Goal: Contribute content: Contribute content

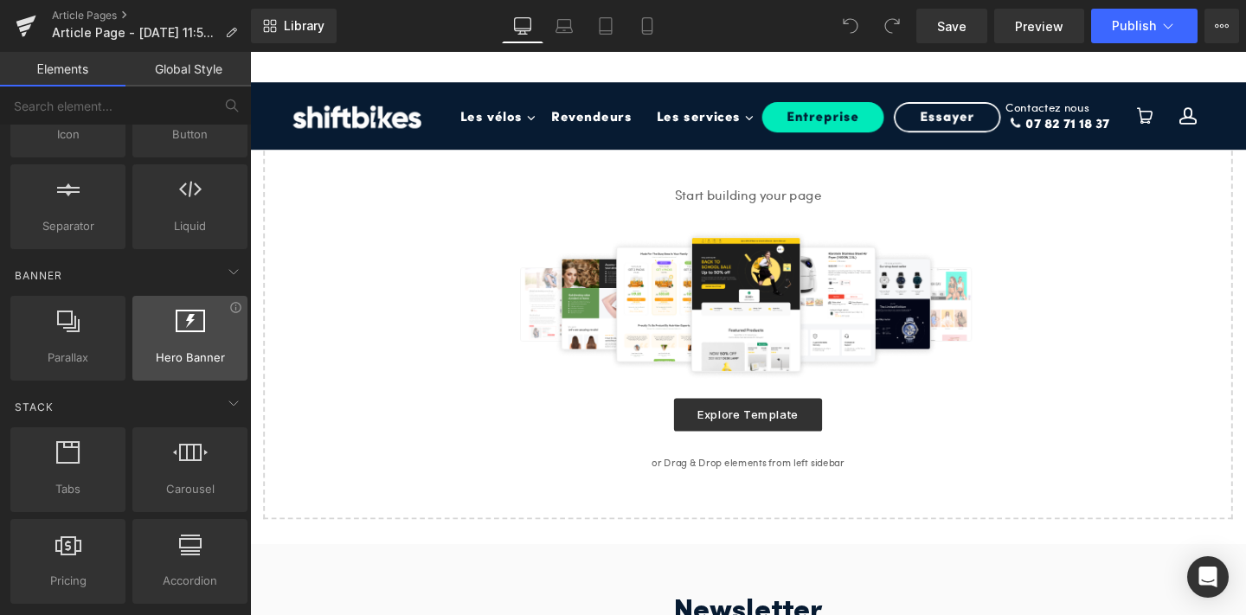
scroll to position [295, 0]
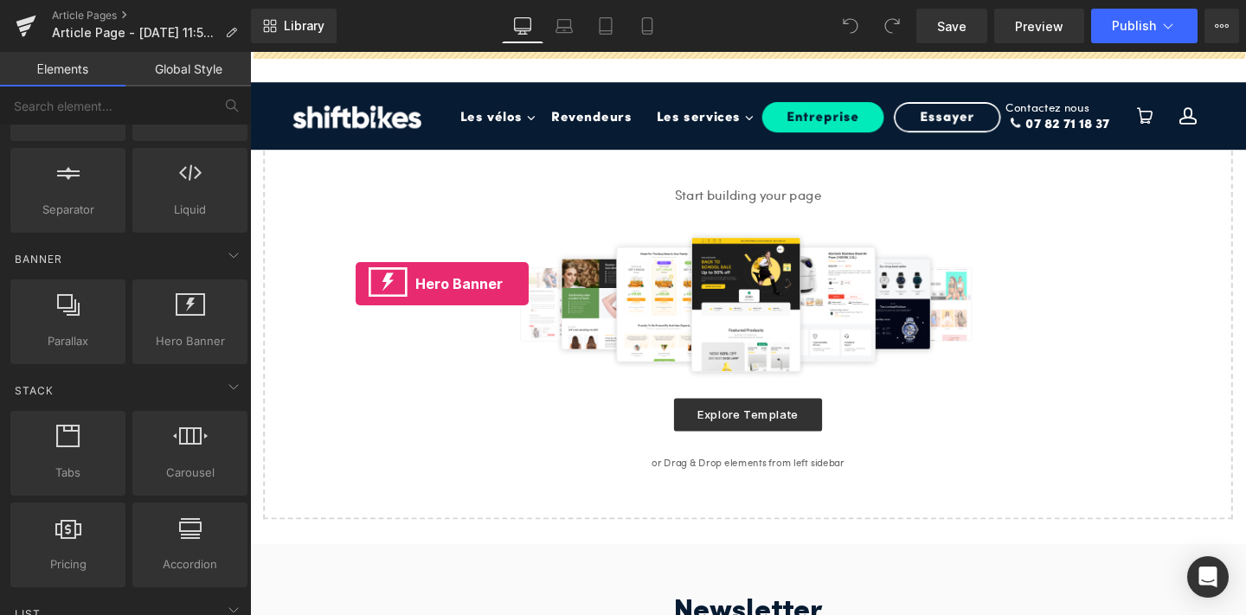
drag, startPoint x: 428, startPoint y: 393, endPoint x: 496, endPoint y: 286, distance: 126.8
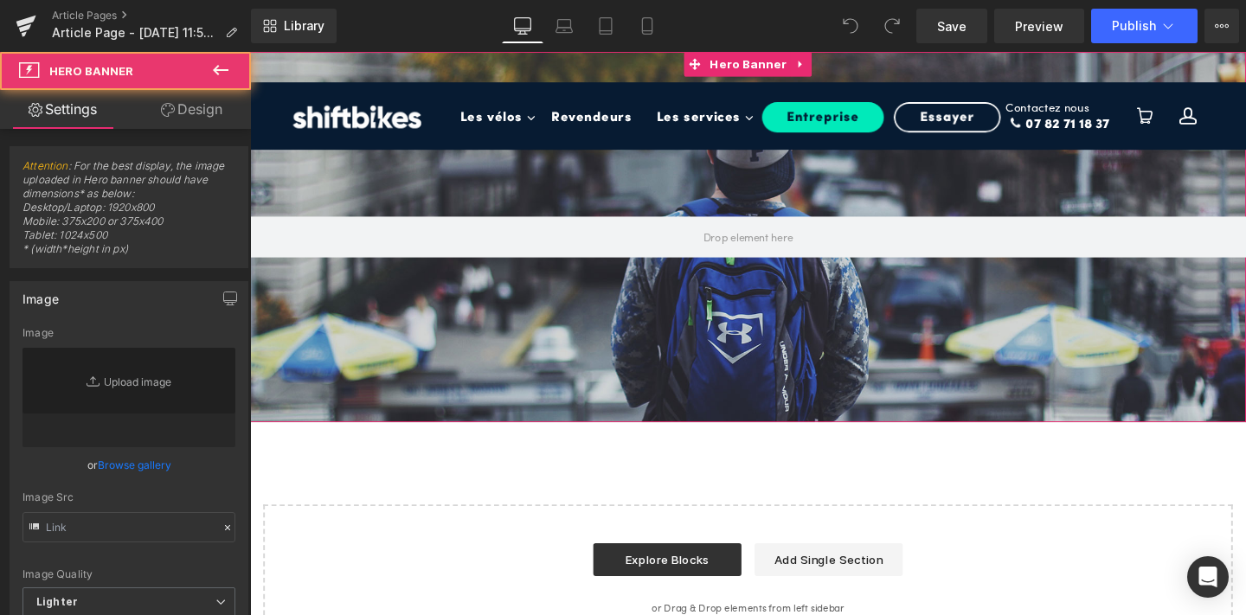
type input "[URL][DOMAIN_NAME]"
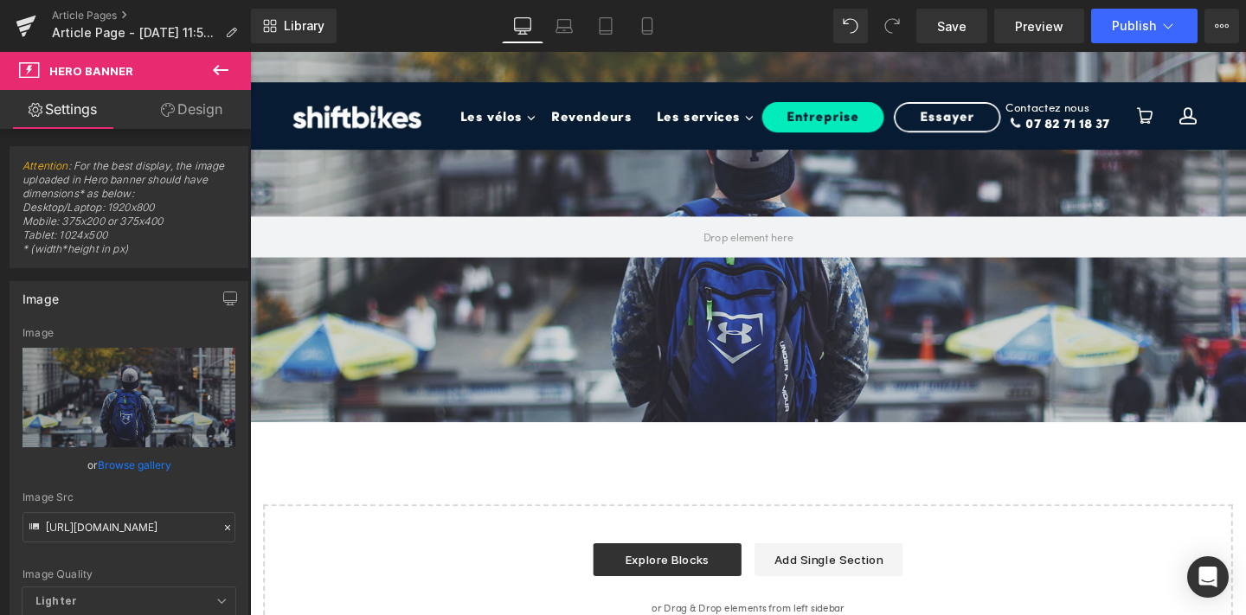
click at [216, 62] on icon at bounding box center [220, 70] width 21 height 21
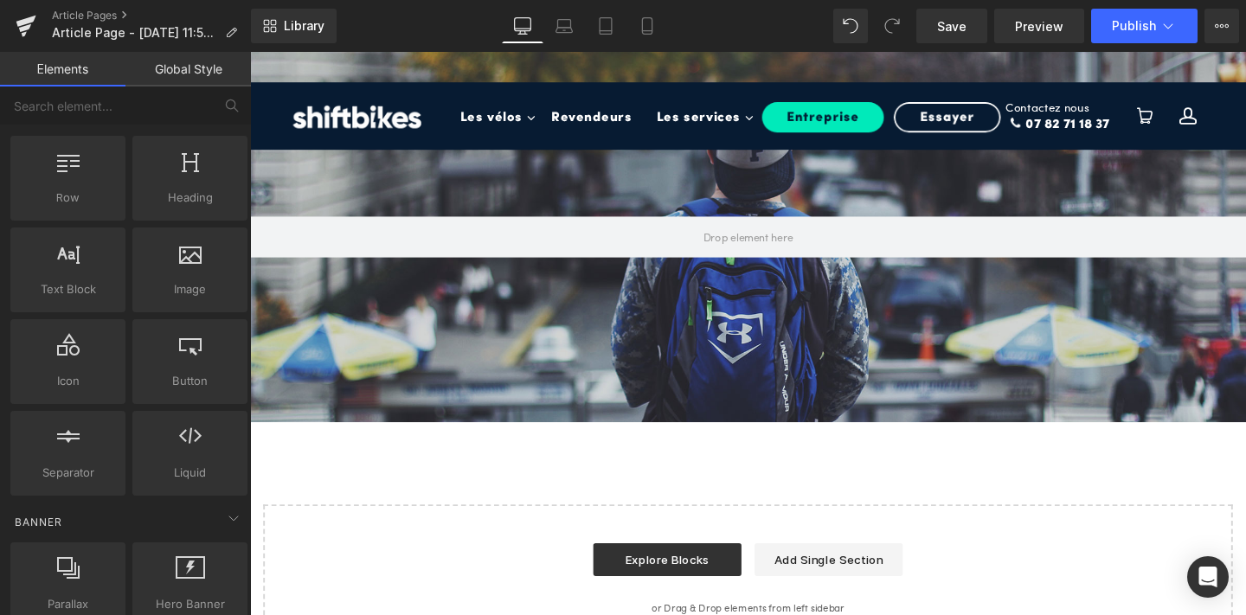
scroll to position [0, 0]
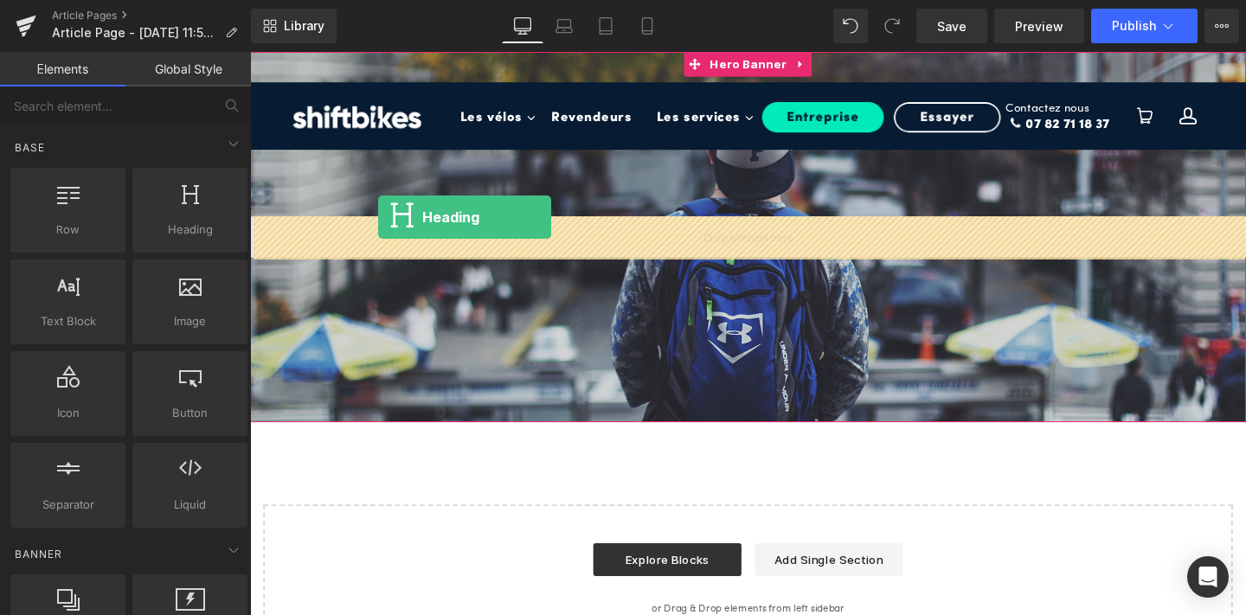
drag, startPoint x: 438, startPoint y: 256, endPoint x: 385, endPoint y: 226, distance: 60.9
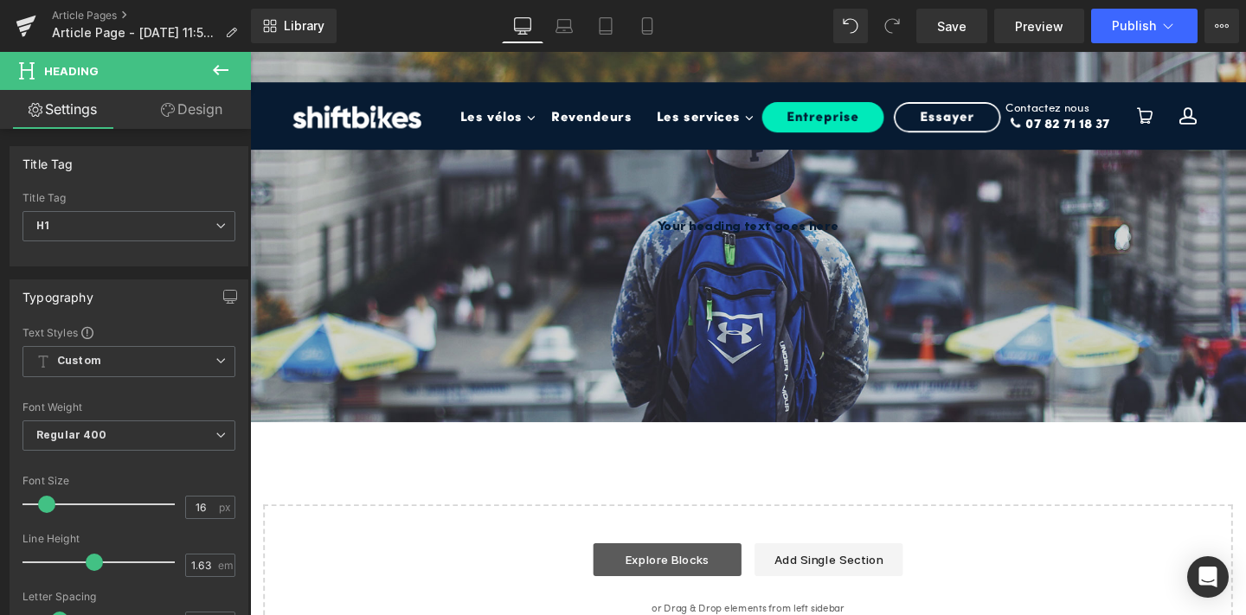
click at [686, 591] on link "Explore Blocks" at bounding box center [689, 586] width 156 height 35
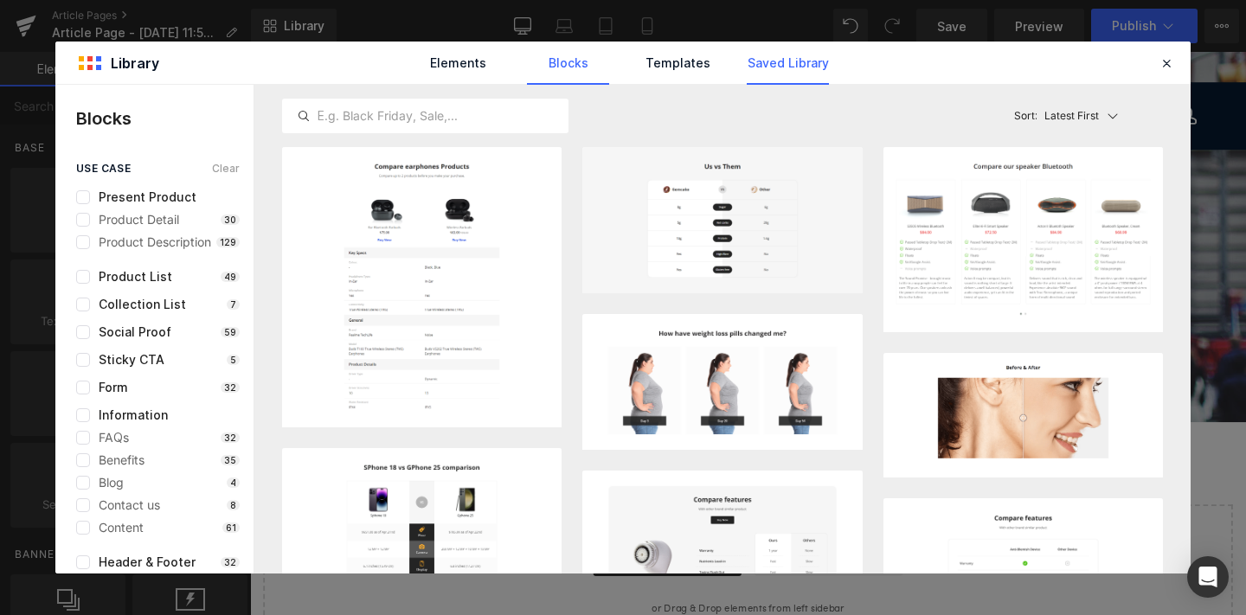
click at [769, 75] on link "Saved Library" at bounding box center [788, 63] width 82 height 43
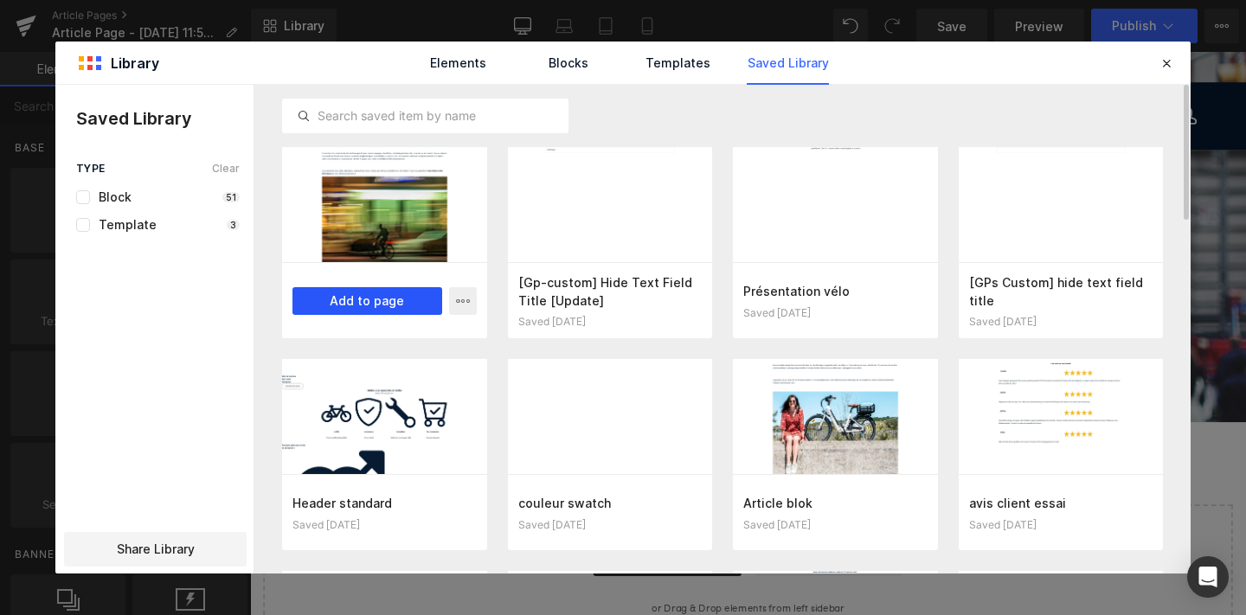
click at [360, 300] on button "Add to page" at bounding box center [368, 301] width 150 height 28
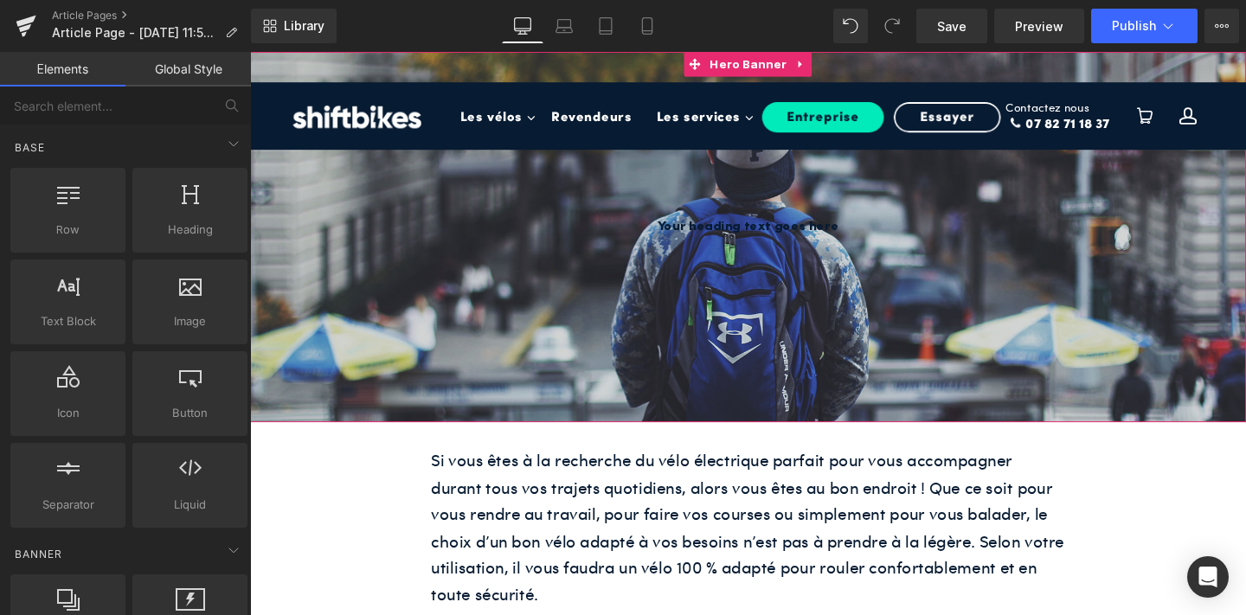
click at [626, 334] on div at bounding box center [773, 246] width 1047 height 389
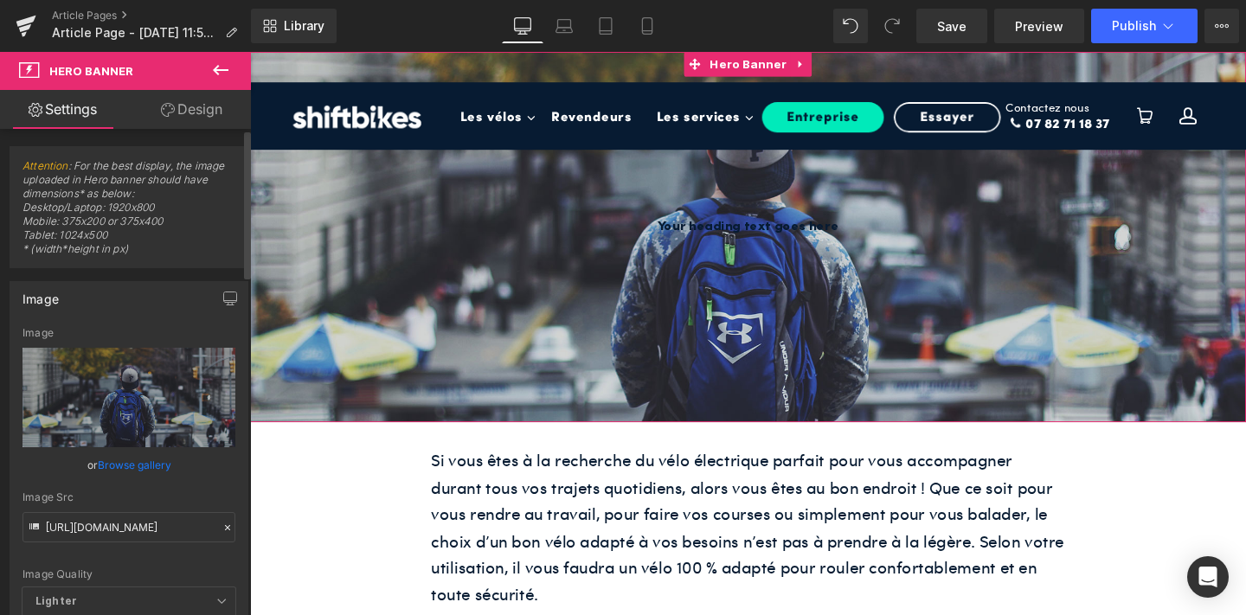
click at [102, 468] on link "Browse gallery" at bounding box center [135, 465] width 74 height 30
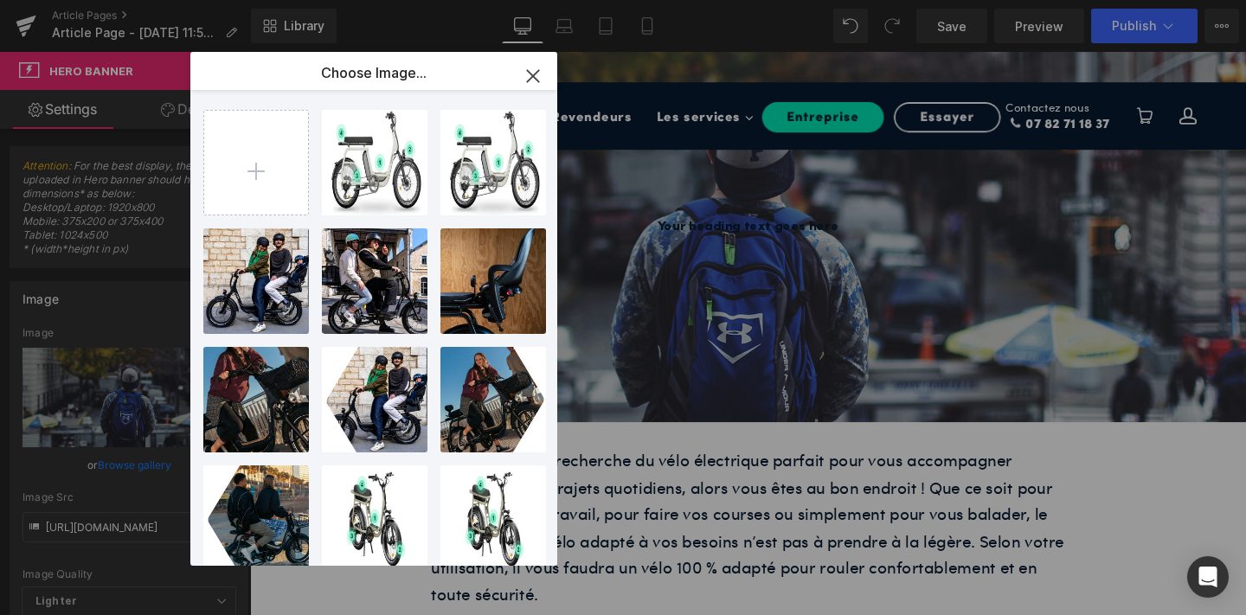
click at [529, 76] on icon "button" at bounding box center [533, 76] width 28 height 28
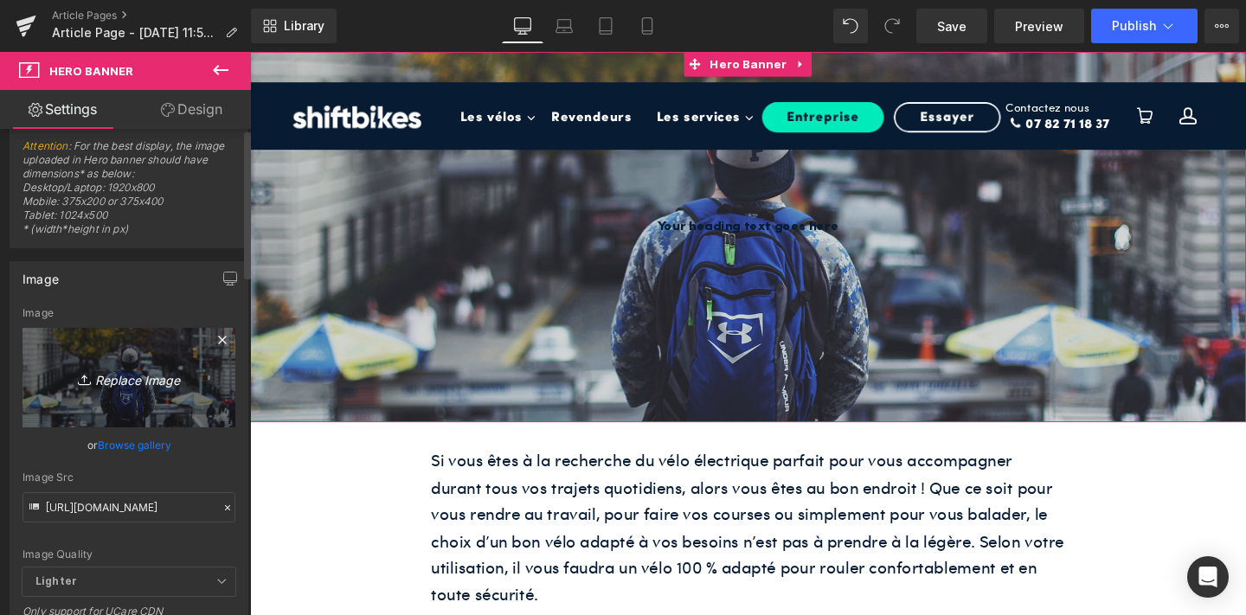
scroll to position [28, 0]
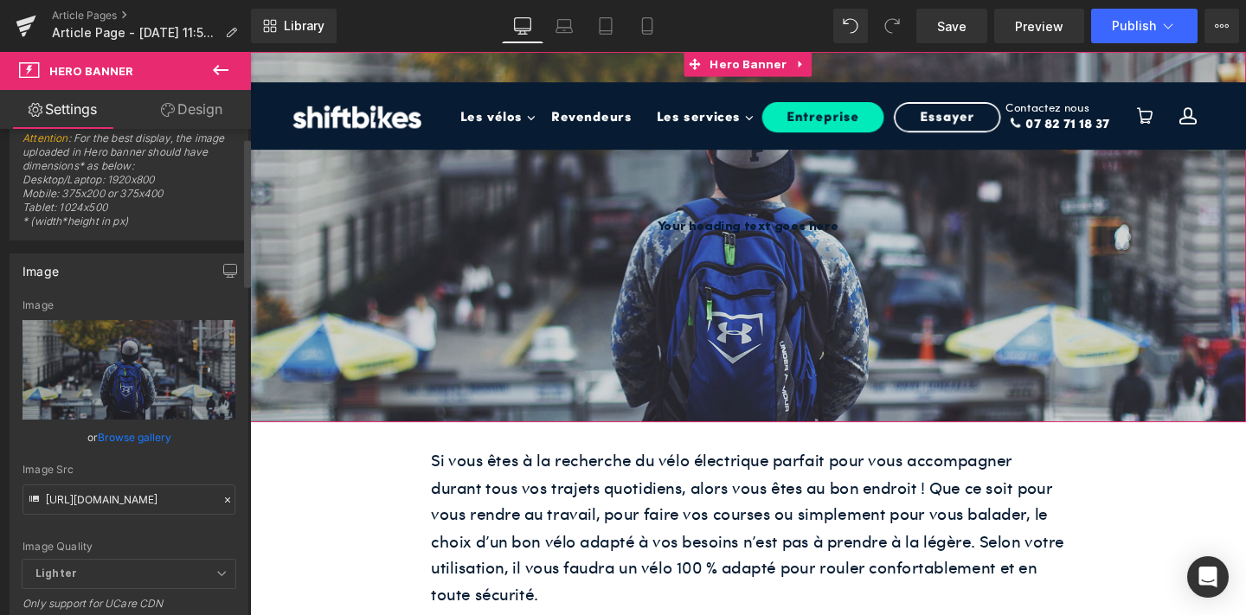
click at [112, 432] on link "Browse gallery" at bounding box center [135, 437] width 74 height 30
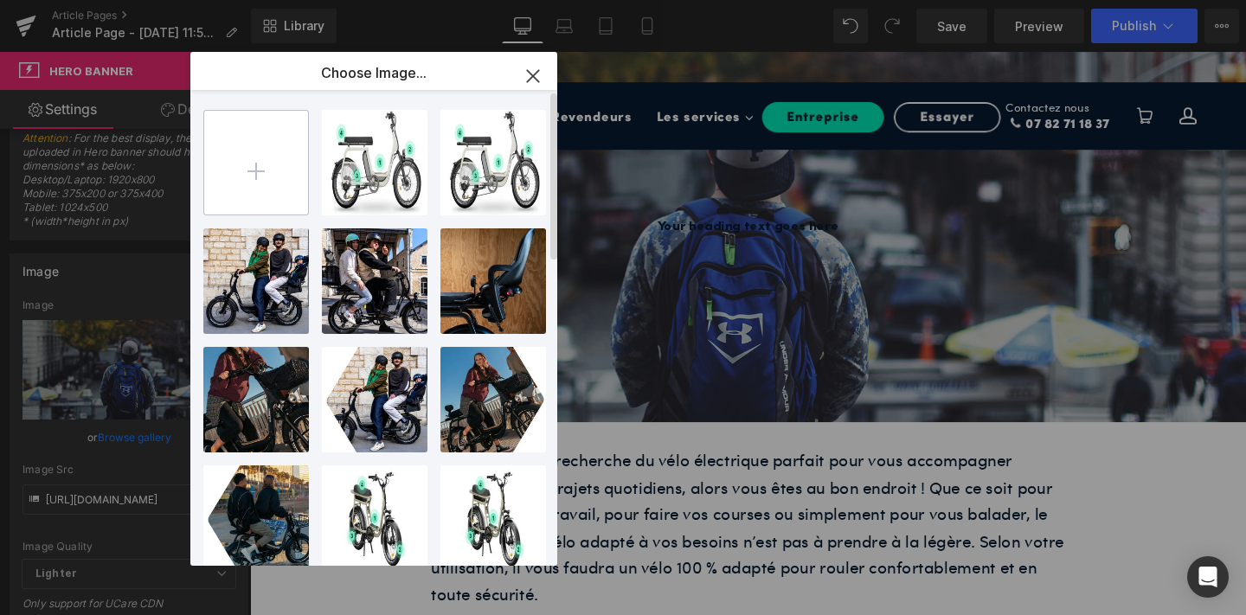
click at [257, 178] on input "file" at bounding box center [256, 163] width 104 height 104
type input "C:\fakepath\32.png"
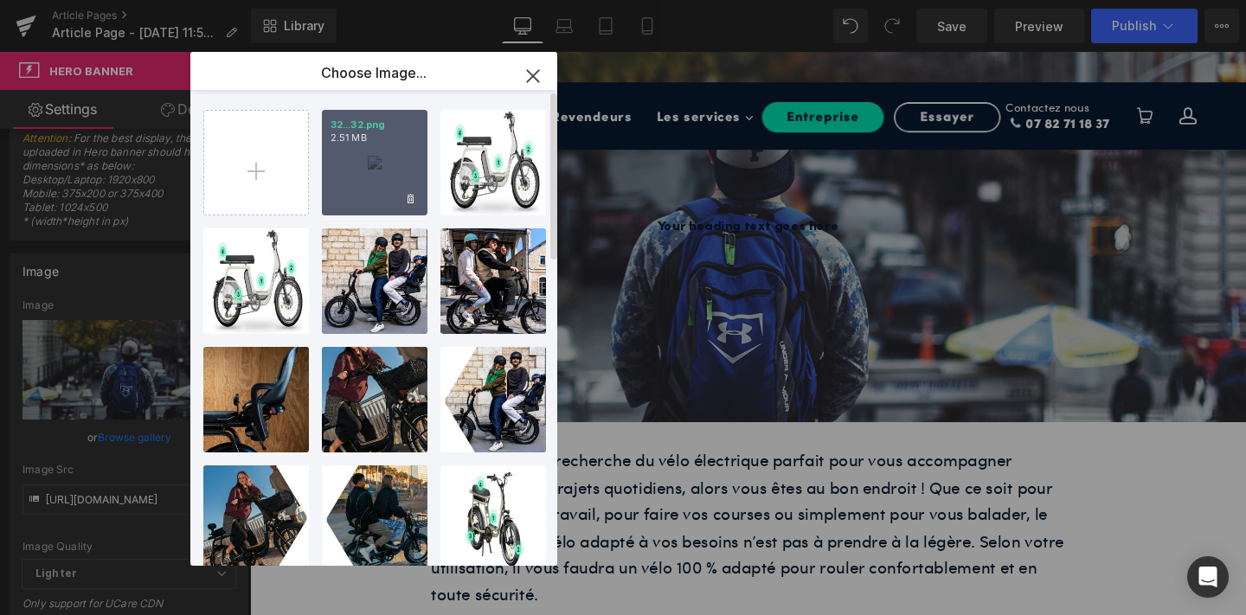
click at [362, 154] on div "32...32.png 2.51 MB" at bounding box center [375, 163] width 106 height 106
type input "[URL][DOMAIN_NAME]"
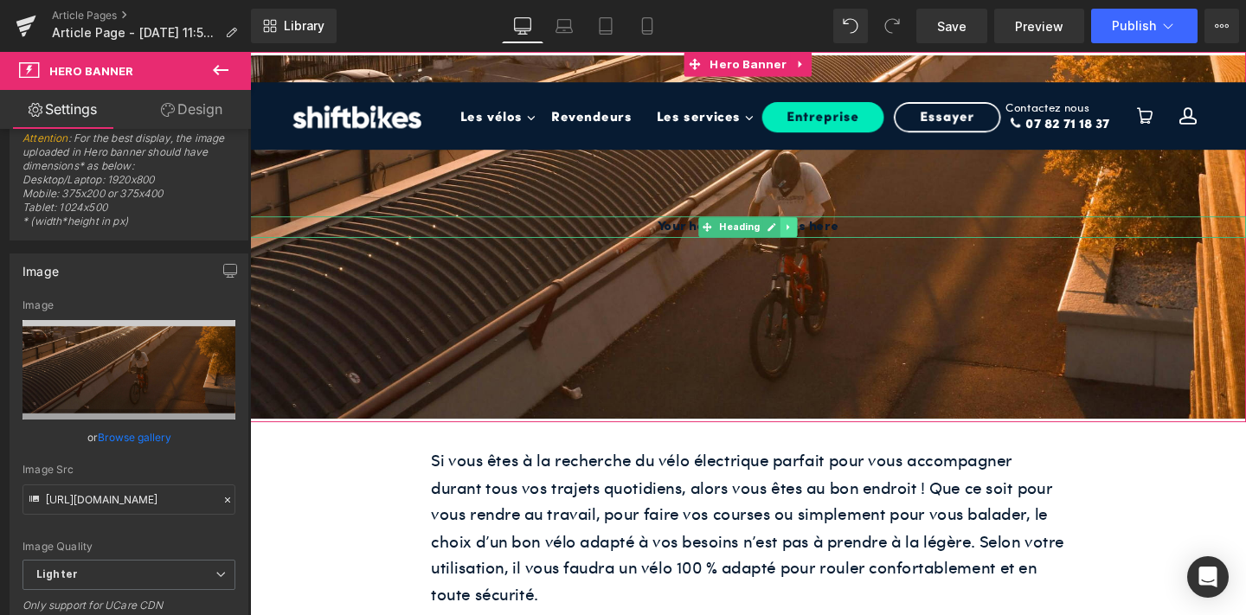
click at [816, 240] on icon at bounding box center [817, 236] width 10 height 10
click at [817, 240] on link at bounding box center [826, 236] width 18 height 21
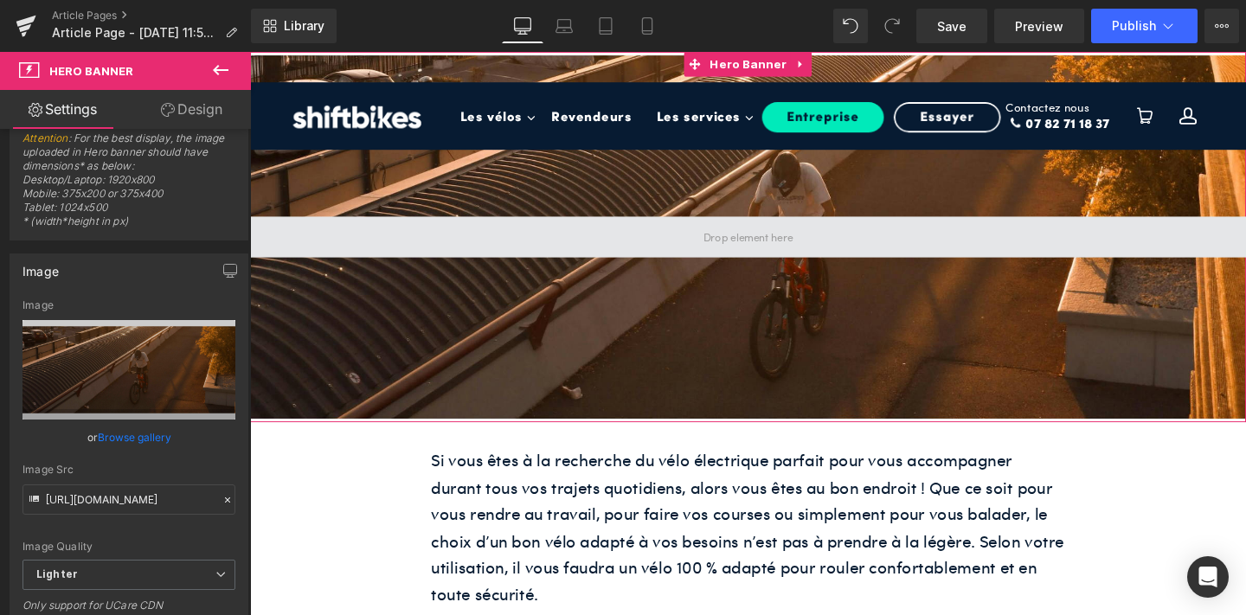
click at [881, 231] on span at bounding box center [773, 246] width 1047 height 43
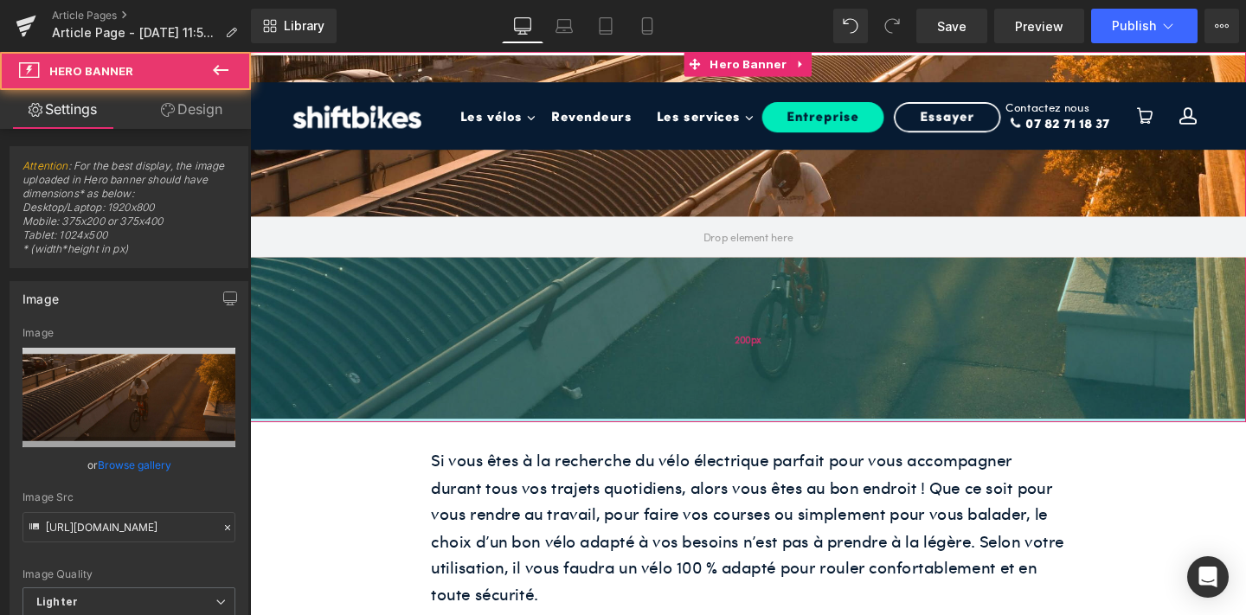
click at [778, 311] on div "200px" at bounding box center [773, 354] width 1047 height 173
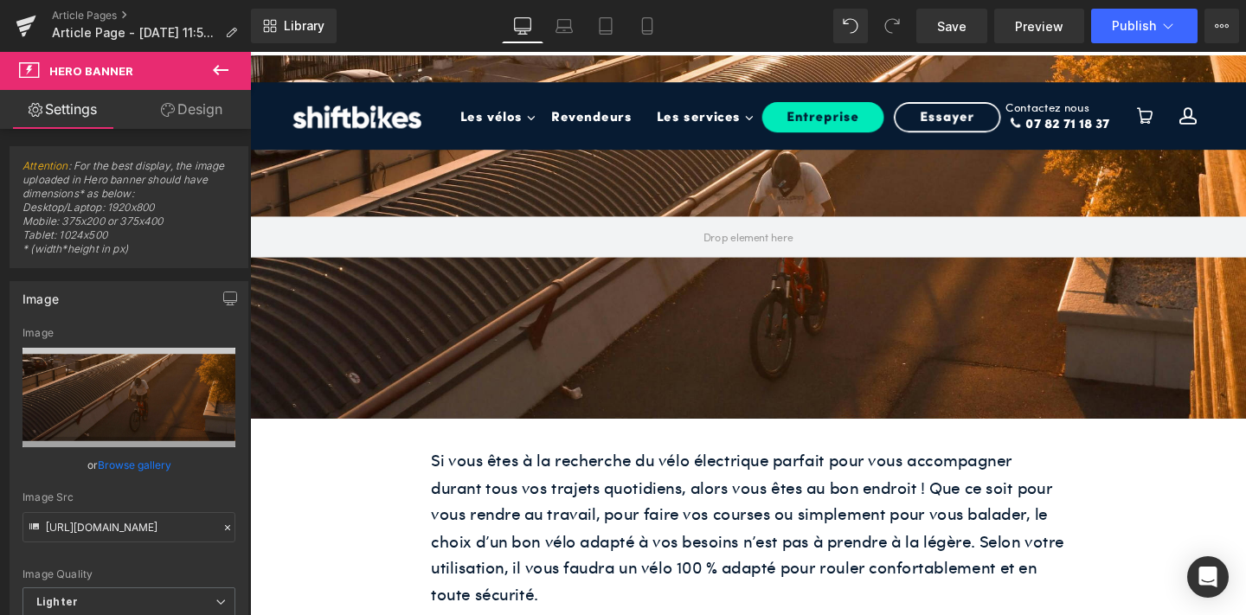
click at [220, 76] on icon at bounding box center [220, 70] width 21 height 21
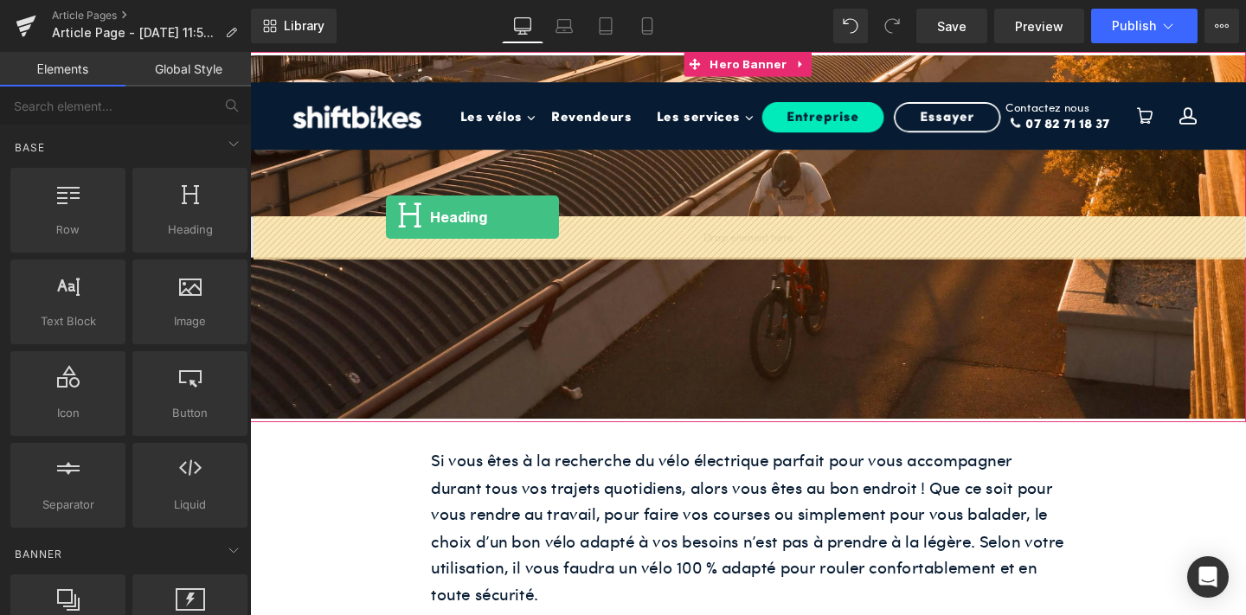
drag, startPoint x: 442, startPoint y: 267, endPoint x: 397, endPoint y: 230, distance: 58.4
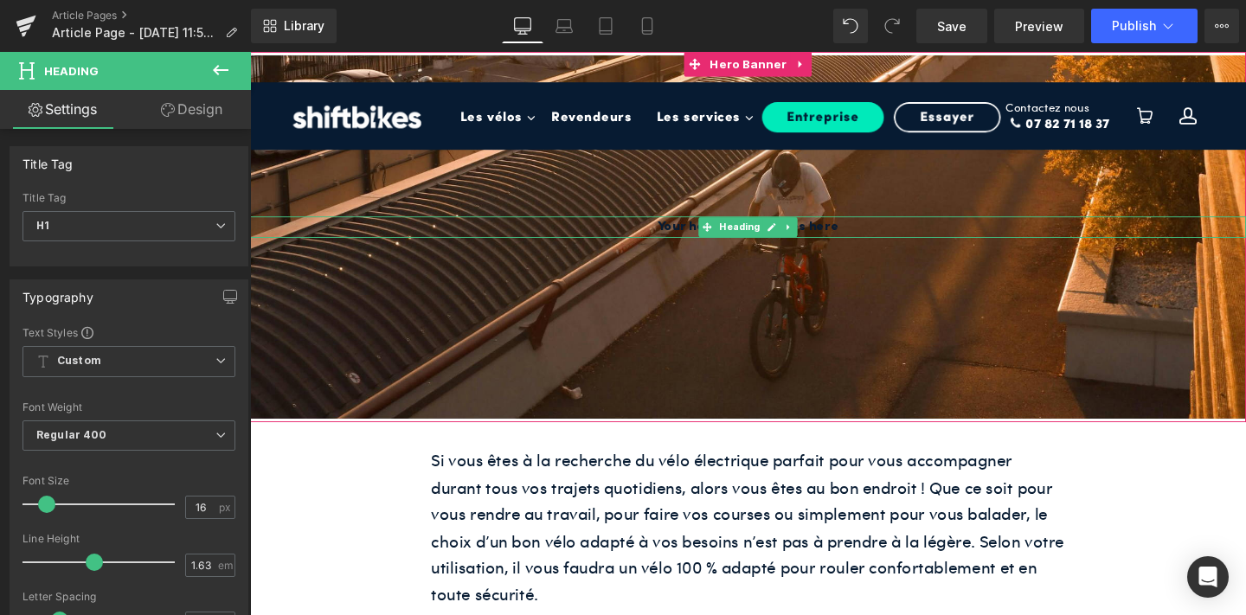
click at [710, 239] on h1 "Your heading text goes here" at bounding box center [773, 236] width 1047 height 23
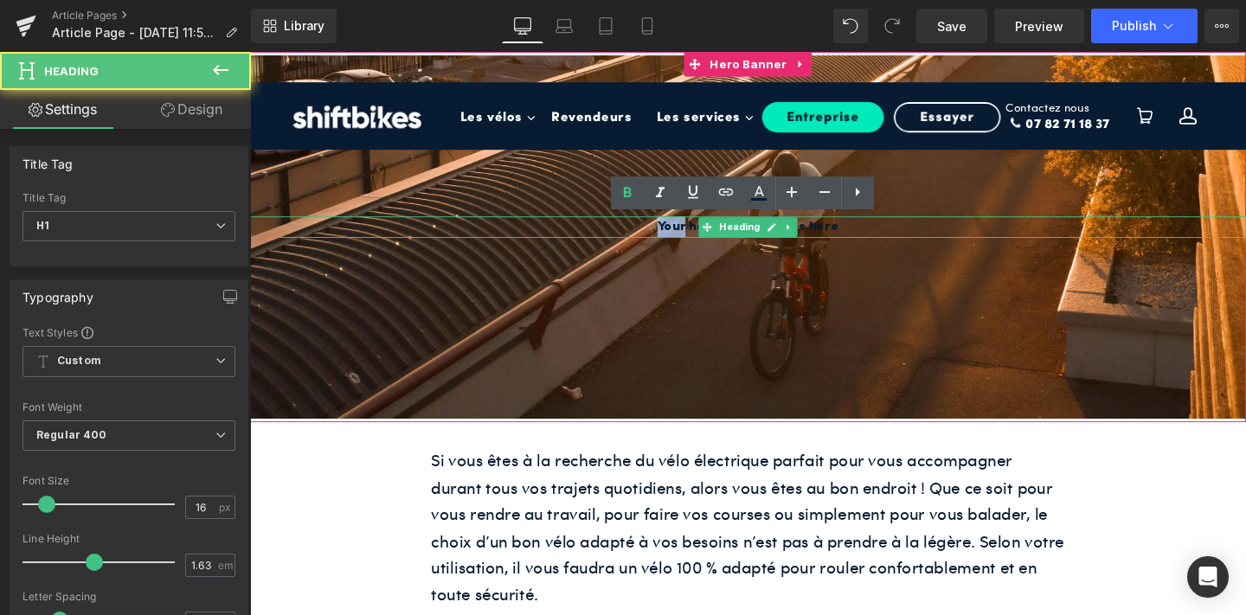
click at [710, 239] on h1 "Your heading text goes here" at bounding box center [773, 236] width 1047 height 23
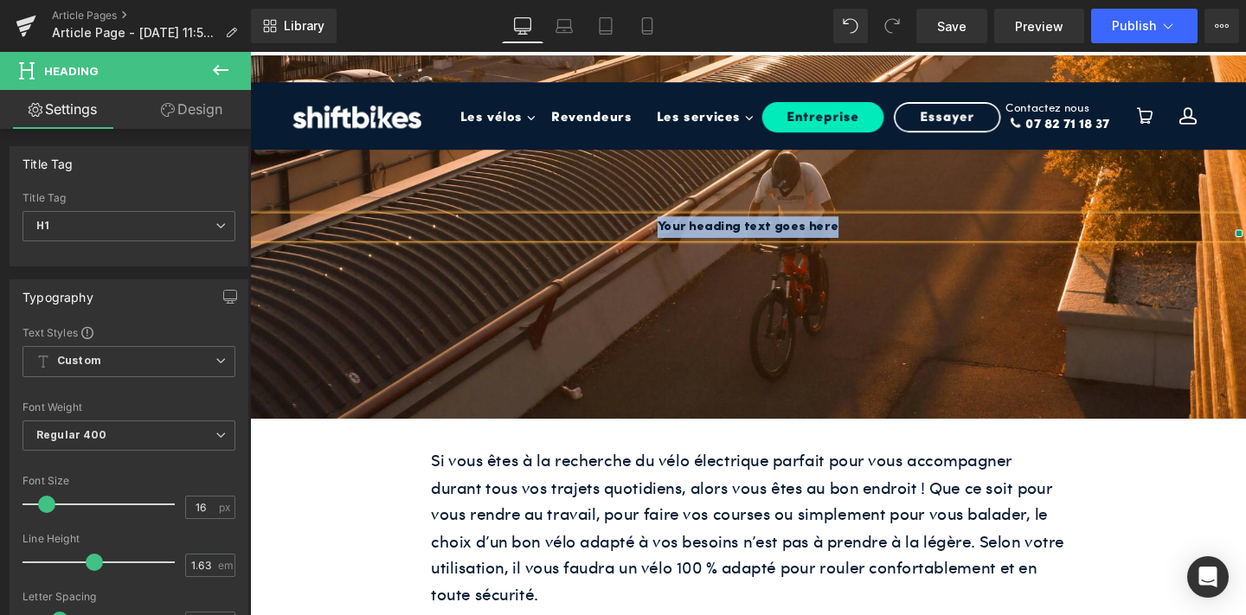
paste div
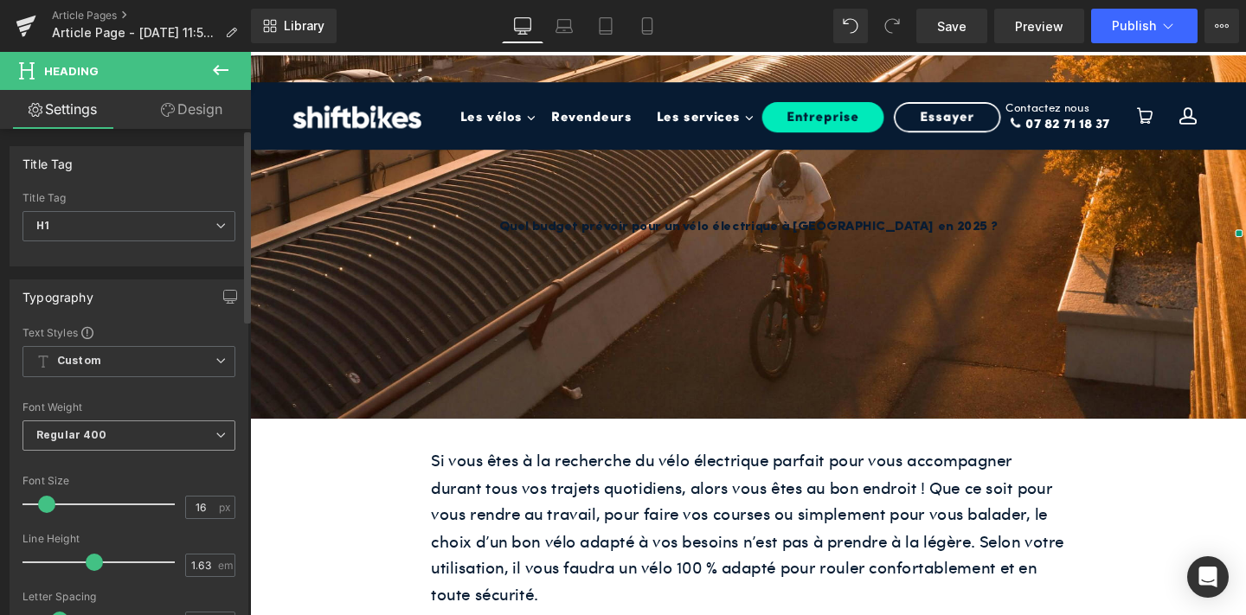
click at [106, 434] on span "Regular 400" at bounding box center [129, 436] width 213 height 30
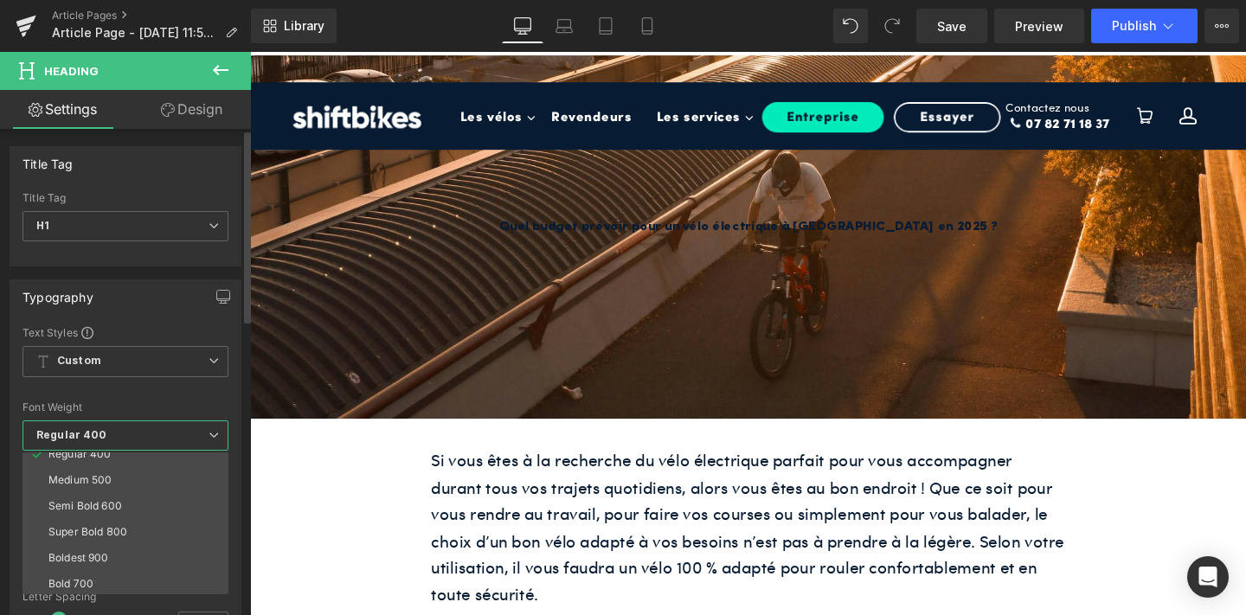
scroll to position [132, 0]
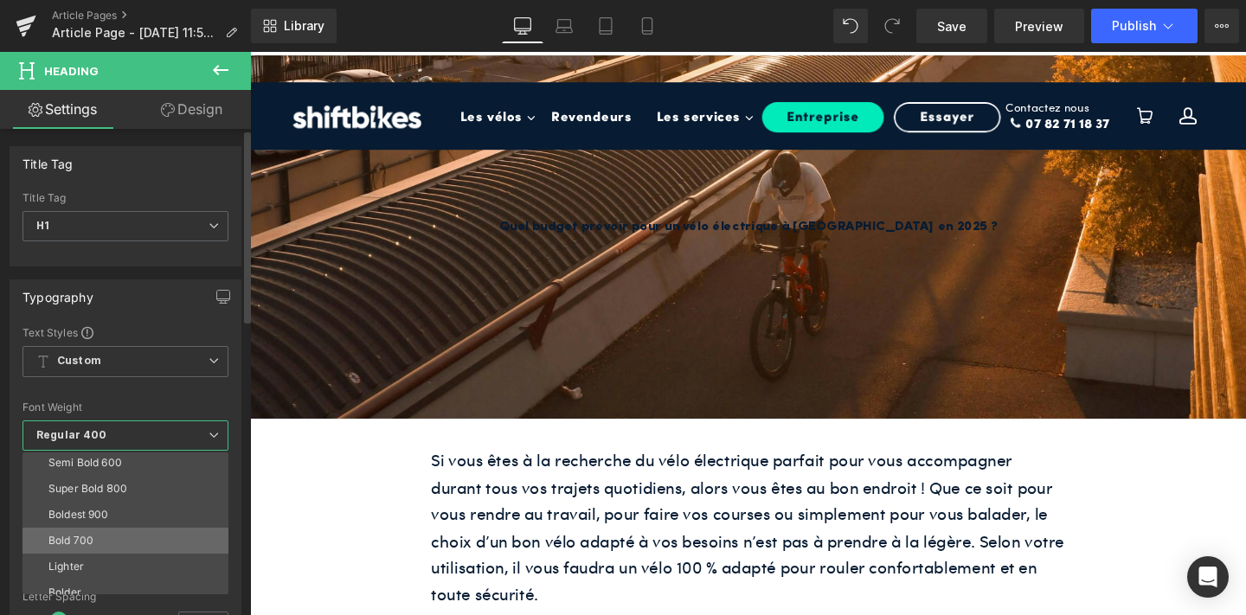
click at [99, 544] on li "Bold 700" at bounding box center [130, 541] width 214 height 26
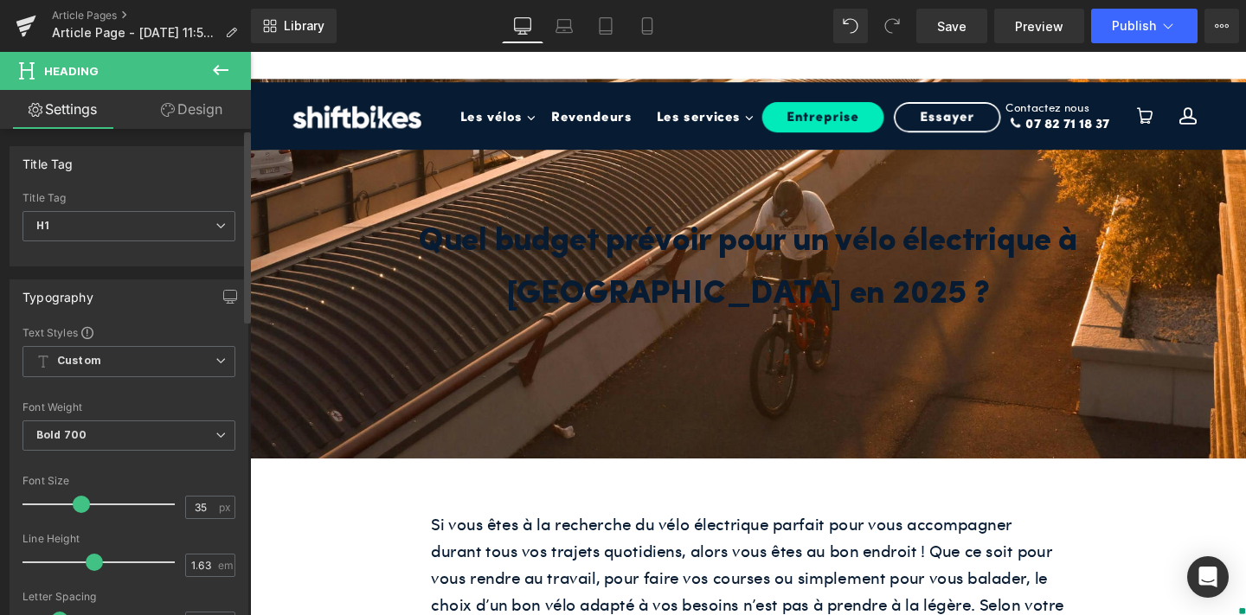
type input "34"
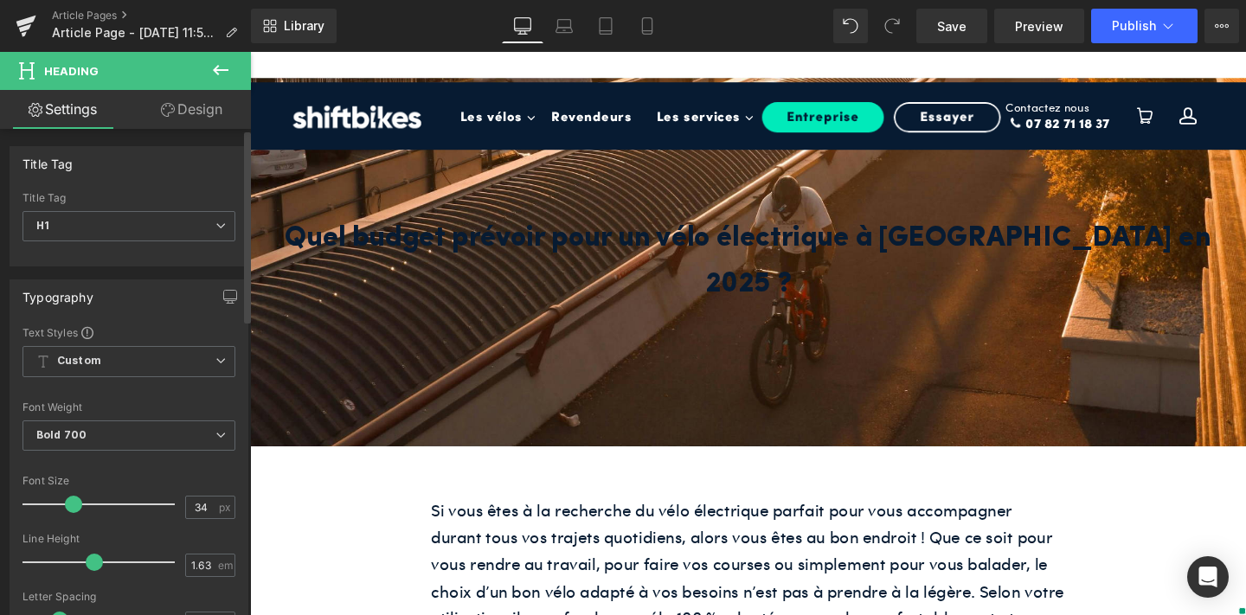
drag, startPoint x: 48, startPoint y: 504, endPoint x: 74, endPoint y: 497, distance: 26.9
click at [74, 497] on span at bounding box center [73, 504] width 17 height 17
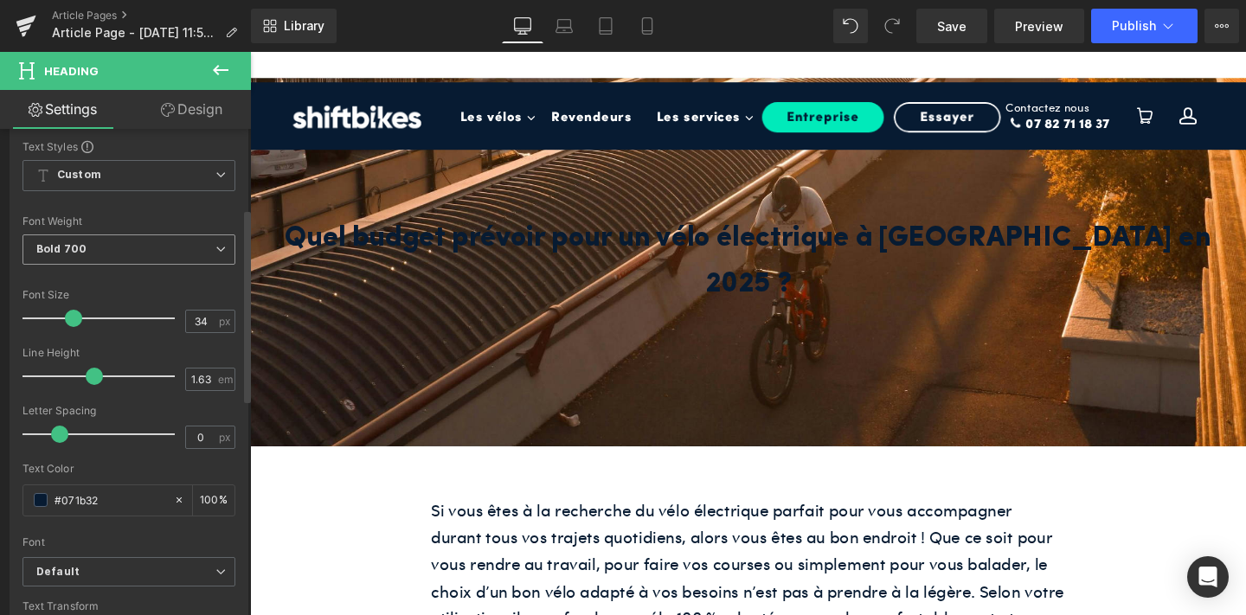
scroll to position [205, 0]
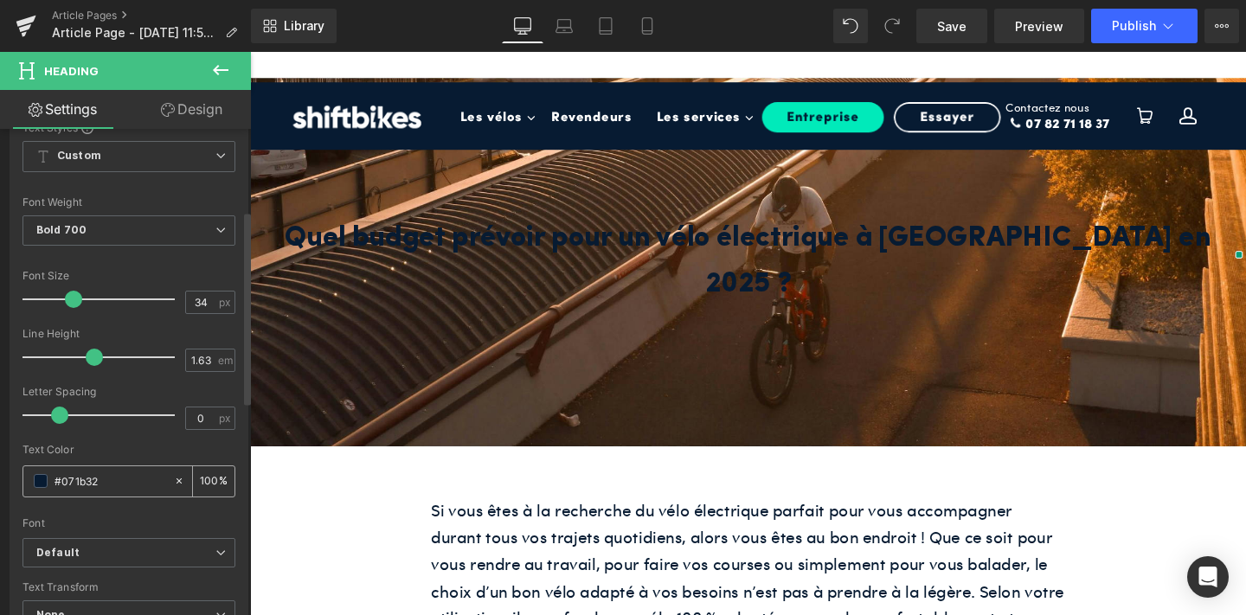
click at [44, 481] on span at bounding box center [41, 481] width 14 height 14
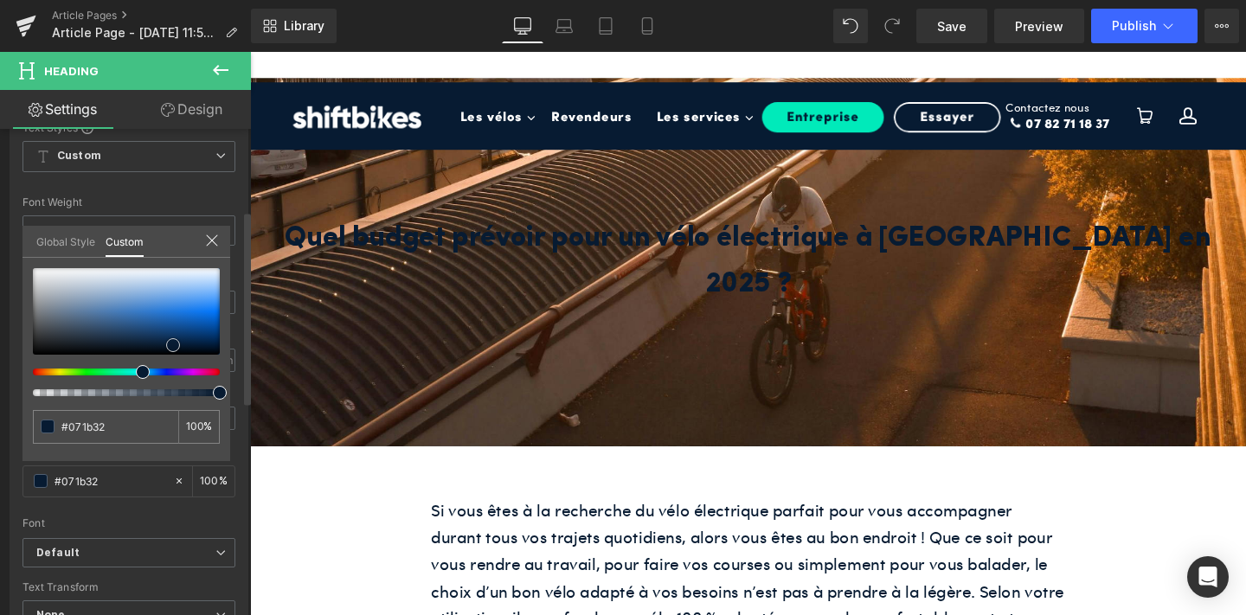
type input "#3669a4"
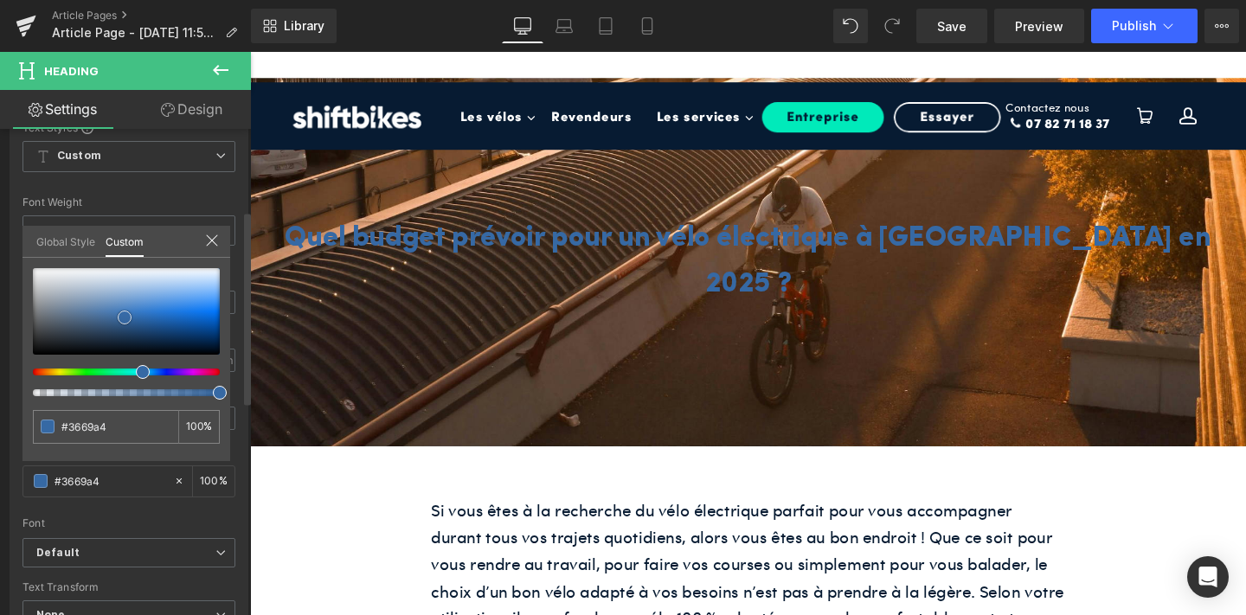
type input "#386ca8"
type input "#3e6ca1"
type input "#567ca8"
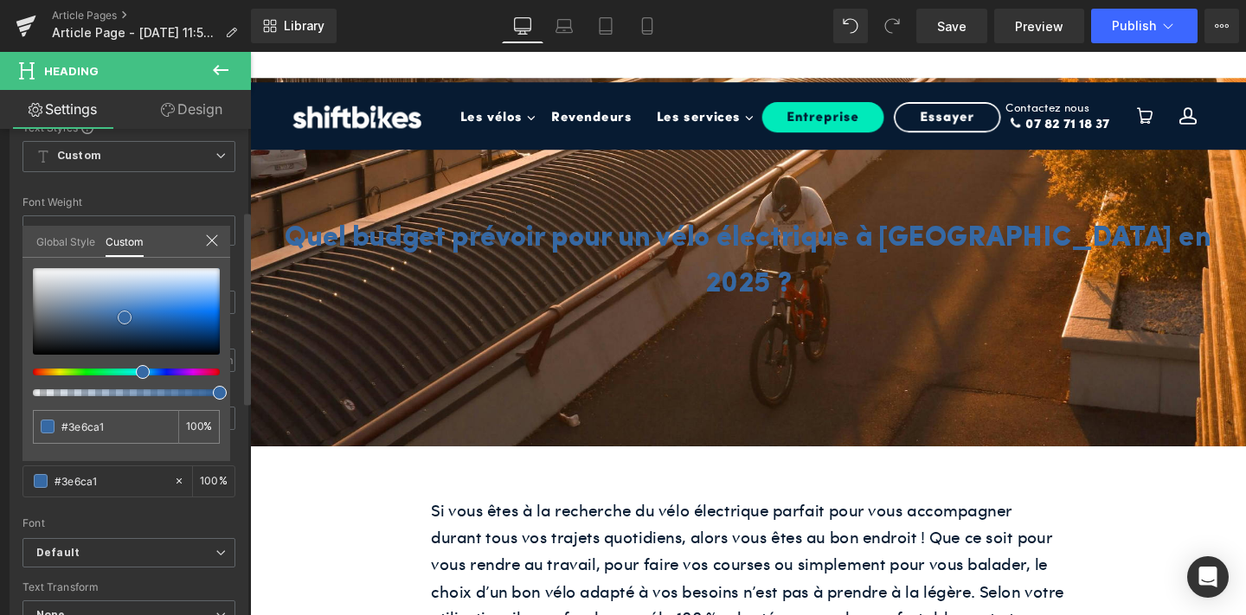
type input "#567ca8"
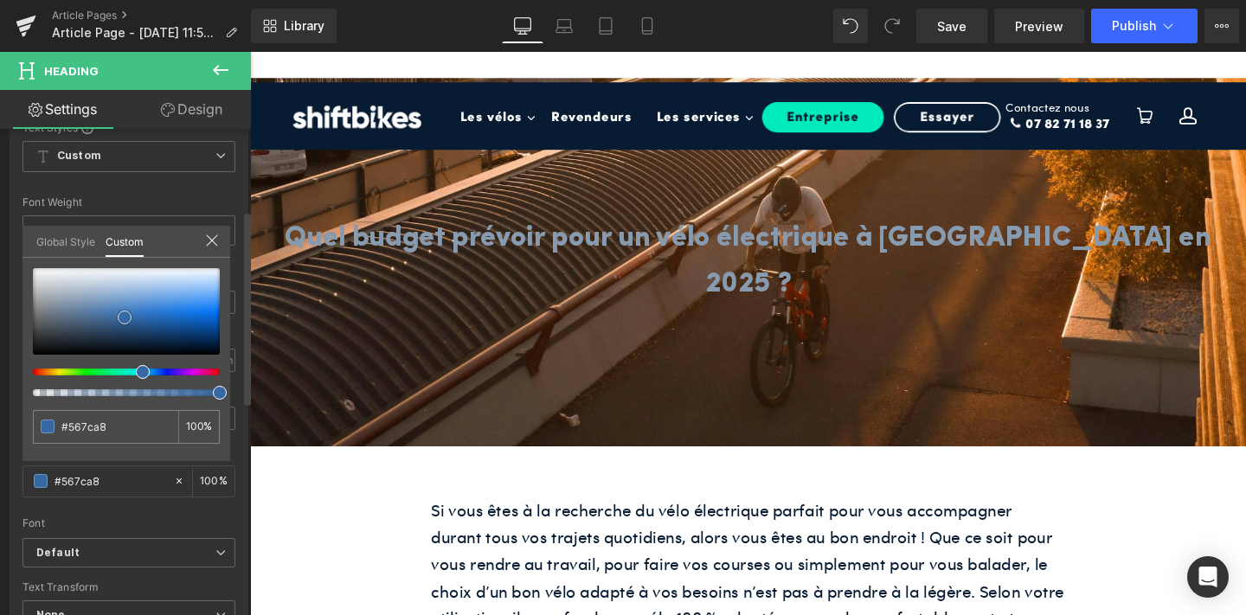
type input "#889aae"
type input "#b8bcc1"
type input "#c1c4c7"
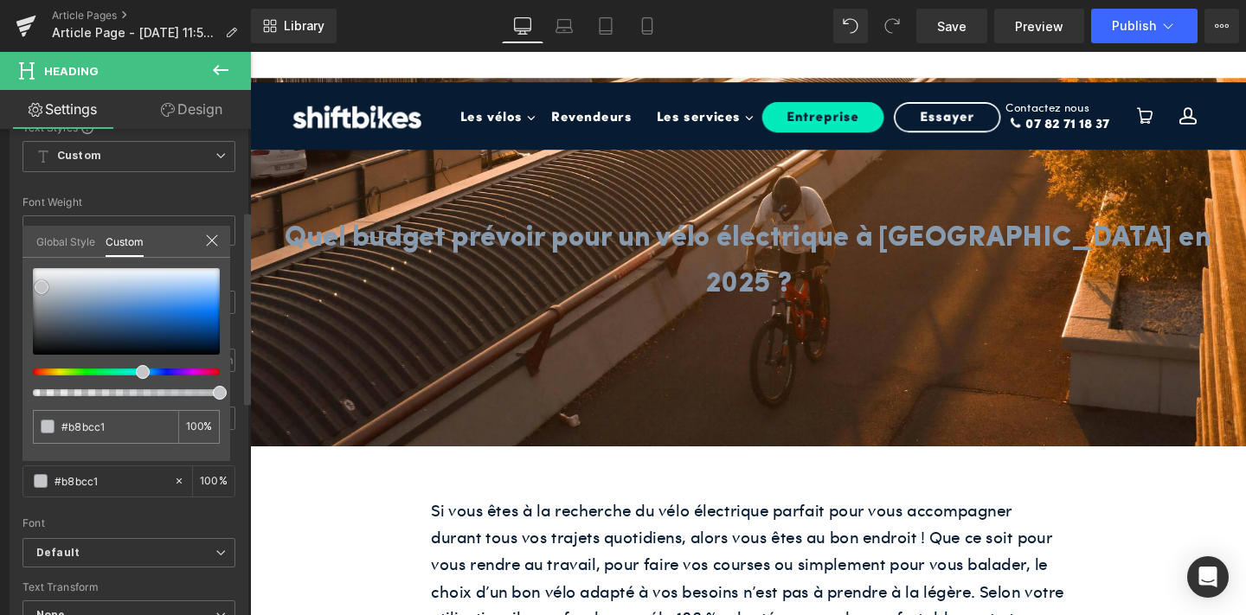
type input "#c1c4c7"
type input "#c4c6c9"
type input "#c9ccce"
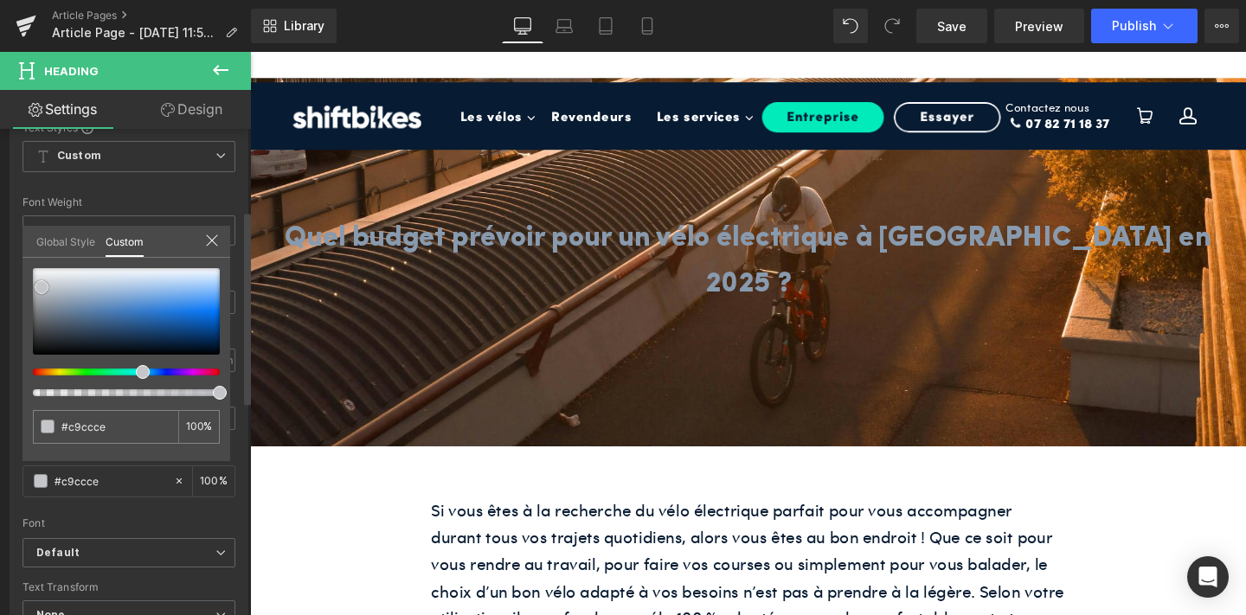
type input "#cfd1d2"
type input "#d7d9da"
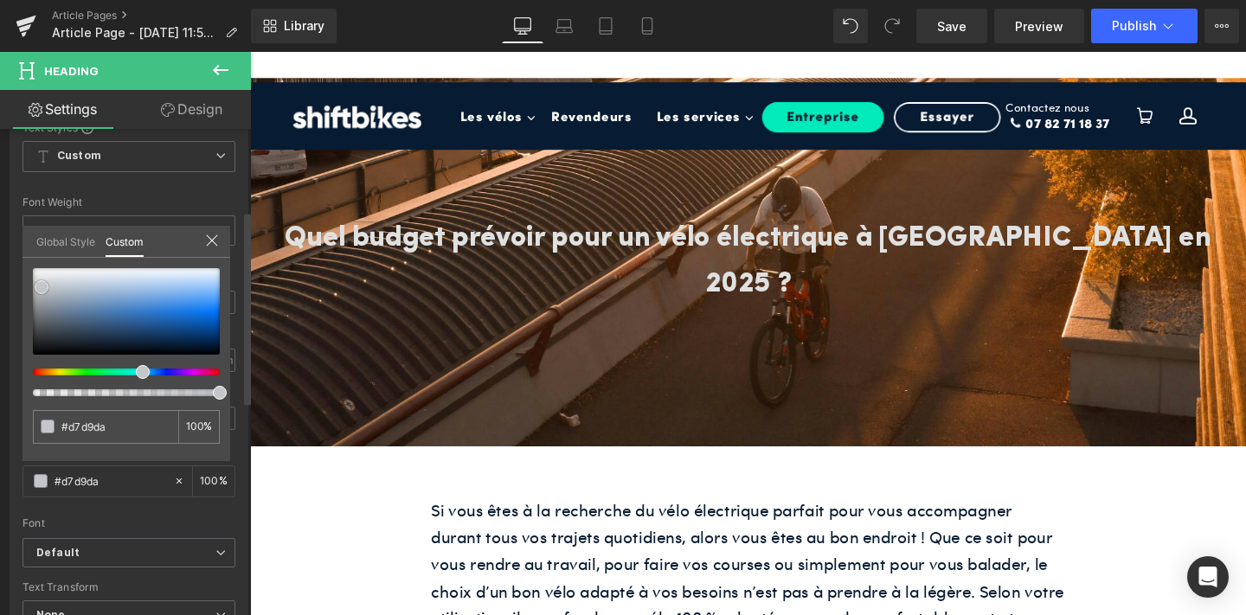
type input "#dfe1e1"
type input "#e2e3e3"
type input "#f4f5f5"
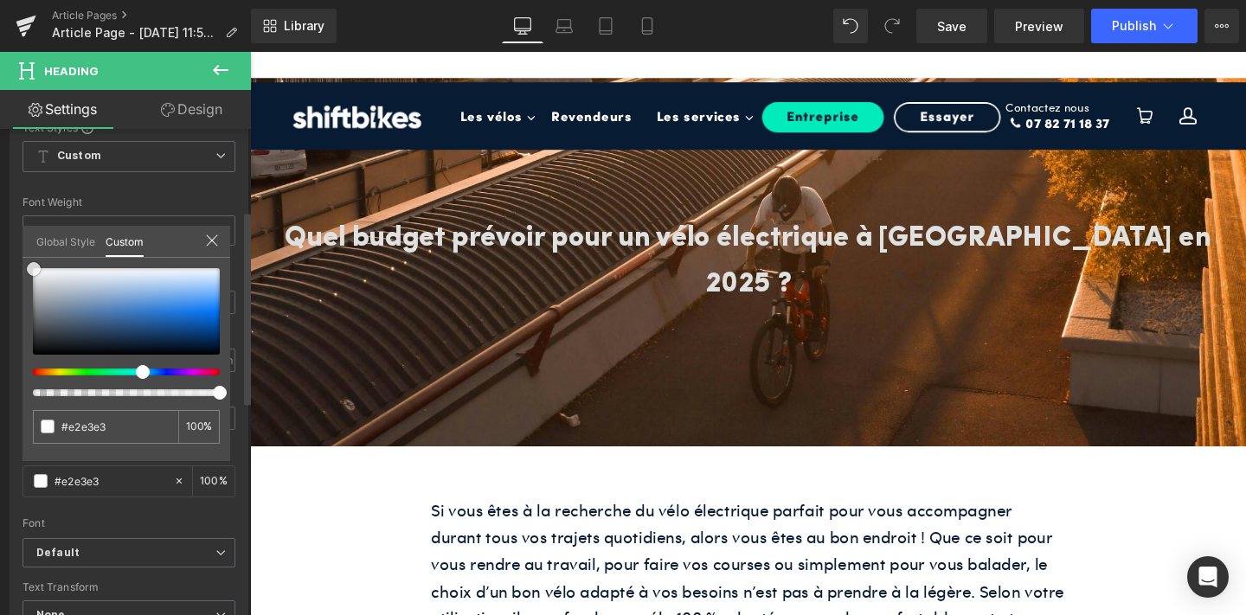
type input "#f4f5f5"
type input "#fcfcfc"
type input "#ffffff"
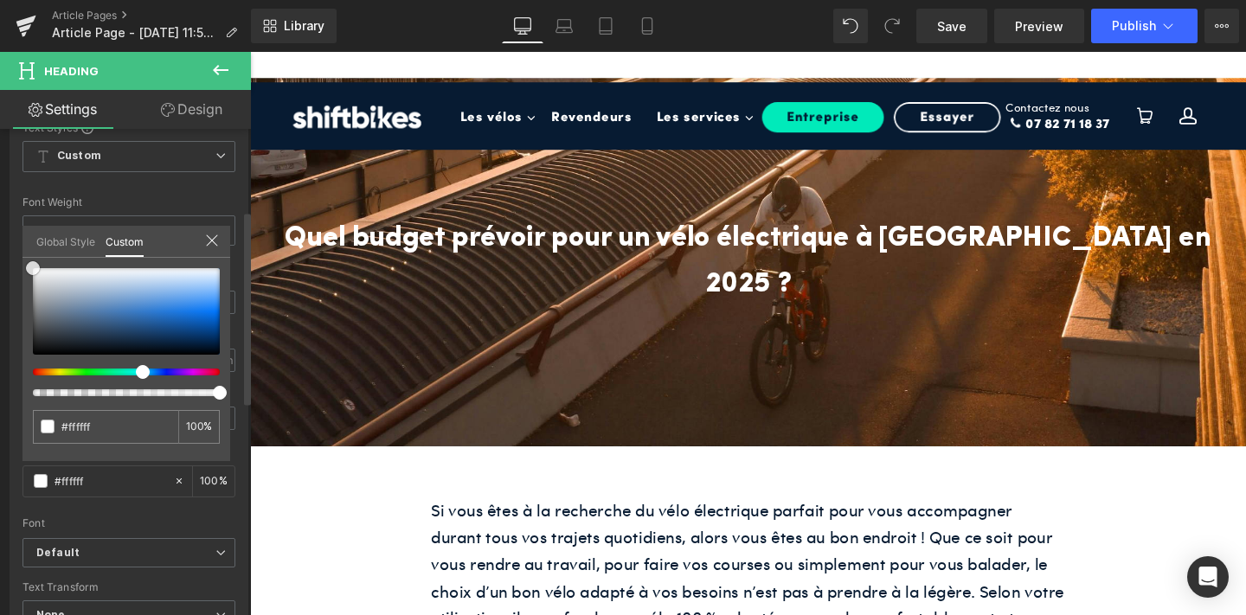
drag, startPoint x: 125, startPoint y: 318, endPoint x: 32, endPoint y: 267, distance: 105.8
click at [33, 268] on div at bounding box center [126, 311] width 187 height 87
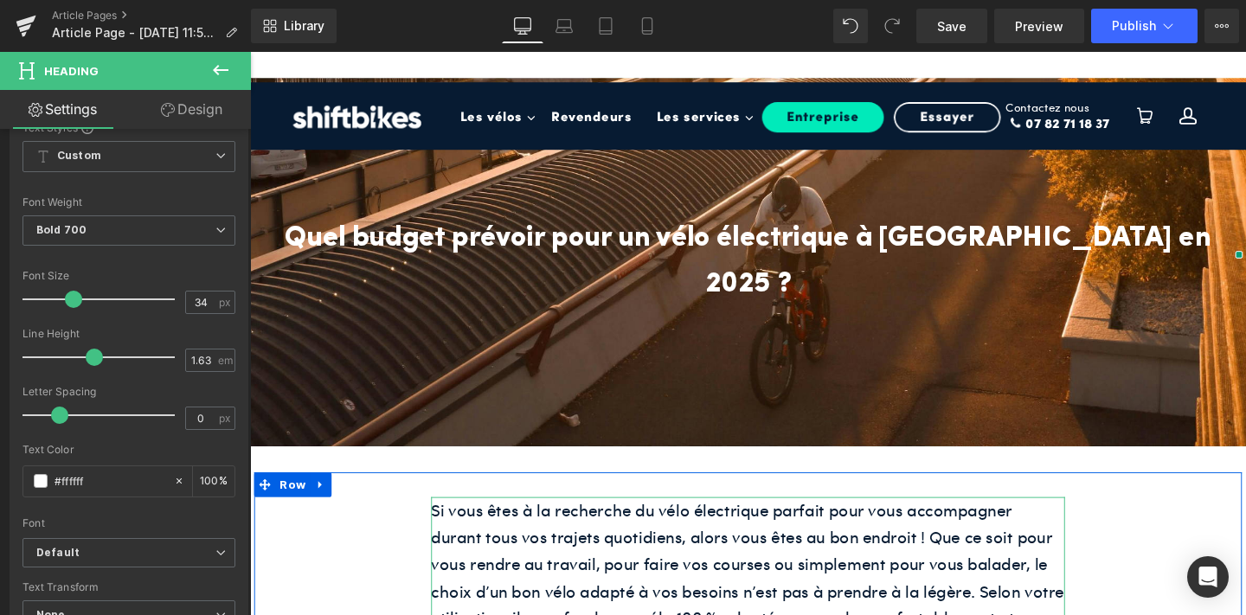
click at [619, 520] on p "Si vous êtes à la recherche du vélo électrique parfait pour vous accompagner du…" at bounding box center [774, 605] width 666 height 170
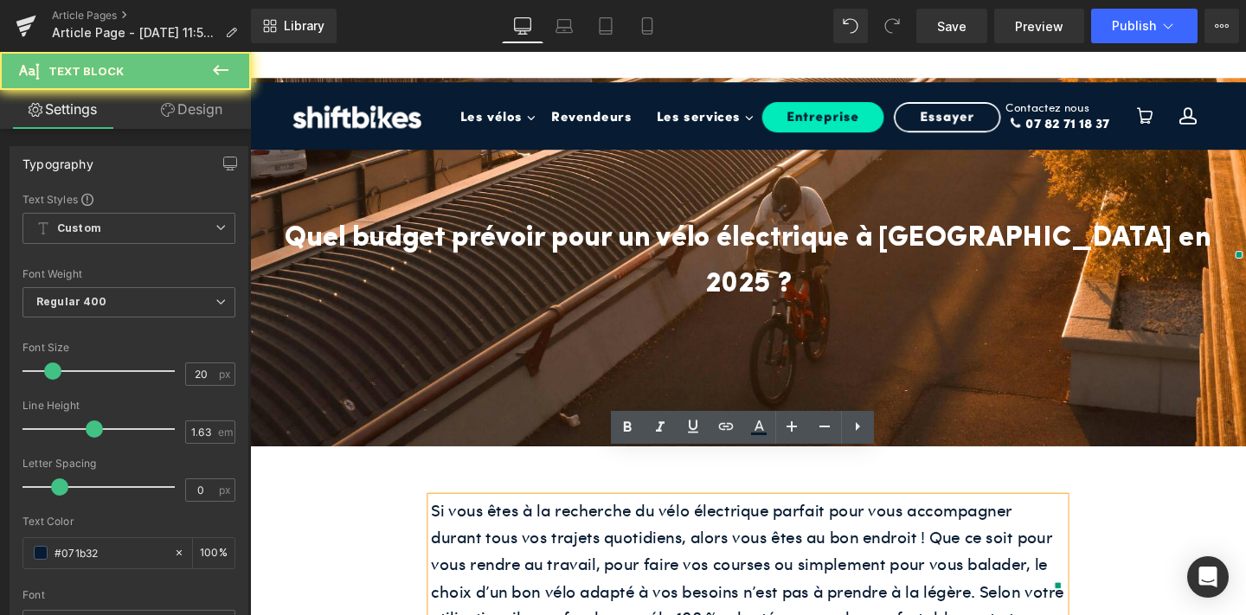
click at [610, 520] on p "Si vous êtes à la recherche du vélo électrique parfait pour vous accompagner du…" at bounding box center [774, 605] width 666 height 170
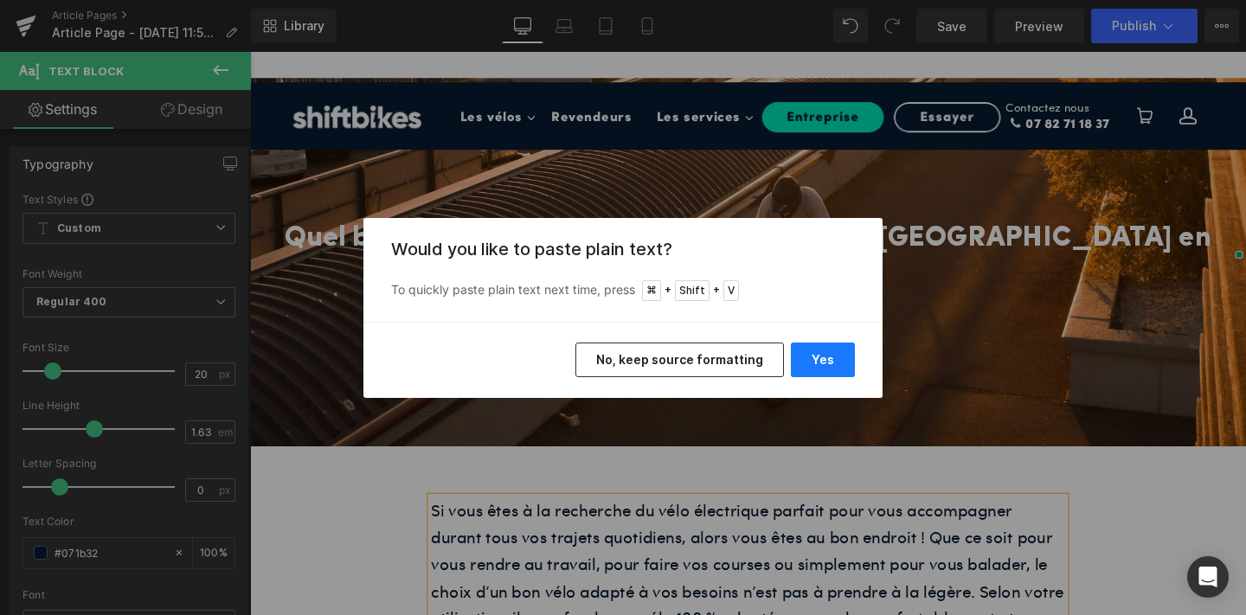
click at [821, 358] on button "Yes" at bounding box center [823, 360] width 64 height 35
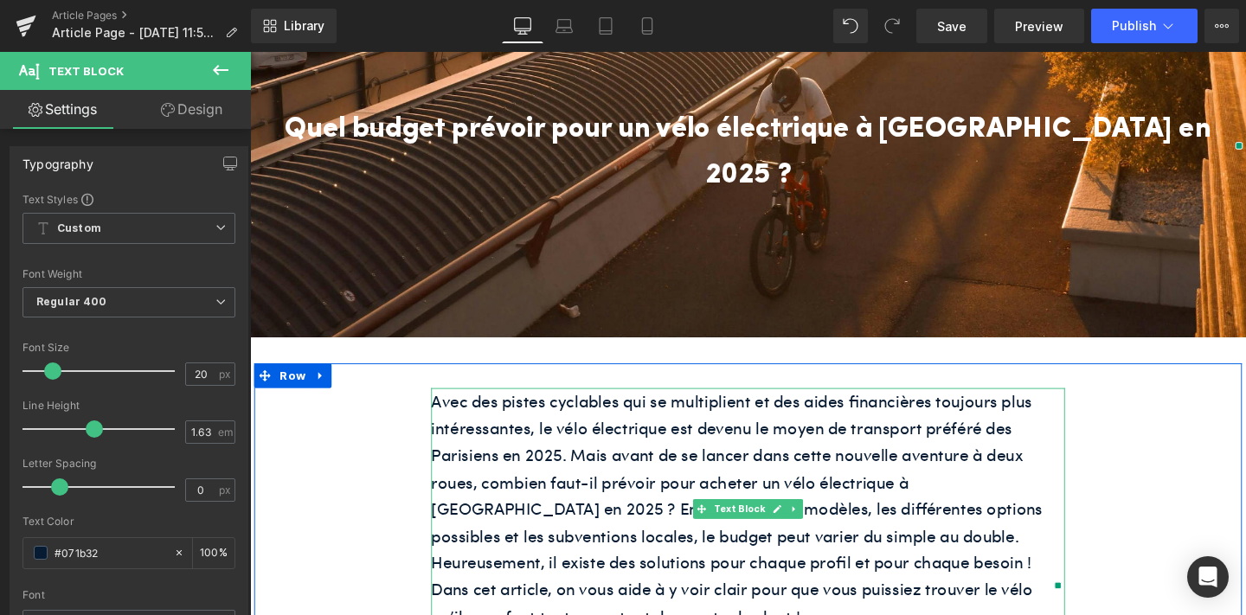
scroll to position [192, 0]
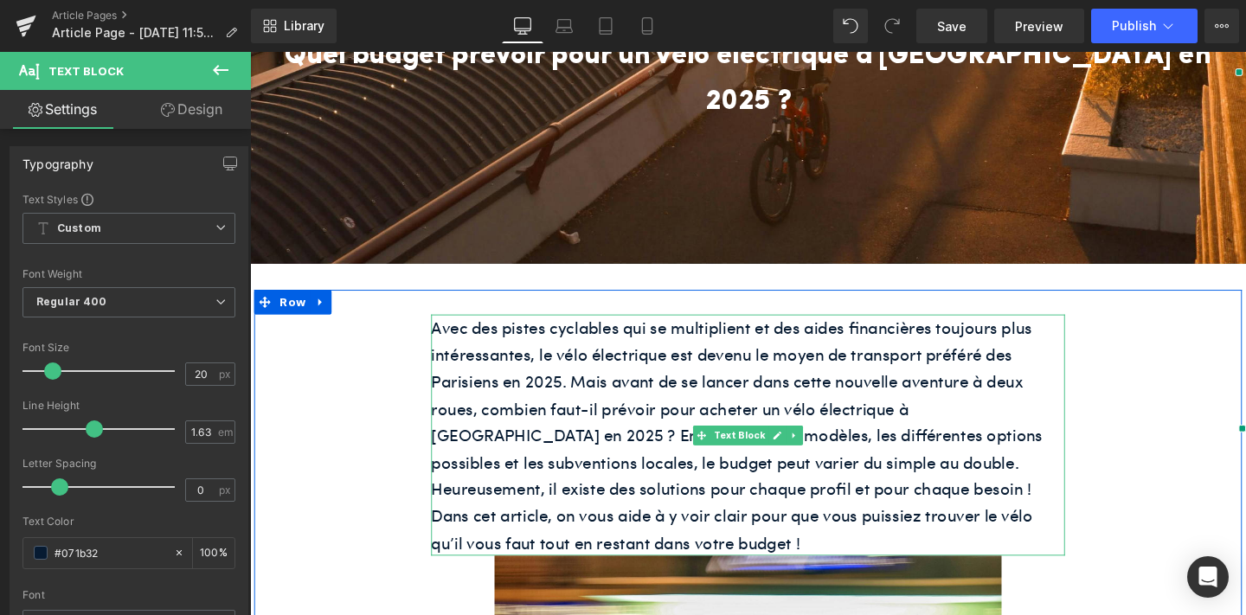
click at [769, 445] on p "Avec des pistes cyclables qui se multiplient et des aides financières toujours …" at bounding box center [774, 455] width 666 height 254
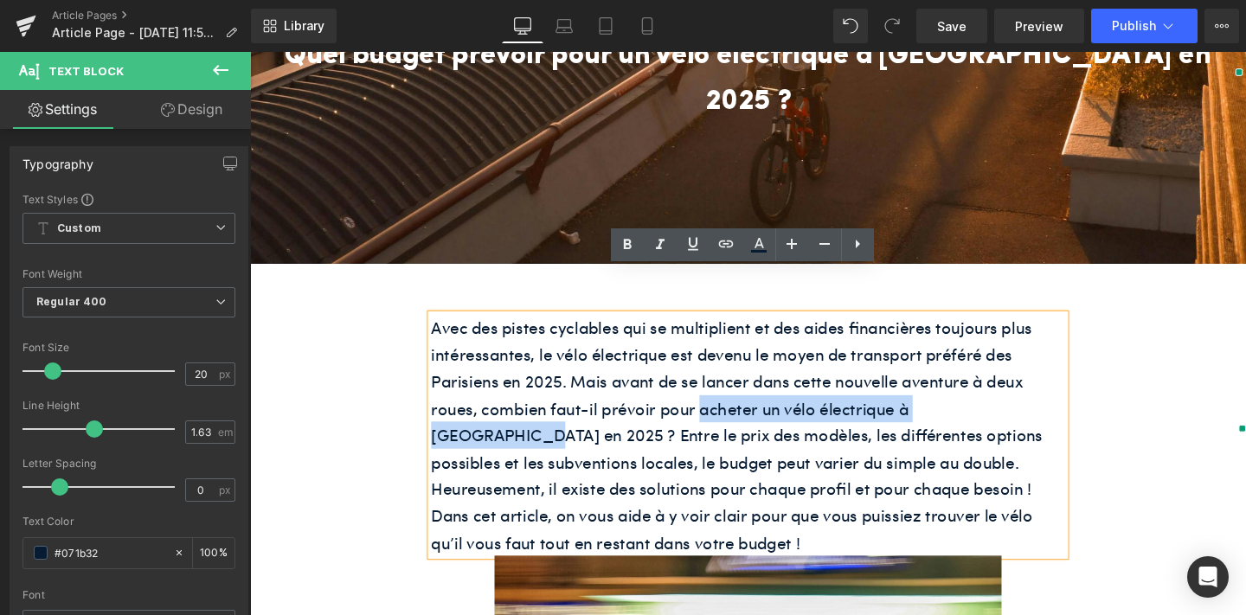
drag, startPoint x: 721, startPoint y: 381, endPoint x: 1052, endPoint y: 377, distance: 330.6
click at [1052, 377] on p "Avec des pistes cyclables qui se multiplient et des aides financières toujours …" at bounding box center [774, 455] width 666 height 254
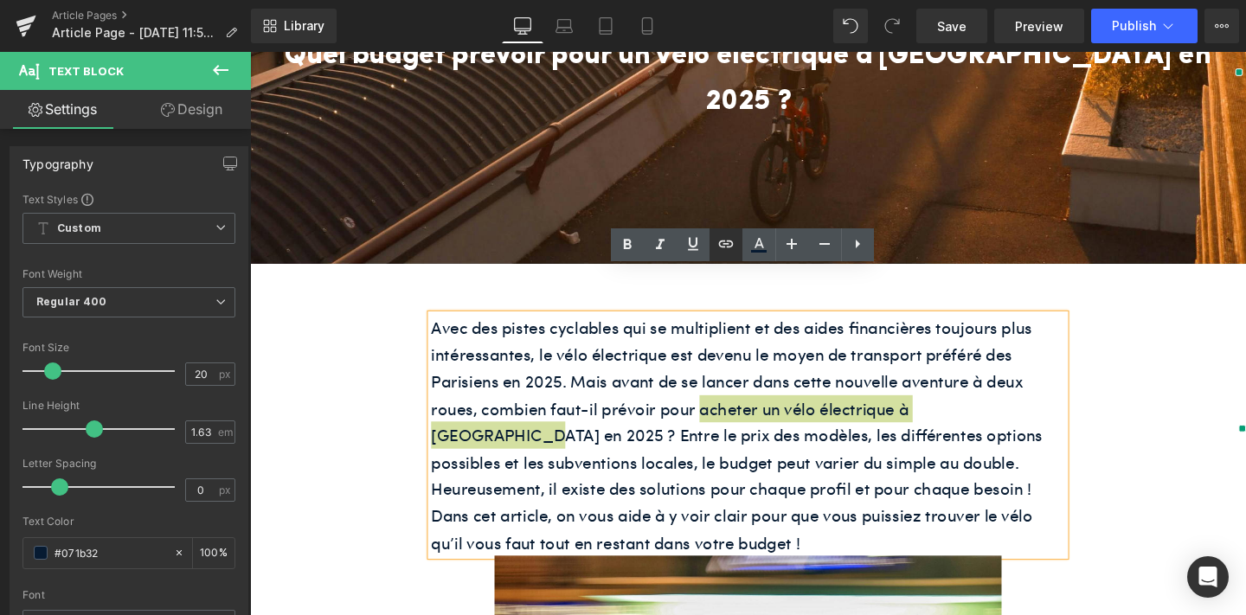
click at [730, 246] on icon at bounding box center [725, 244] width 15 height 7
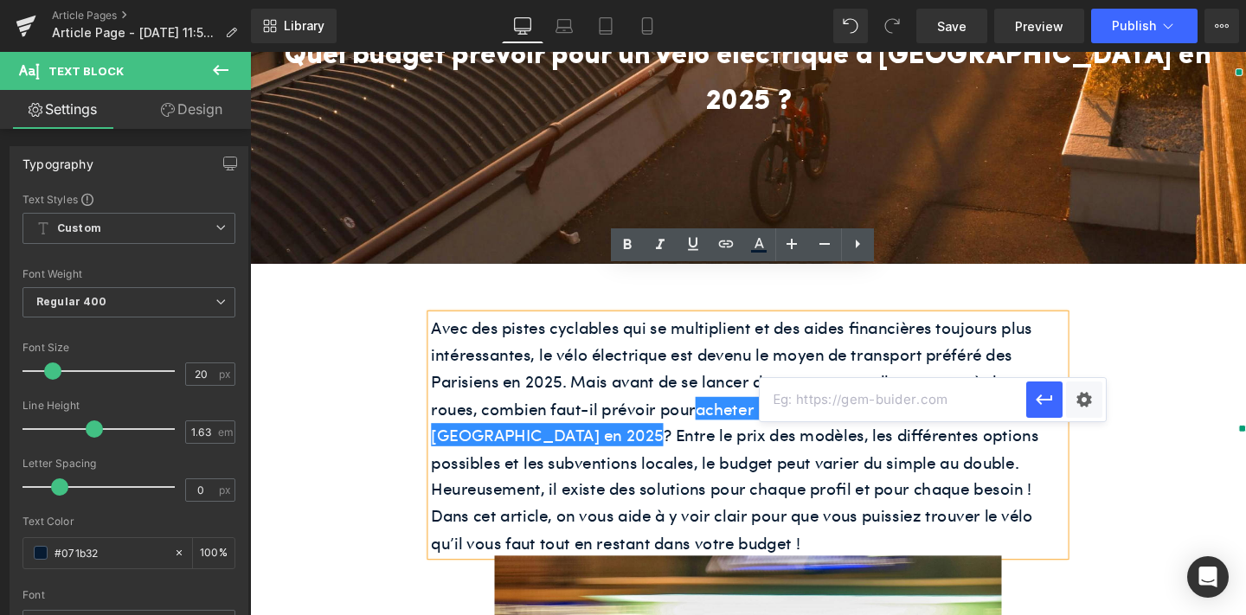
click at [799, 409] on input "text" at bounding box center [893, 399] width 267 height 43
paste input "[URL][DOMAIN_NAME]"
type input "[URL][DOMAIN_NAME]"
click at [1035, 399] on icon "button" at bounding box center [1044, 399] width 21 height 21
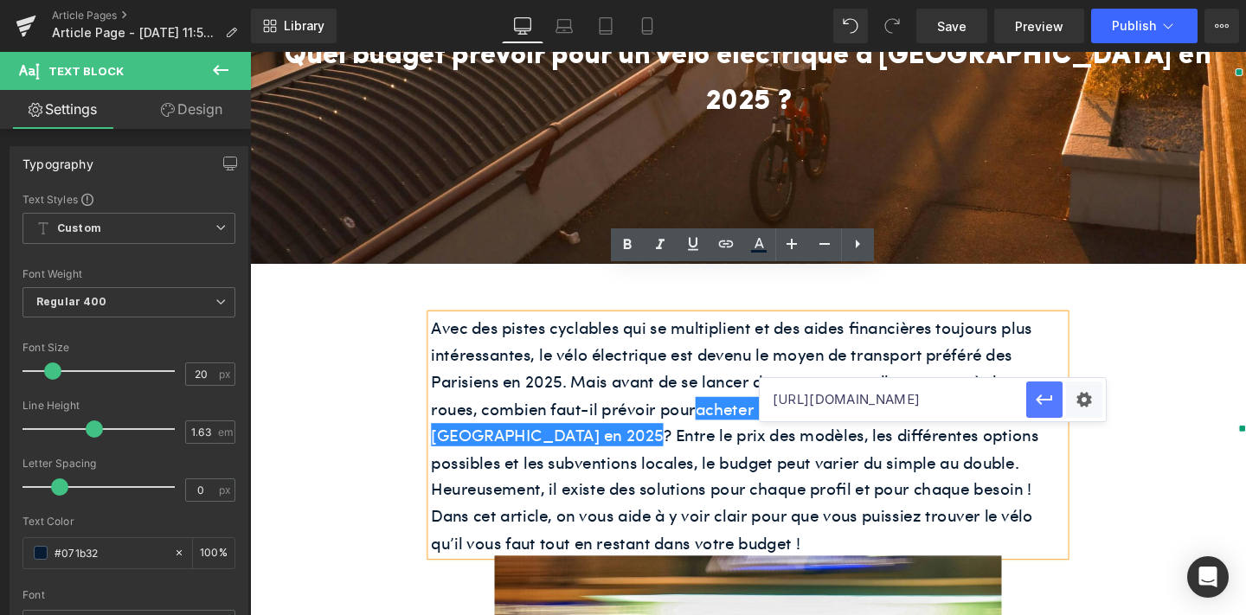
scroll to position [0, 0]
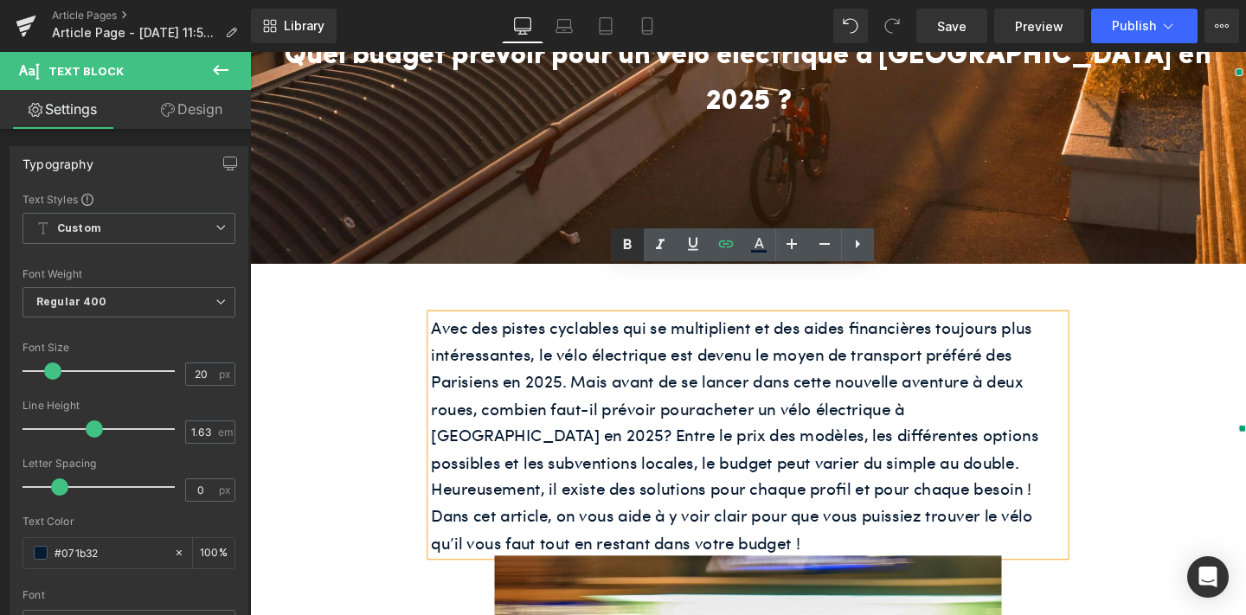
click at [628, 242] on icon at bounding box center [627, 245] width 21 height 21
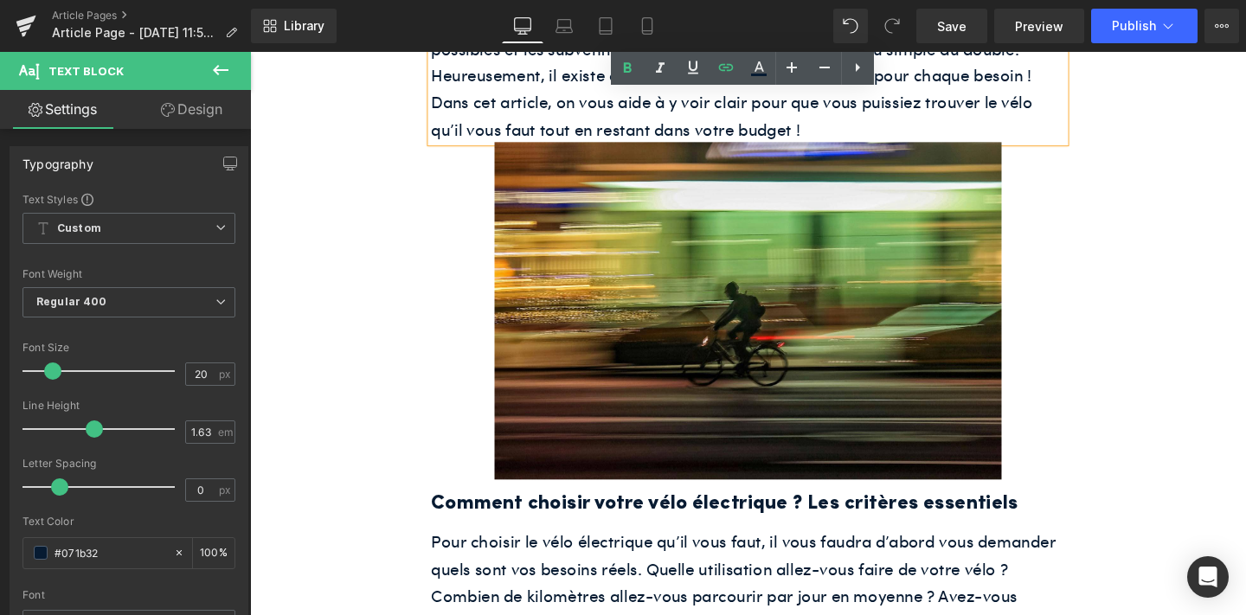
scroll to position [630, 0]
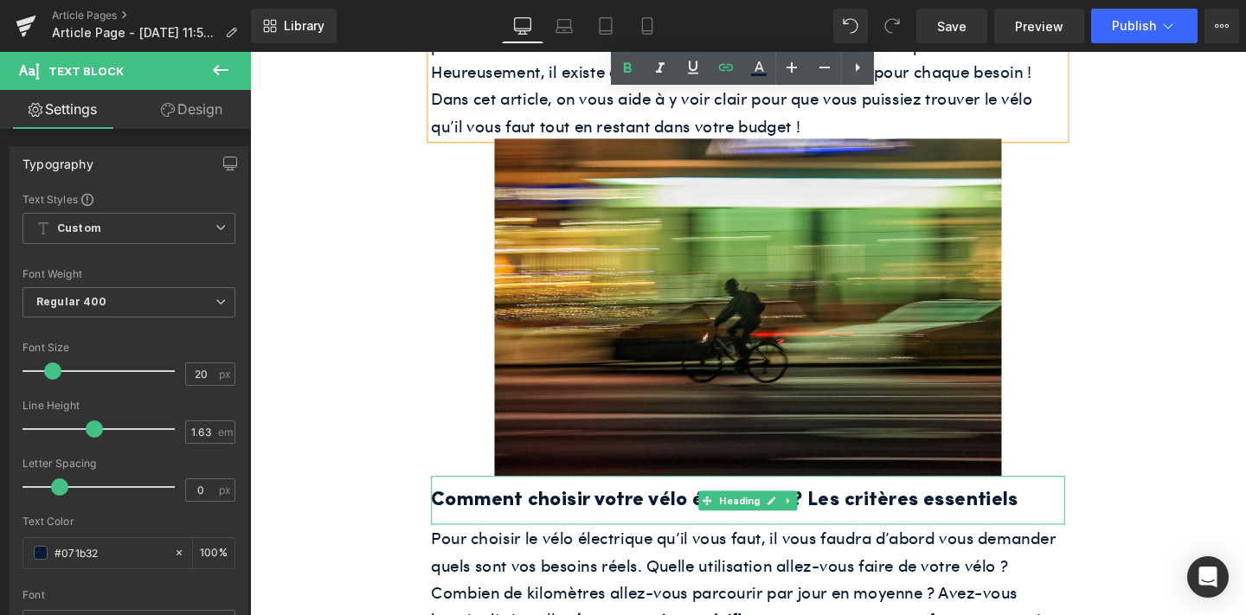
click at [719, 507] on h2 "Comment choisir votre vélo électrique ? Les critères essentiels" at bounding box center [774, 524] width 666 height 34
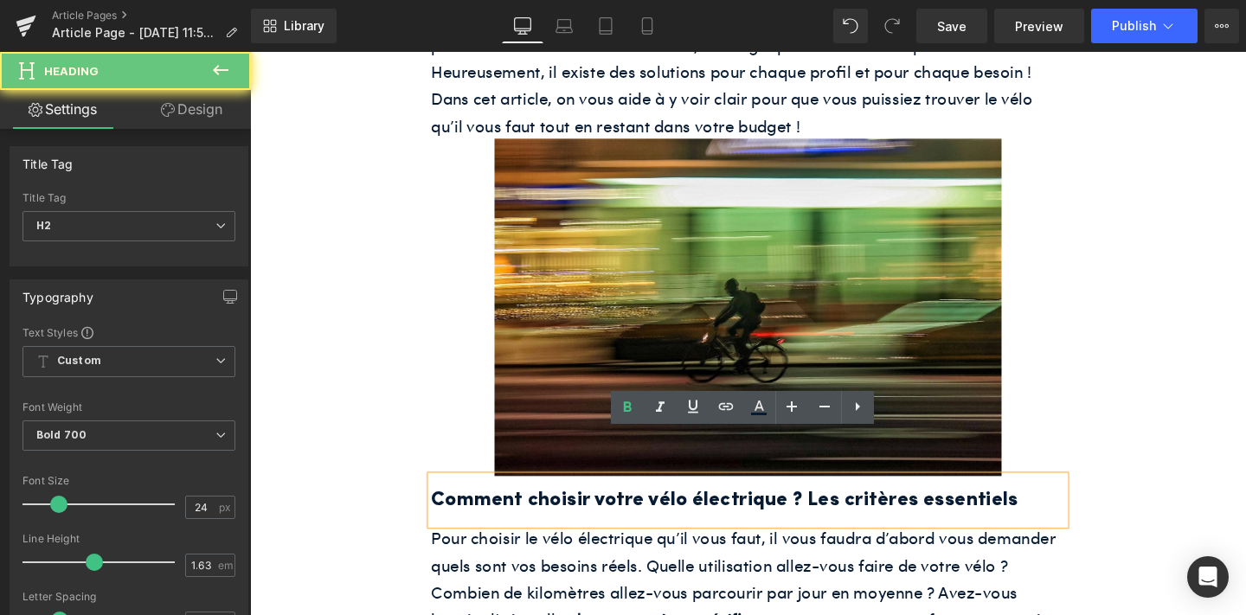
click at [696, 507] on h2 "Comment choisir votre vélo électrique ? Les critères essentiels" at bounding box center [774, 524] width 666 height 34
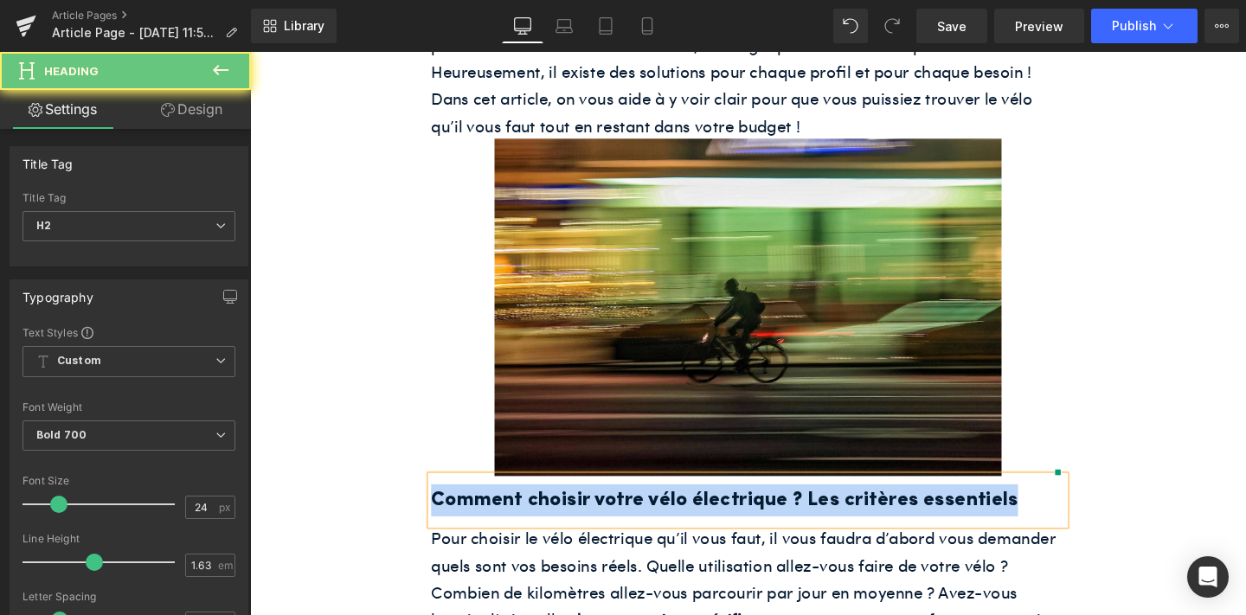
paste div
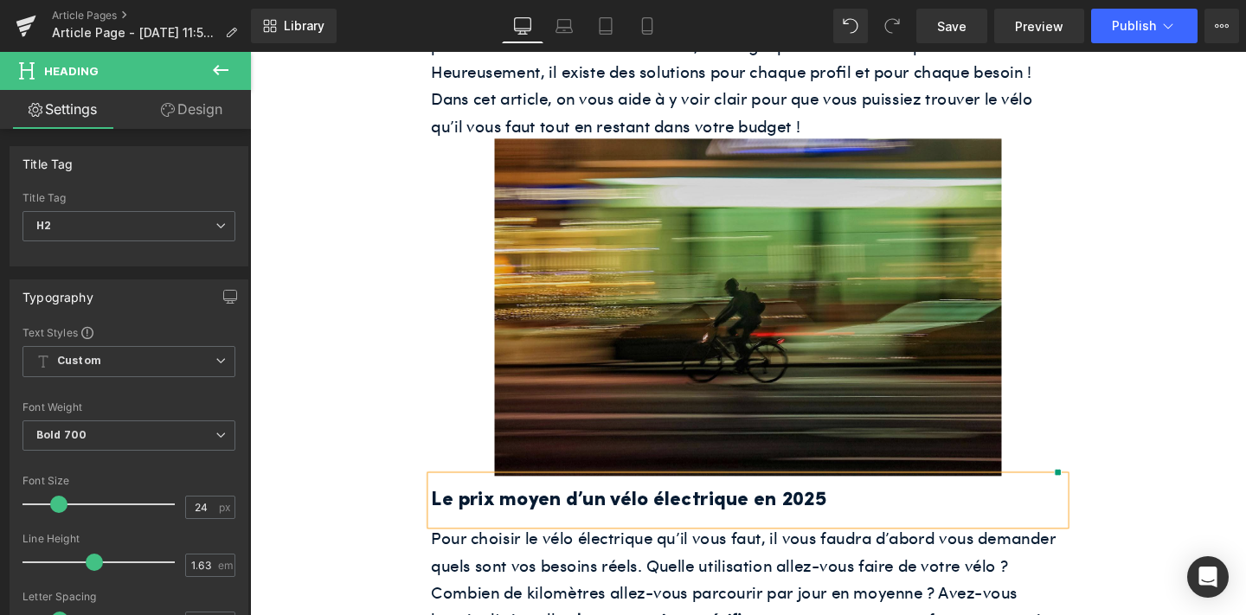
click at [589, 320] on img at bounding box center [773, 321] width 533 height 355
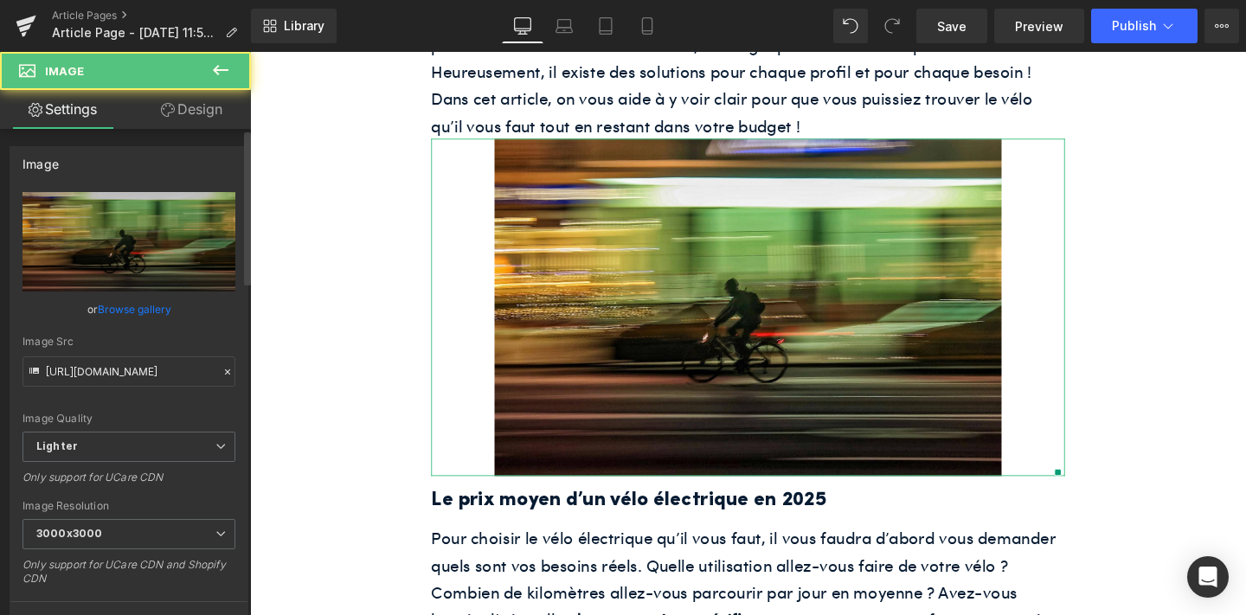
click at [148, 302] on link "Browse gallery" at bounding box center [135, 309] width 74 height 30
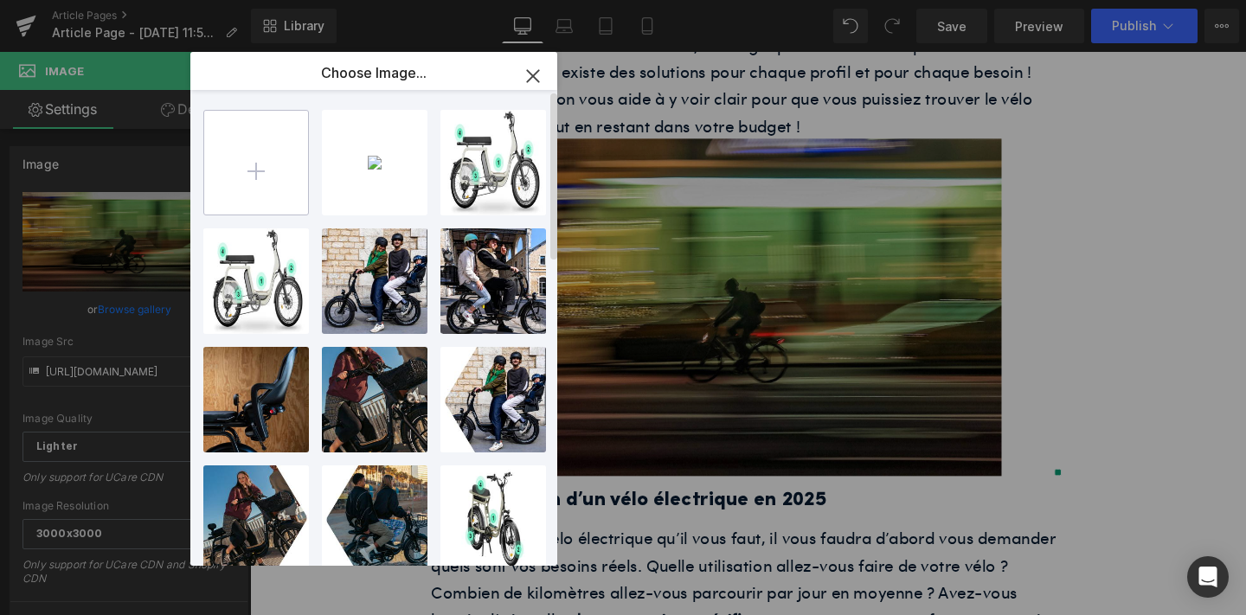
click at [252, 142] on input "file" at bounding box center [256, 163] width 104 height 104
type input "C:\fakepath\unnamed-51.png"
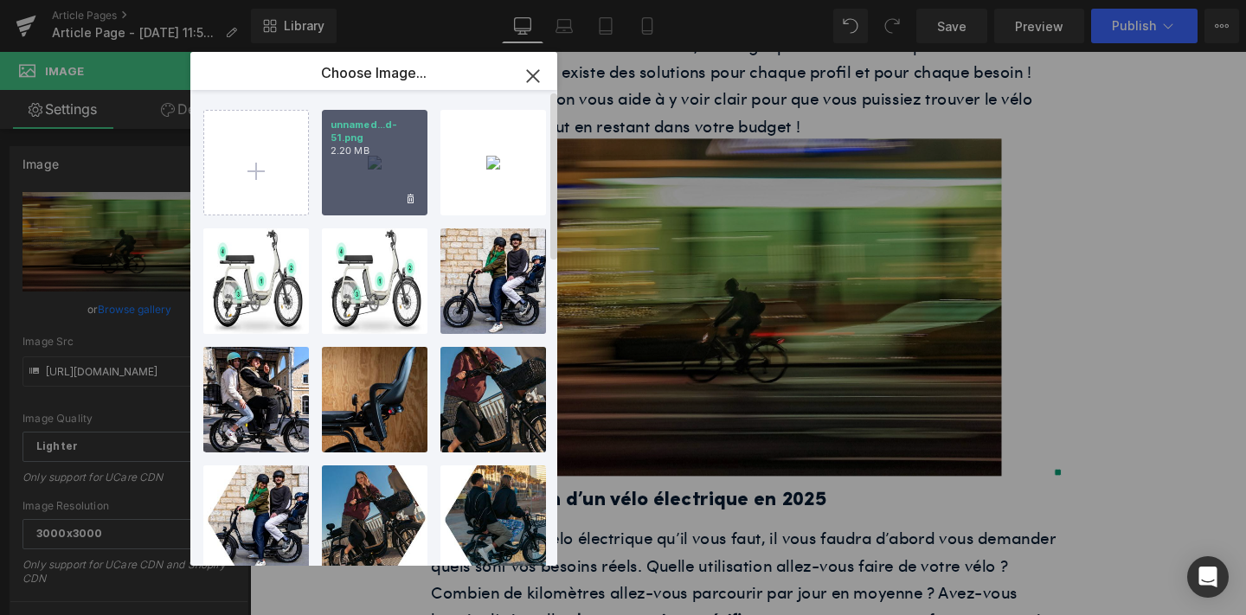
click at [376, 172] on div "unnamed...d-51.png 2.20 MB" at bounding box center [375, 163] width 106 height 106
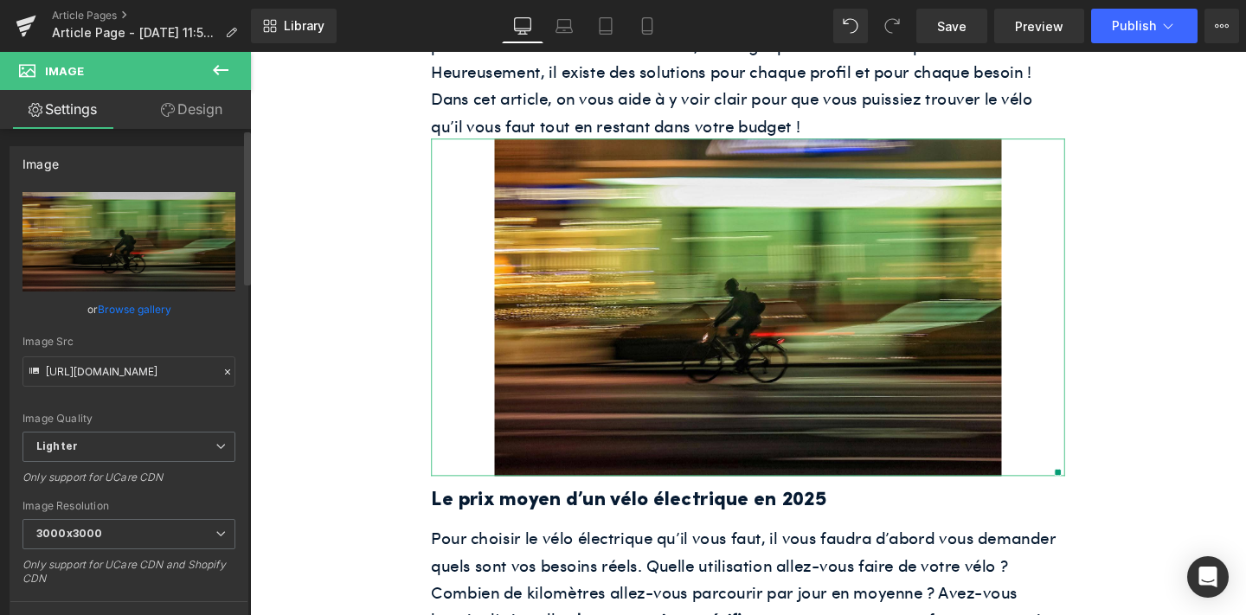
click at [132, 306] on link "Browse gallery" at bounding box center [135, 309] width 74 height 30
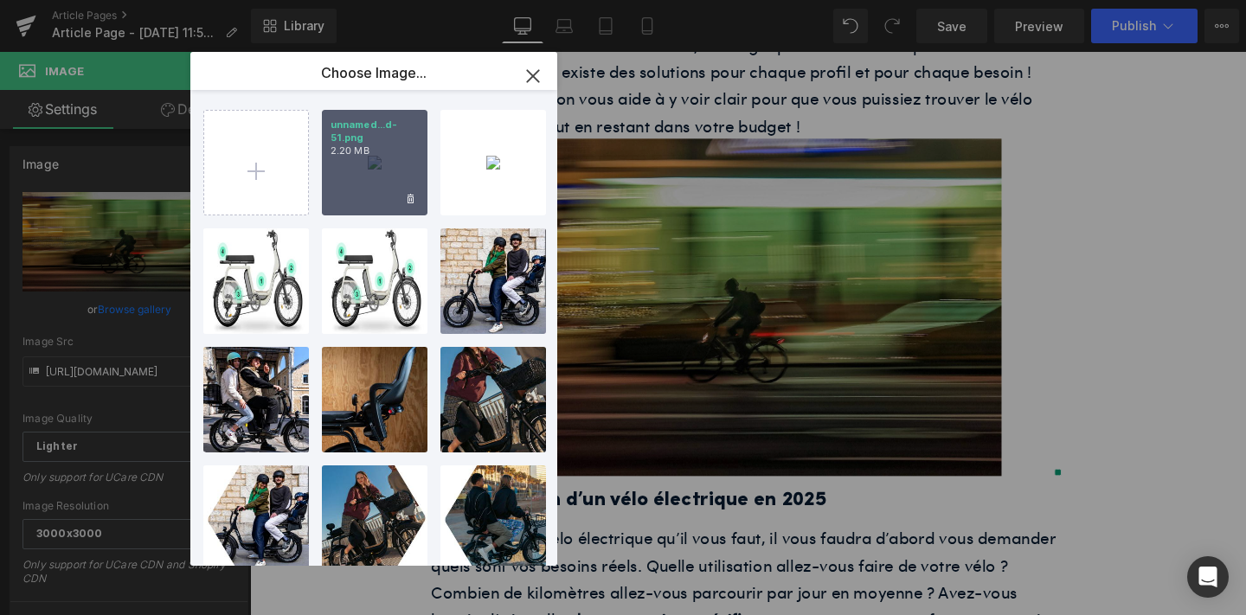
click at [402, 153] on p "2.20 MB" at bounding box center [375, 151] width 88 height 13
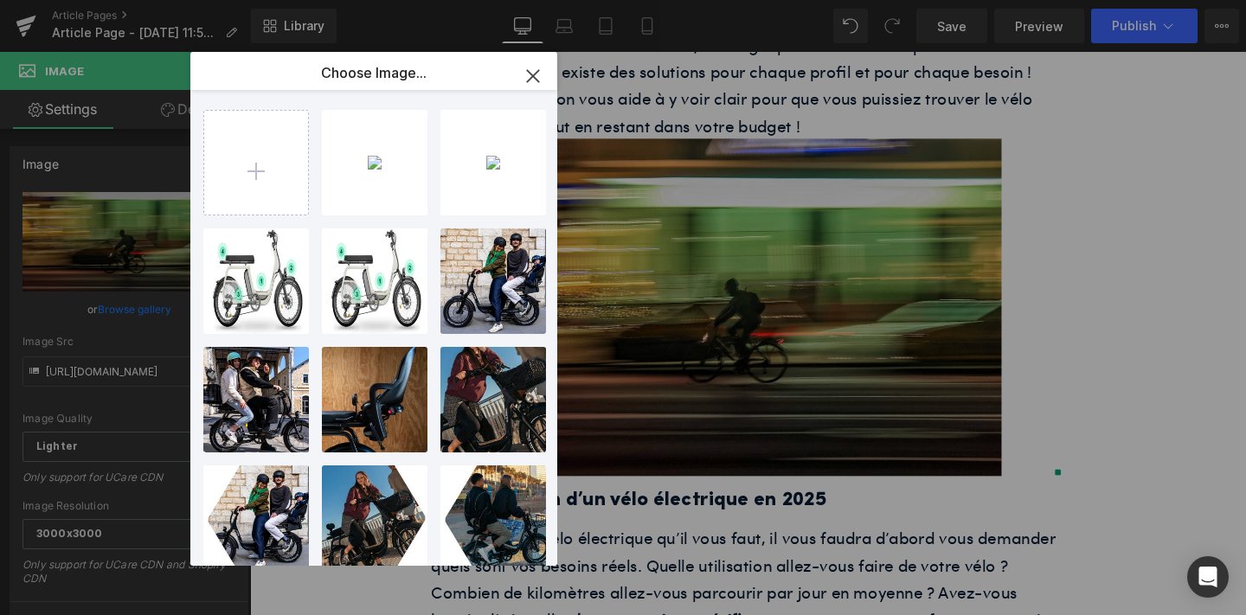
type input "[URL][DOMAIN_NAME]"
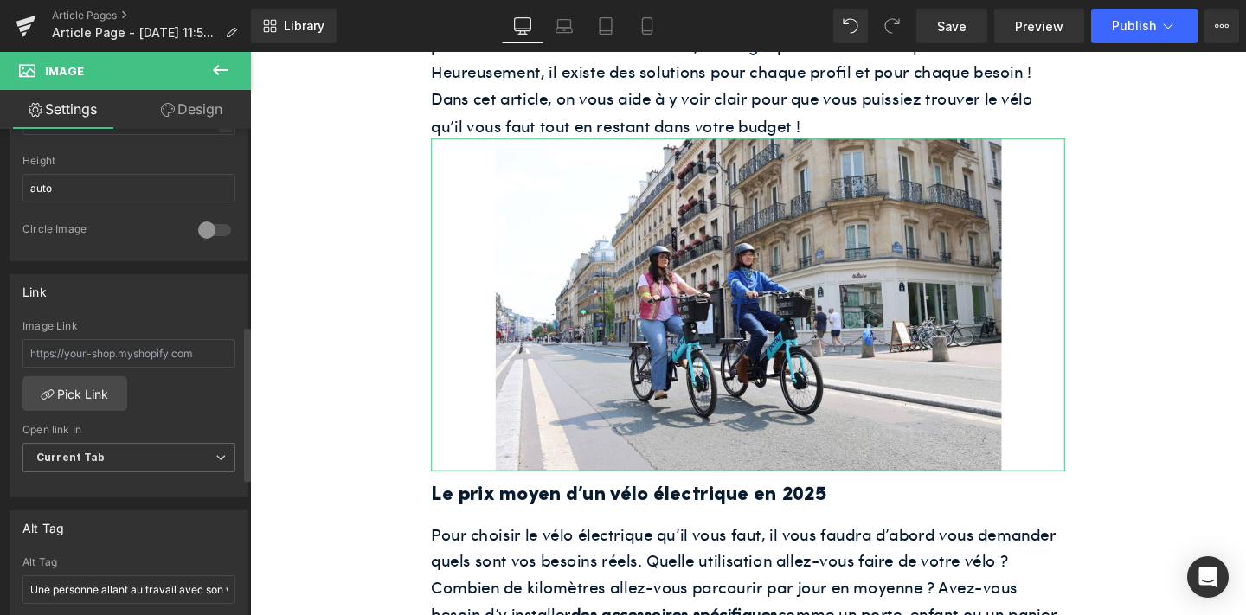
scroll to position [750, 0]
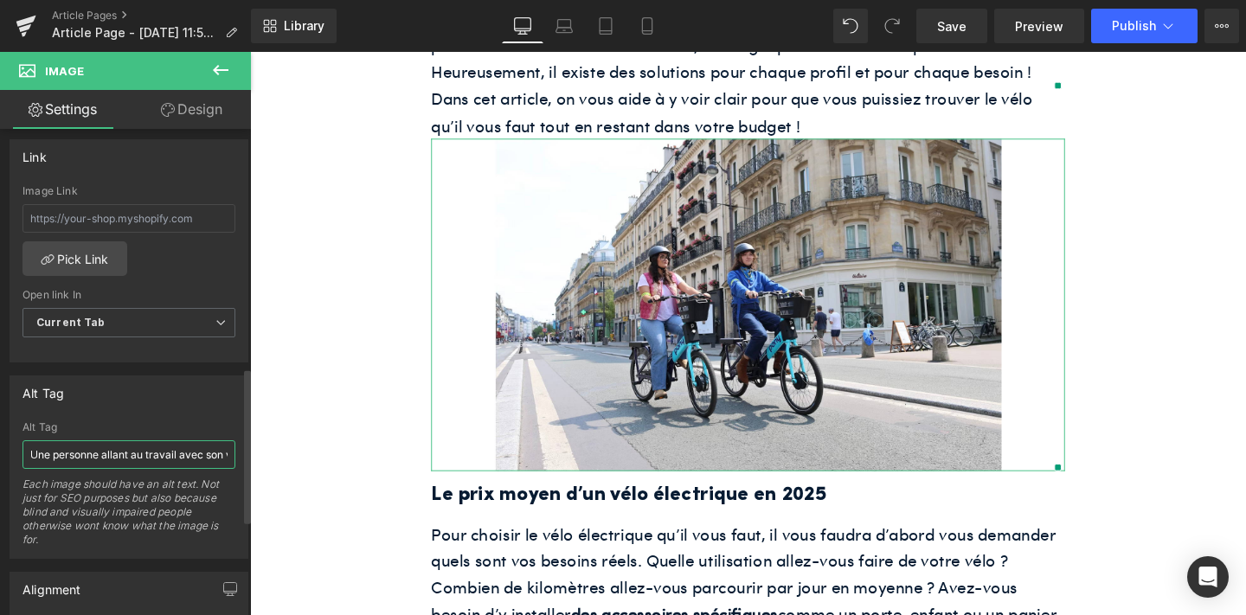
click at [98, 450] on input "Une personne allant au travail avec son vélo électrique ShiftBikes" at bounding box center [129, 455] width 213 height 29
paste input "femme roule avec un vélo électrique acheté chez"
type input "Une femme roule avec un vélo électrique acheté chez ShiftBikes"
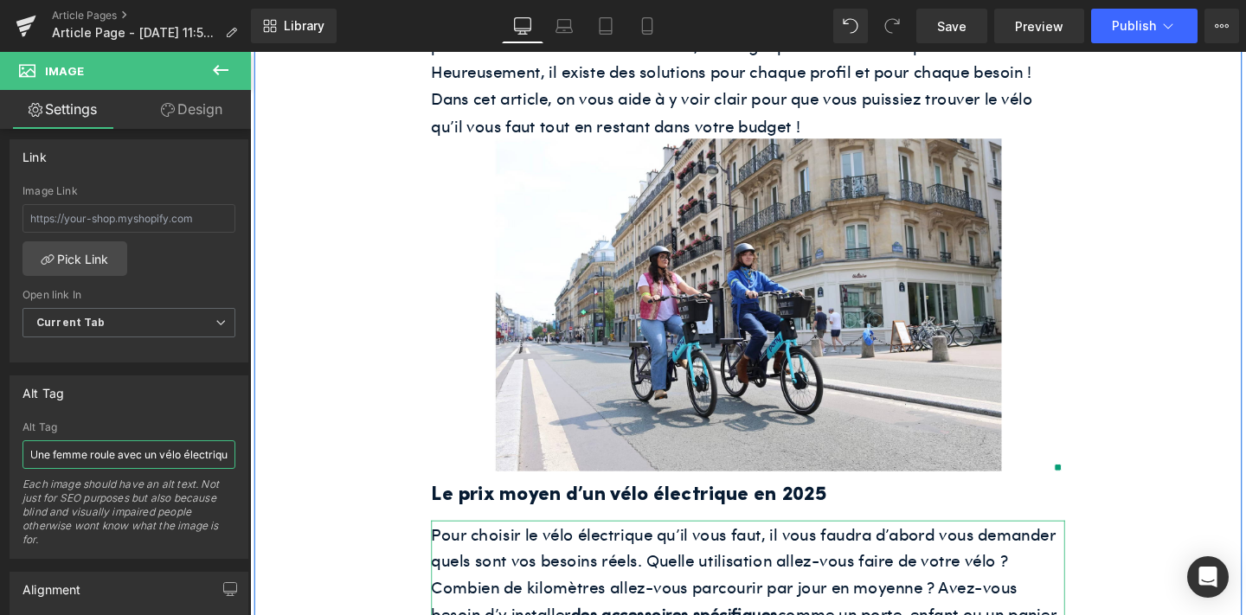
scroll to position [743, 0]
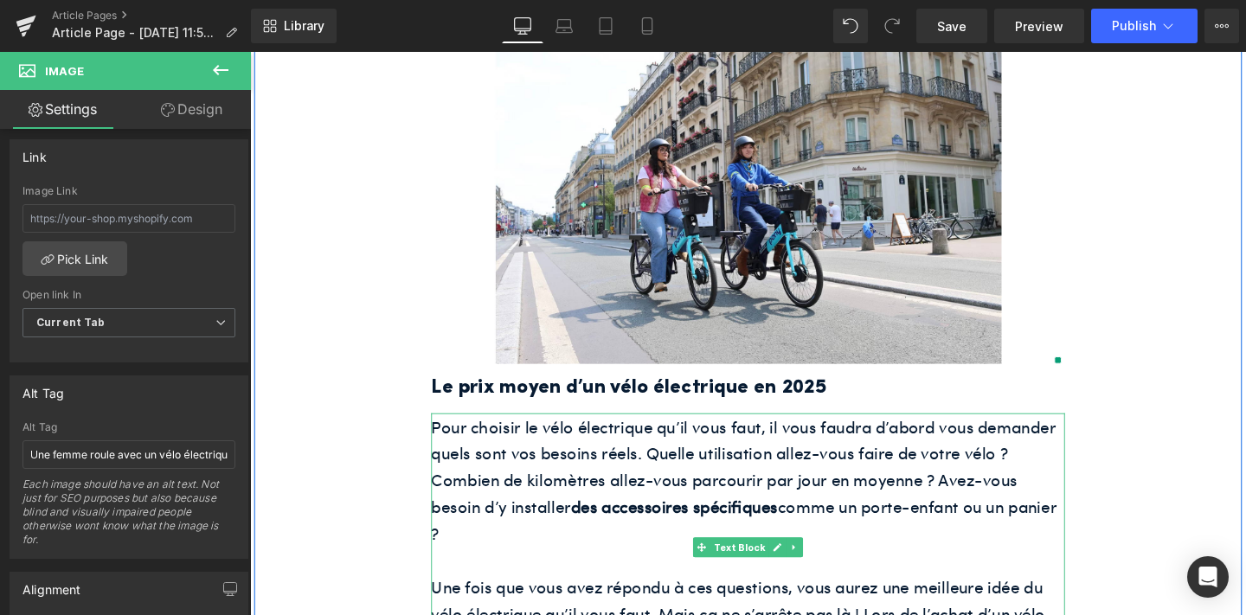
click at [624, 468] on p "Pour choisir le vélo électrique qu’il vous faut, il vous faudra d’abord vous de…" at bounding box center [774, 502] width 666 height 141
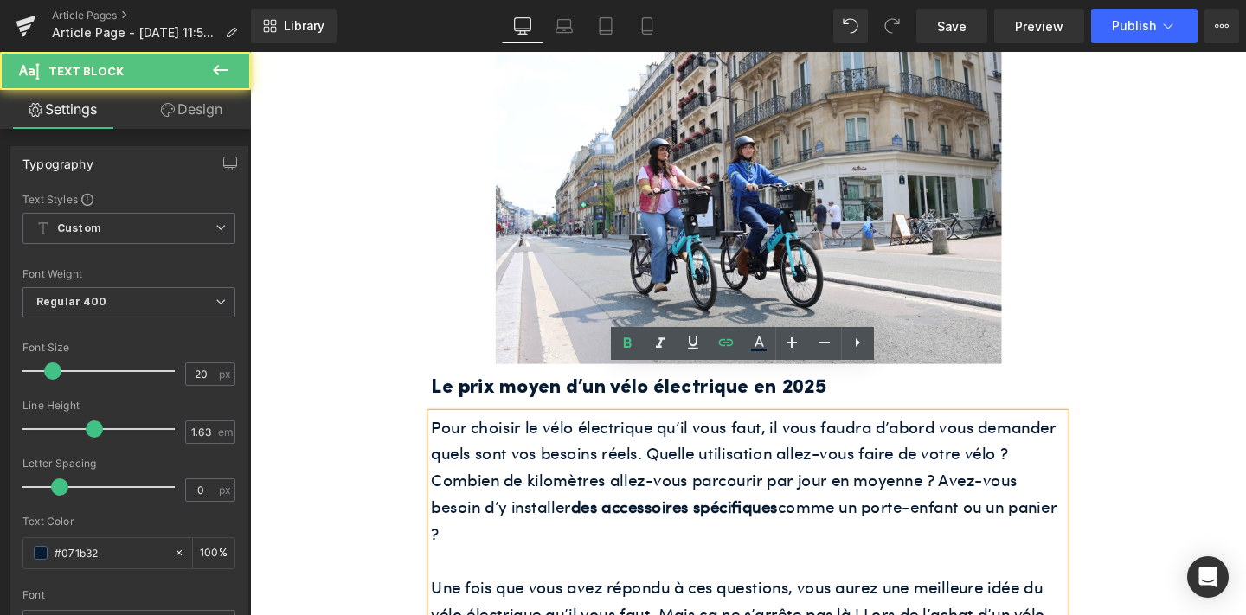
click at [624, 462] on span "Pour choisir le vélo électrique qu’il vous faut, il vous faudra d’abord vous de…" at bounding box center [770, 502] width 658 height 137
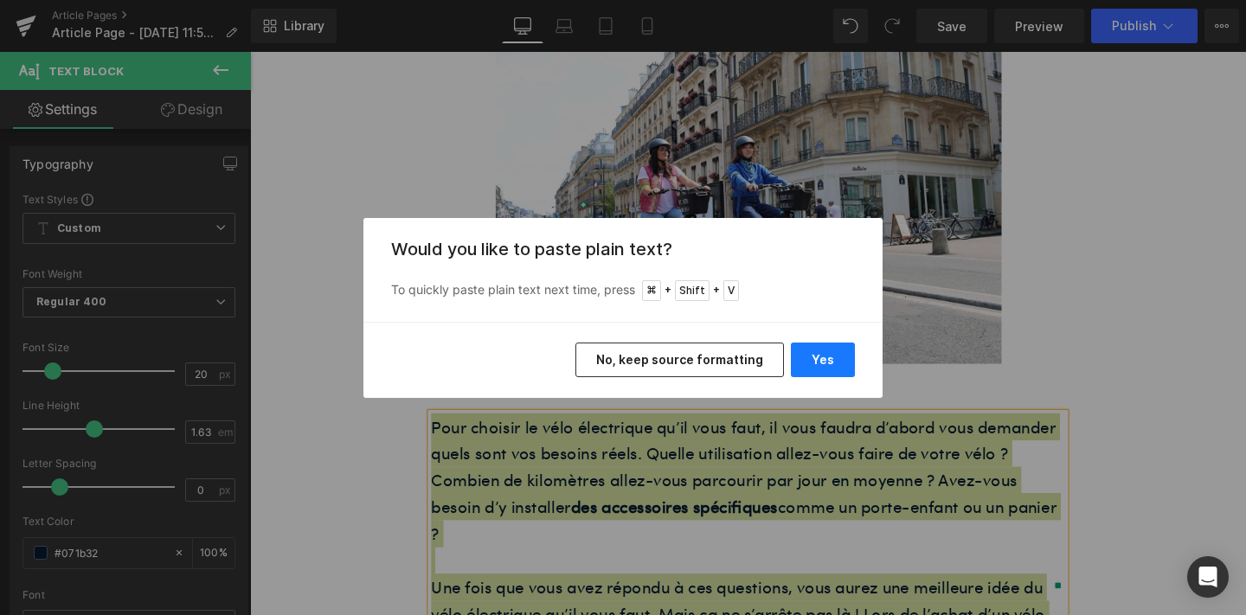
click at [792, 367] on button "Yes" at bounding box center [823, 360] width 64 height 35
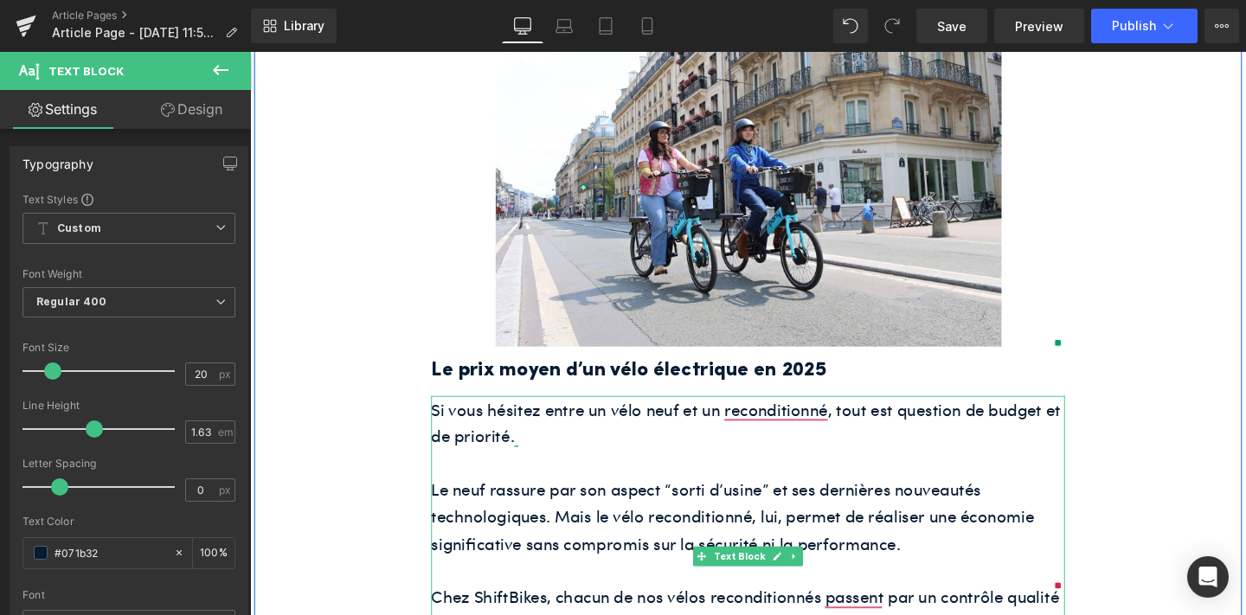
scroll to position [763, 0]
drag, startPoint x: 633, startPoint y: 495, endPoint x: 776, endPoint y: 492, distance: 142.9
click at [776, 497] on p "Le neuf rassure par son aspect “sorti d’usine” et ses dernières nouveautés tech…" at bounding box center [774, 539] width 666 height 85
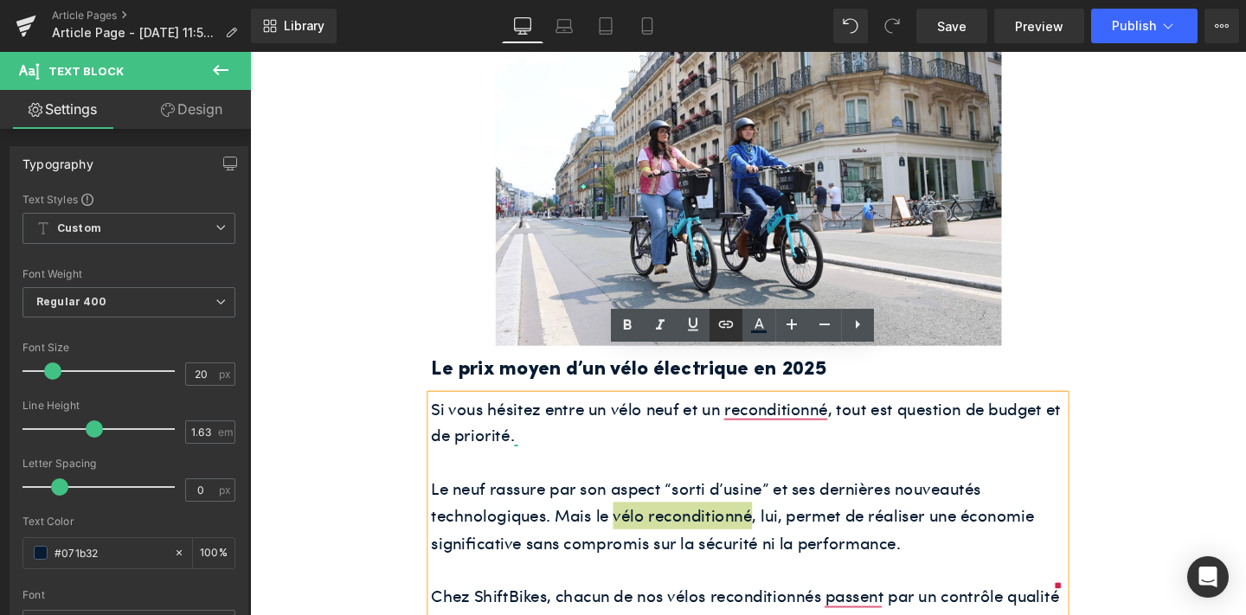
click at [723, 322] on icon at bounding box center [725, 324] width 15 height 7
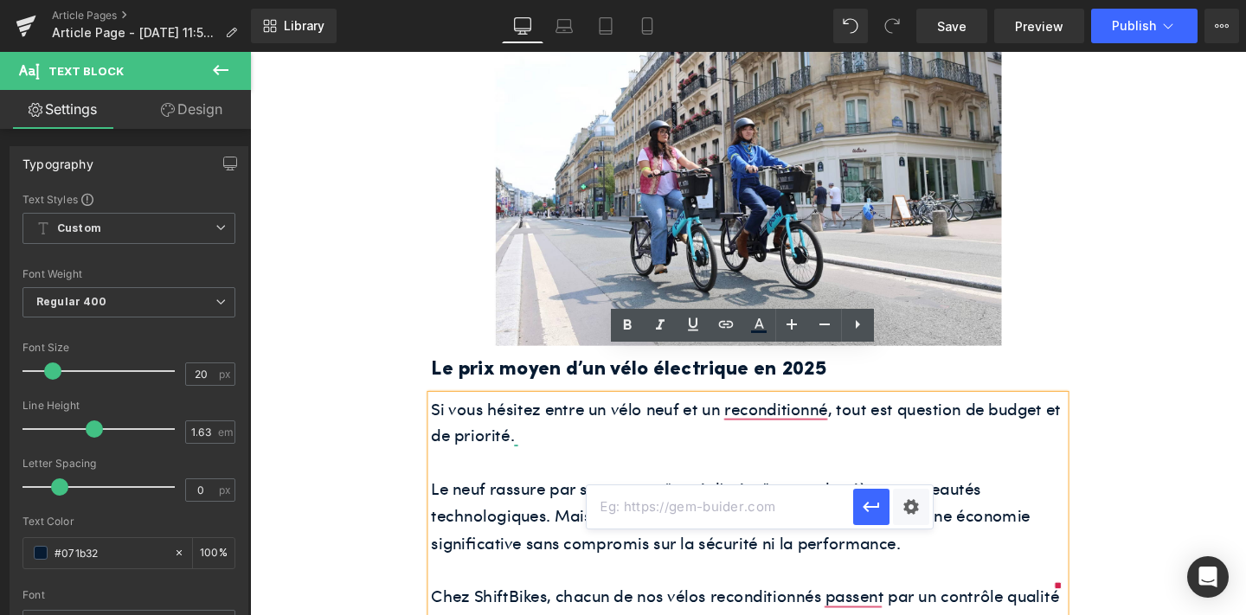
click at [728, 511] on input "text" at bounding box center [720, 507] width 267 height 43
paste input "[URL][DOMAIN_NAME]"
type input "[URL][DOMAIN_NAME]"
click at [860, 511] on button "button" at bounding box center [871, 507] width 36 height 36
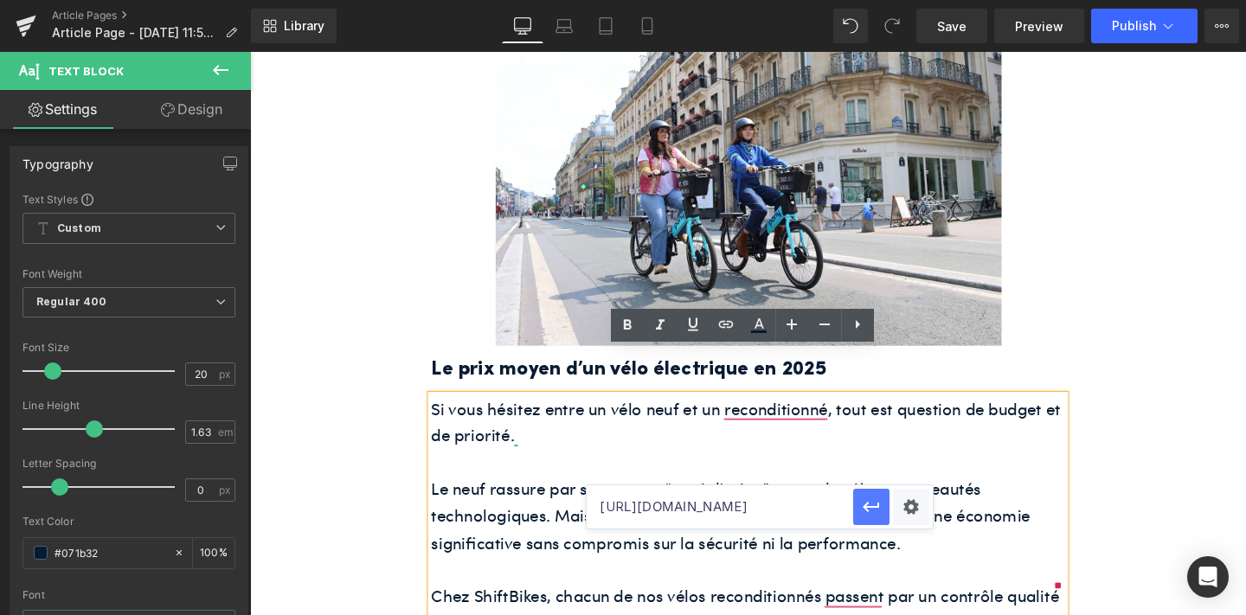
scroll to position [0, 0]
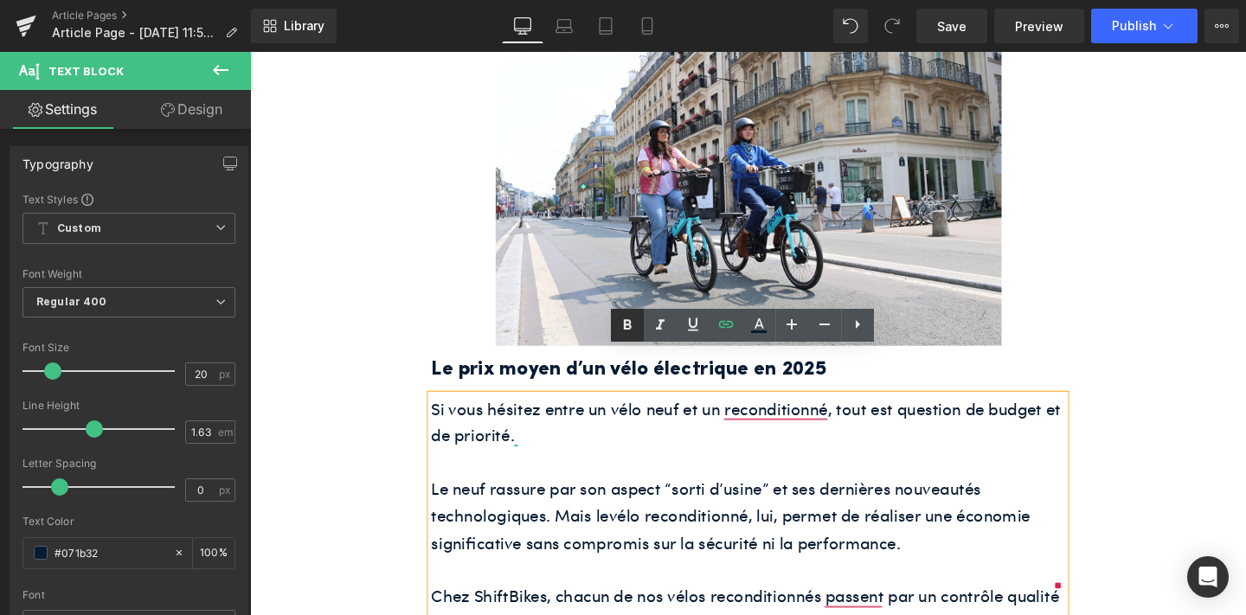
click at [628, 323] on icon at bounding box center [627, 325] width 21 height 21
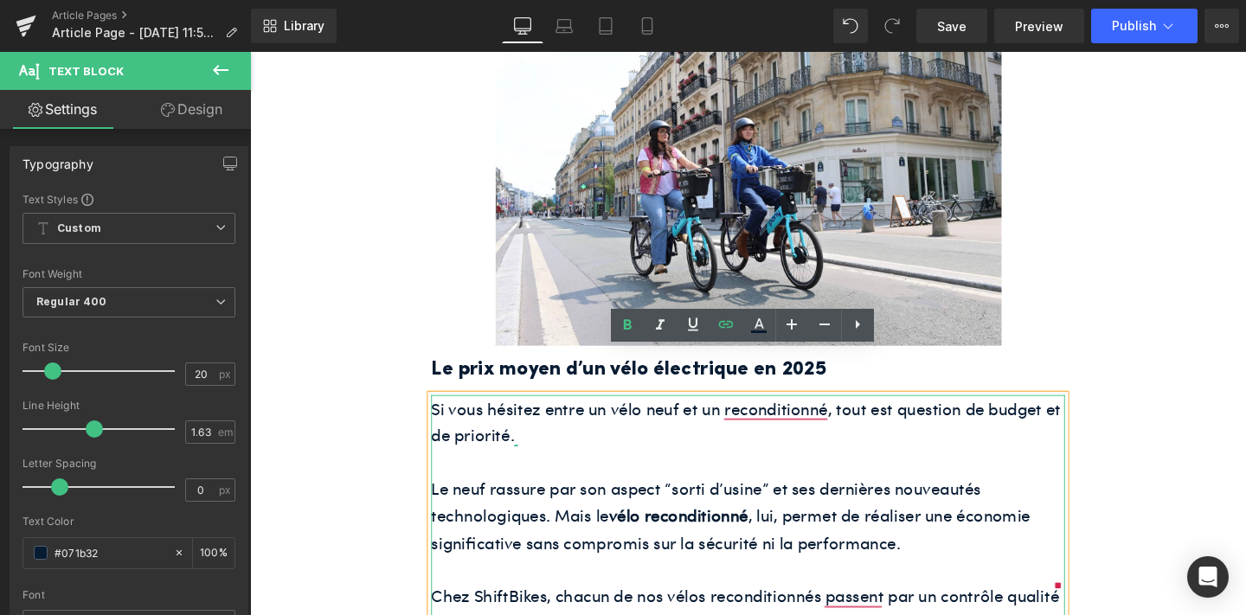
click at [820, 413] on p "Si vous hésitez entre un vélo neuf et un reconditionné, tout est question de bu…" at bounding box center [774, 441] width 666 height 56
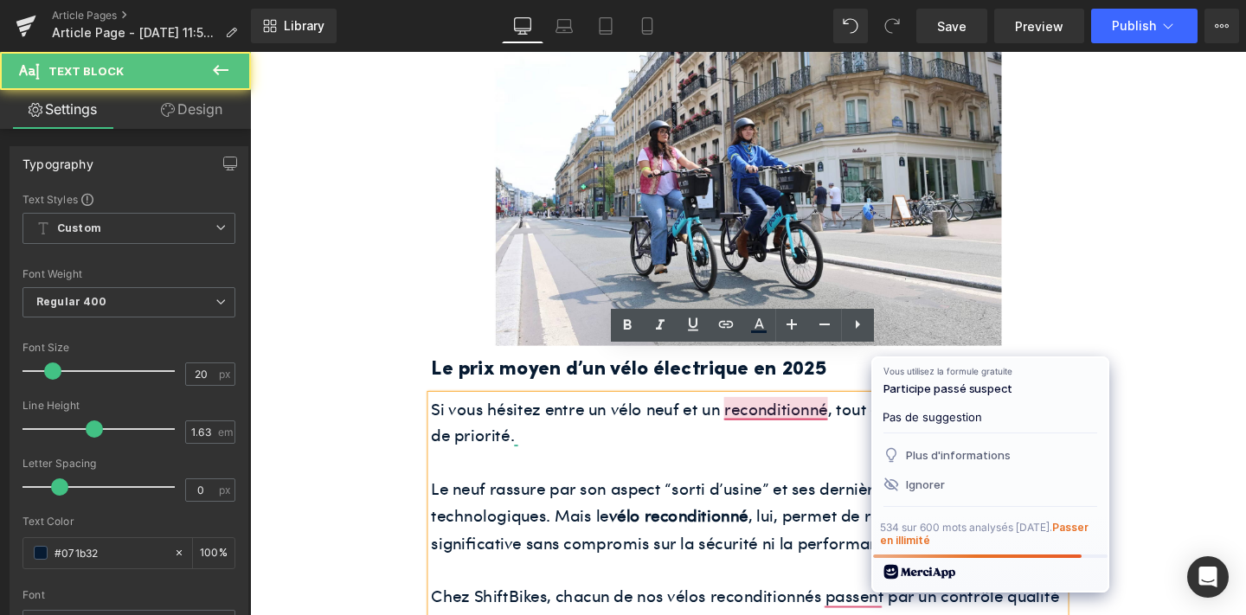
click at [820, 413] on p "Si vous hésitez entre un vélo neuf et un reconditionné, tout est question de bu…" at bounding box center [774, 441] width 666 height 56
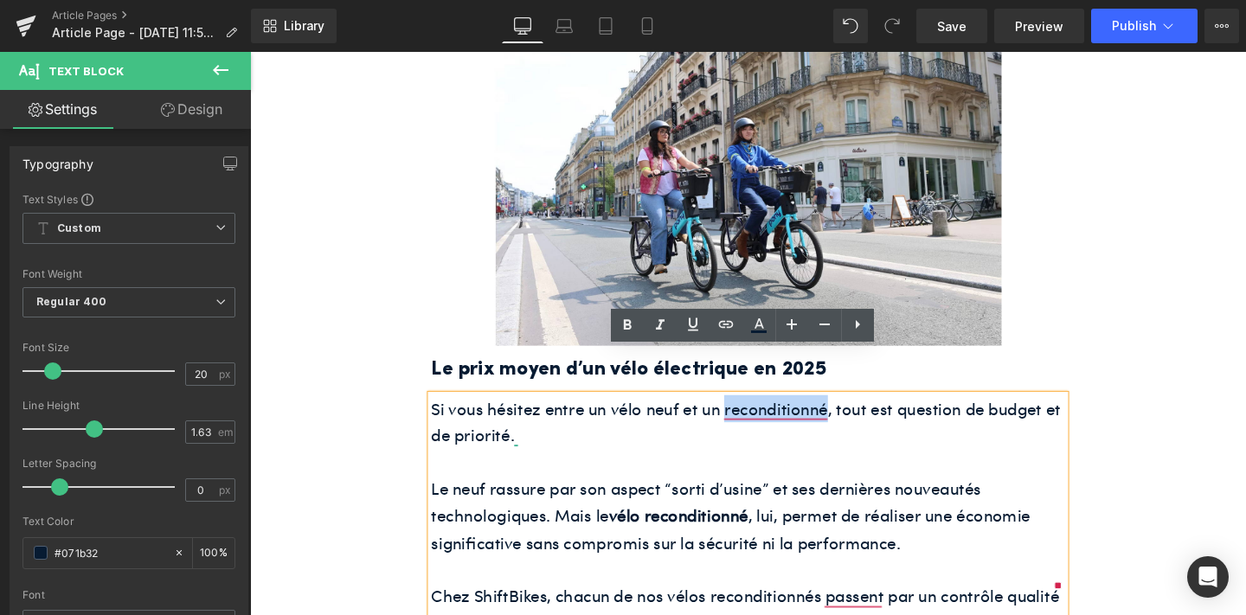
click at [808, 413] on p "Si vous hésitez entre un vélo neuf et un reconditionné, tout est question de bu…" at bounding box center [774, 441] width 666 height 56
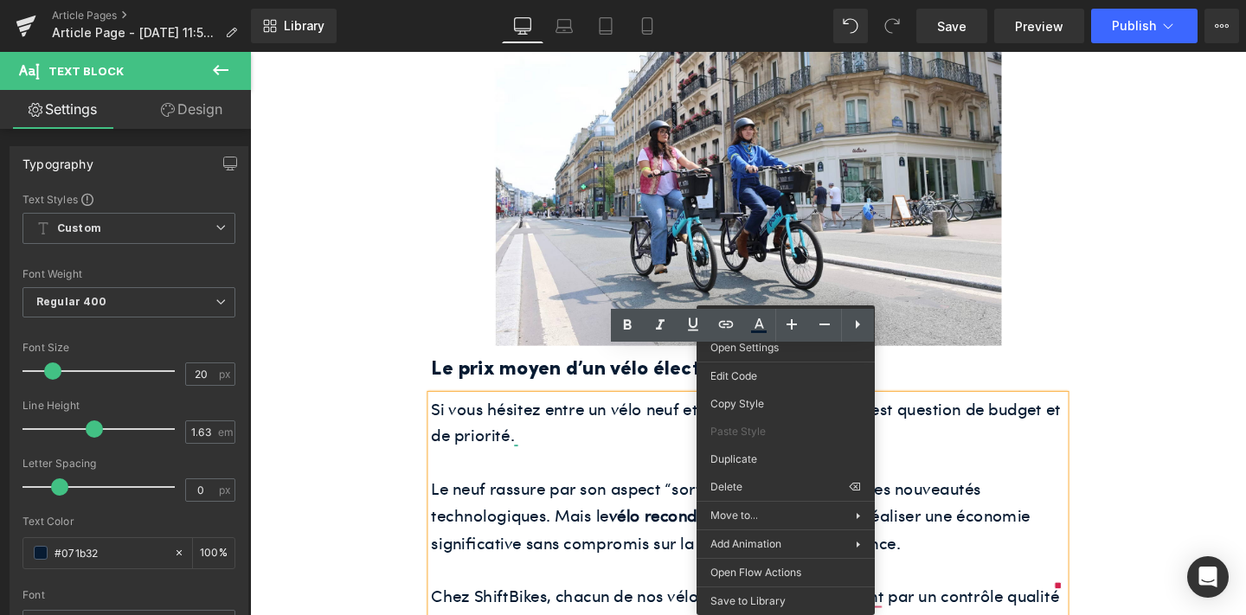
click at [938, 469] on p at bounding box center [774, 483] width 666 height 29
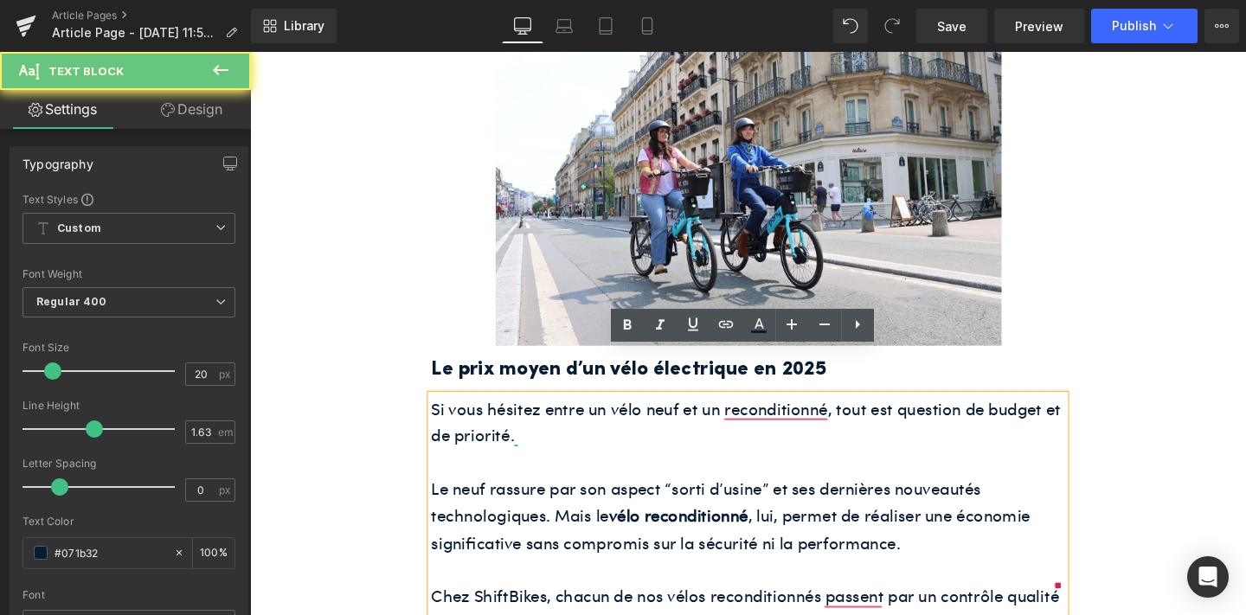
click at [846, 413] on p "Si vous hésitez entre un vélo neuf et un reconditionné, tout est question de bu…" at bounding box center [774, 441] width 666 height 56
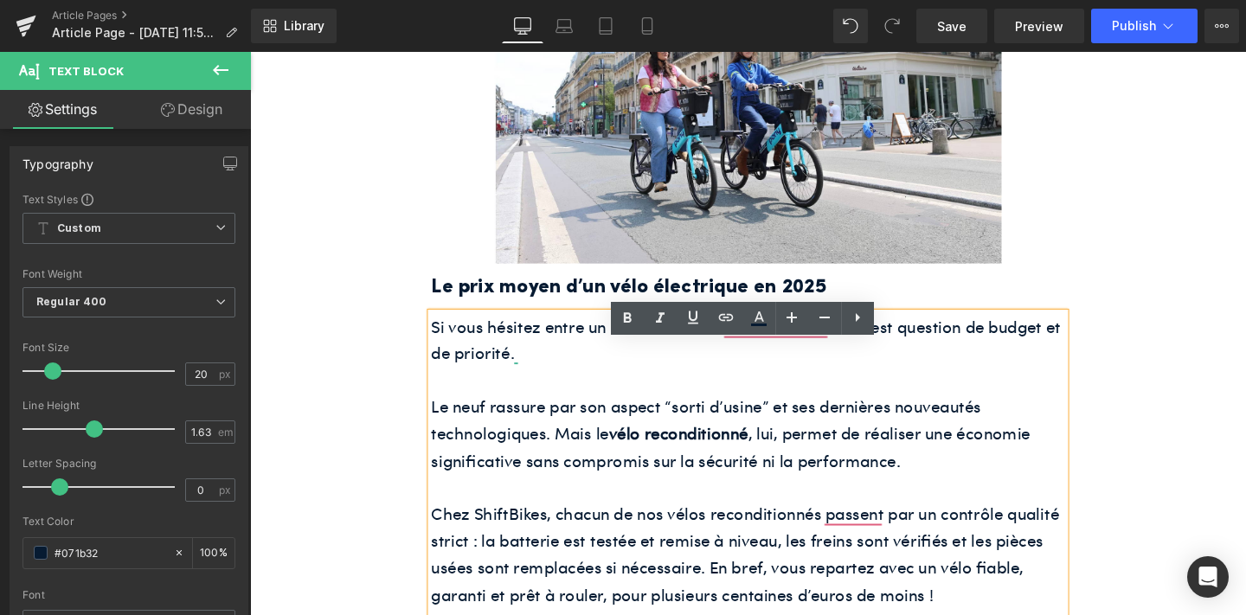
scroll to position [936, 0]
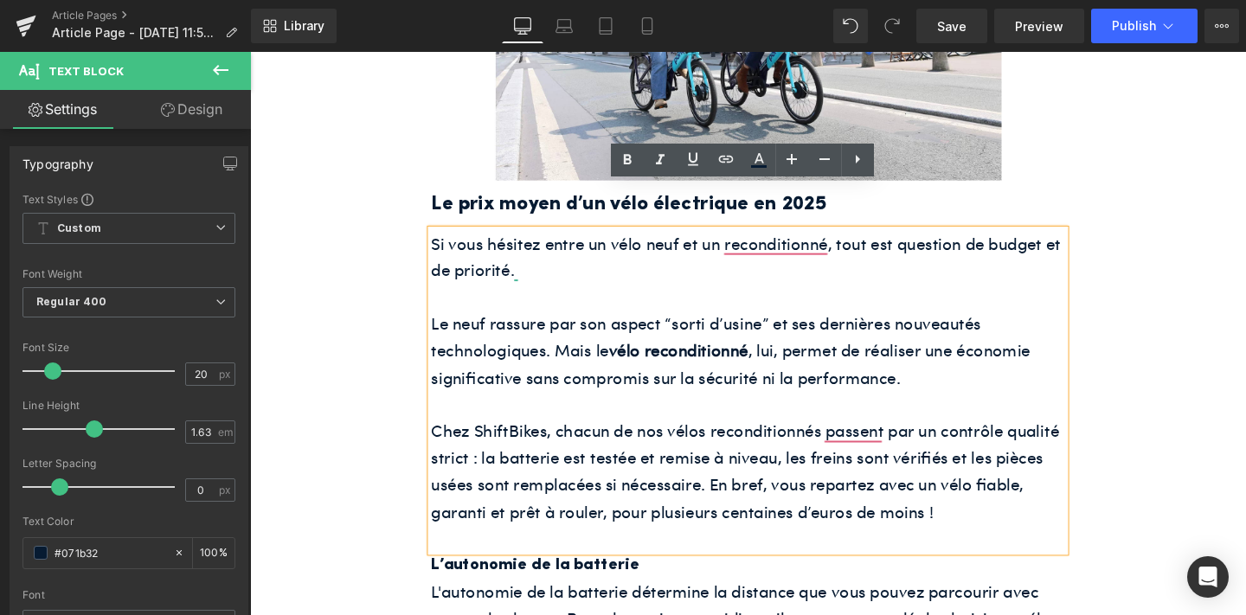
click at [872, 436] on p "Chez ShiftBikes, chacun de nos vélos reconditionnés passent par un contrôle qua…" at bounding box center [774, 492] width 666 height 113
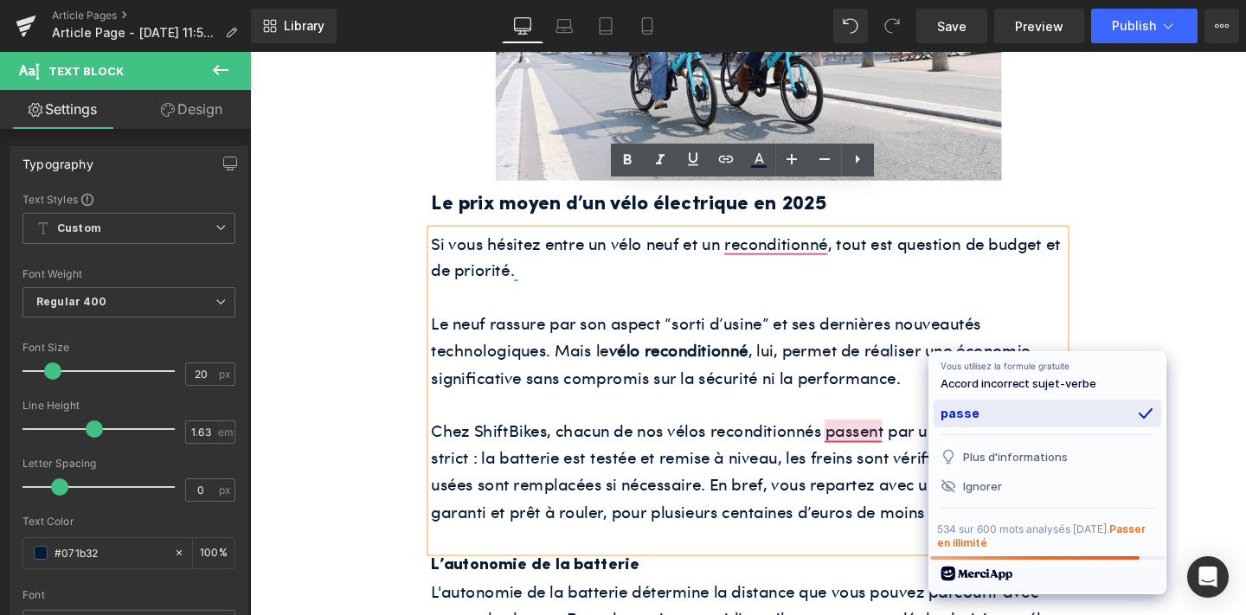
click at [962, 420] on div "passe" at bounding box center [1048, 414] width 228 height 28
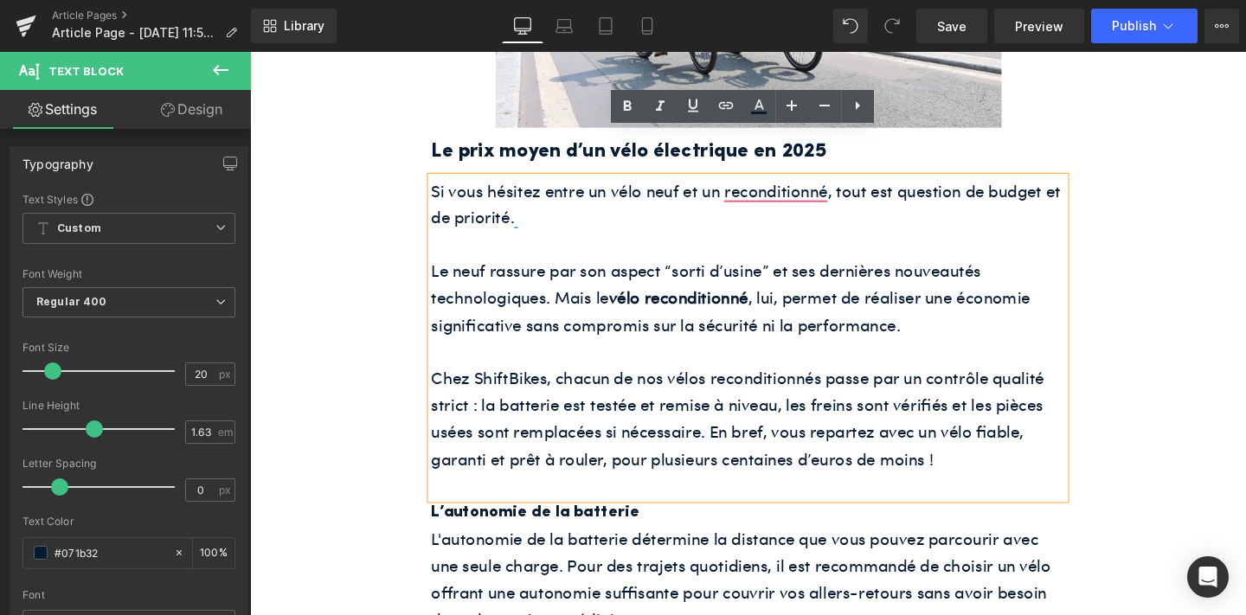
scroll to position [993, 0]
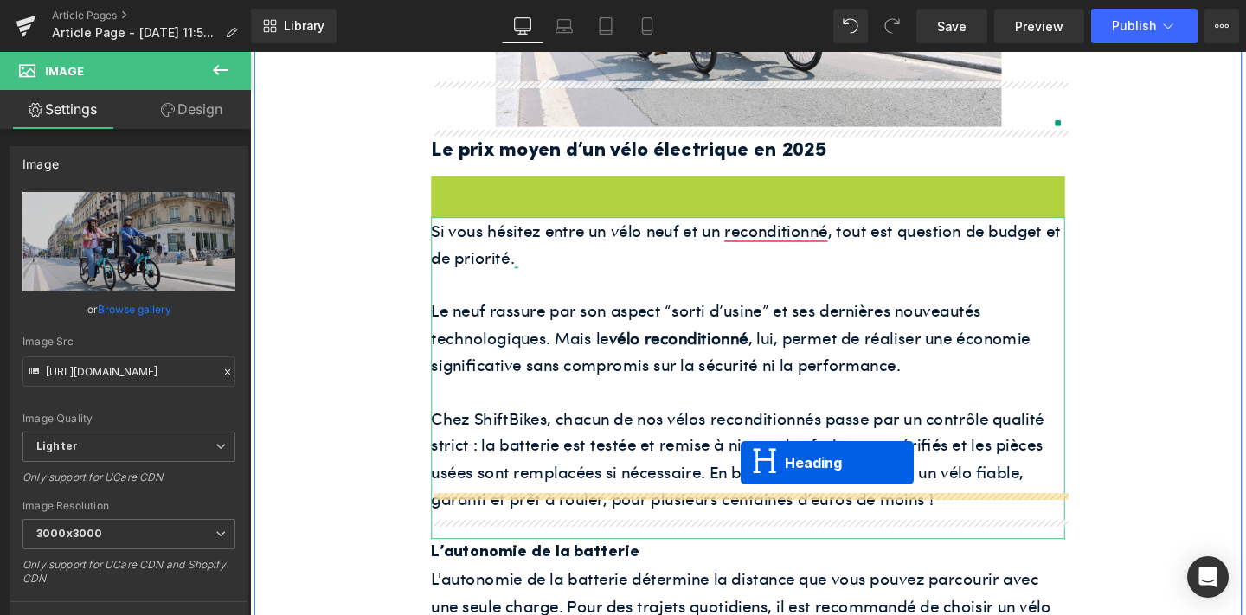
drag, startPoint x: 733, startPoint y: 158, endPoint x: 766, endPoint y: 484, distance: 328.0
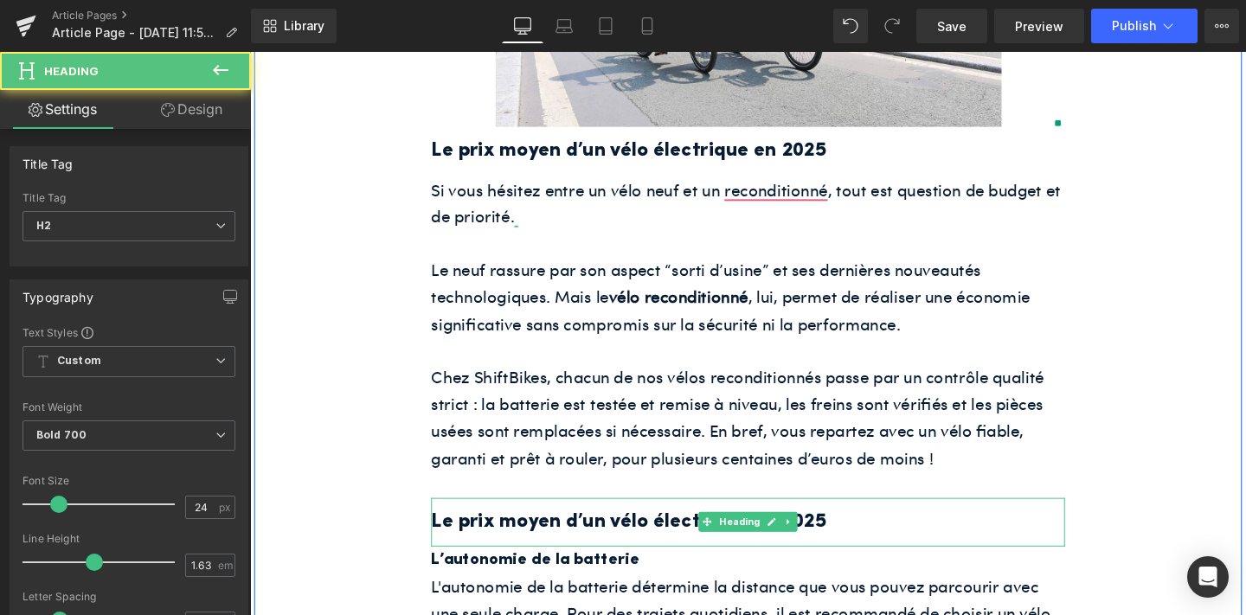
click at [659, 530] on h2 "Le prix moyen d’un vélo électrique en 2025" at bounding box center [774, 547] width 666 height 34
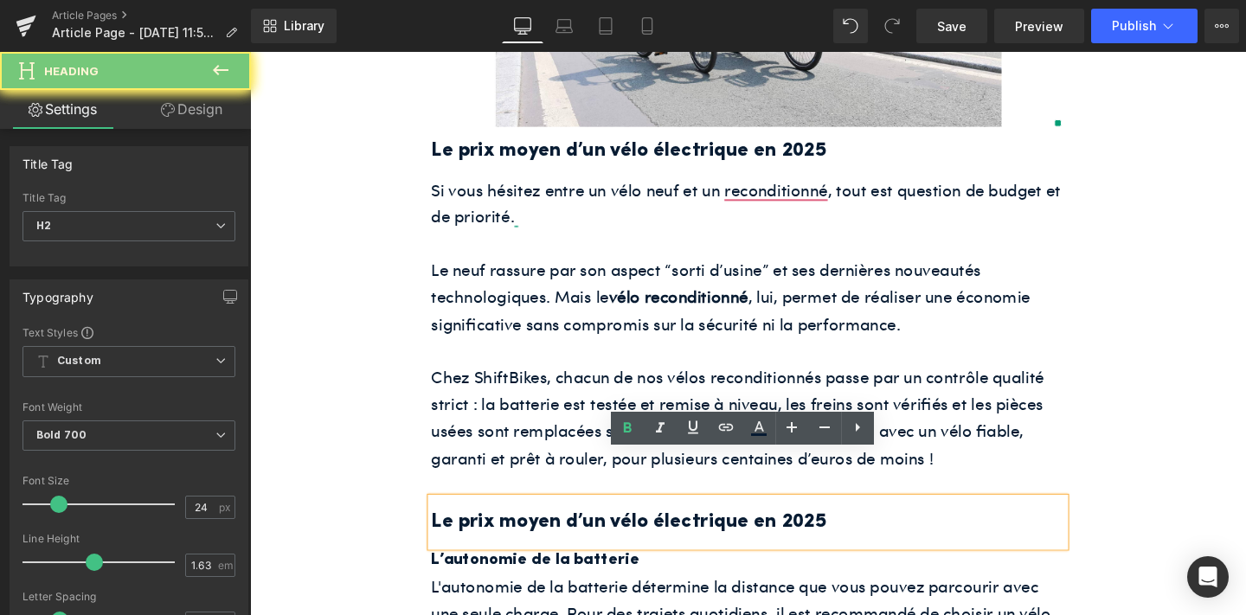
click at [659, 530] on h2 "Le prix moyen d’un vélo électrique en 2025" at bounding box center [774, 547] width 666 height 34
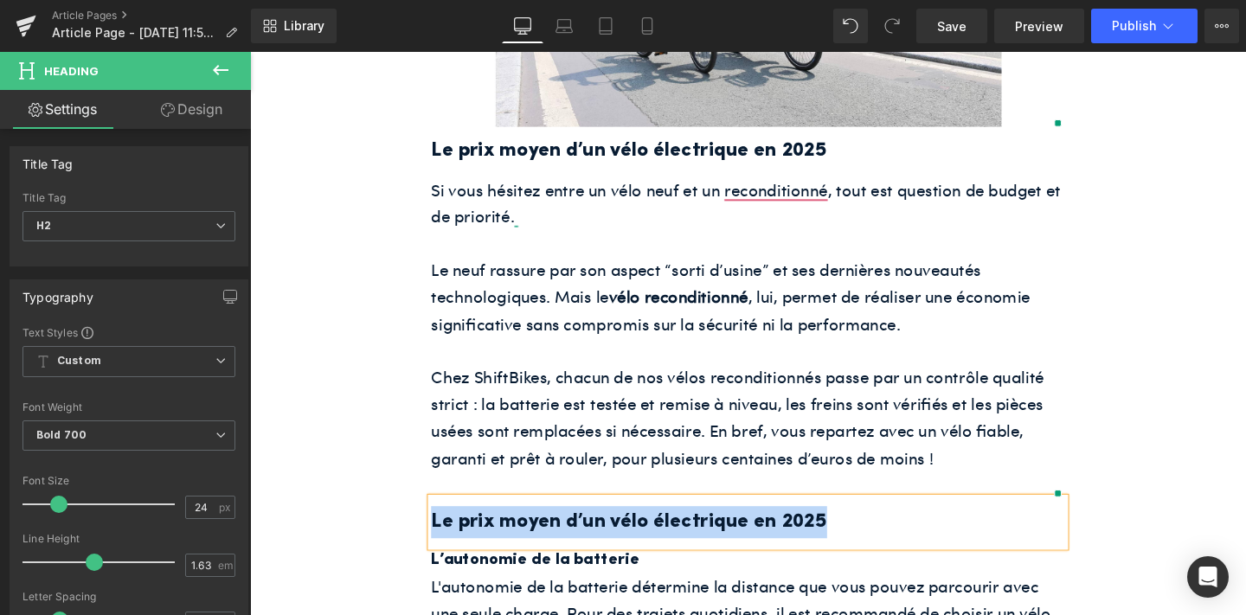
paste div
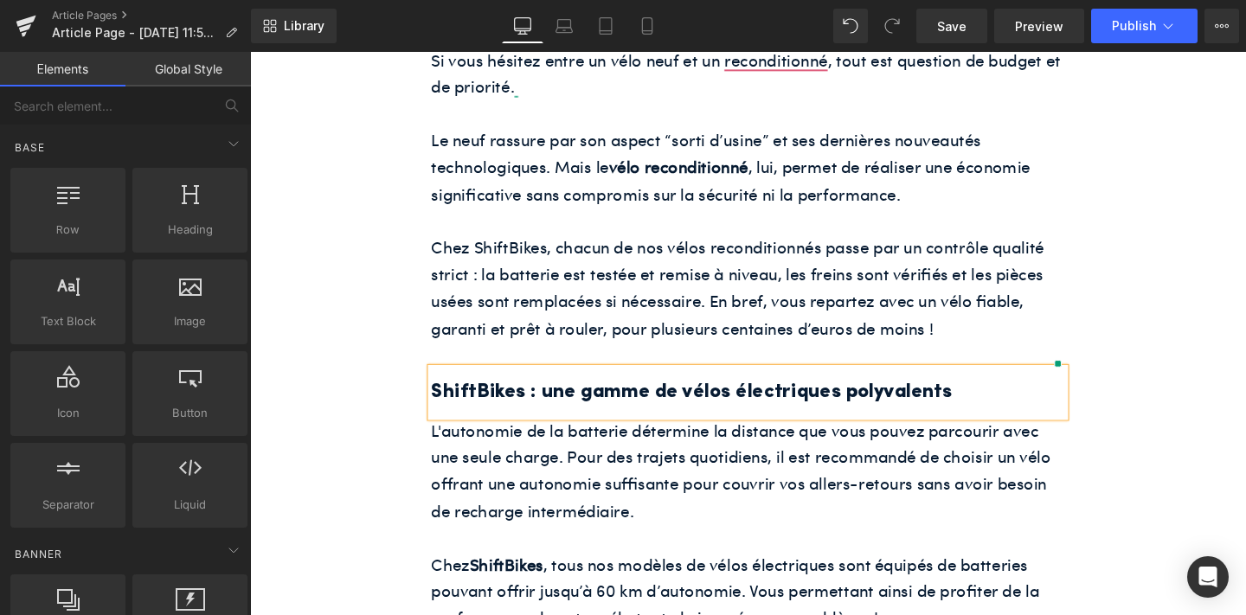
scroll to position [1182, 0]
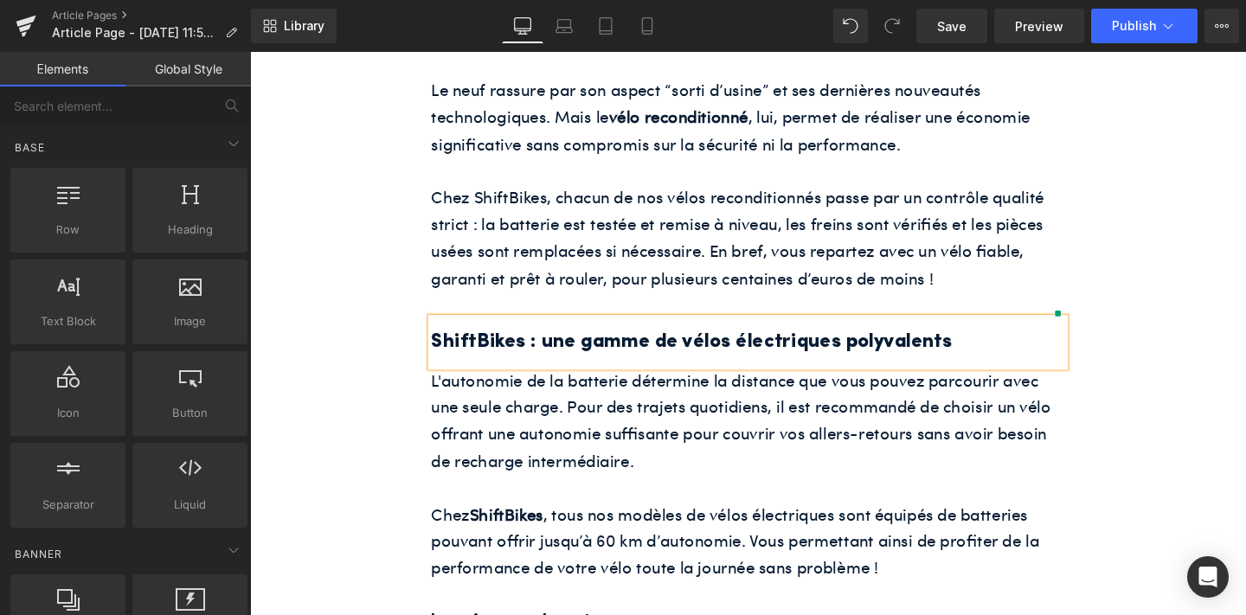
click at [668, 443] on p "L'autonomie de la batterie détermine la distance que vous pouvez parcourir avec…" at bounding box center [774, 439] width 666 height 113
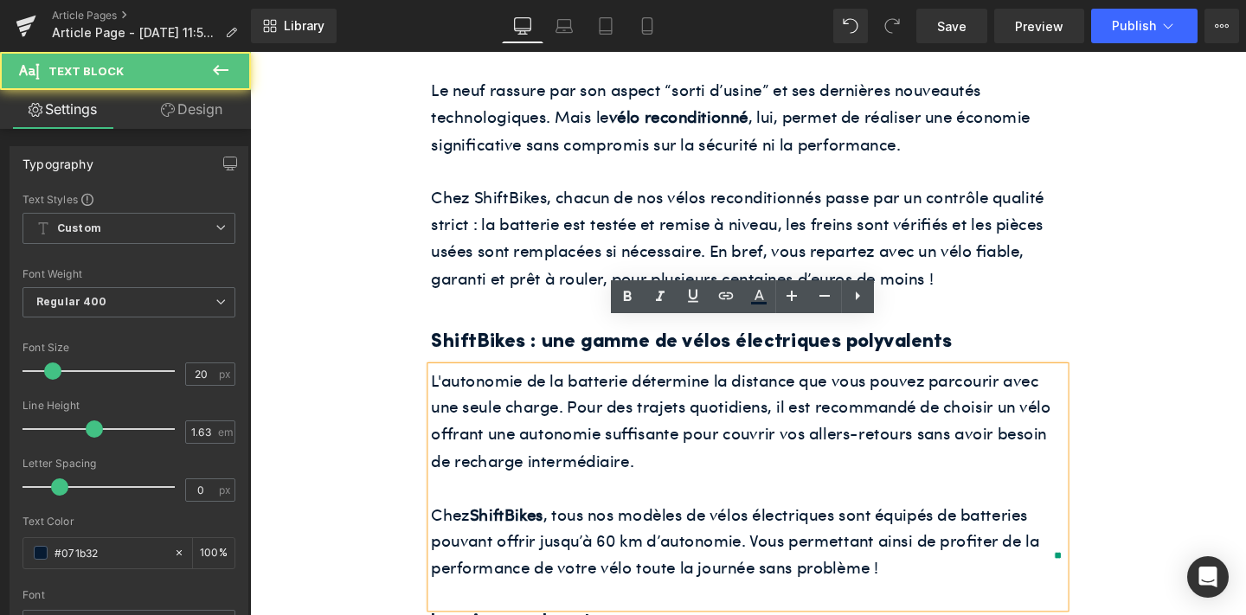
click at [668, 443] on p "L'autonomie de la batterie détermine la distance que vous pouvez parcourir avec…" at bounding box center [774, 439] width 666 height 113
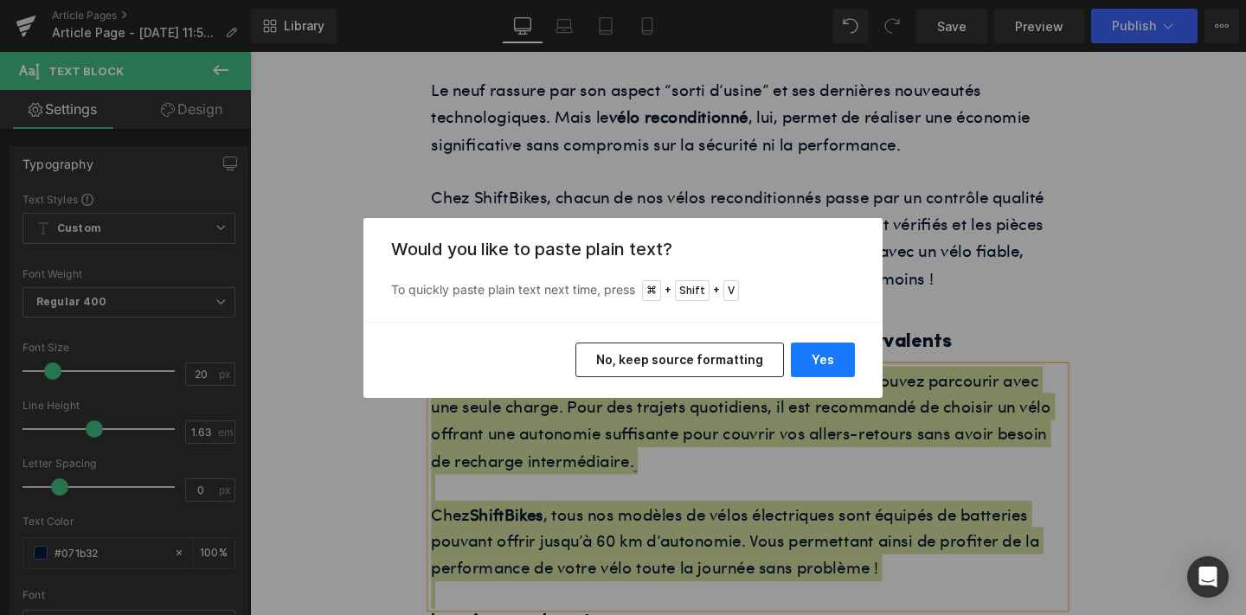
click at [821, 363] on button "Yes" at bounding box center [823, 360] width 64 height 35
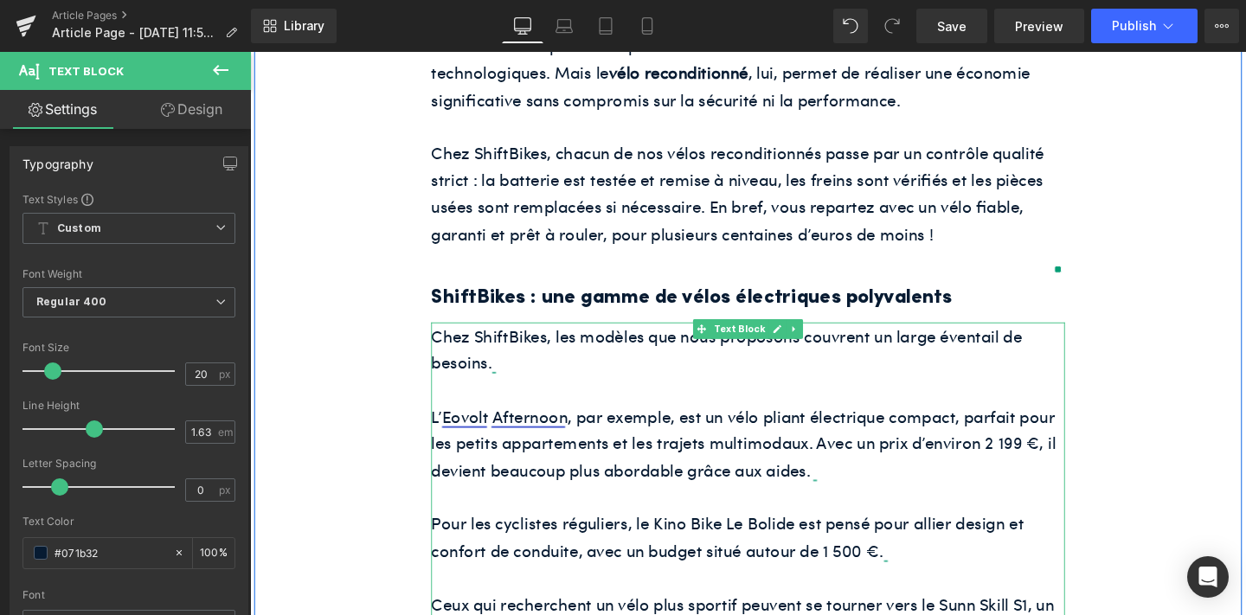
scroll to position [1242, 0]
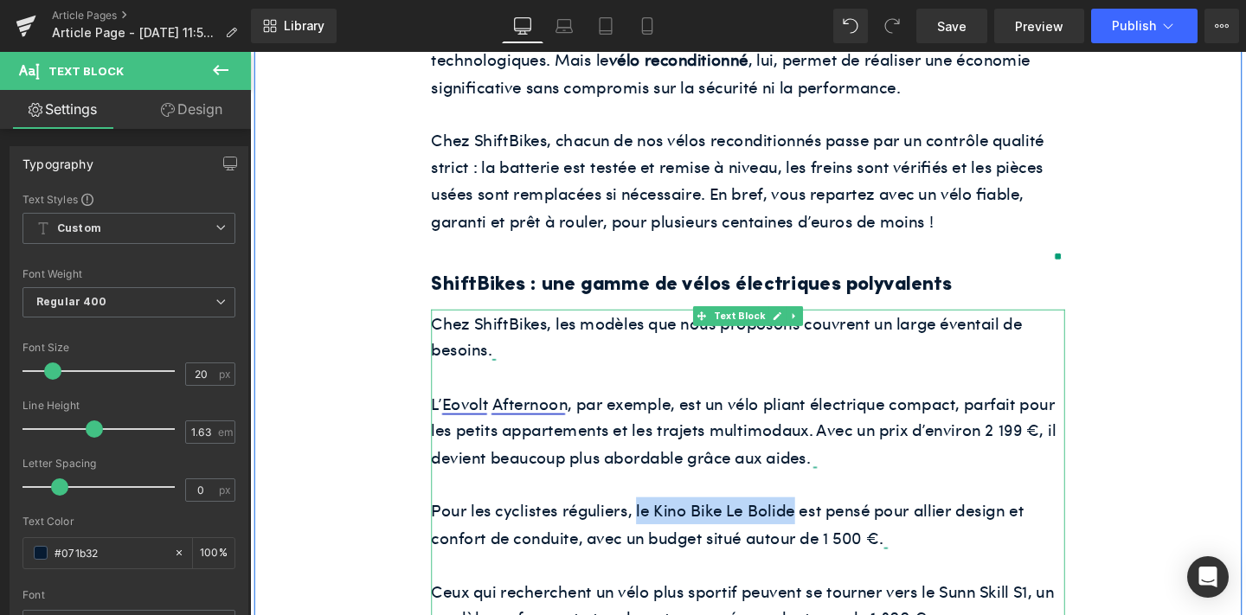
drag, startPoint x: 818, startPoint y: 488, endPoint x: 656, endPoint y: 487, distance: 161.9
click at [656, 520] on p "Pour les cyclistes réguliers, le Kino Bike Le Bolide est pensé pour allier desi…" at bounding box center [774, 548] width 666 height 56
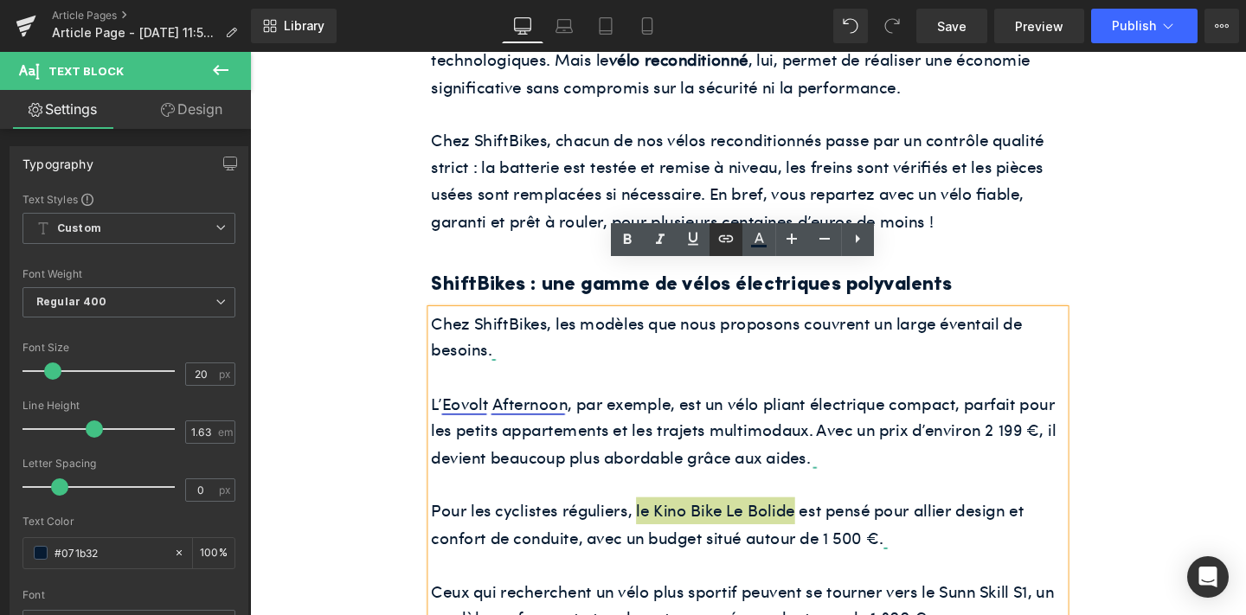
click at [732, 239] on icon at bounding box center [725, 238] width 15 height 7
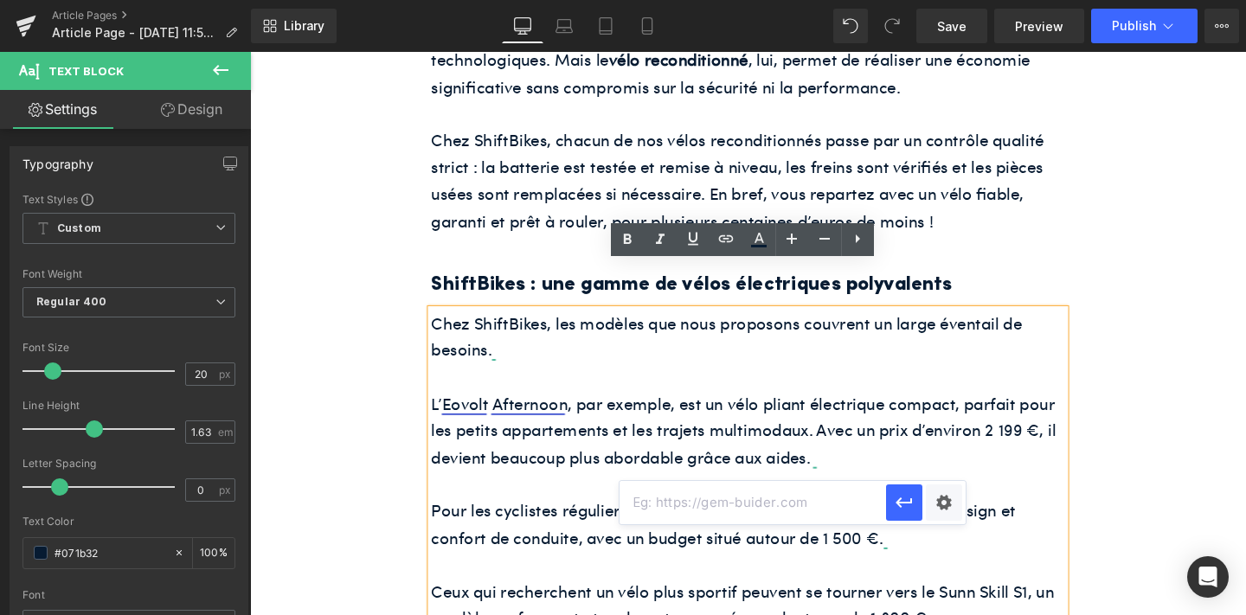
click at [741, 520] on input "text" at bounding box center [753, 502] width 267 height 43
paste input "[URL][DOMAIN_NAME]"
type input "[URL][DOMAIN_NAME]"
click at [905, 503] on icon "button" at bounding box center [904, 503] width 16 height 10
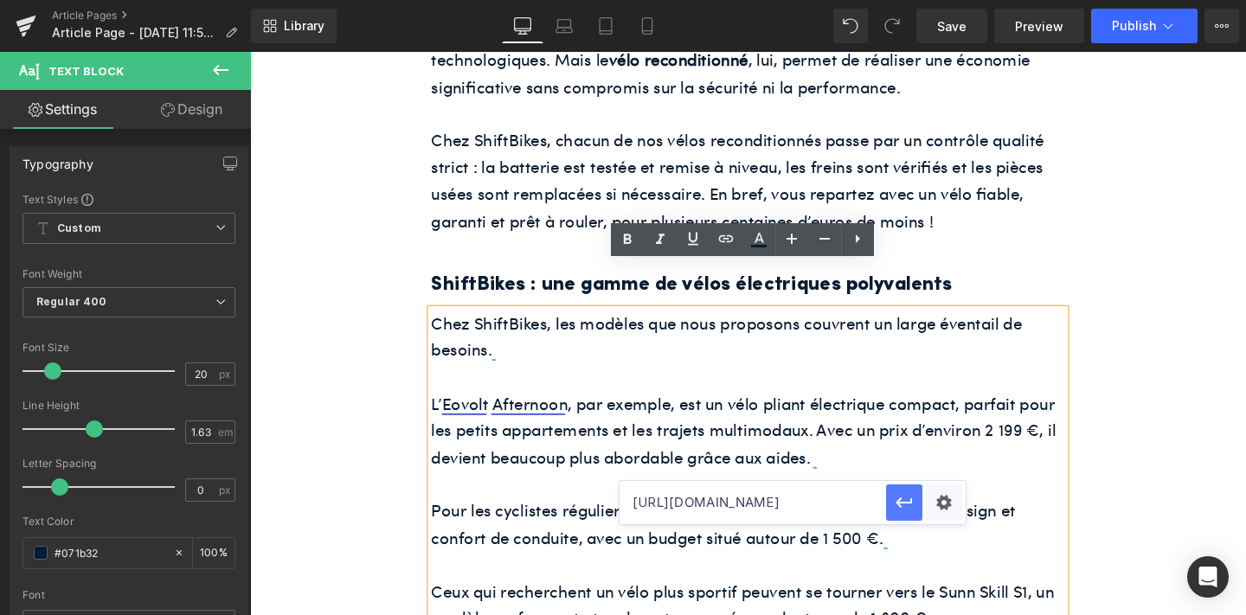
scroll to position [0, 0]
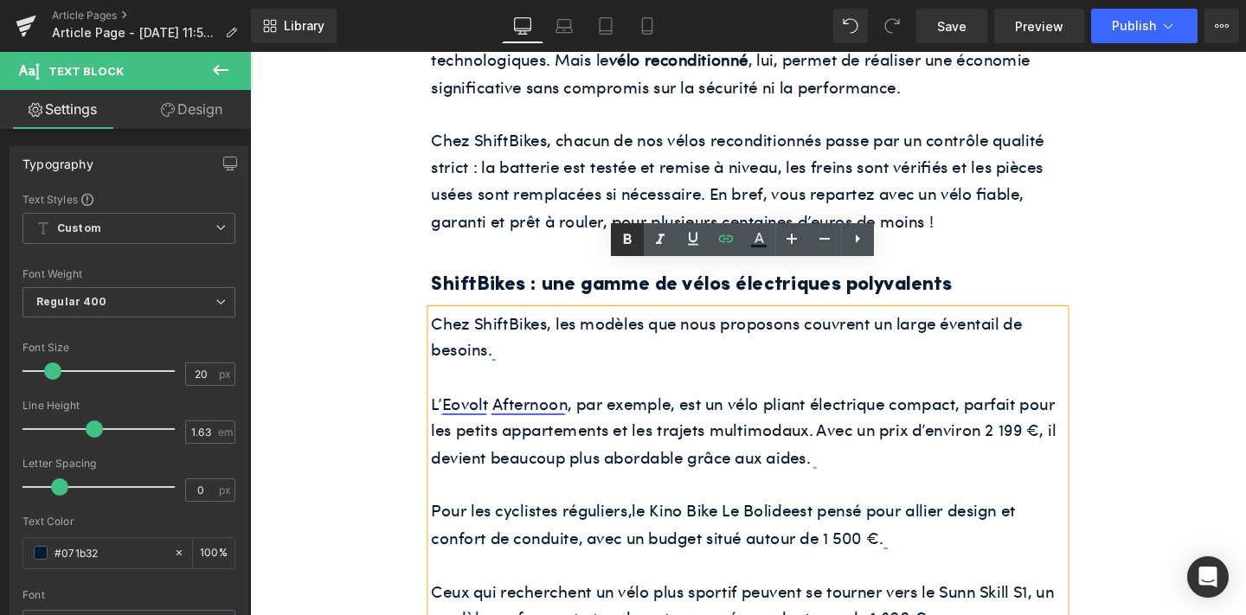
click at [634, 242] on icon at bounding box center [627, 239] width 21 height 21
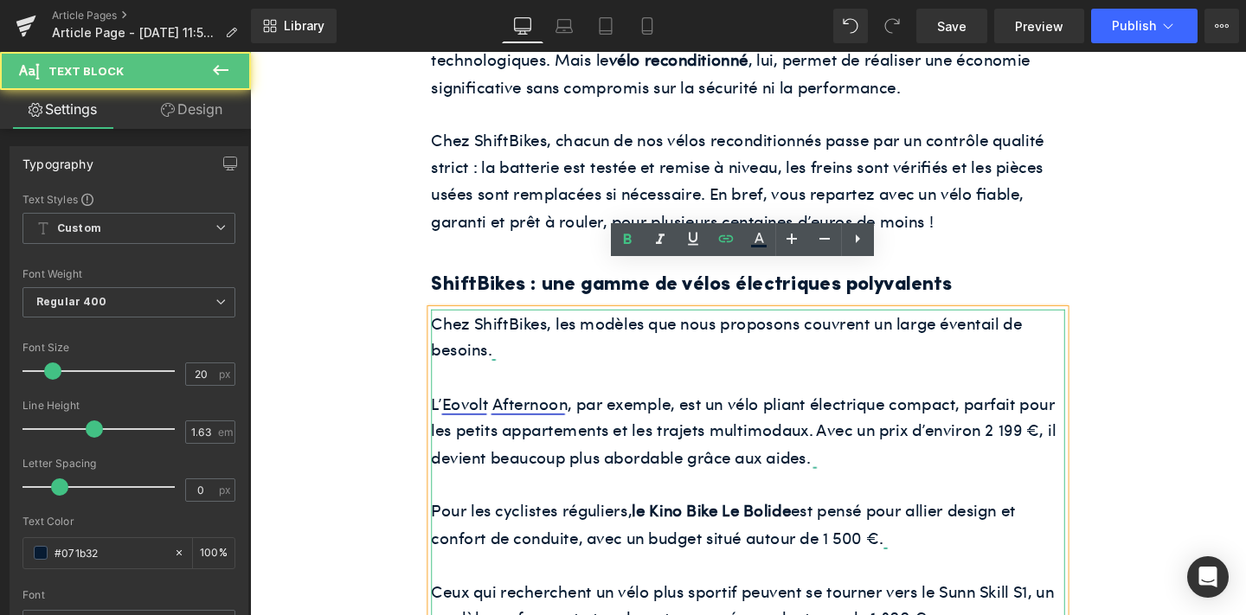
click at [853, 520] on p "Pour les cyclistes réguliers, le Kino Bike Le Bolide est pensé pour allier desi…" at bounding box center [774, 548] width 666 height 56
click at [855, 520] on p "Pour les cyclistes réguliers, le Kino Bike Le Bolide est pensé pour allier desi…" at bounding box center [774, 548] width 666 height 56
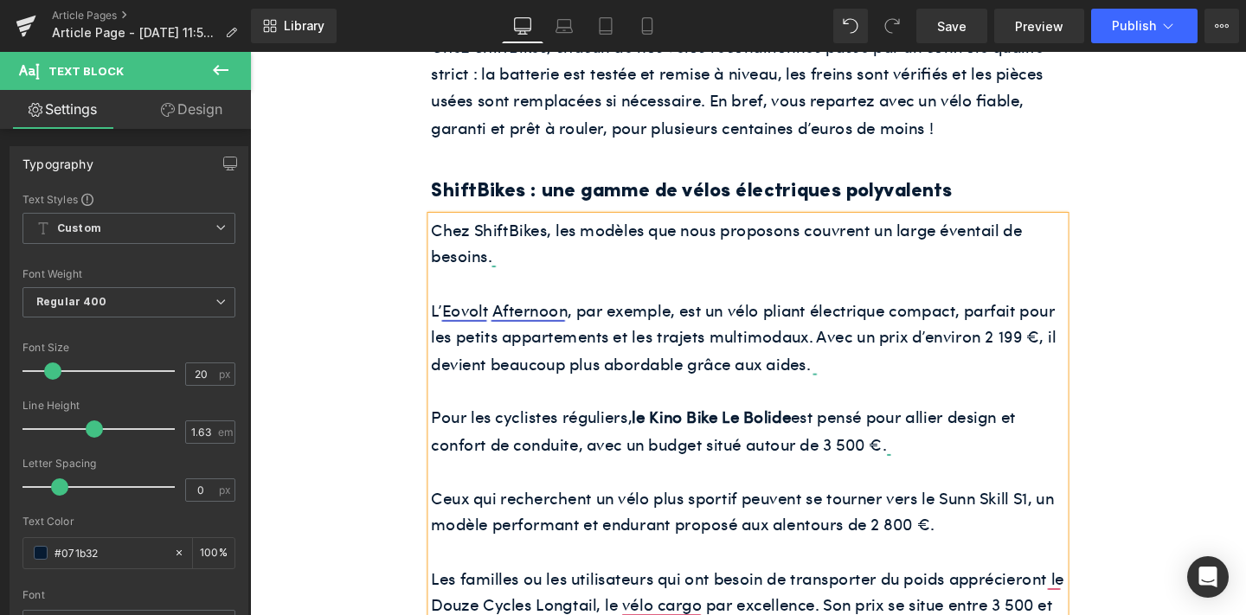
scroll to position [1342, 0]
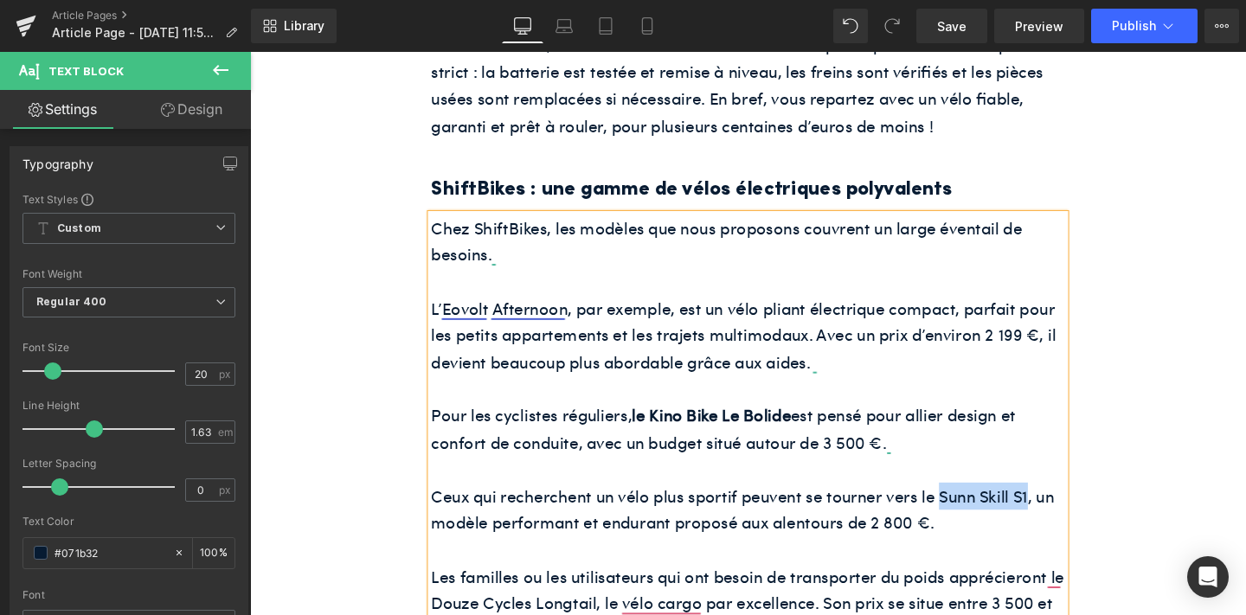
drag, startPoint x: 1066, startPoint y: 468, endPoint x: 972, endPoint y: 457, distance: 95.0
click at [972, 505] on p "Ceux qui recherchent un vélo plus sportif peuvent se tourner vers le Sunn Skill…" at bounding box center [774, 533] width 666 height 56
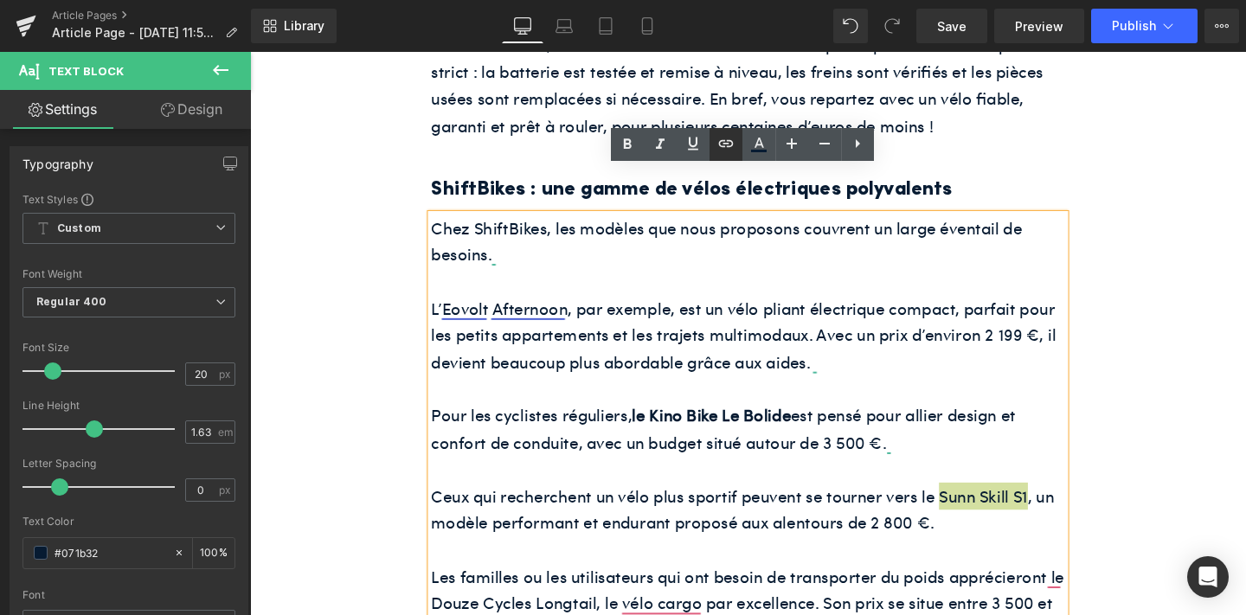
click at [733, 141] on icon at bounding box center [726, 143] width 21 height 21
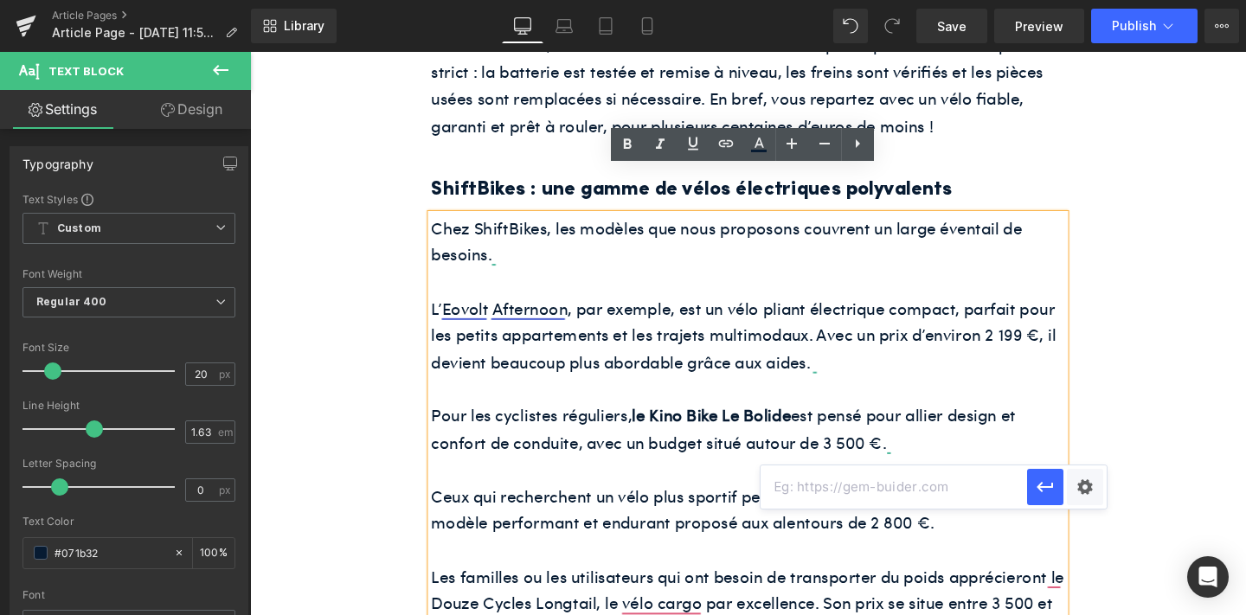
click at [844, 479] on input "text" at bounding box center [894, 487] width 267 height 43
paste input "[URL][DOMAIN_NAME]"
click at [1039, 486] on icon "button" at bounding box center [1045, 488] width 16 height 10
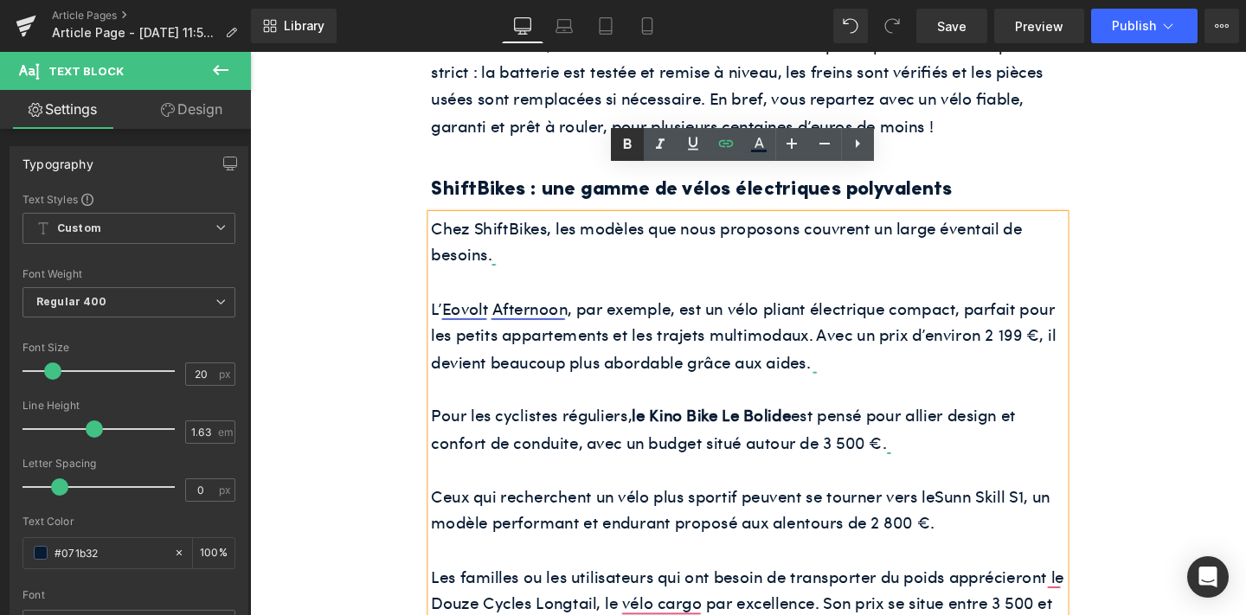
click at [618, 149] on icon at bounding box center [627, 144] width 21 height 21
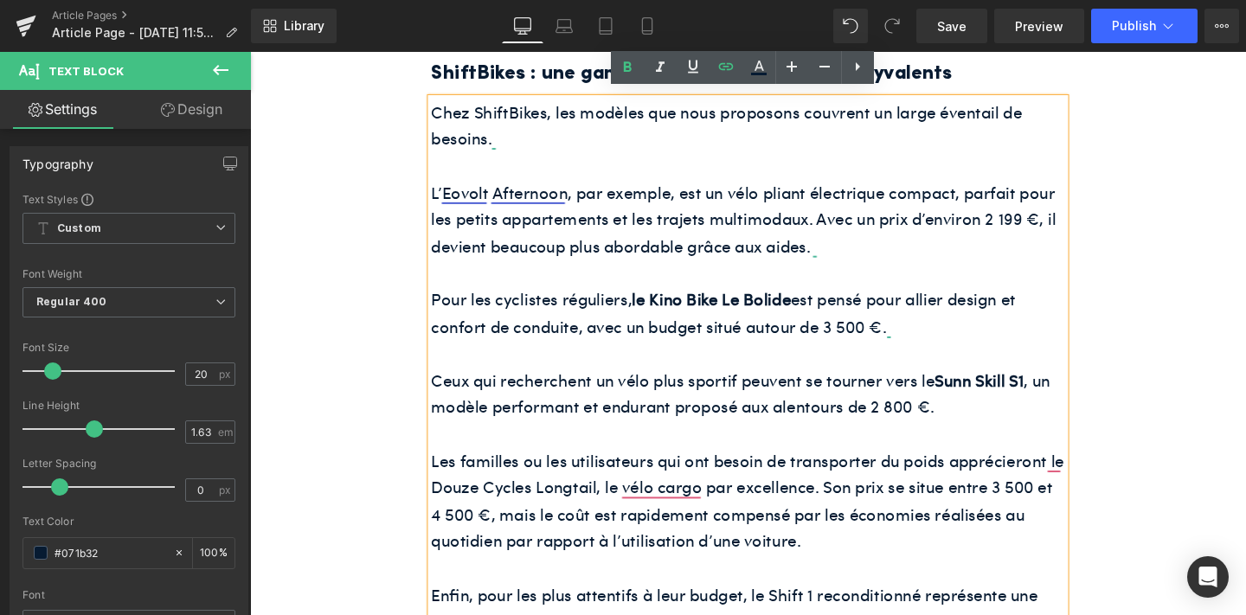
scroll to position [1466, 0]
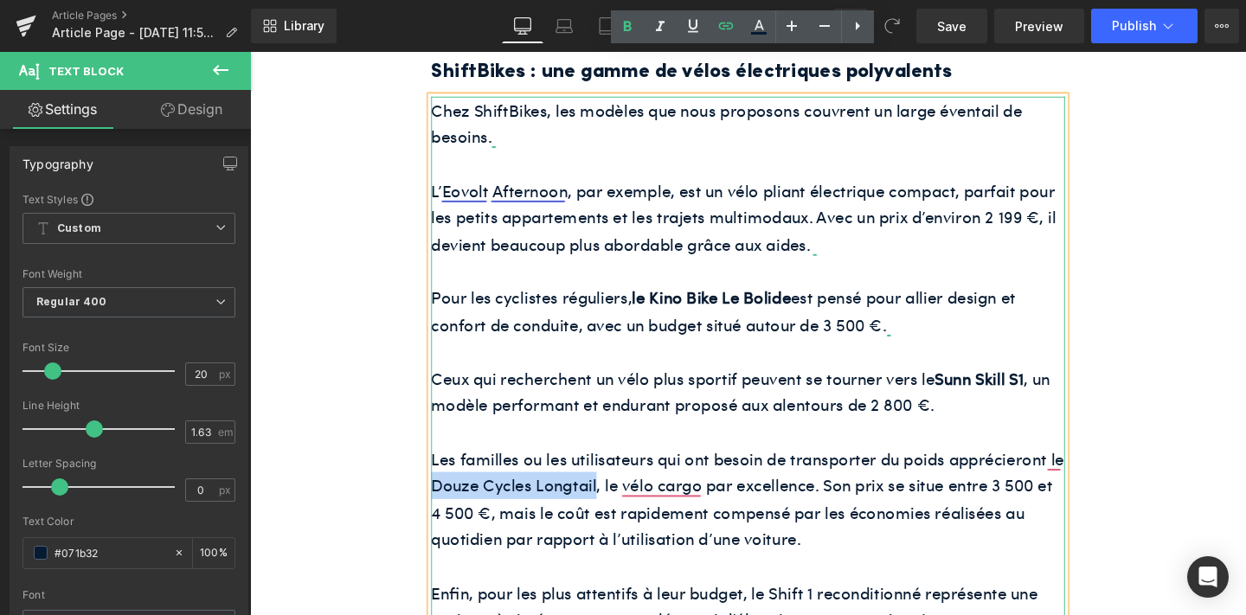
drag, startPoint x: 615, startPoint y: 454, endPoint x: 445, endPoint y: 464, distance: 169.9
click at [445, 466] on p "Les familles ou les utilisateurs qui ont besoin de transporter du poids appréci…" at bounding box center [774, 522] width 666 height 113
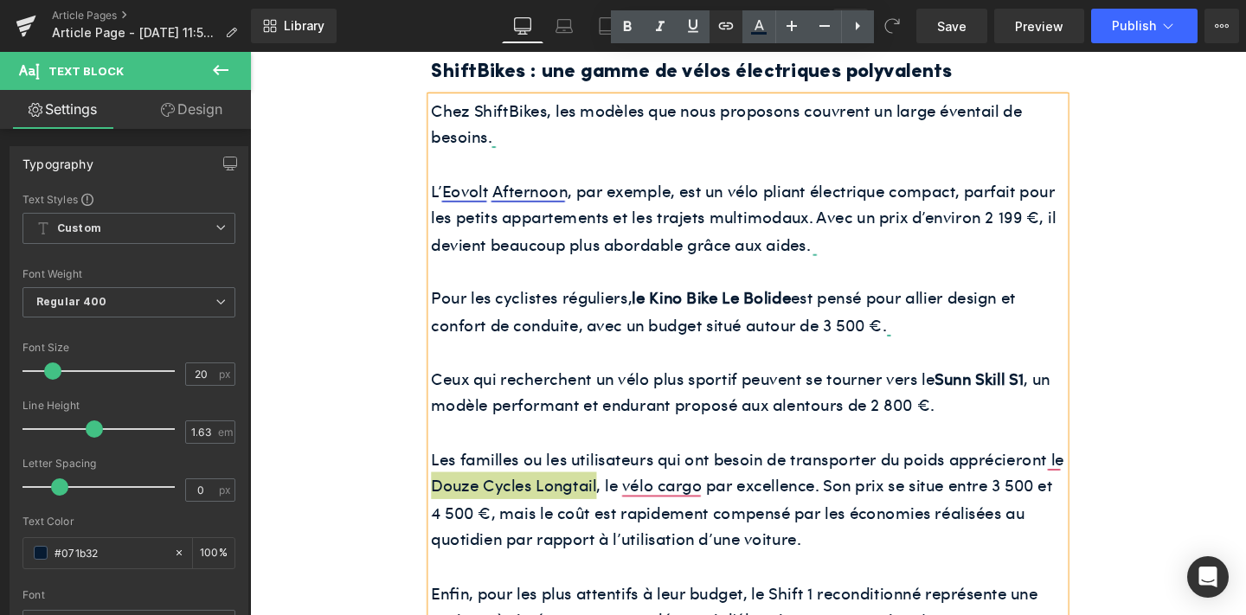
click at [727, 31] on icon at bounding box center [726, 26] width 21 height 21
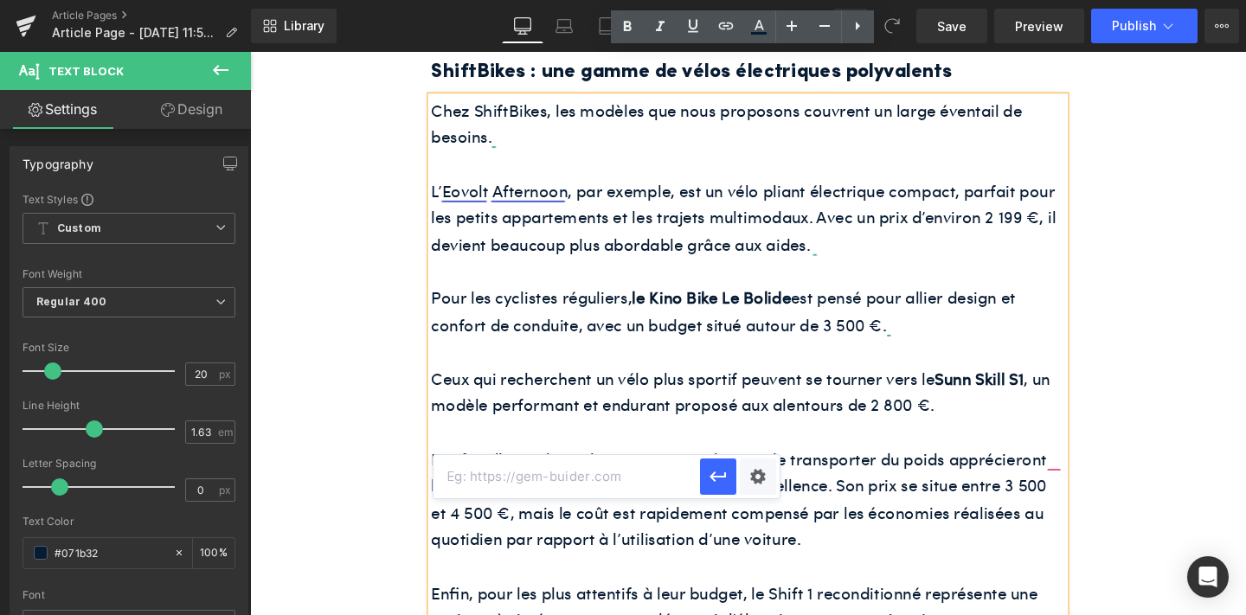
click at [644, 486] on input "text" at bounding box center [567, 476] width 267 height 43
paste input "[URL][DOMAIN_NAME]"
type input "[URL][DOMAIN_NAME]"
click at [719, 475] on icon "button" at bounding box center [718, 477] width 21 height 21
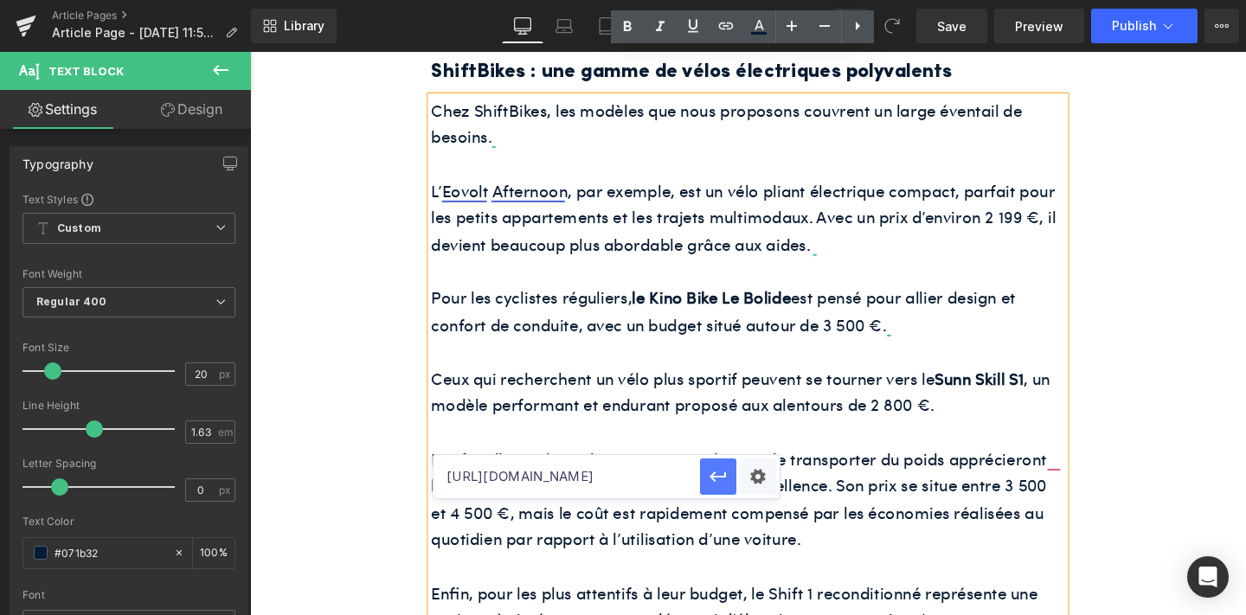
scroll to position [0, 0]
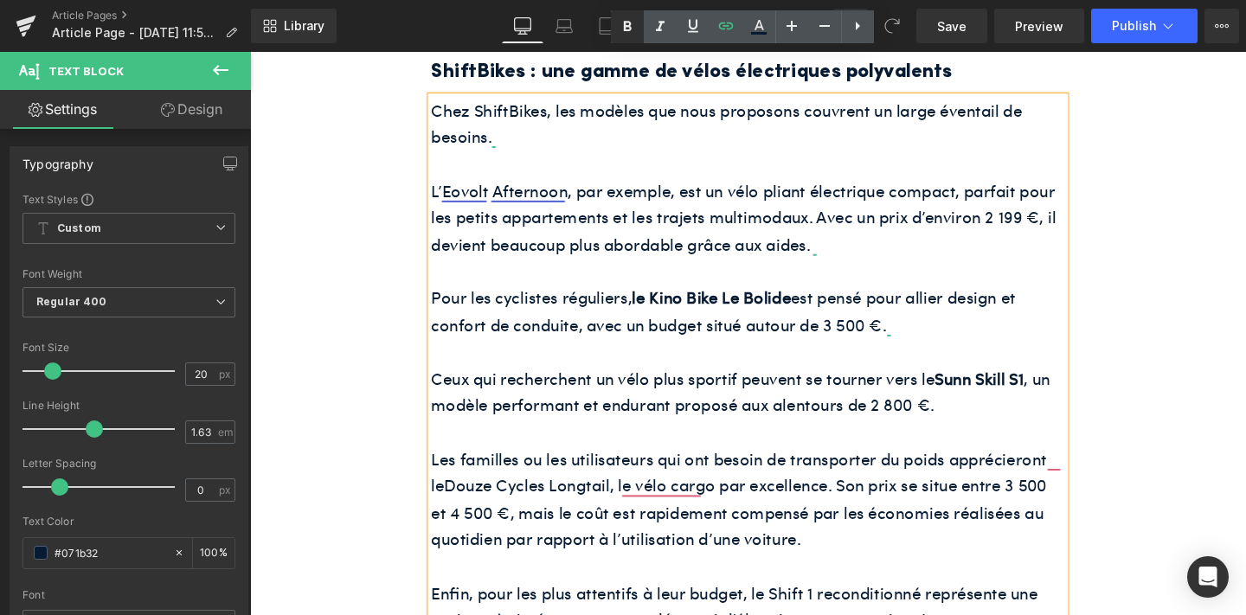
click at [622, 22] on icon at bounding box center [627, 26] width 21 height 21
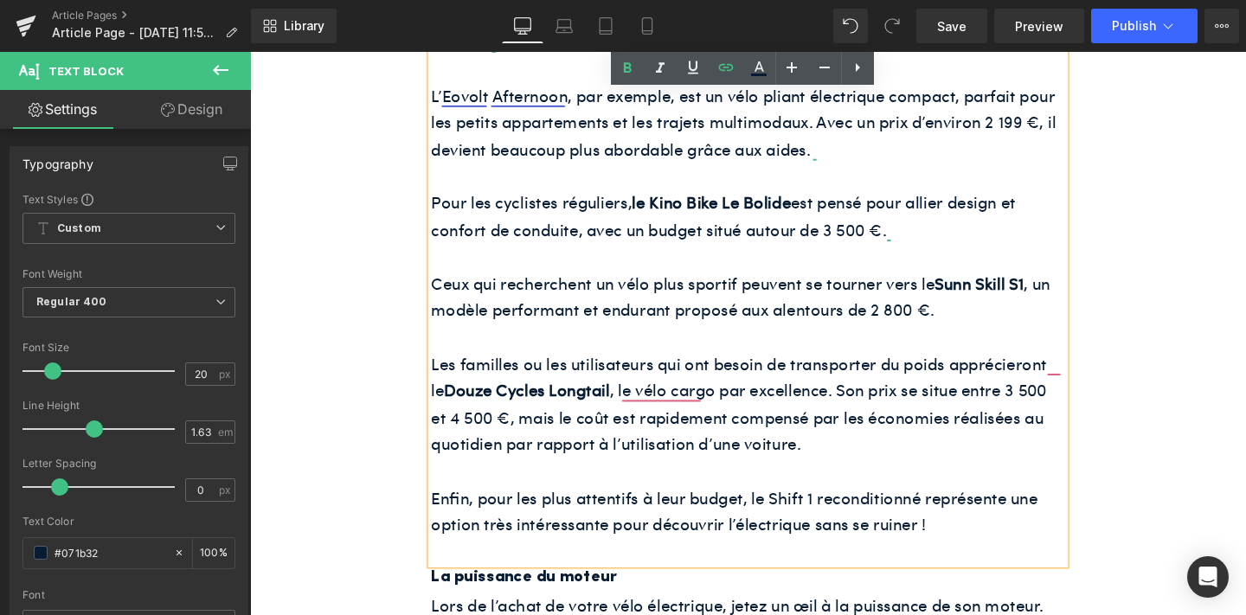
scroll to position [1570, 0]
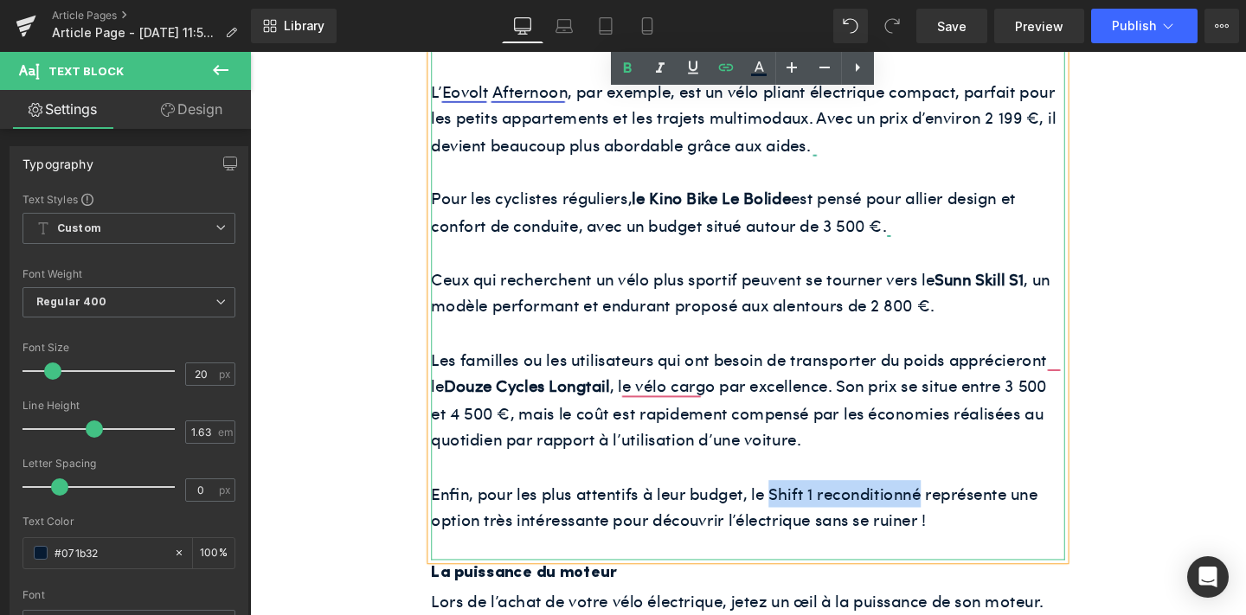
drag, startPoint x: 955, startPoint y: 467, endPoint x: 797, endPoint y: 465, distance: 157.5
click at [797, 503] on p "Enfin, pour les plus attentifs à leur budget, le Shift 1 reconditionné représen…" at bounding box center [774, 531] width 666 height 56
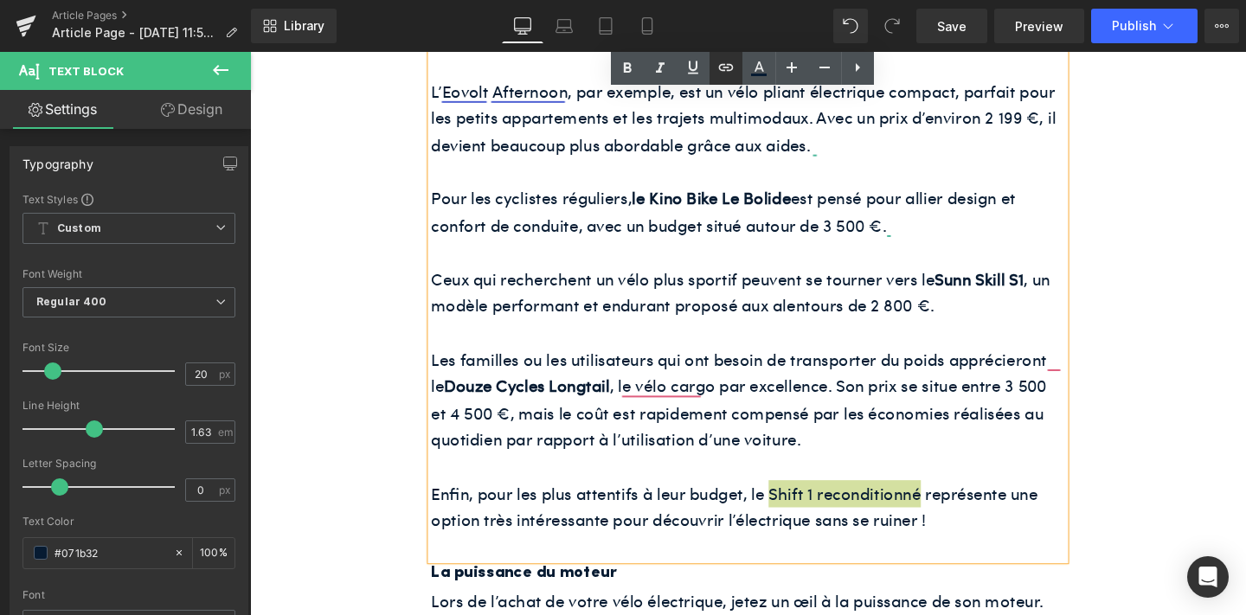
click at [730, 69] on icon at bounding box center [726, 67] width 21 height 21
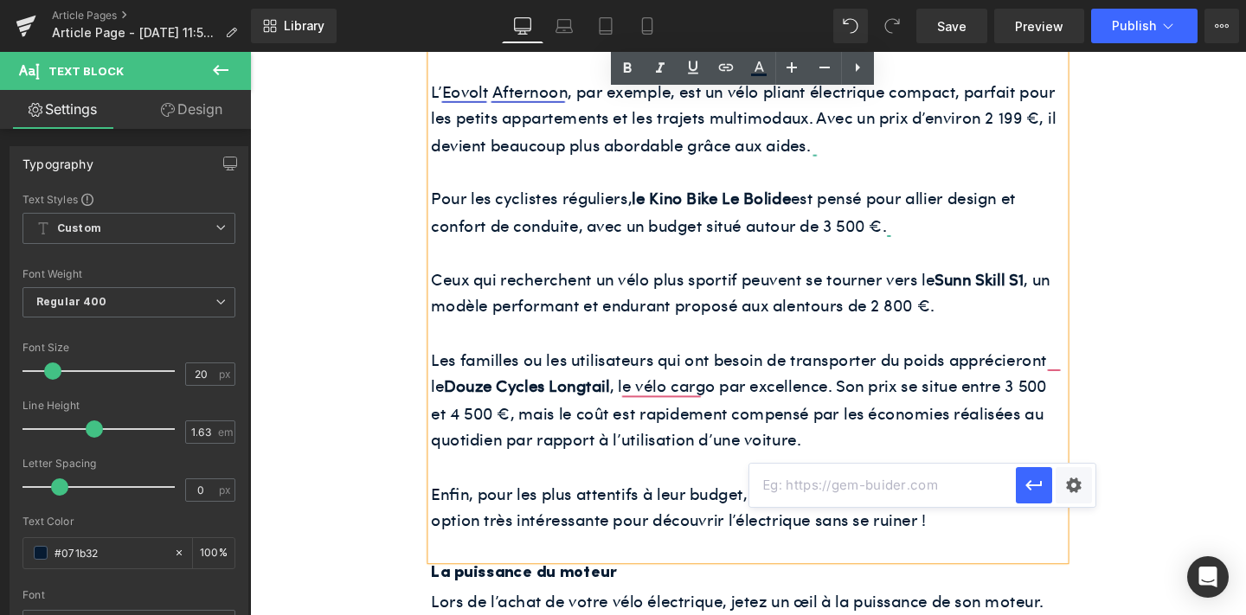
click at [833, 488] on input "text" at bounding box center [883, 485] width 267 height 43
paste input "[URL][DOMAIN_NAME]"
type input "[URL][DOMAIN_NAME]"
click at [1038, 486] on icon "button" at bounding box center [1034, 486] width 16 height 10
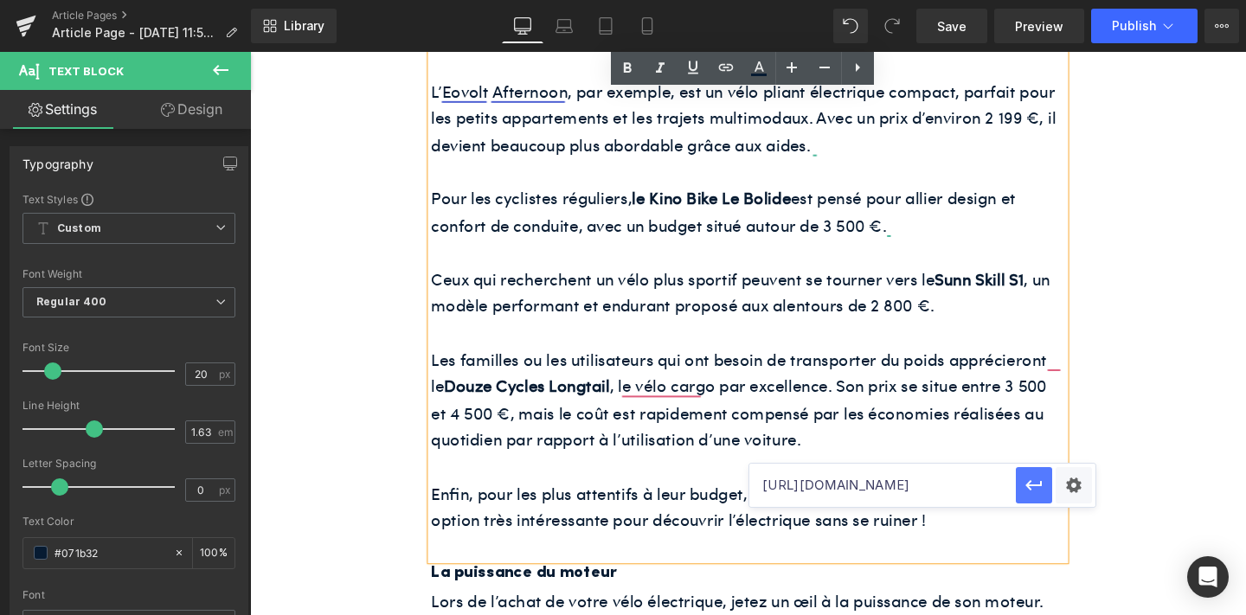
scroll to position [0, 0]
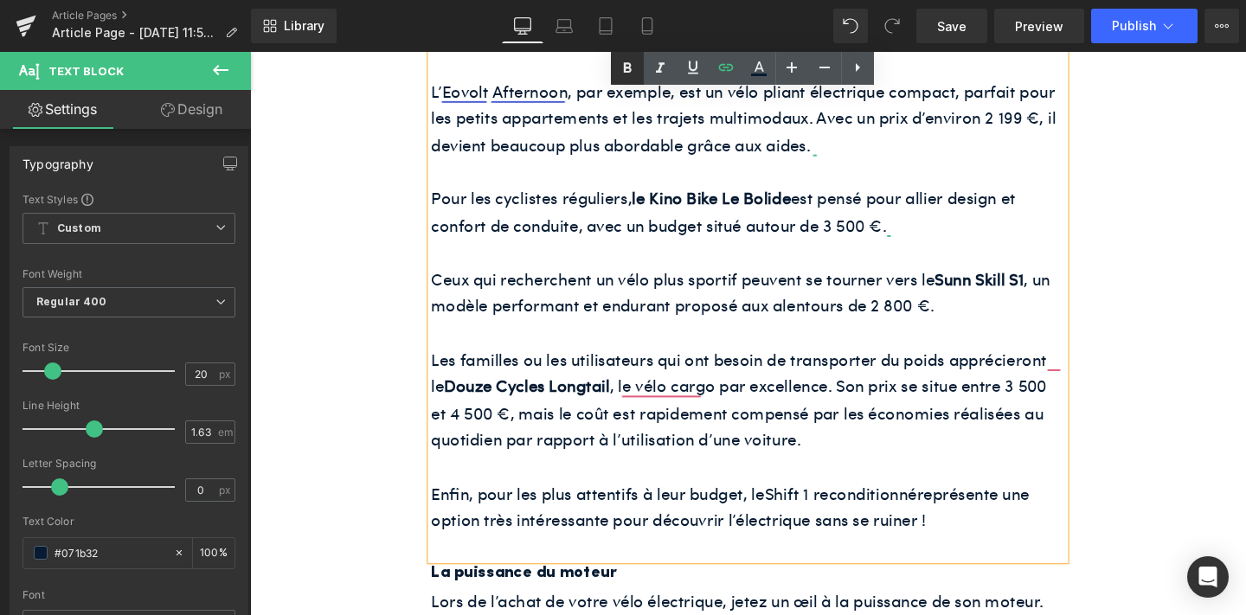
click at [626, 73] on icon at bounding box center [627, 68] width 21 height 21
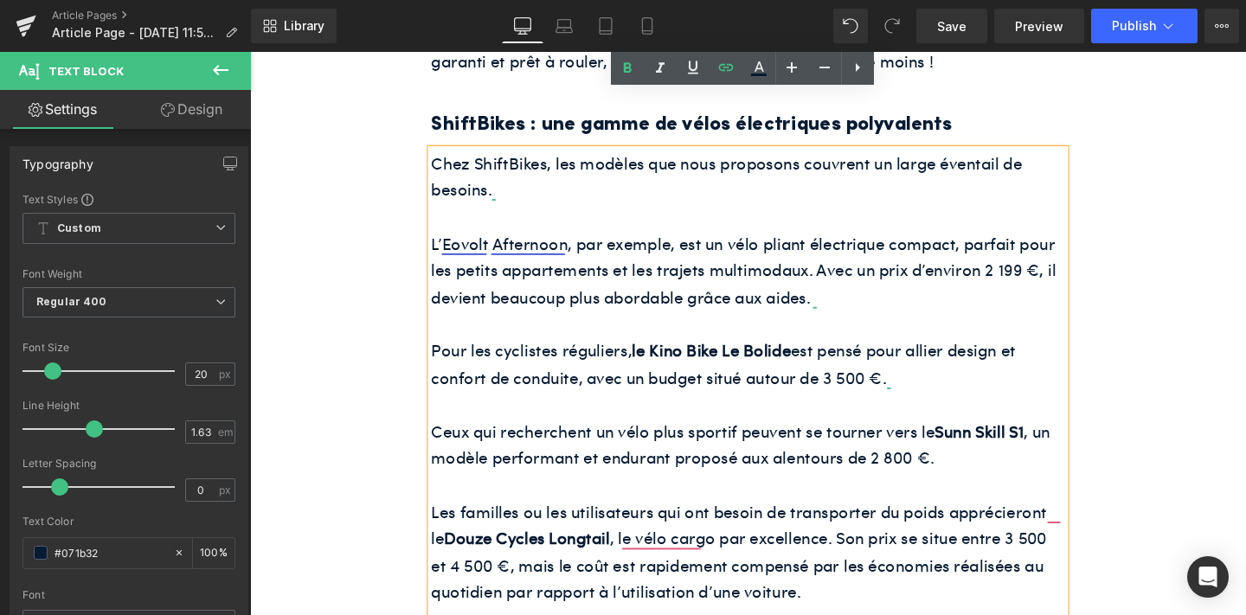
scroll to position [1338, 0]
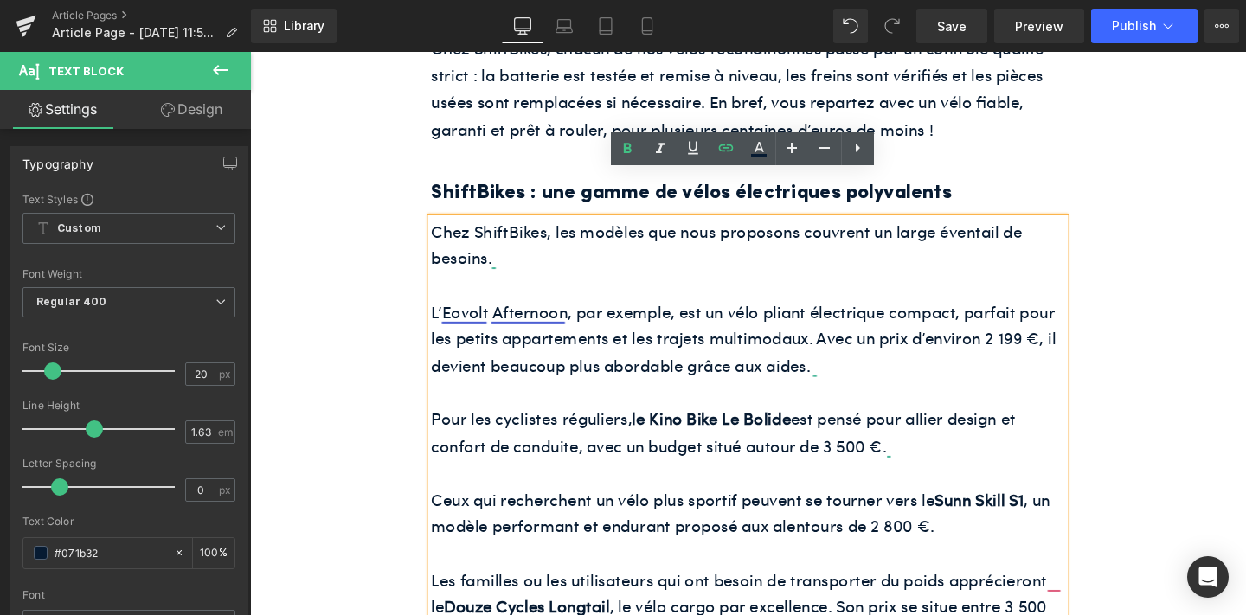
click at [573, 147] on p at bounding box center [774, 161] width 666 height 29
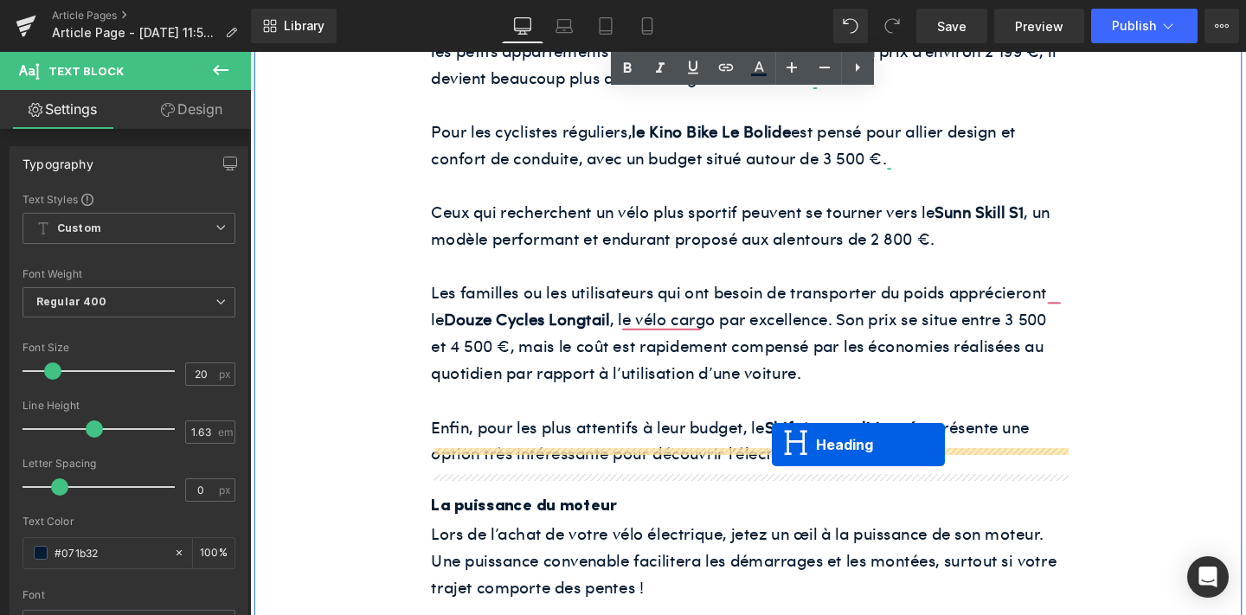
drag, startPoint x: 724, startPoint y: 200, endPoint x: 799, endPoint y: 465, distance: 275.1
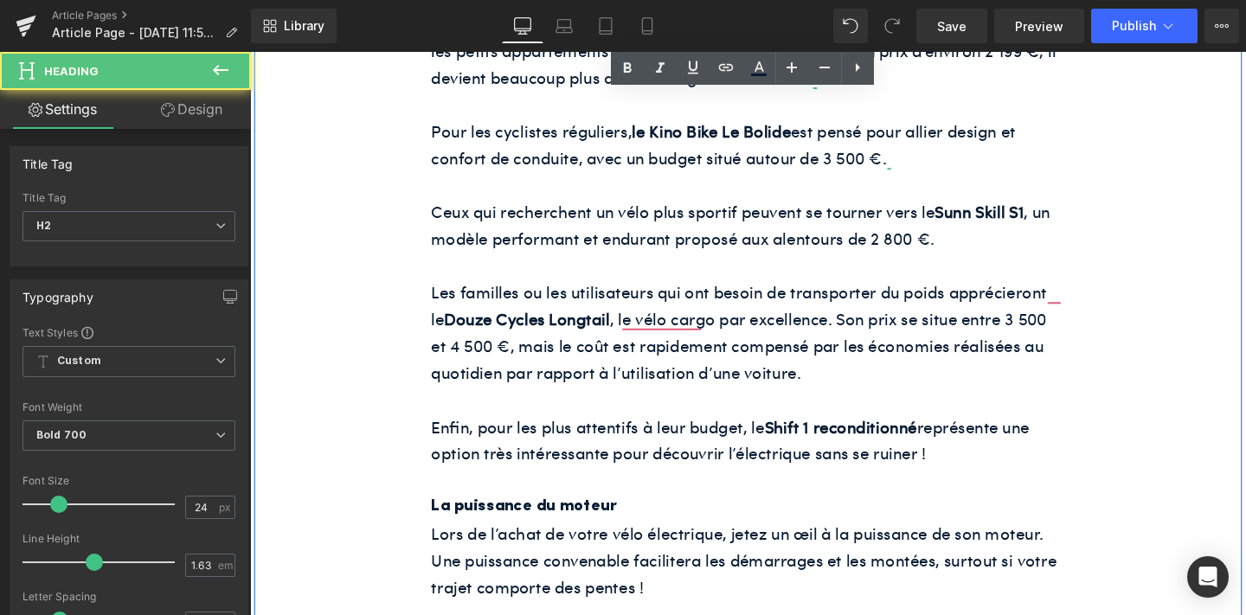
scroll to position [1641, 0]
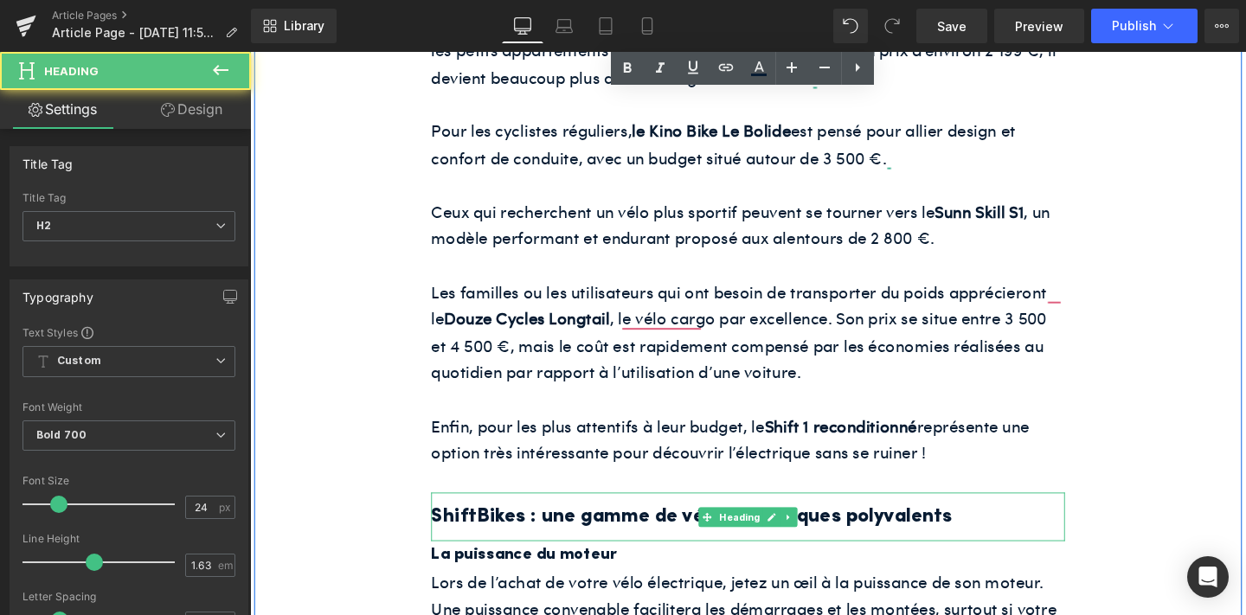
click at [701, 525] on h2 "ShiftBikes : une gamme de vélos électriques polyvalents" at bounding box center [774, 542] width 666 height 34
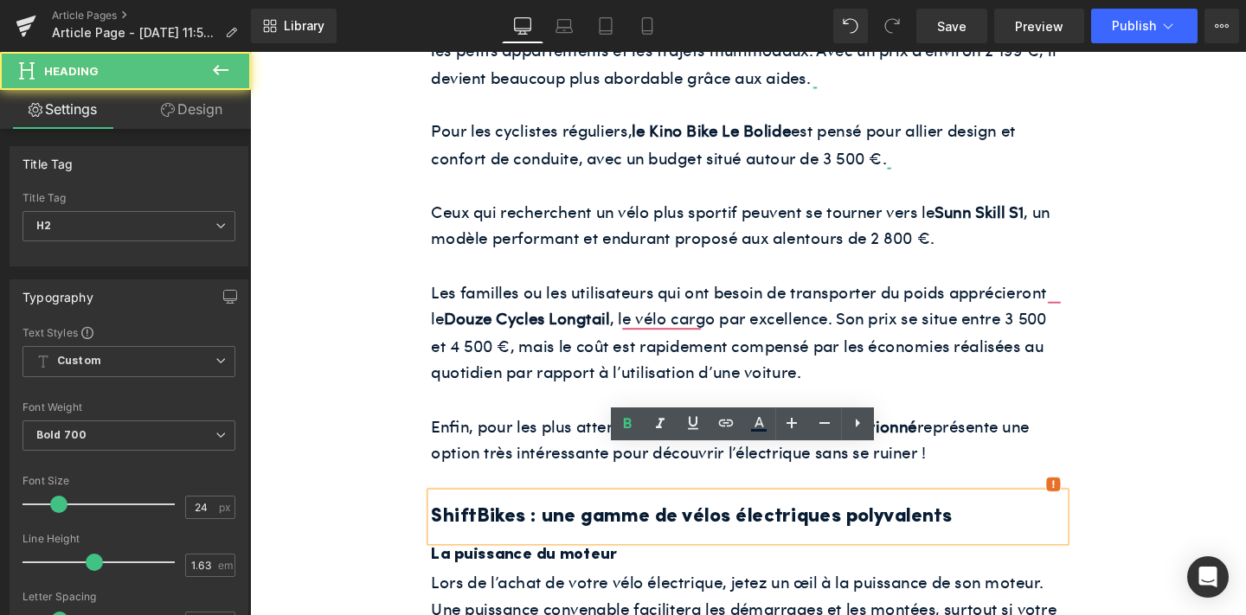
click at [701, 525] on h2 "ShiftBikes : une gamme de vélos électriques polyvalents" at bounding box center [774, 542] width 666 height 34
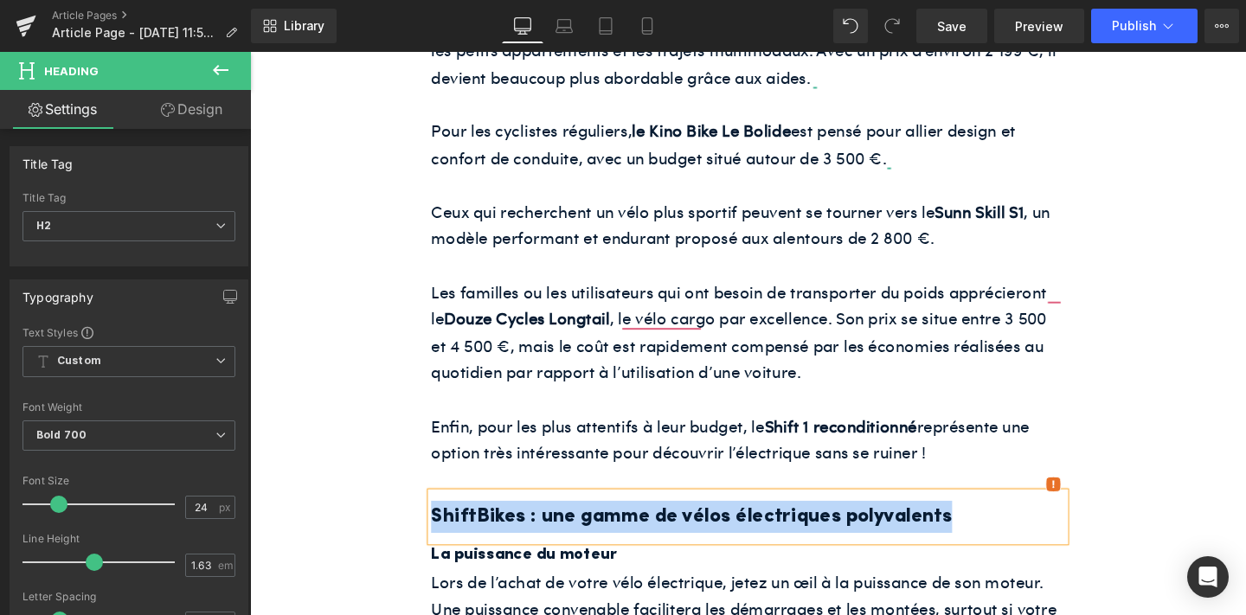
paste div
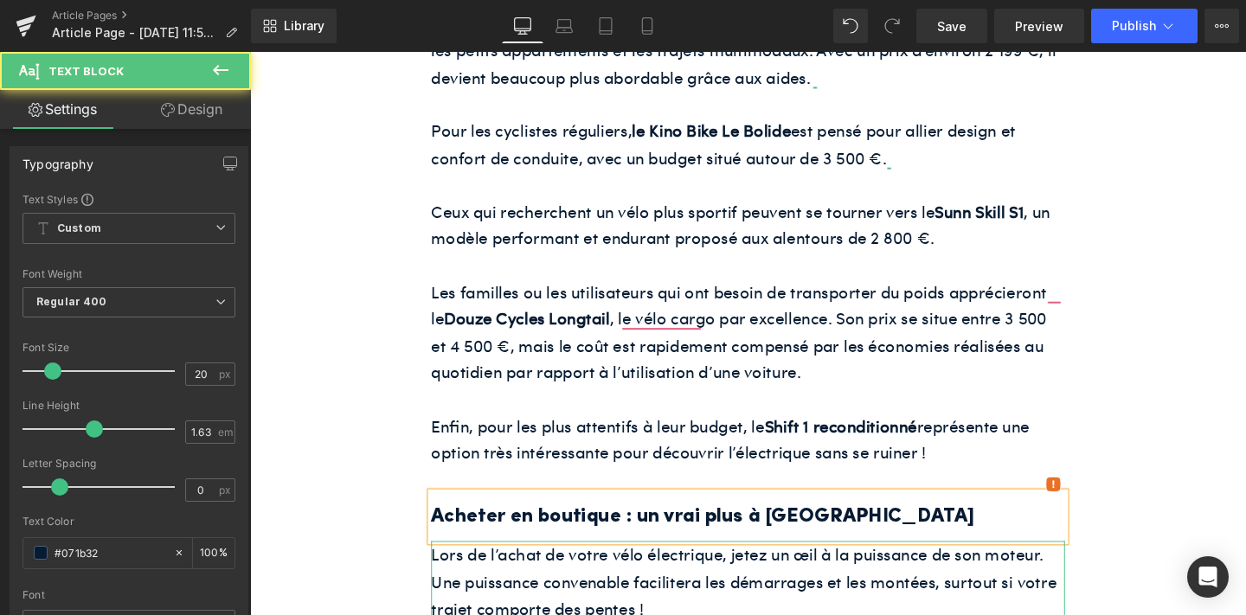
click at [653, 567] on p "Lors de l’achat de votre vélo électrique, jetez un œil à la puissance de son mo…" at bounding box center [774, 609] width 666 height 85
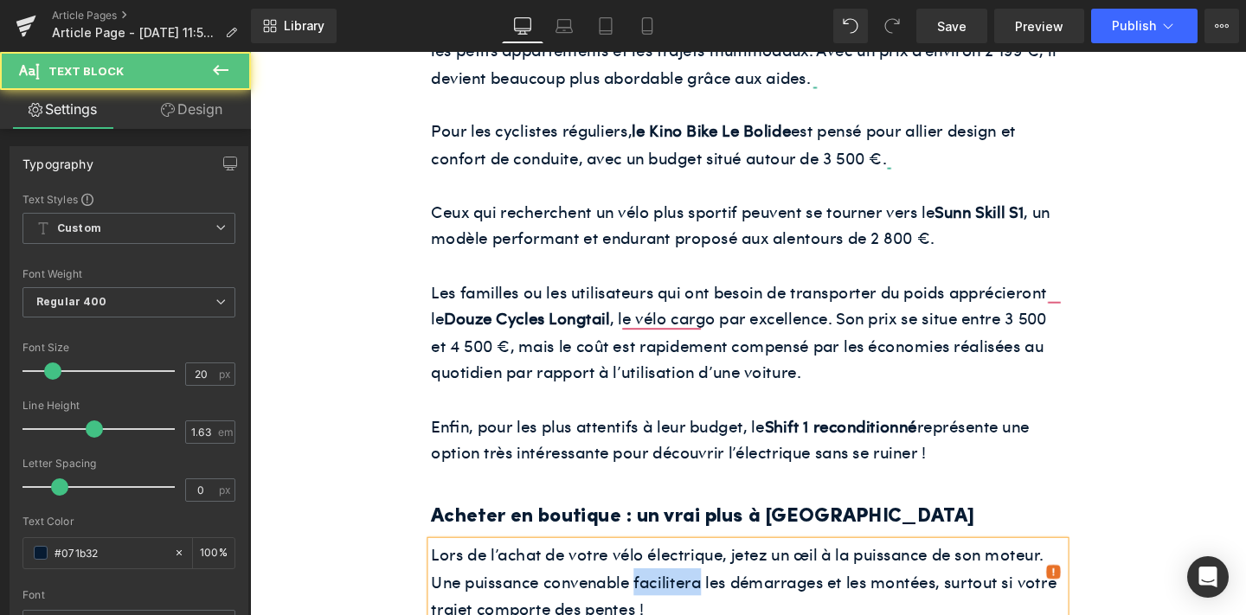
click at [653, 567] on p "Lors de l’achat de votre vélo électrique, jetez un œil à la puissance de son mo…" at bounding box center [774, 609] width 666 height 85
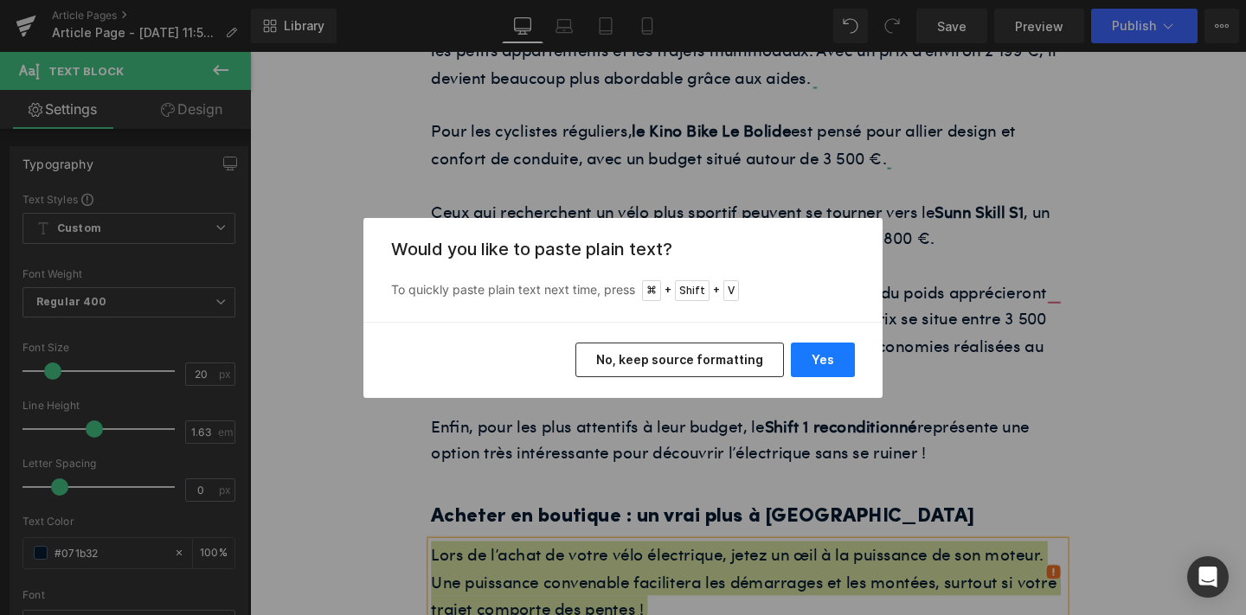
click at [805, 374] on button "Yes" at bounding box center [823, 360] width 64 height 35
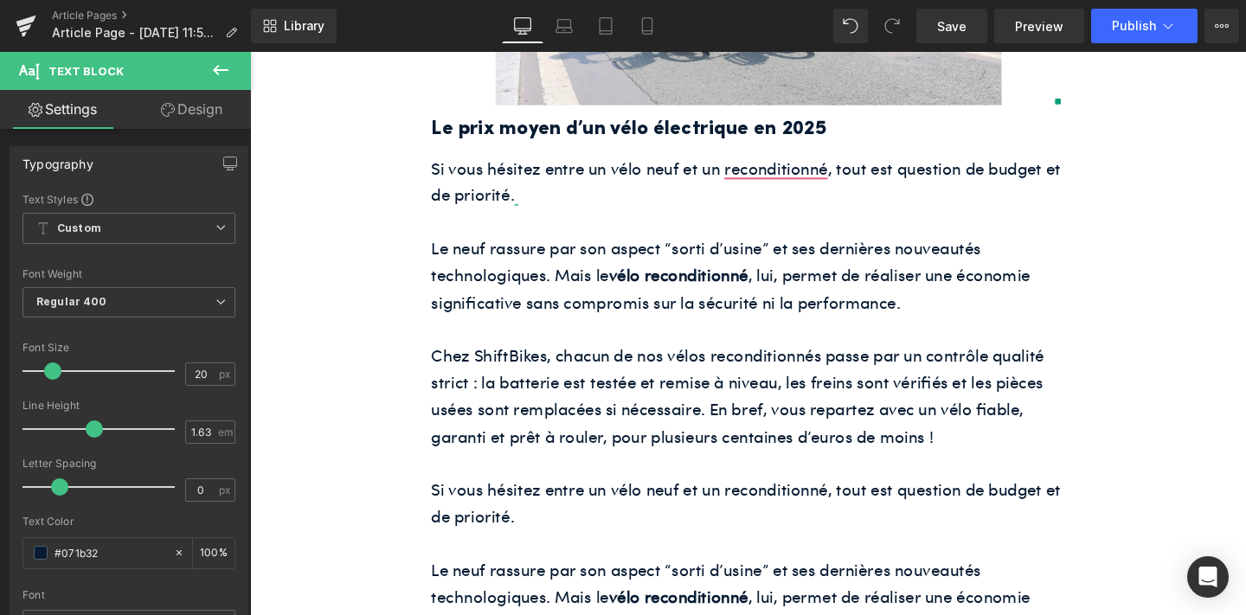
scroll to position [1003, 0]
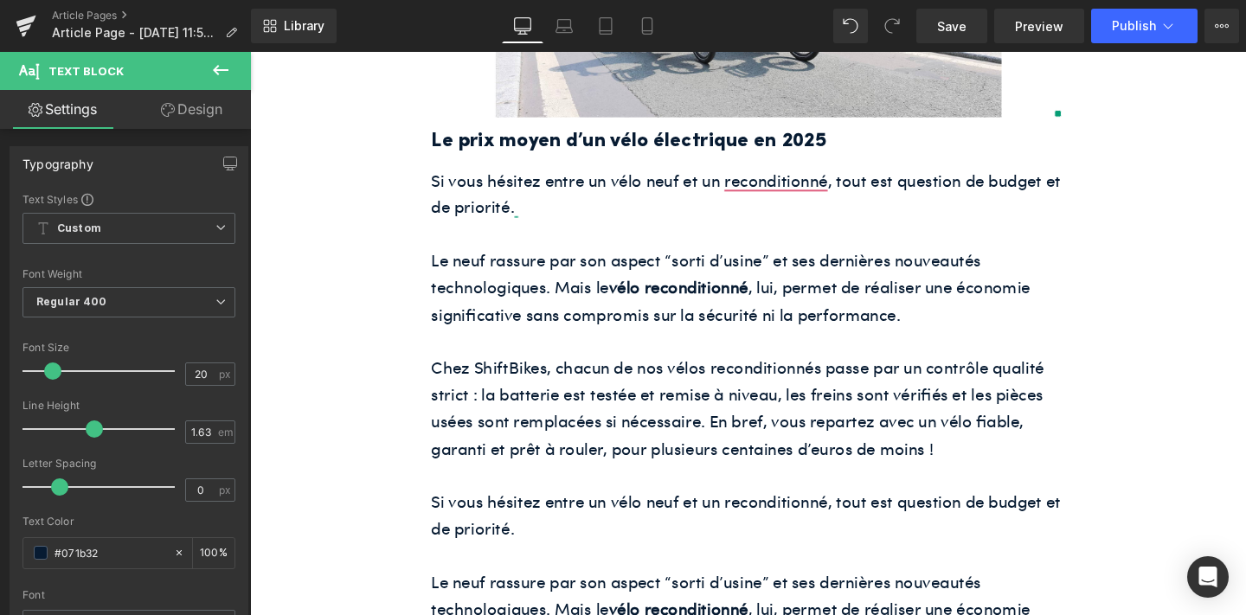
click at [640, 341] on p at bounding box center [774, 355] width 666 height 29
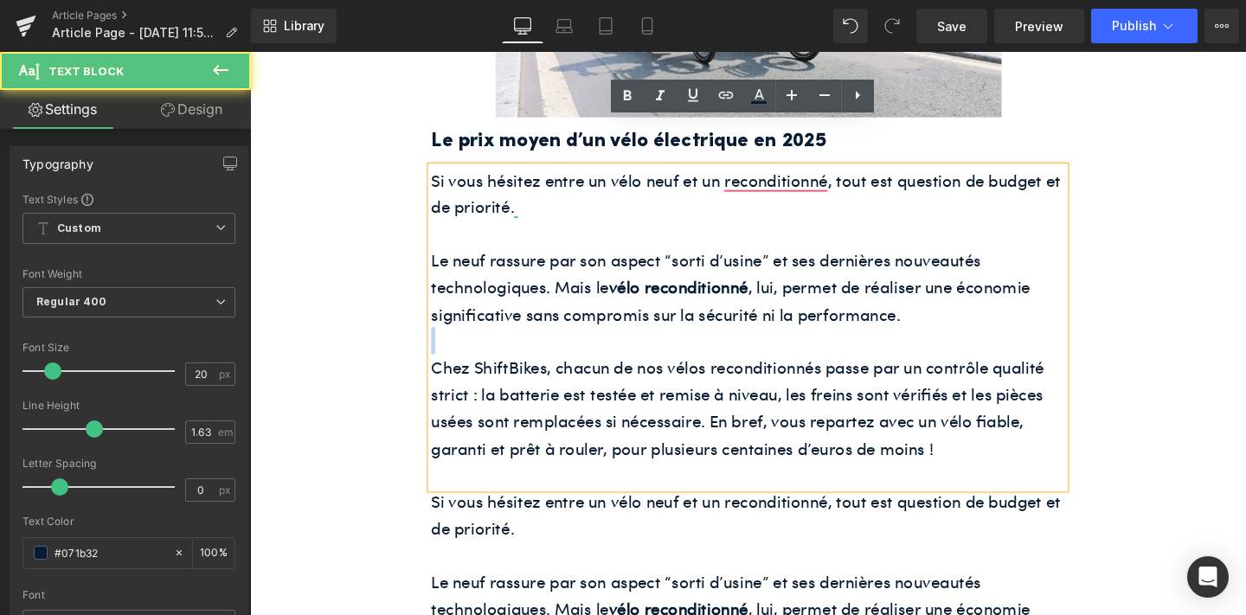
click at [640, 341] on p at bounding box center [774, 355] width 666 height 29
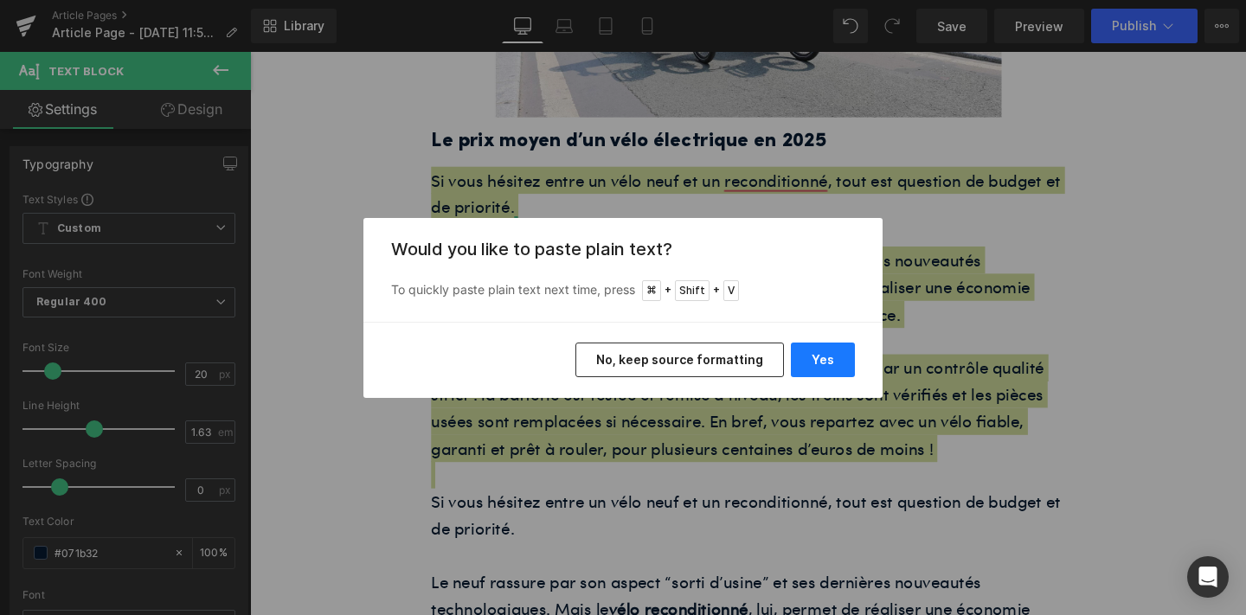
click at [804, 355] on button "Yes" at bounding box center [823, 360] width 64 height 35
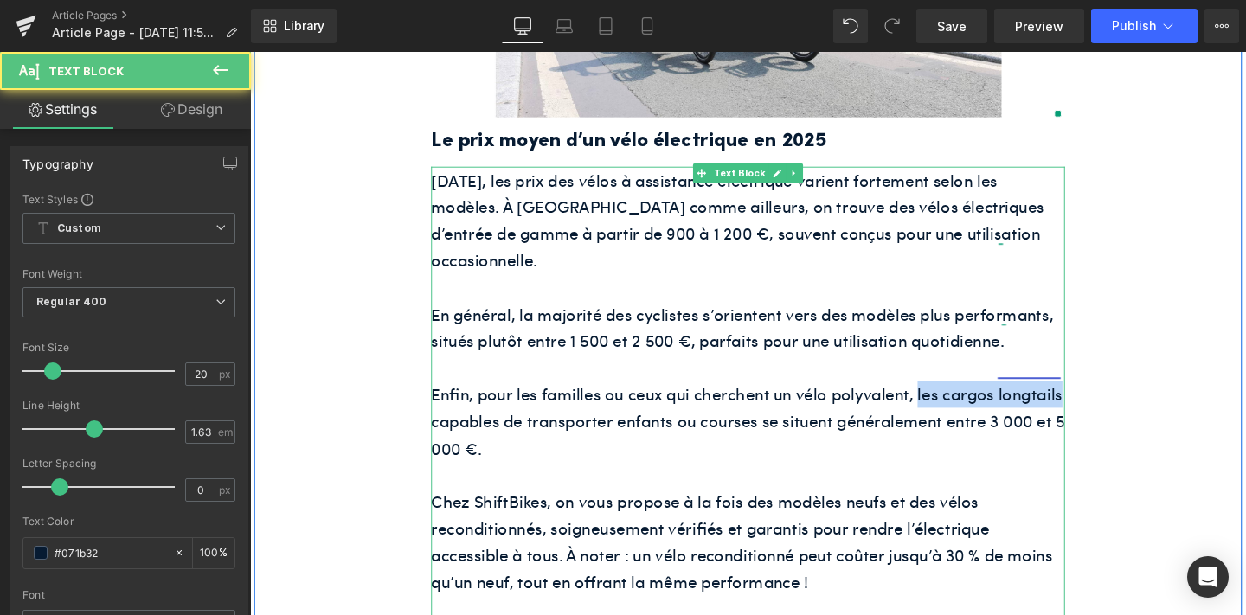
drag, startPoint x: 953, startPoint y: 332, endPoint x: 1100, endPoint y: 333, distance: 147.1
click at [1101, 397] on p "Enfin, pour les familles ou ceux qui cherchent un vélo polyvalent, les cargos l…" at bounding box center [774, 439] width 666 height 85
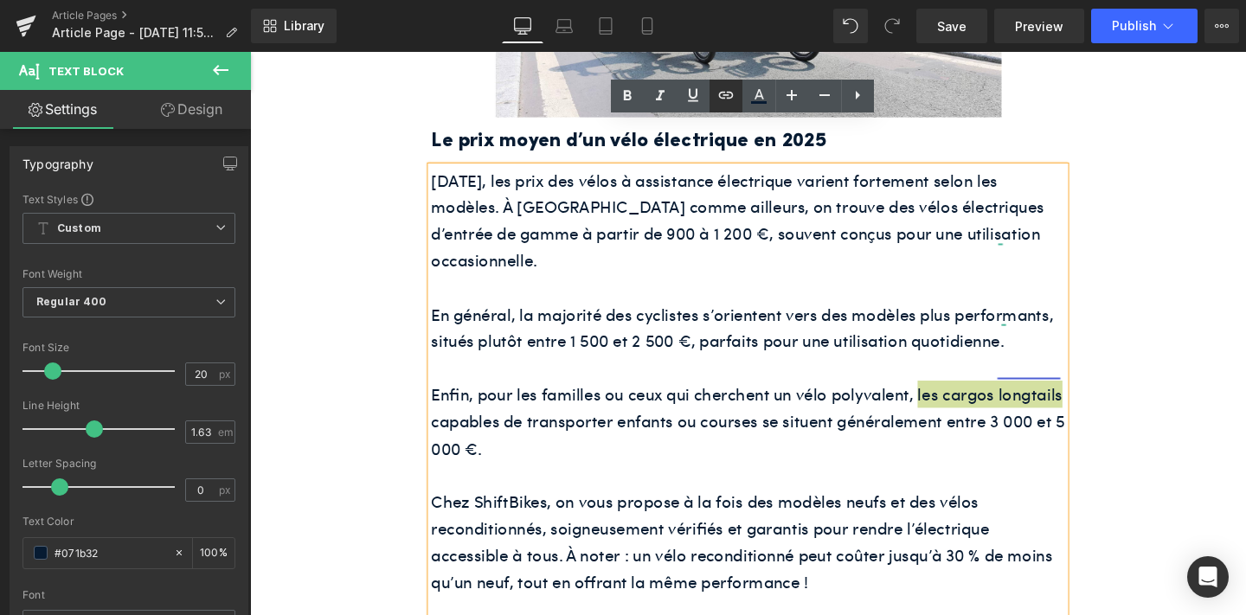
click at [716, 100] on icon at bounding box center [726, 95] width 21 height 21
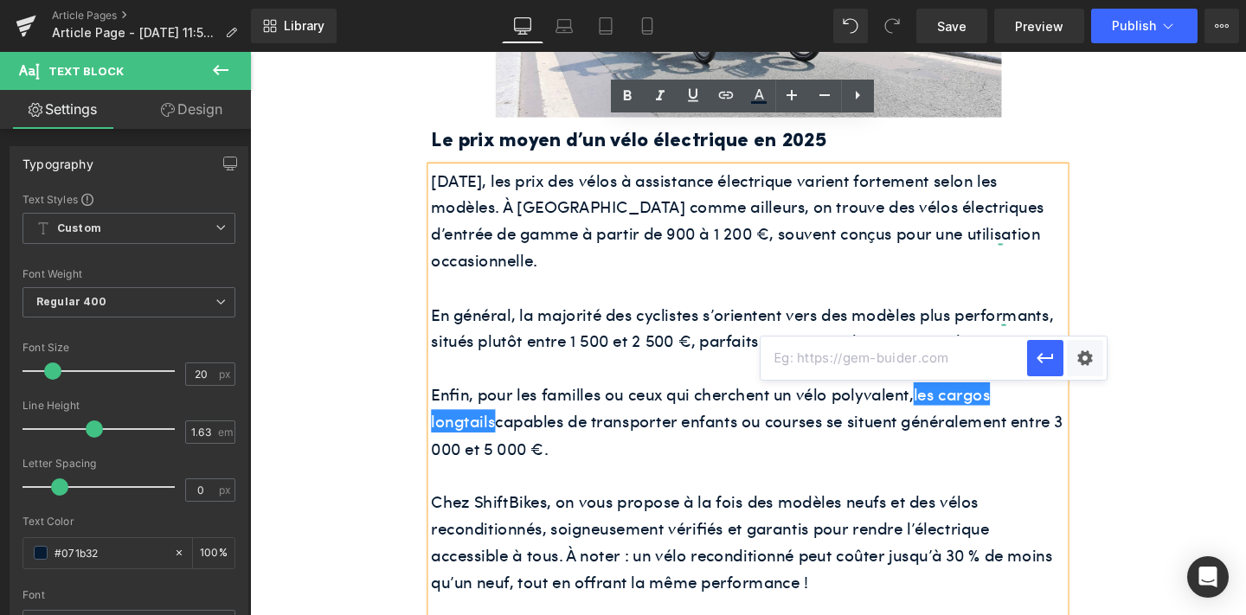
click at [776, 342] on input "text" at bounding box center [894, 358] width 267 height 43
paste input "[URL][DOMAIN_NAME]"
type input "[URL][DOMAIN_NAME]"
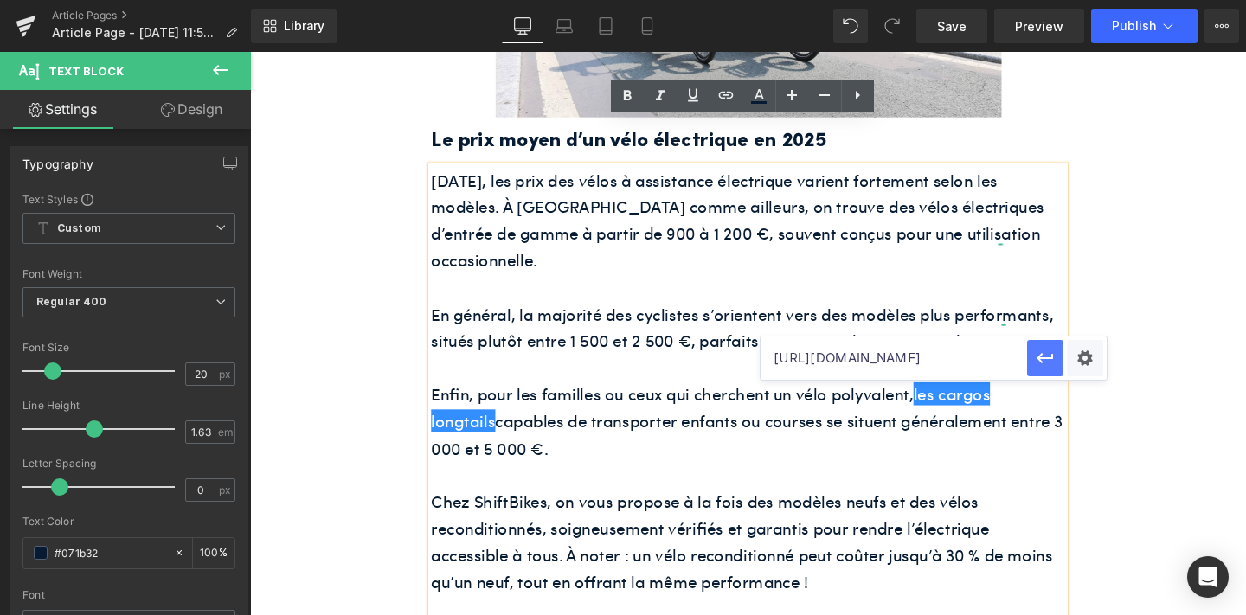
click at [1051, 364] on icon "button" at bounding box center [1045, 358] width 21 height 21
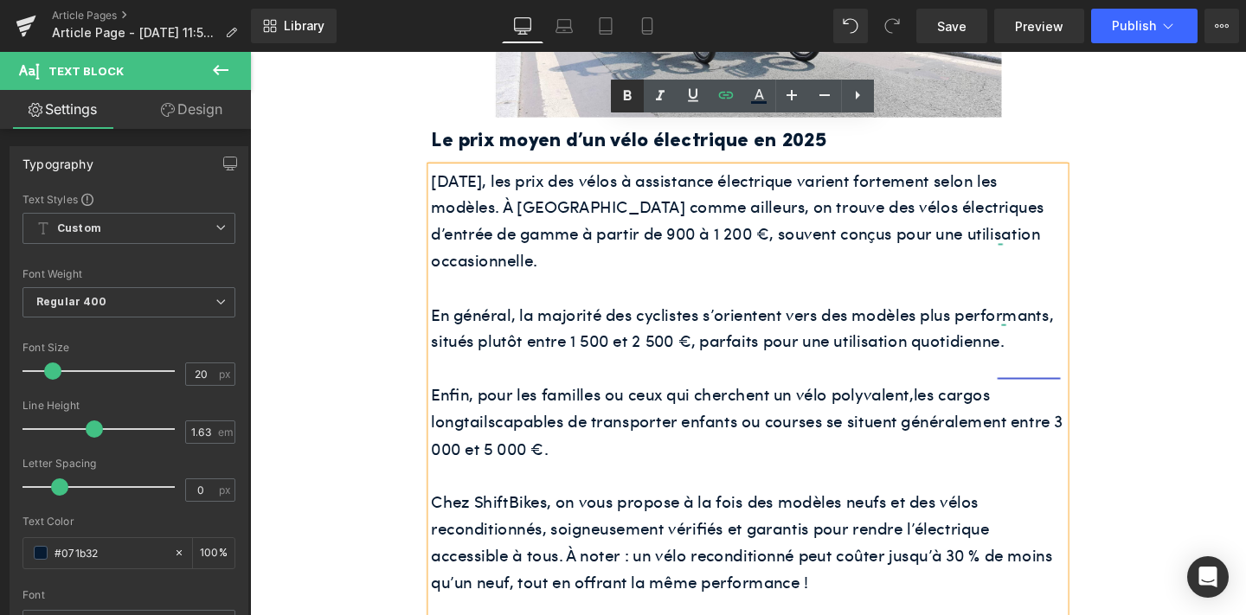
click at [624, 98] on icon at bounding box center [628, 95] width 8 height 10
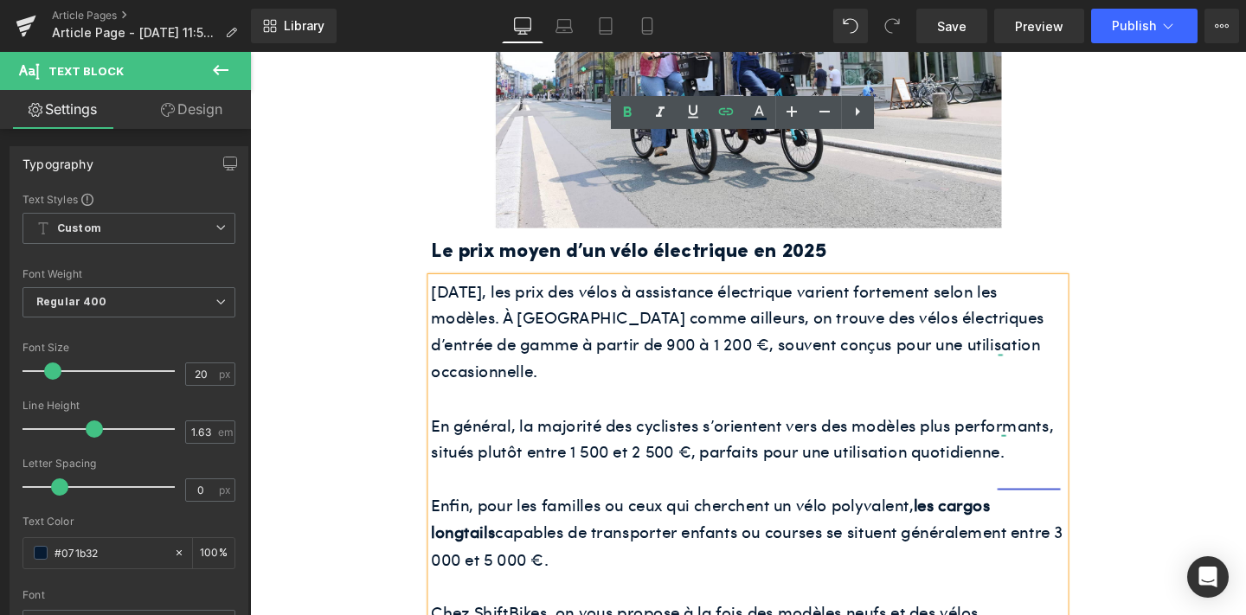
scroll to position [832, 0]
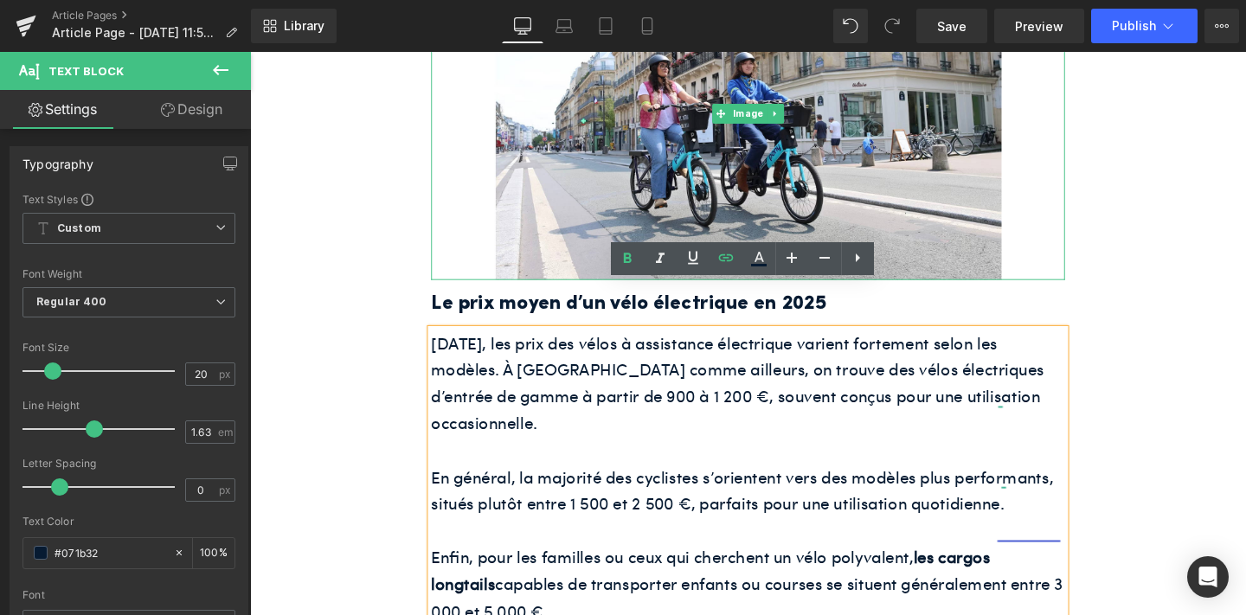
click at [447, 214] on div at bounding box center [774, 117] width 666 height 350
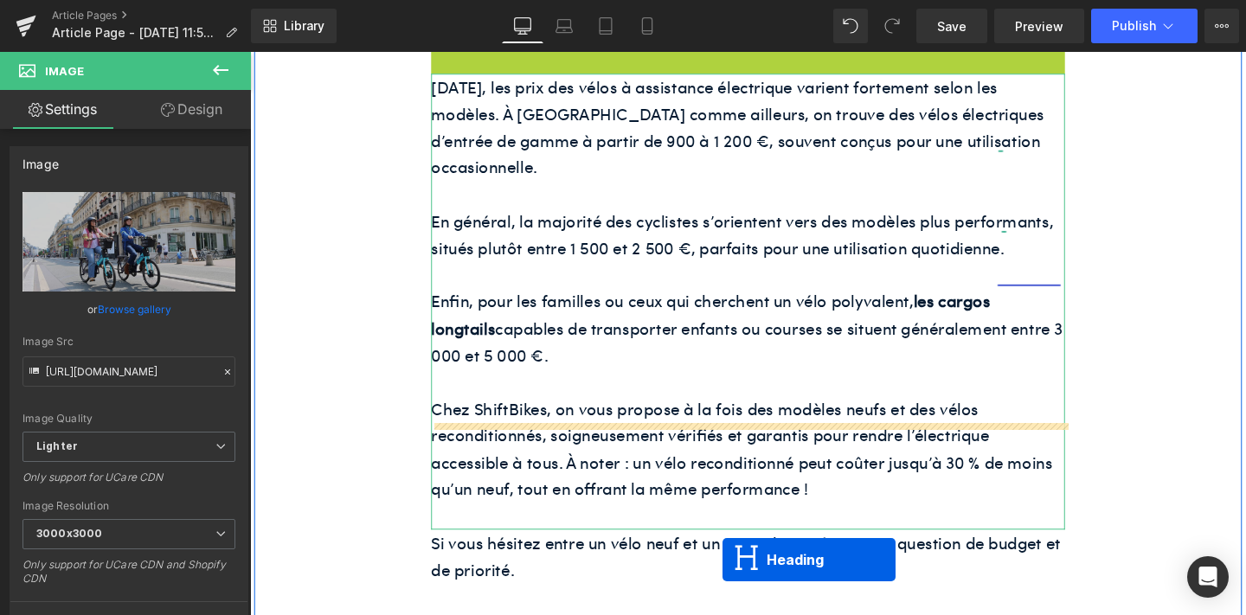
scroll to position [1213, 0]
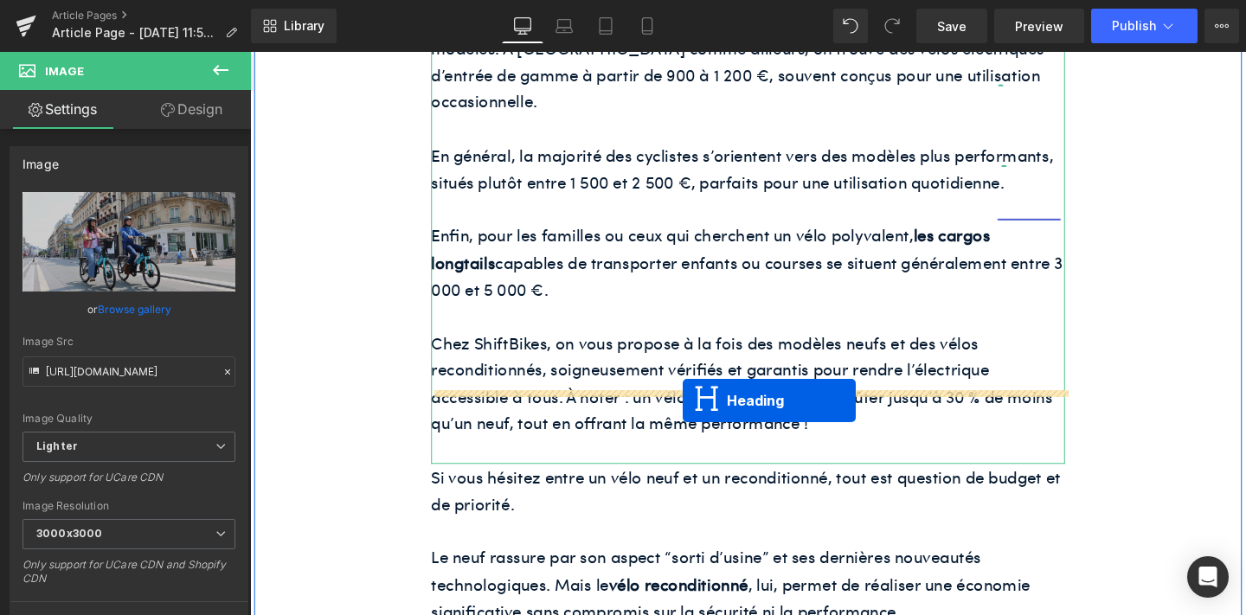
drag, startPoint x: 731, startPoint y: 319, endPoint x: 705, endPoint y: 418, distance: 102.9
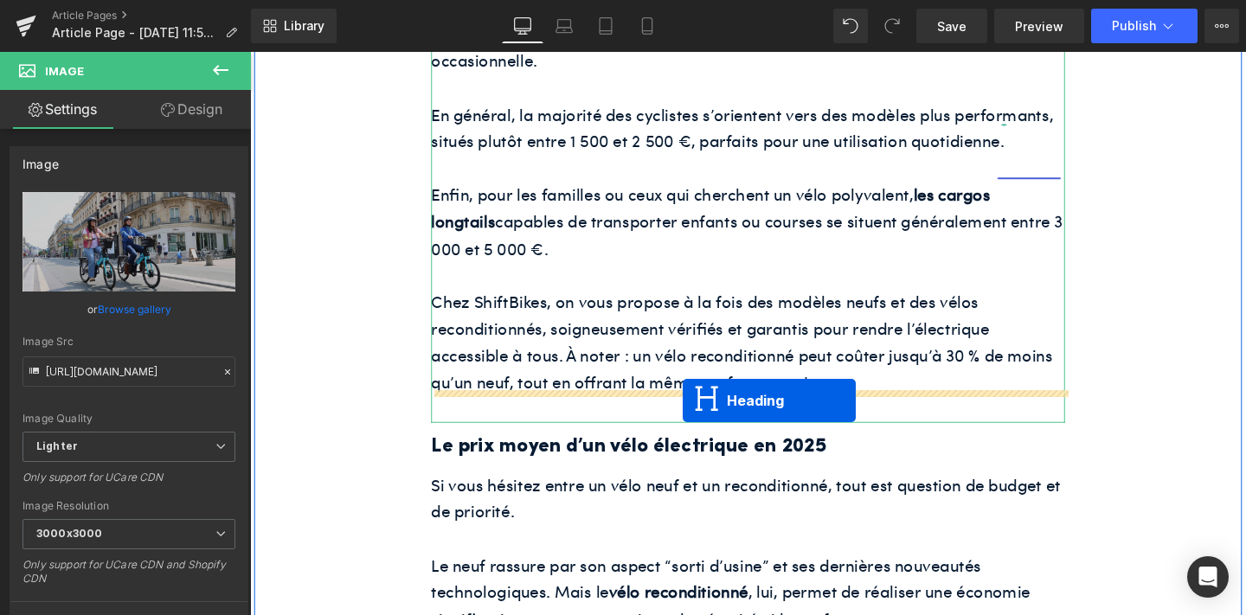
scroll to position [1169, 0]
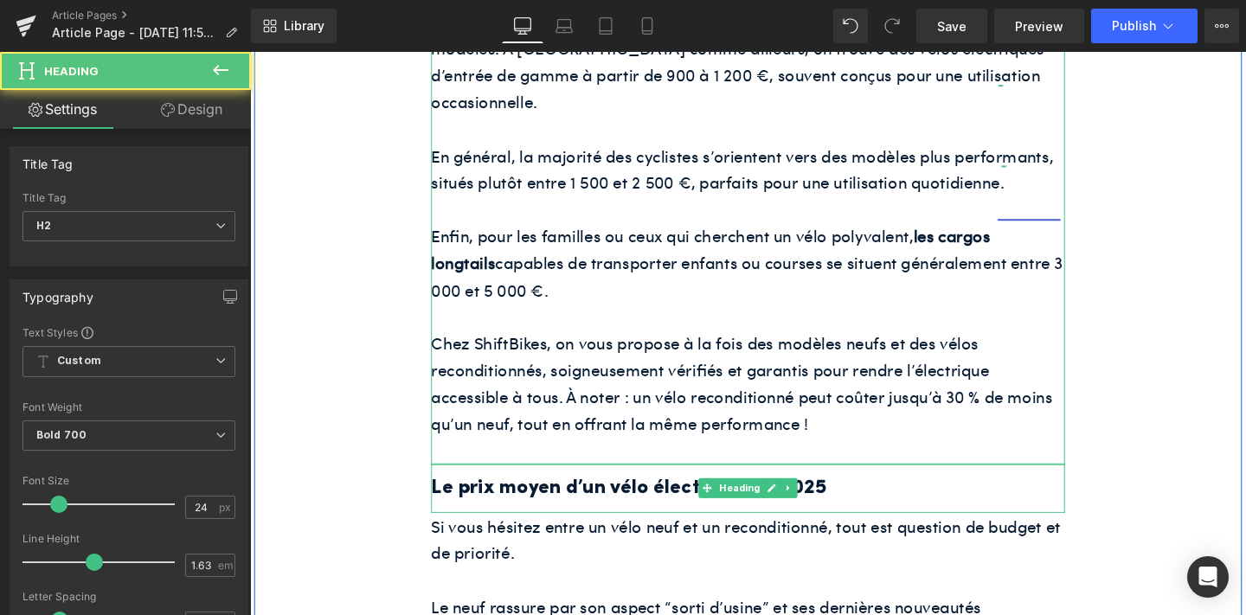
click at [650, 494] on h2 "Le prix moyen d’un vélo électrique en 2025" at bounding box center [774, 511] width 666 height 34
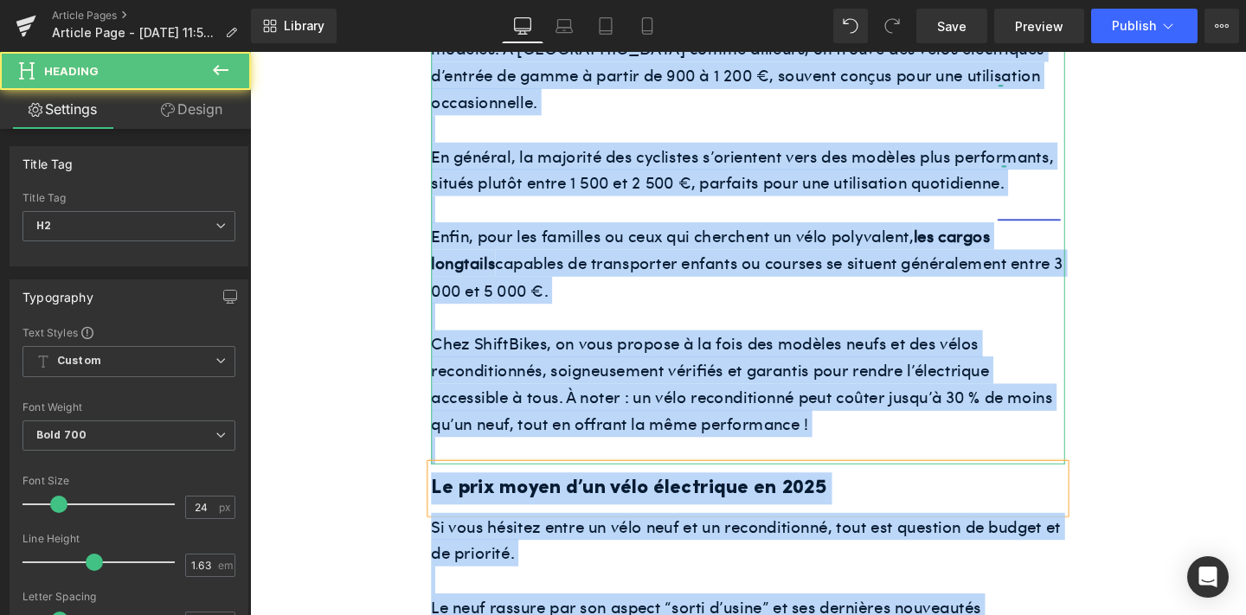
click at [650, 494] on h2 "Le prix moyen d’un vélo électrique en 2025" at bounding box center [774, 511] width 666 height 34
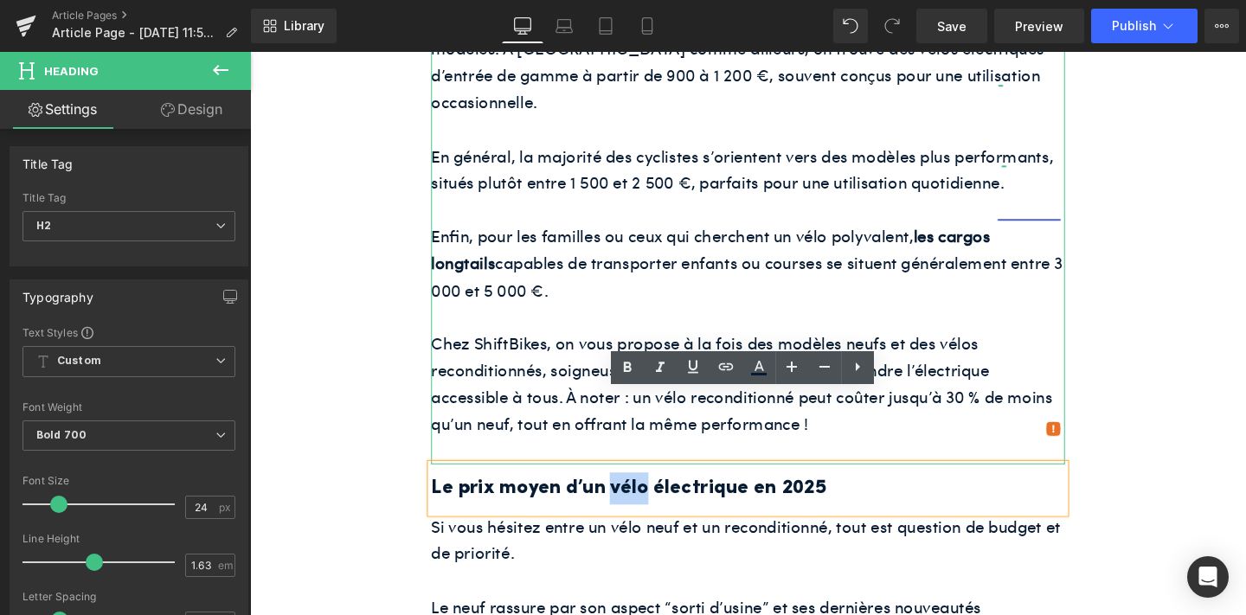
click at [650, 494] on h2 "Le prix moyen d’un vélo électrique en 2025" at bounding box center [774, 511] width 666 height 34
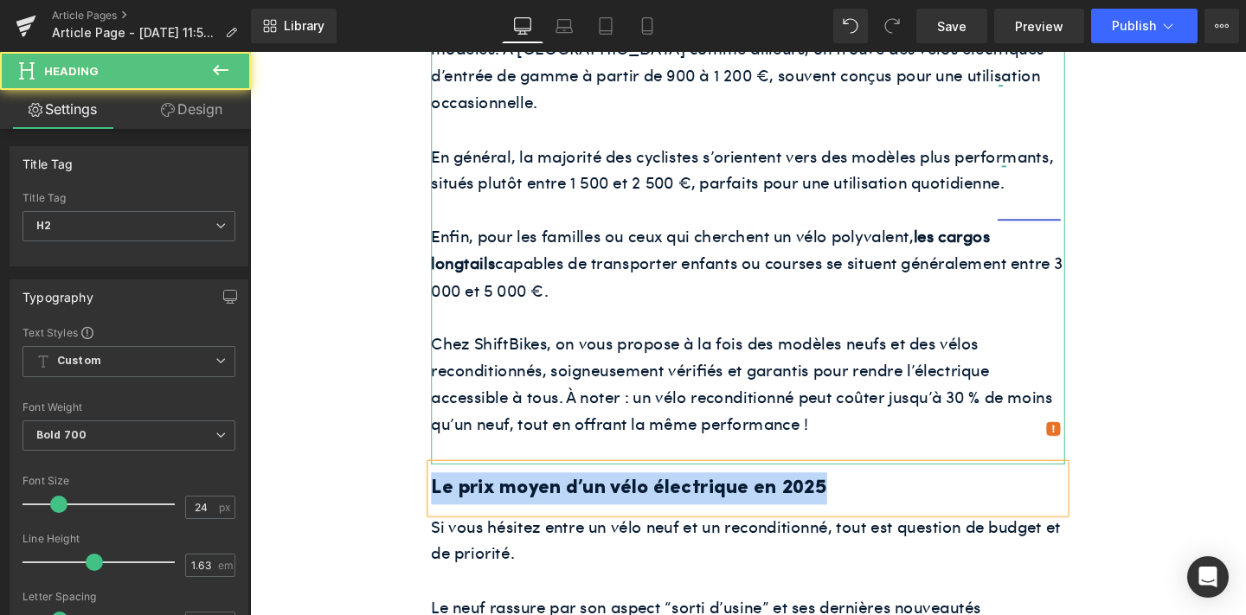
paste div
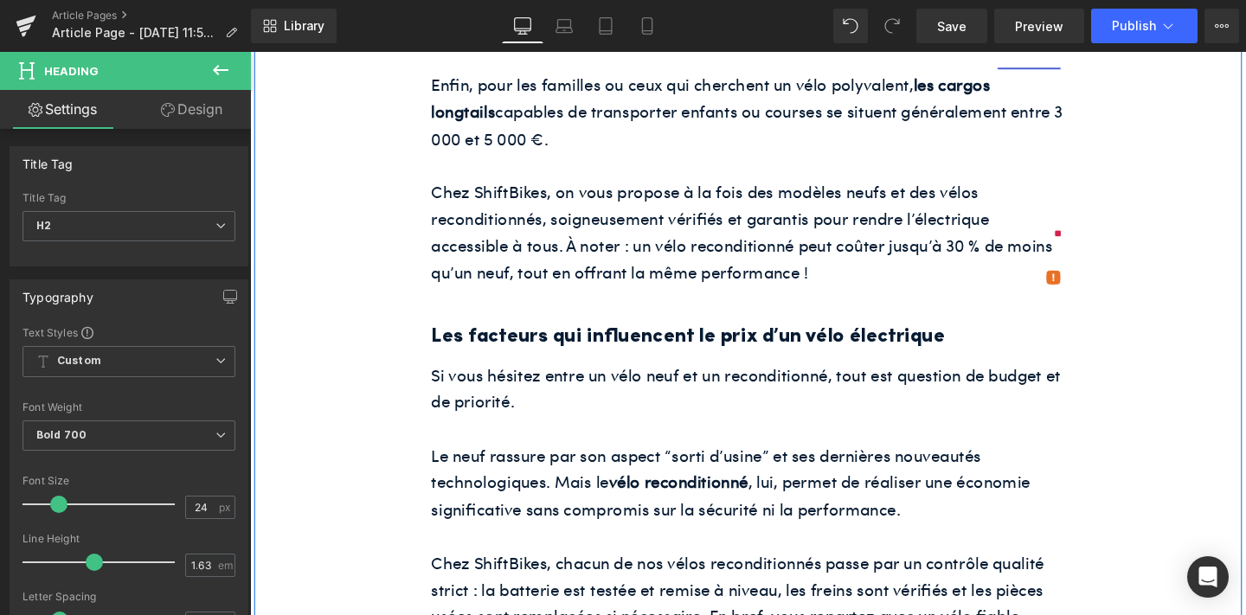
scroll to position [1331, 0]
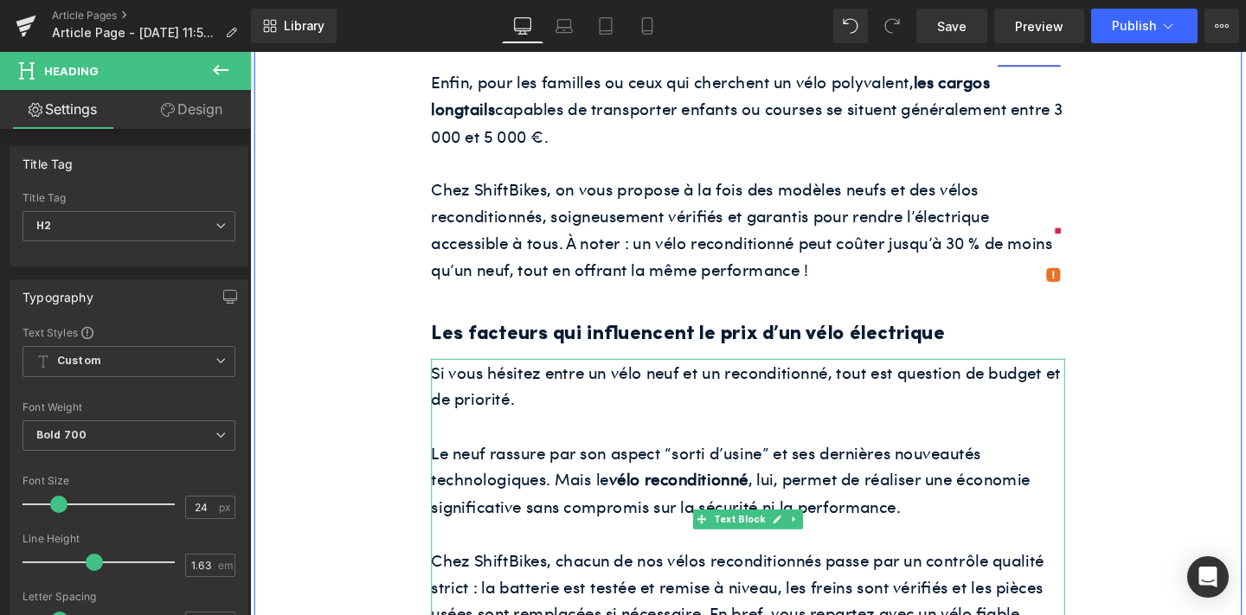
click at [586, 460] on p "Le neuf rassure par son aspect “sorti d’usine” et ses dernières nouveautés tech…" at bounding box center [774, 502] width 666 height 85
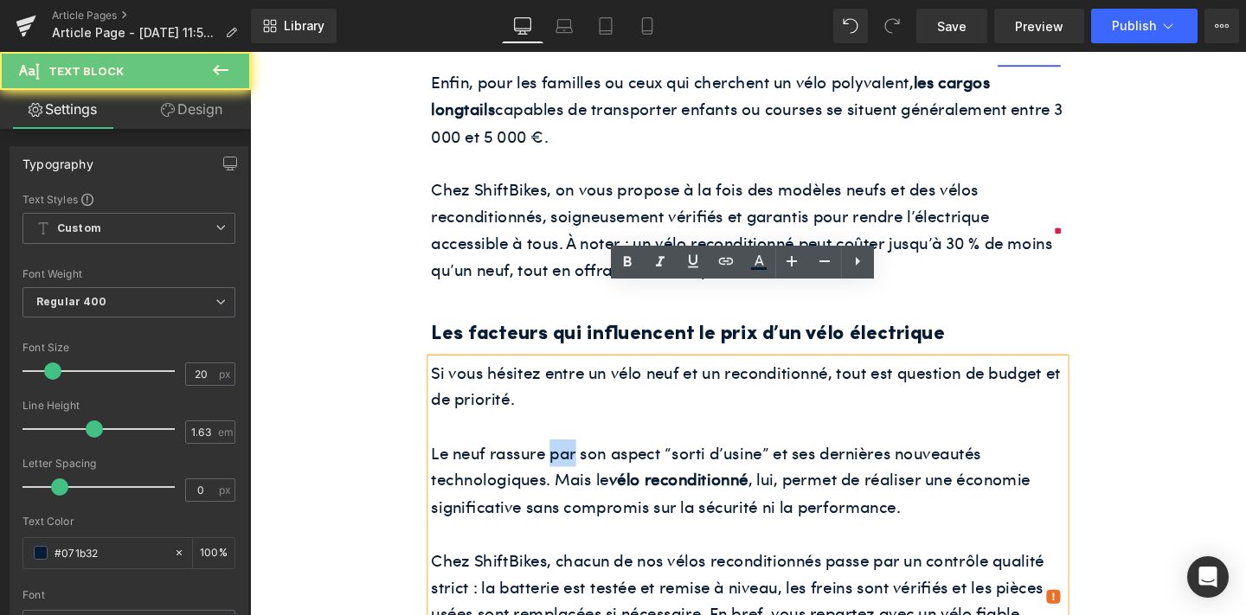
click at [586, 460] on p "Le neuf rassure par son aspect “sorti d’usine” et ses dernières nouveautés tech…" at bounding box center [774, 502] width 666 height 85
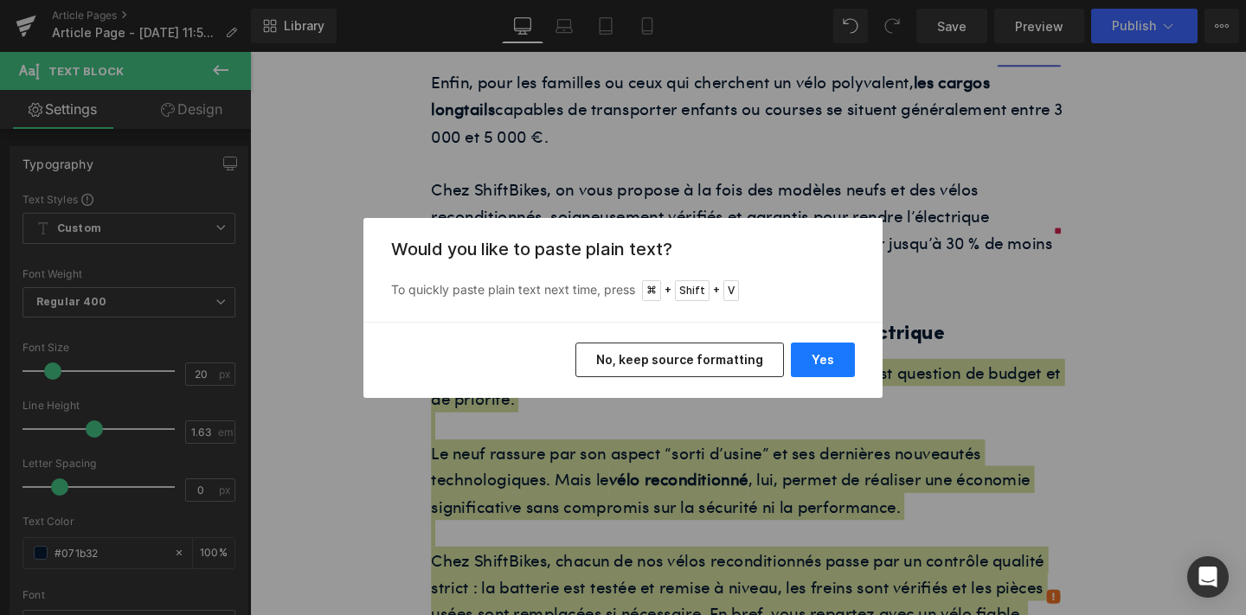
click at [798, 348] on button "Yes" at bounding box center [823, 360] width 64 height 35
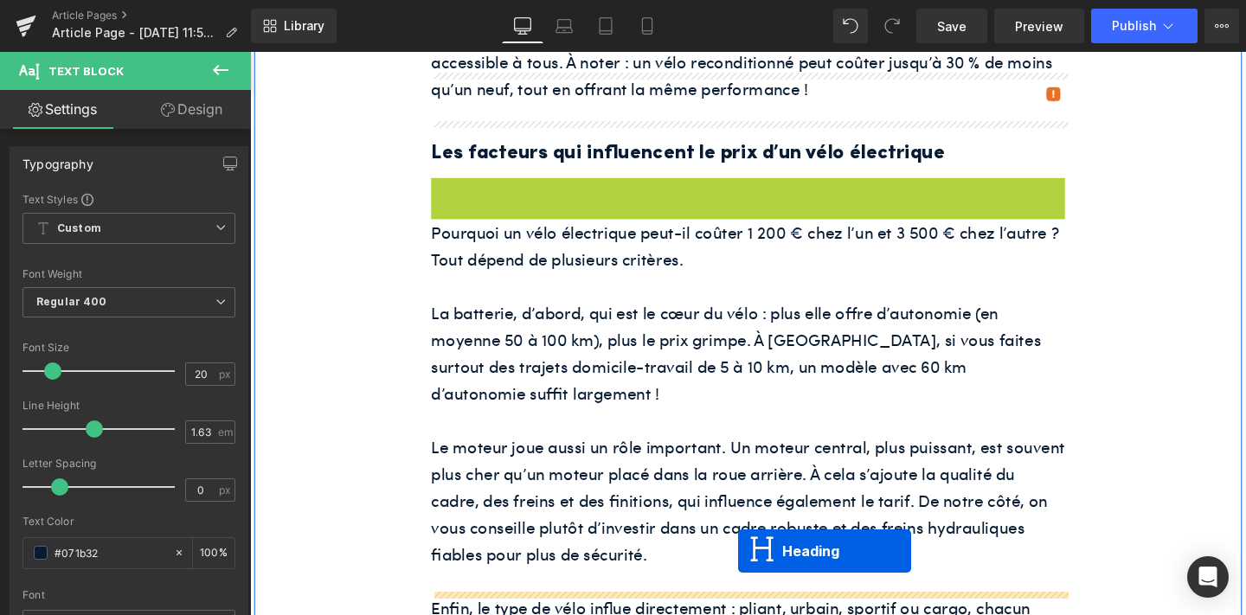
scroll to position [1608, 0]
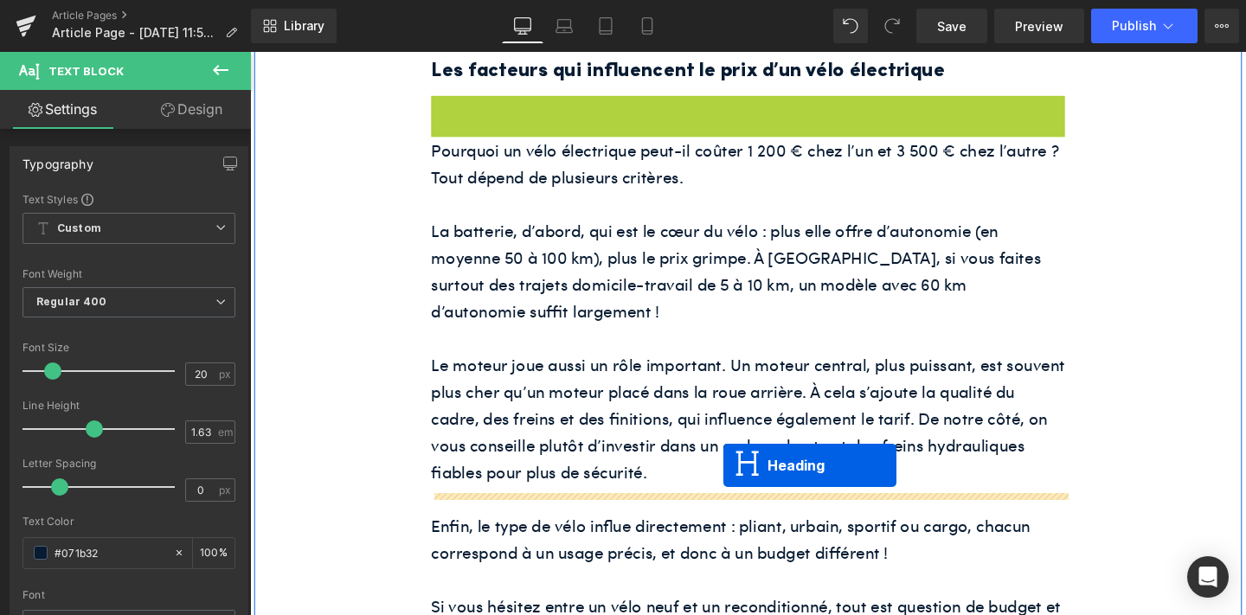
drag, startPoint x: 730, startPoint y: 324, endPoint x: 748, endPoint y: 487, distance: 164.6
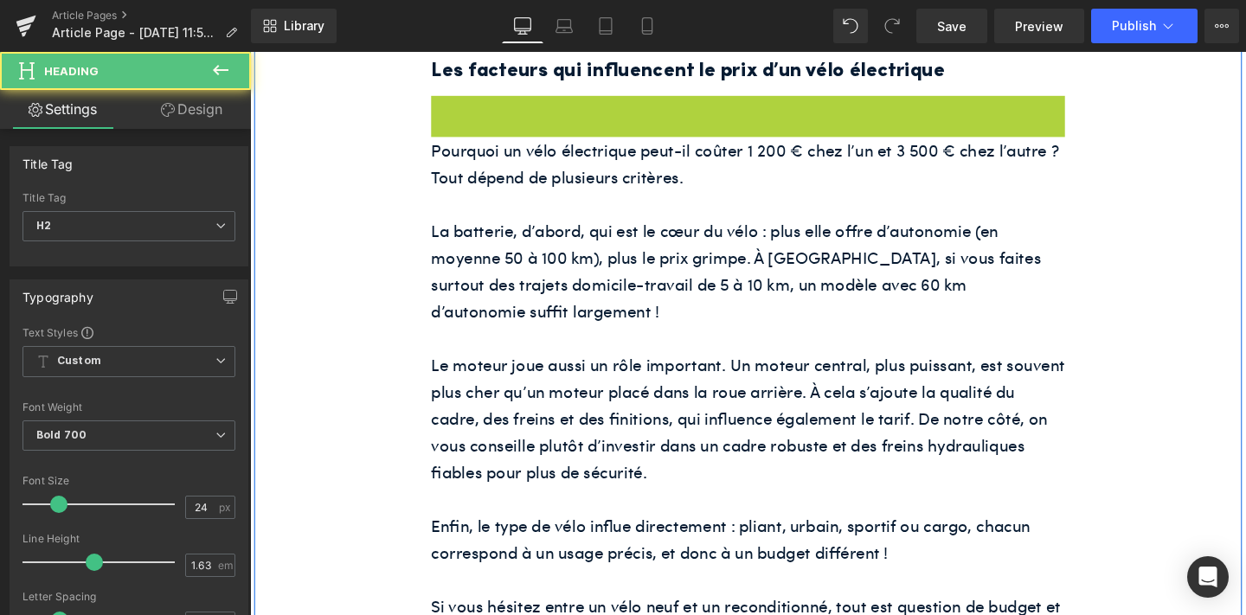
scroll to position [1565, 0]
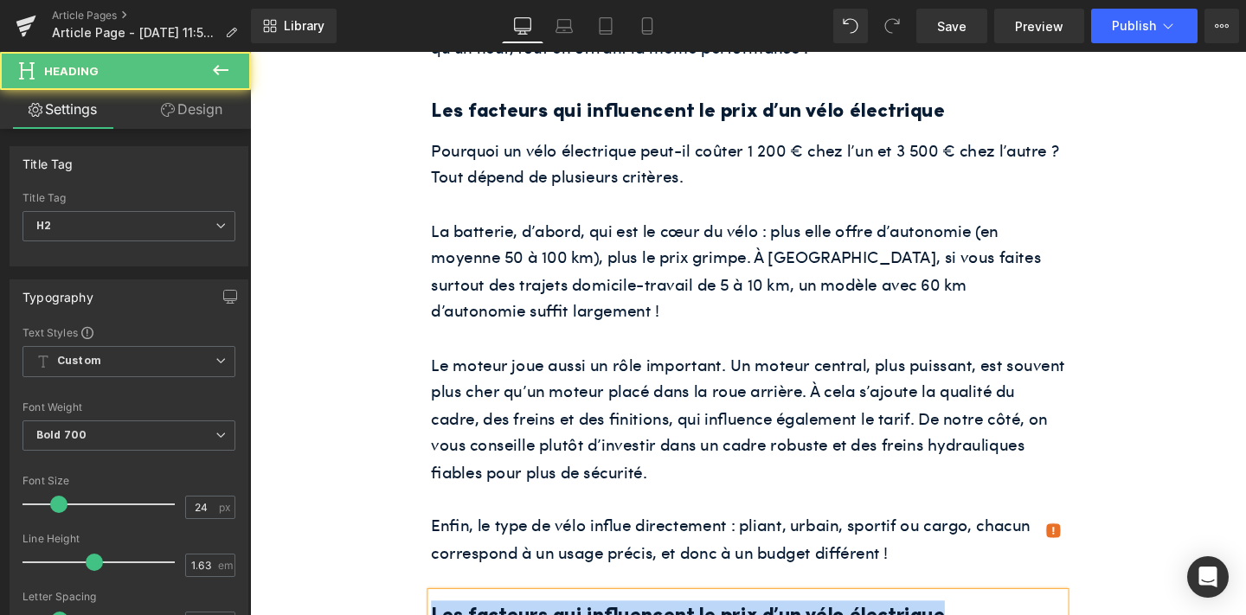
paste div
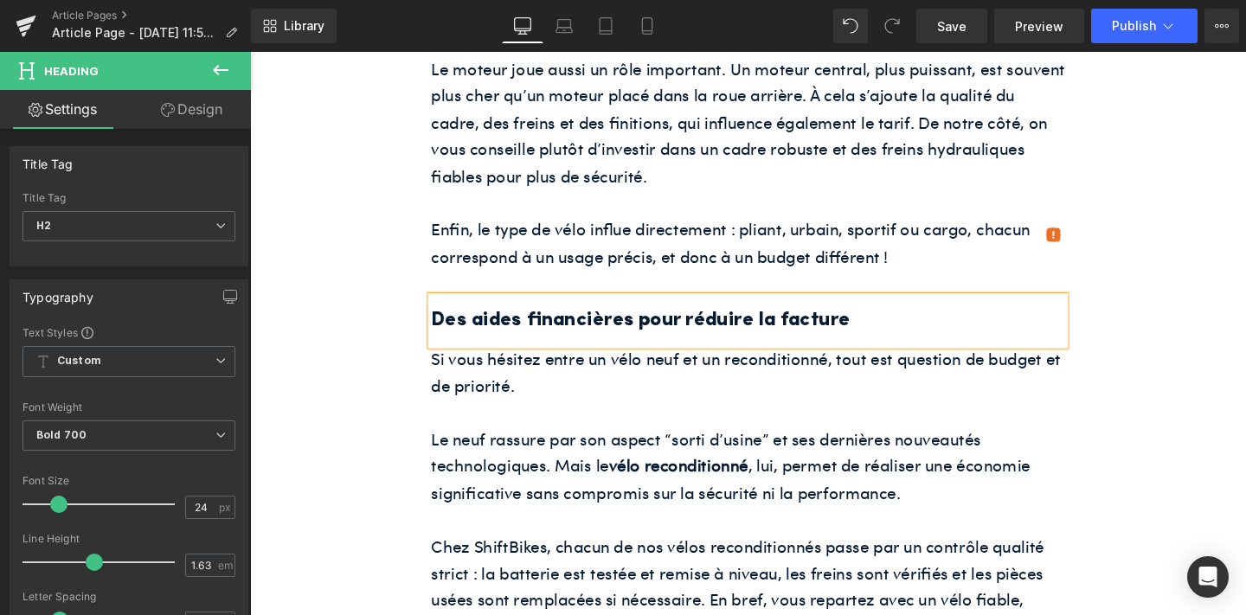
scroll to position [1875, 0]
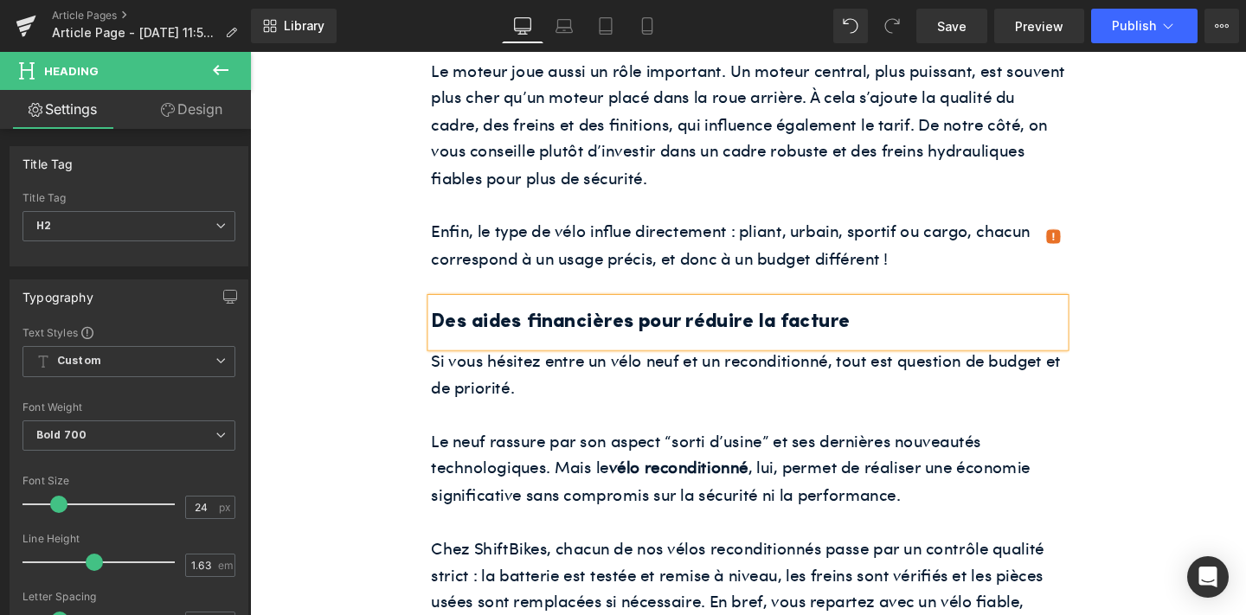
click at [781, 362] on p "Si vous hésitez entre un vélo neuf et un reconditionné, tout est question de bu…" at bounding box center [774, 390] width 666 height 56
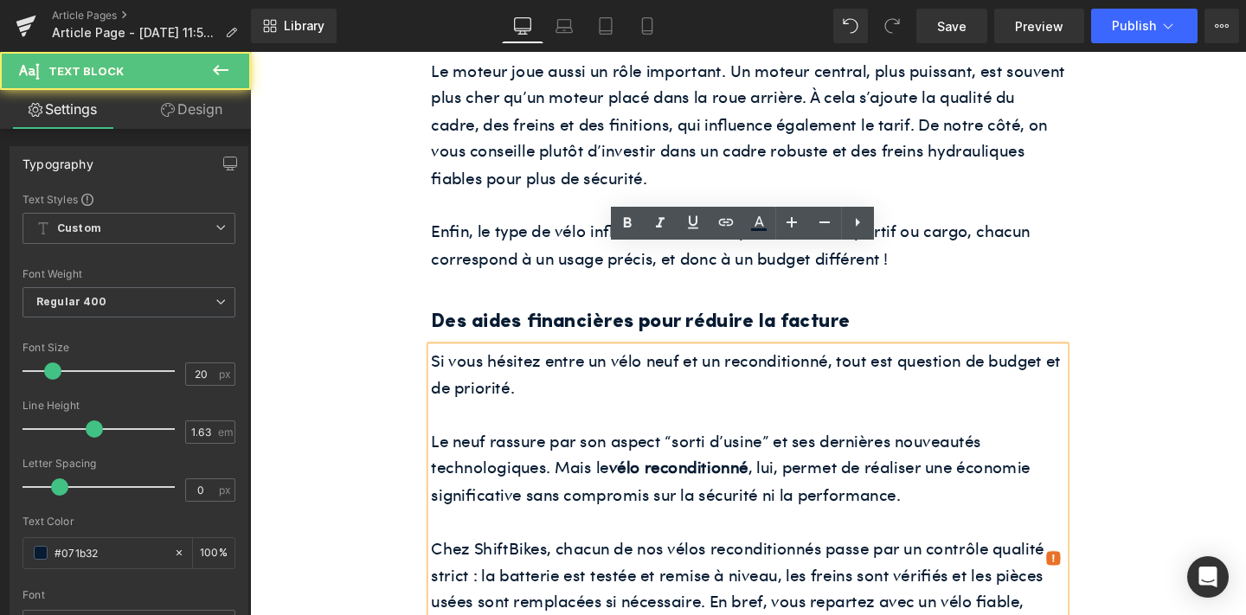
click at [762, 531] on p at bounding box center [774, 545] width 666 height 29
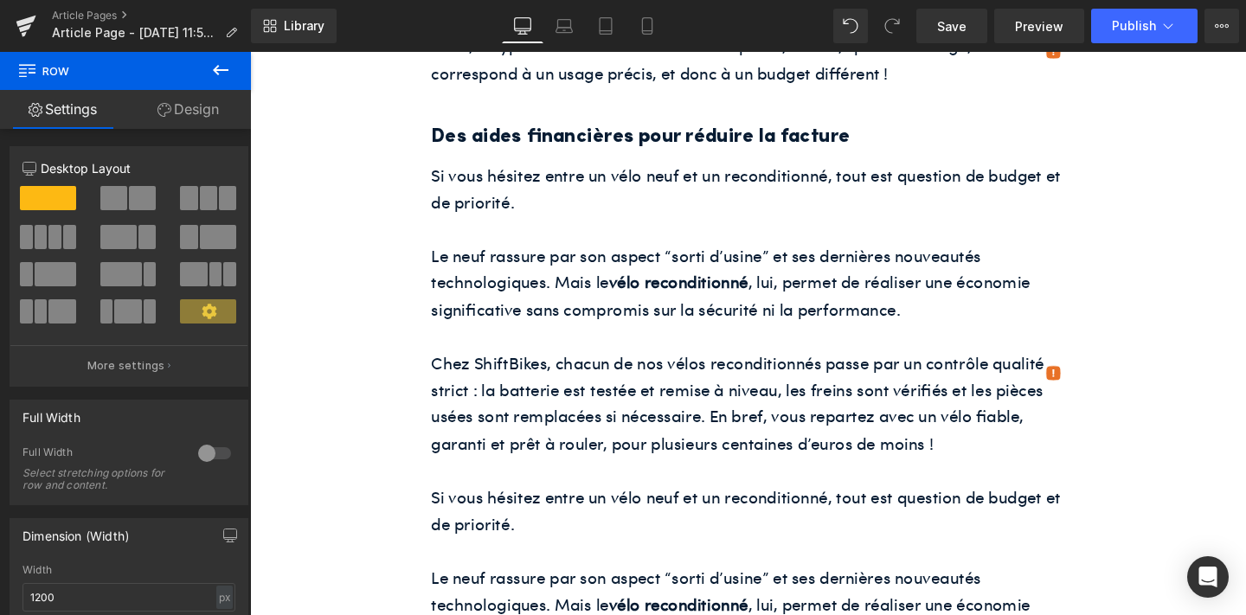
scroll to position [2041, 0]
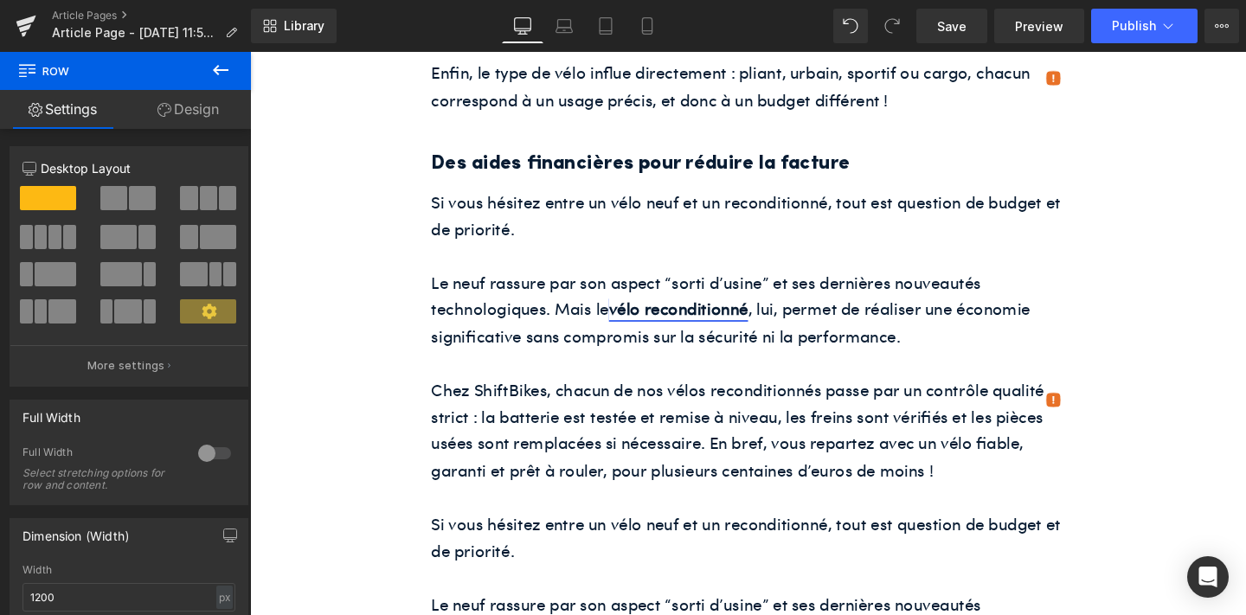
click at [666, 310] on strong "vélo reconditionné" at bounding box center [701, 322] width 146 height 24
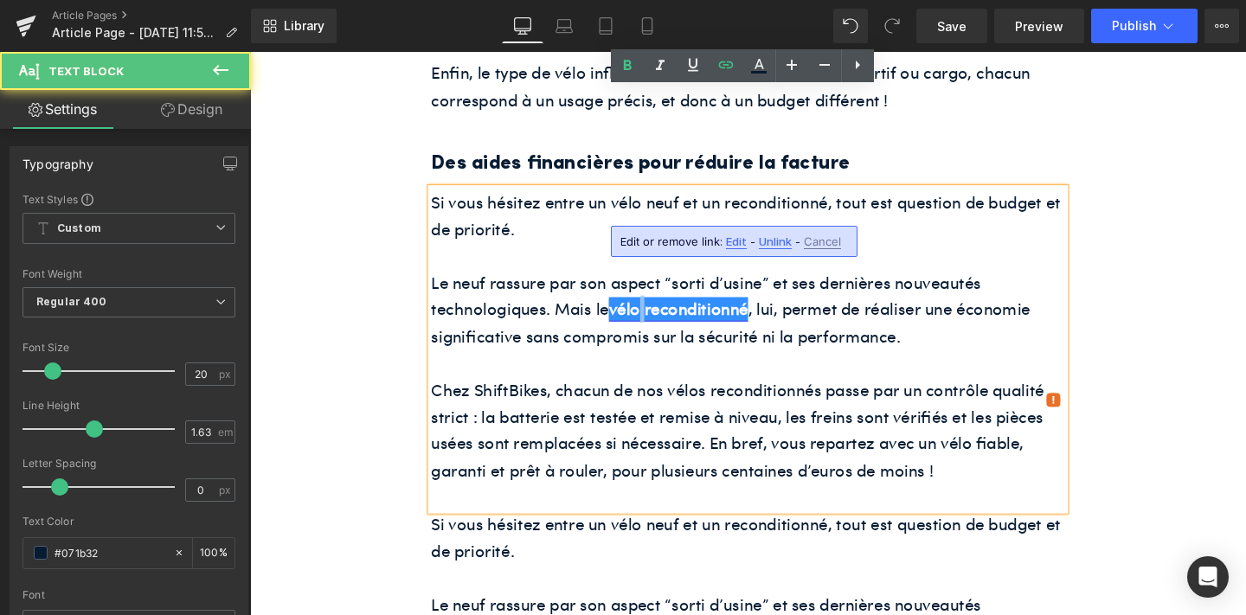
click at [666, 310] on strong "vélo reconditionné" at bounding box center [701, 322] width 146 height 24
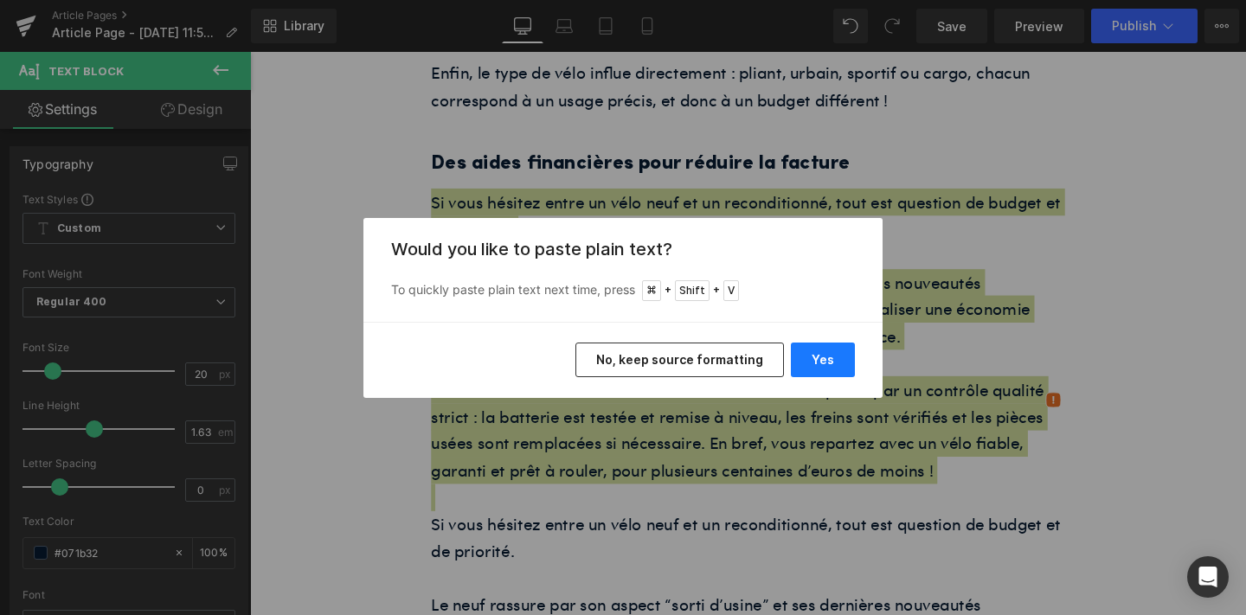
click at [836, 345] on button "Yes" at bounding box center [823, 360] width 64 height 35
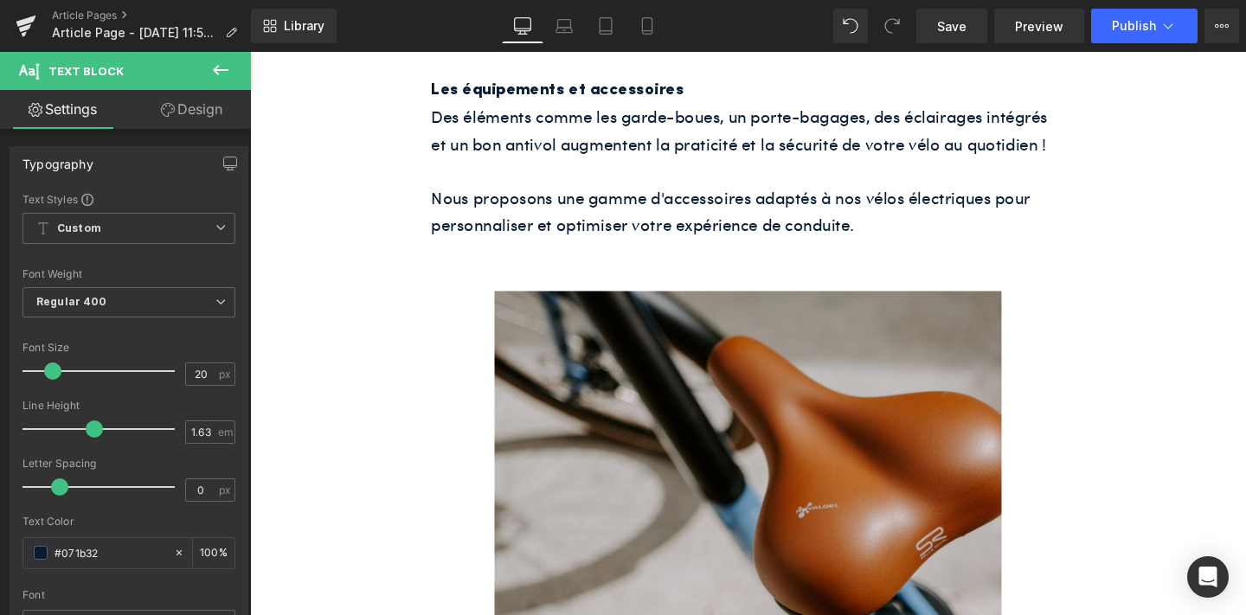
scroll to position [4464, 0]
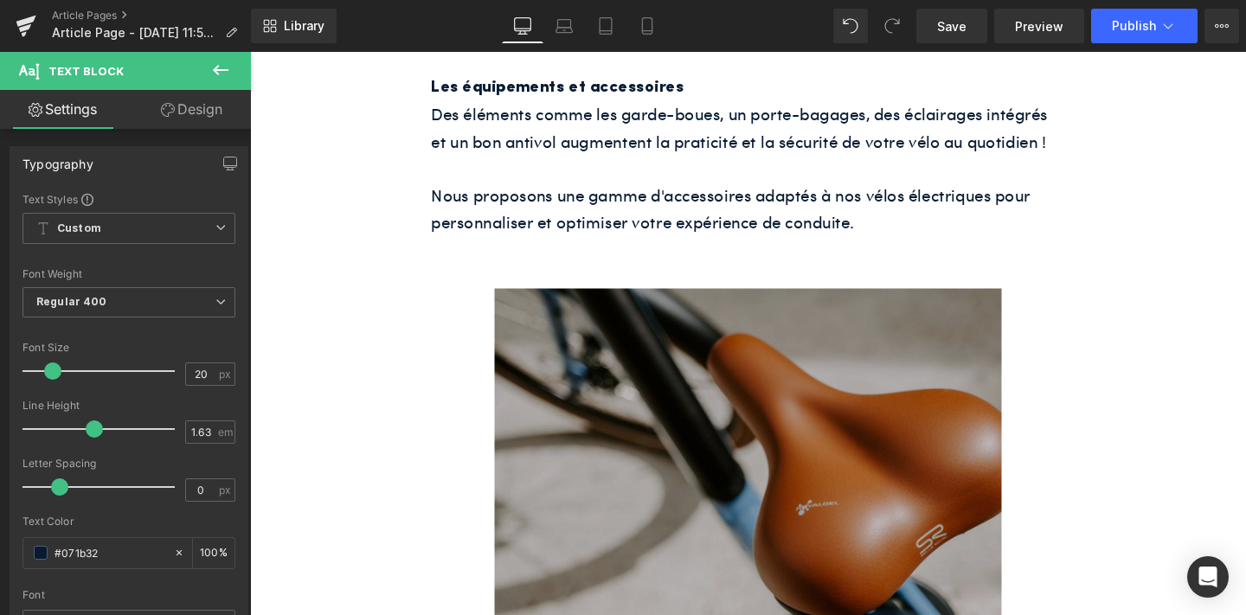
click at [737, 419] on img at bounding box center [773, 500] width 533 height 400
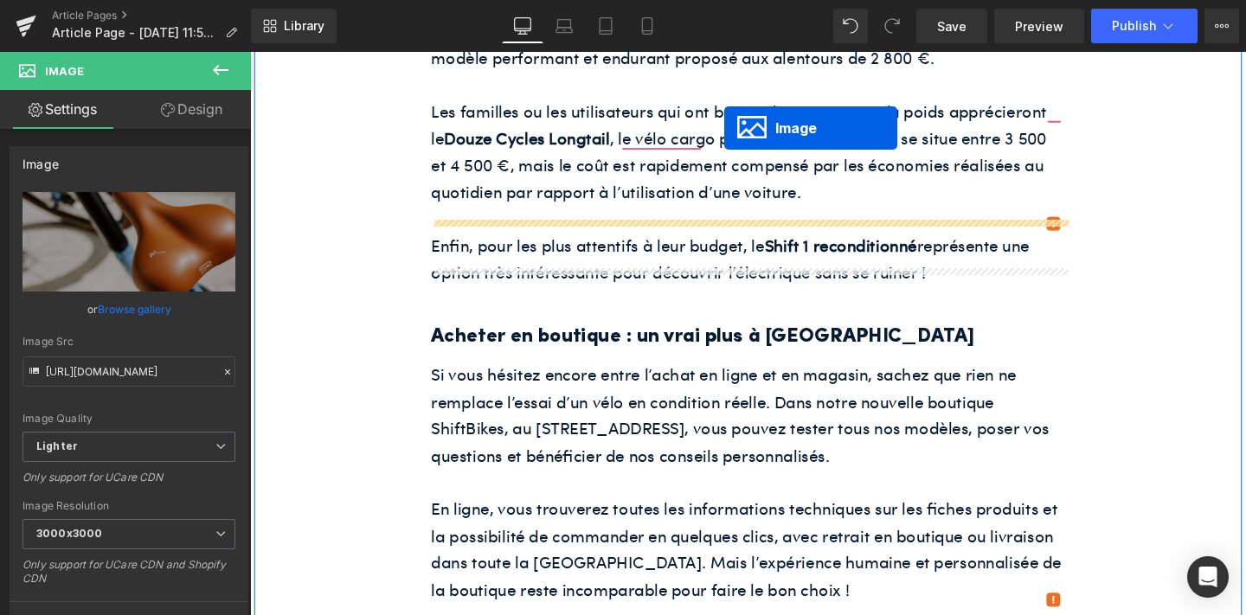
scroll to position [3201, 0]
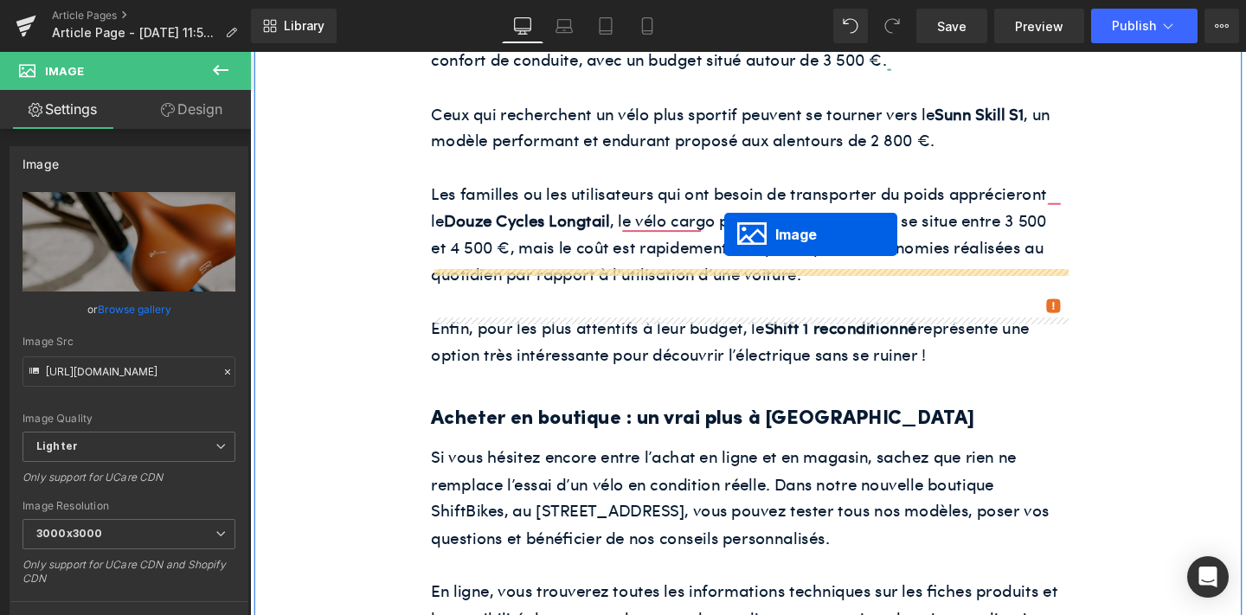
drag, startPoint x: 743, startPoint y: 367, endPoint x: 749, endPoint y: 244, distance: 123.1
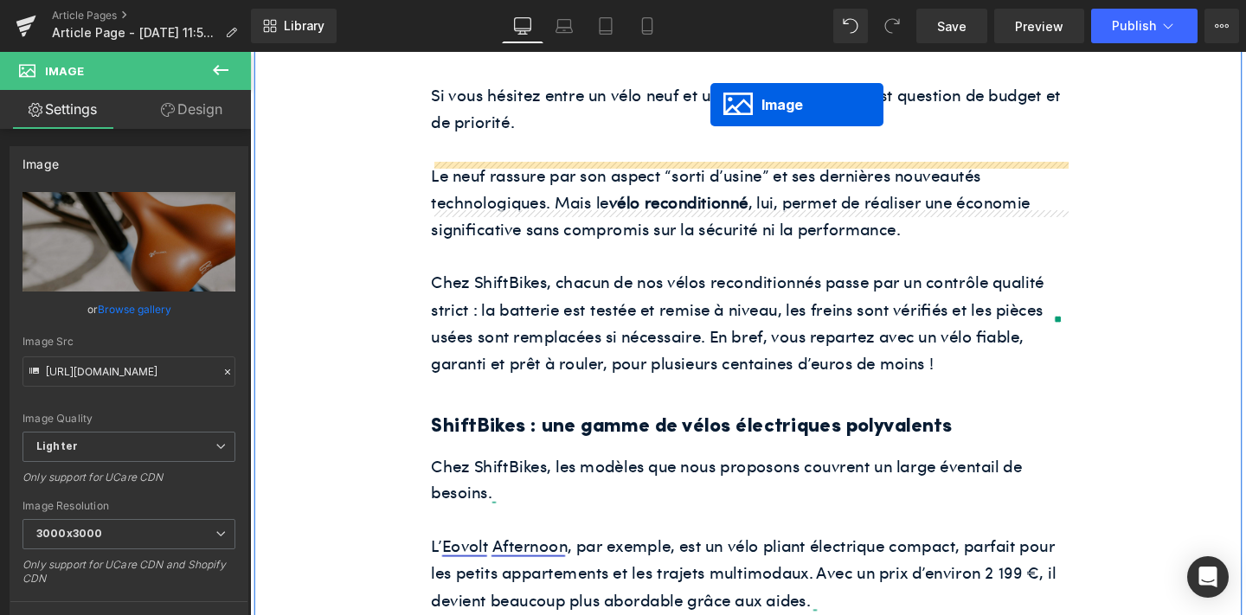
scroll to position [2532, 0]
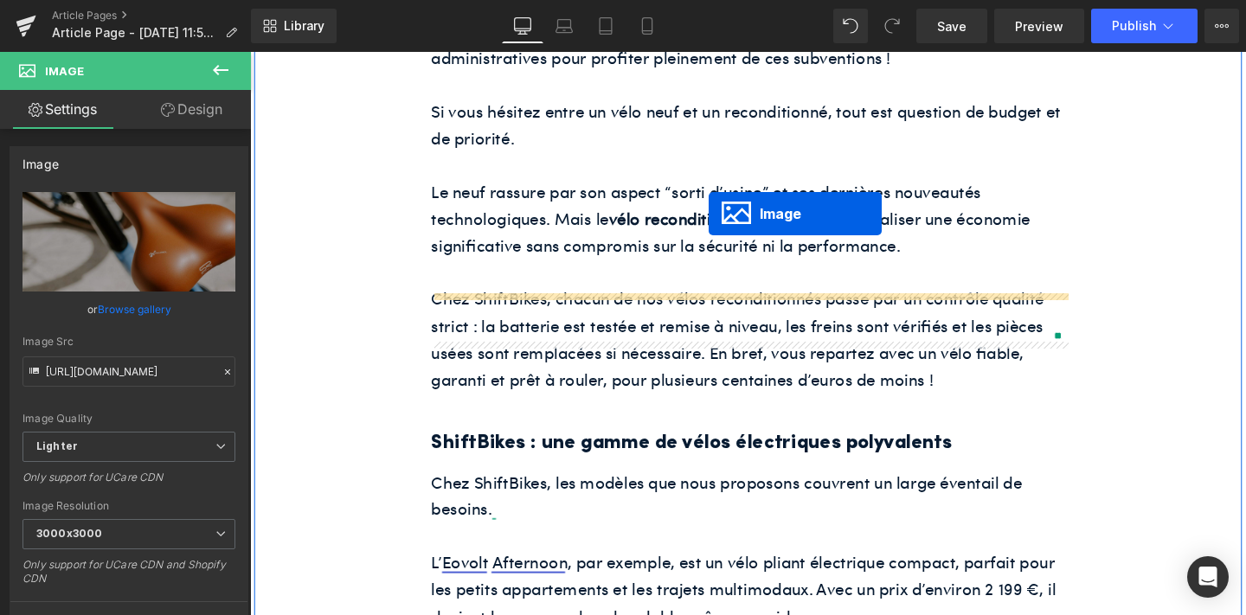
drag, startPoint x: 737, startPoint y: 508, endPoint x: 732, endPoint y: 222, distance: 285.7
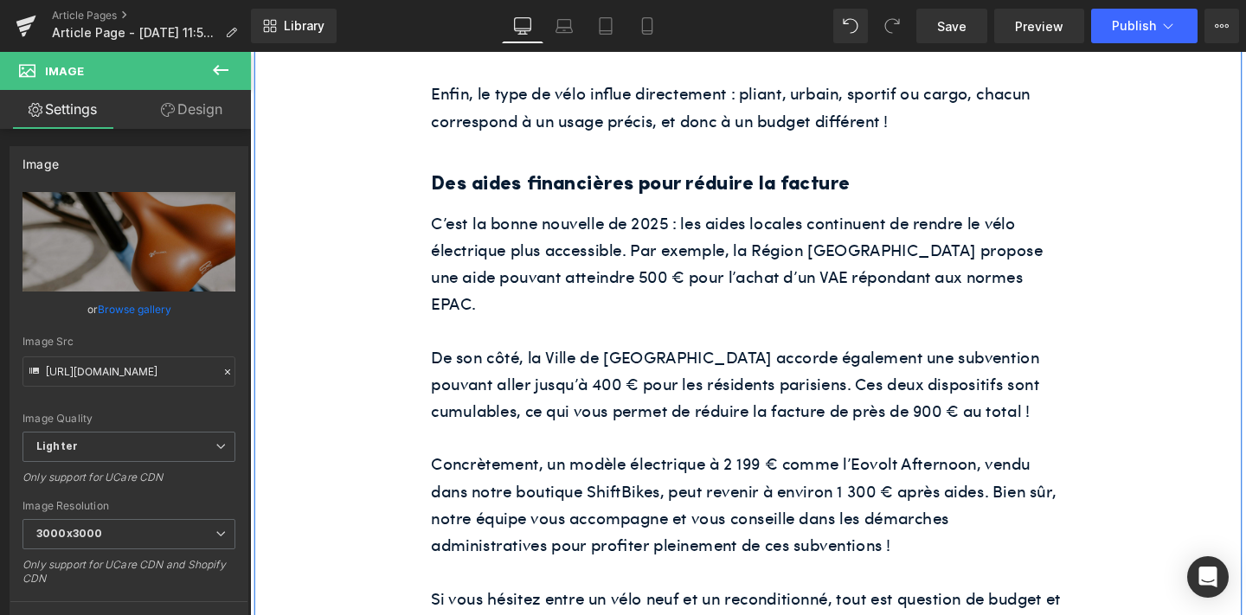
scroll to position [2005, 0]
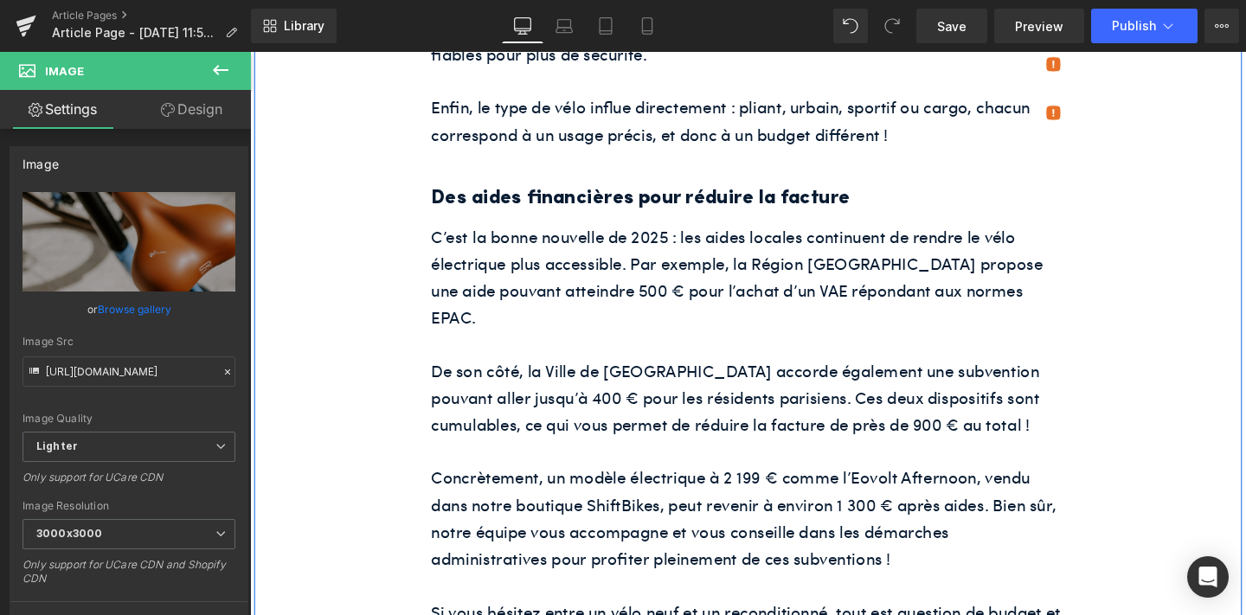
click at [803, 373] on p "De son côté, la Ville de [GEOGRAPHIC_DATA] accorde également une subvention pou…" at bounding box center [774, 415] width 666 height 85
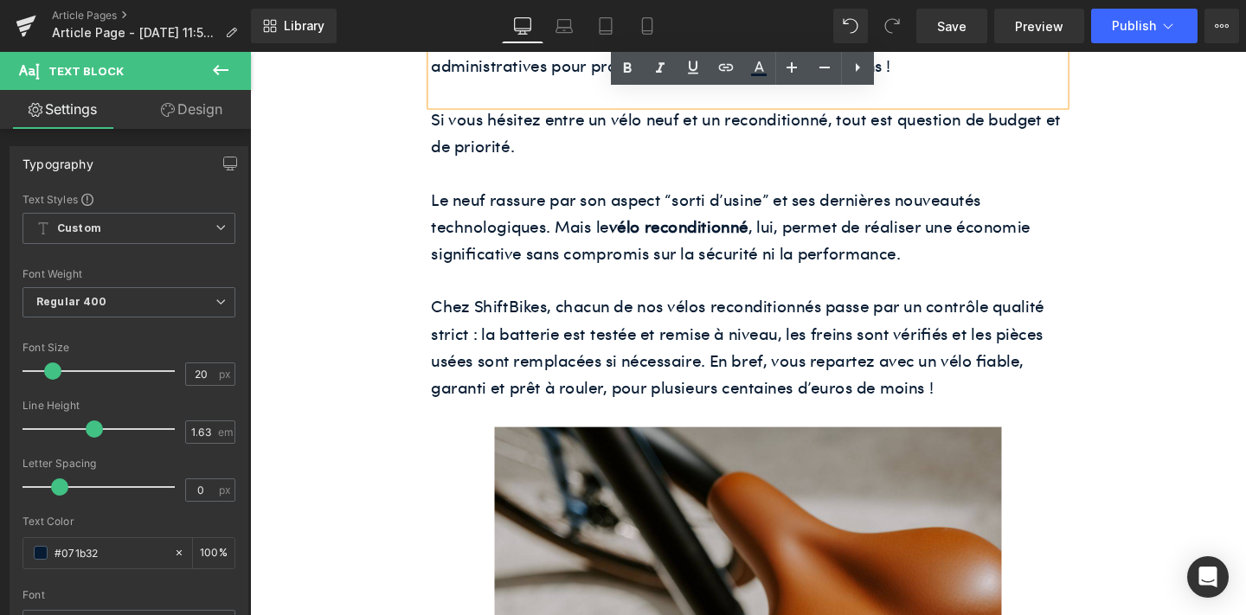
scroll to position [2522, 0]
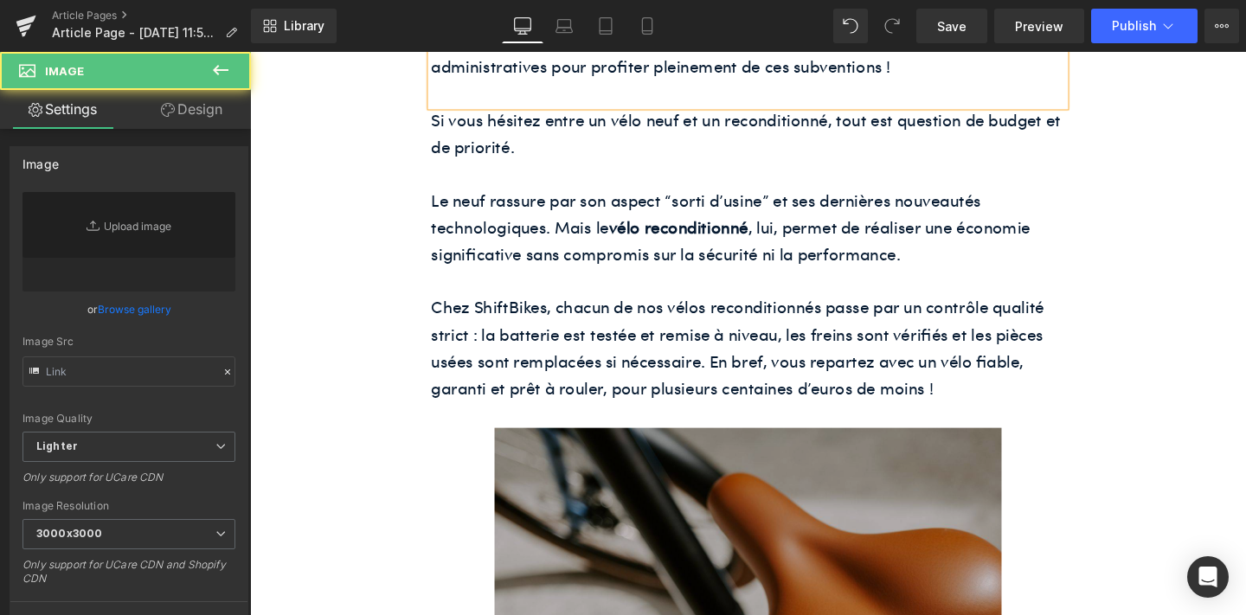
type input "[URL][DOMAIN_NAME]"
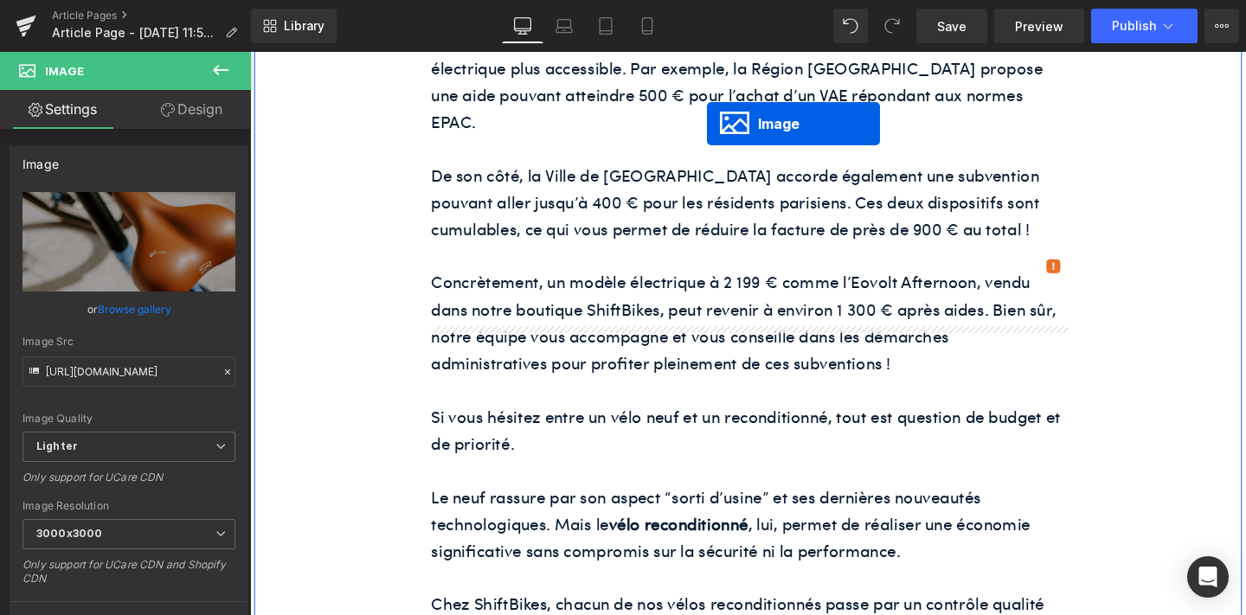
scroll to position [2124, 0]
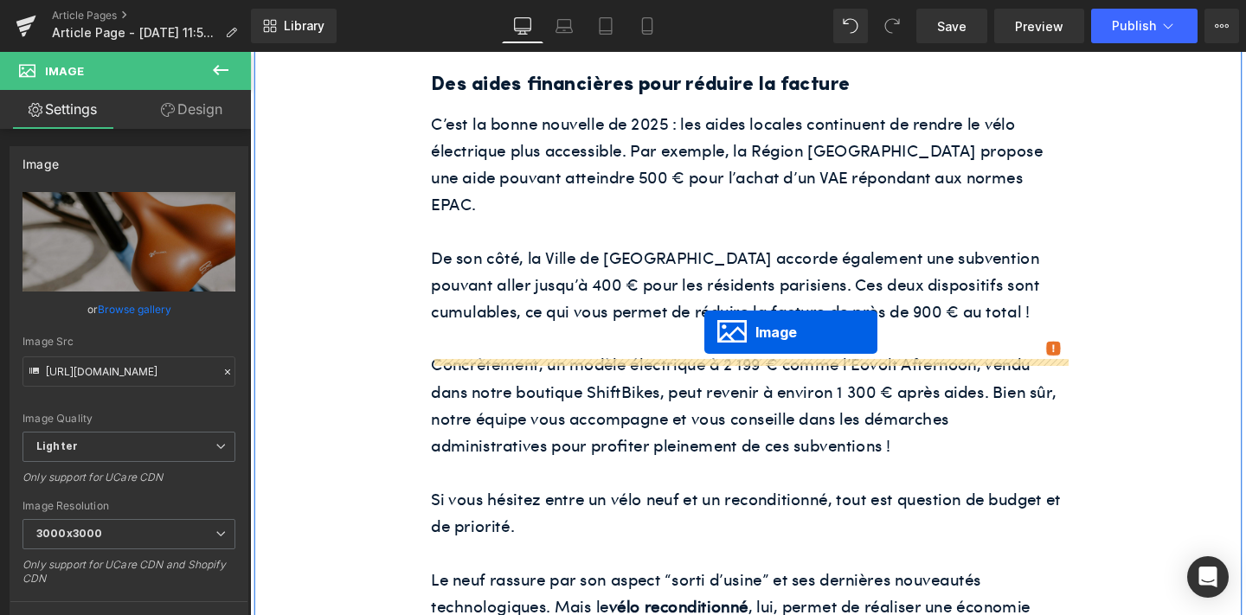
drag, startPoint x: 745, startPoint y: 510, endPoint x: 728, endPoint y: 347, distance: 163.6
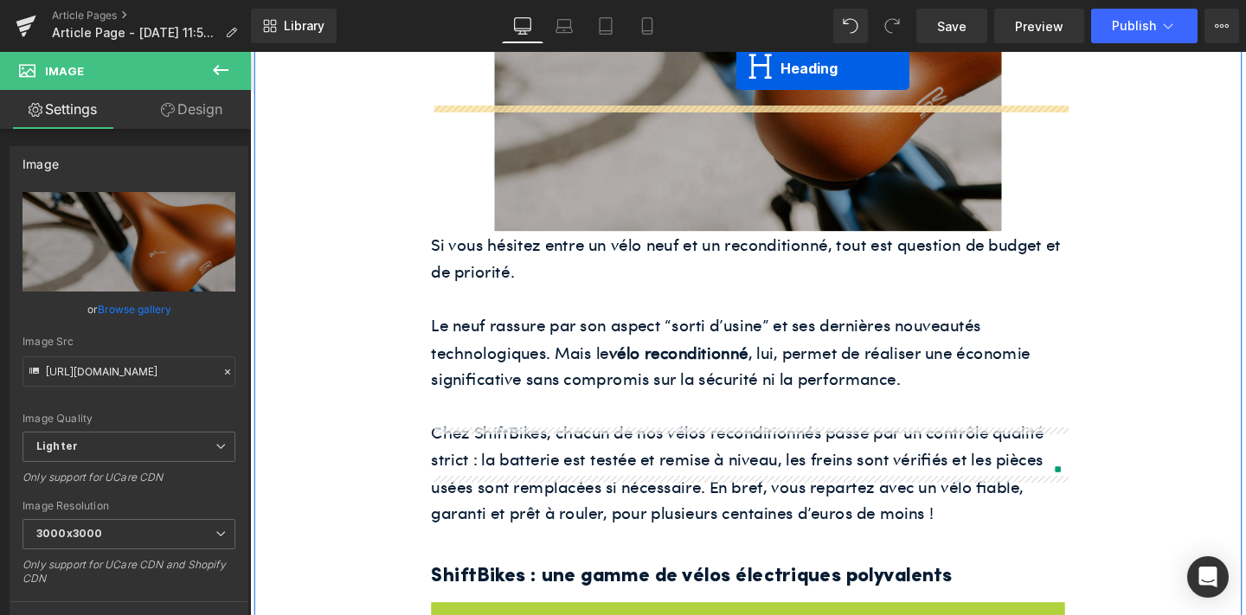
scroll to position [2704, 0]
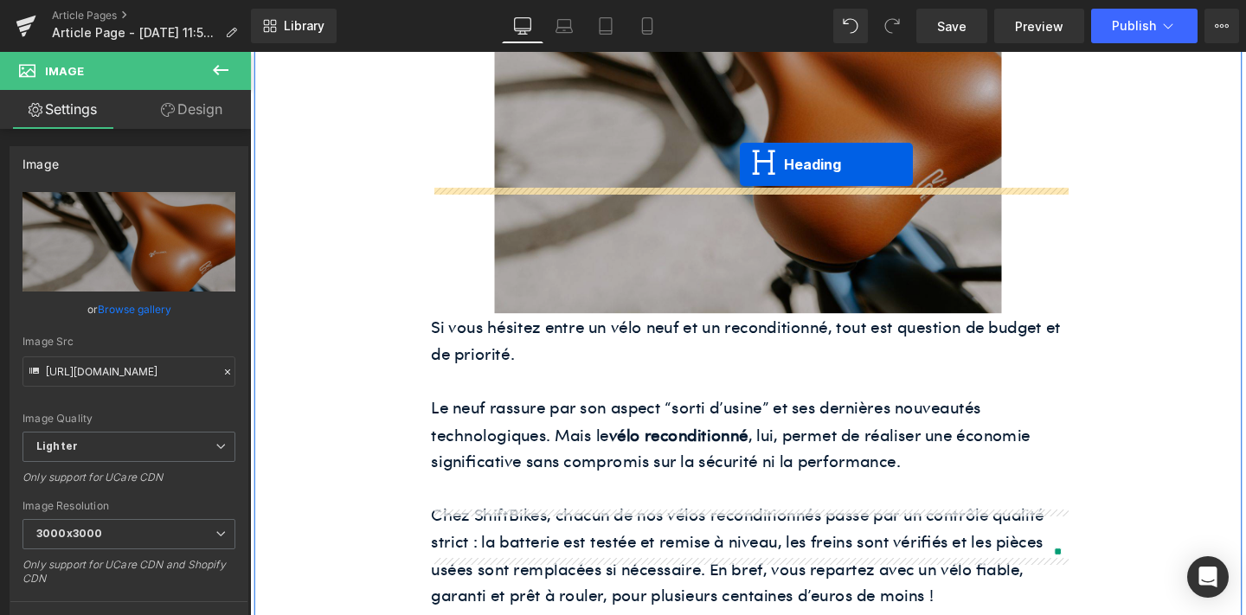
drag, startPoint x: 733, startPoint y: 279, endPoint x: 765, endPoint y: 171, distance: 112.8
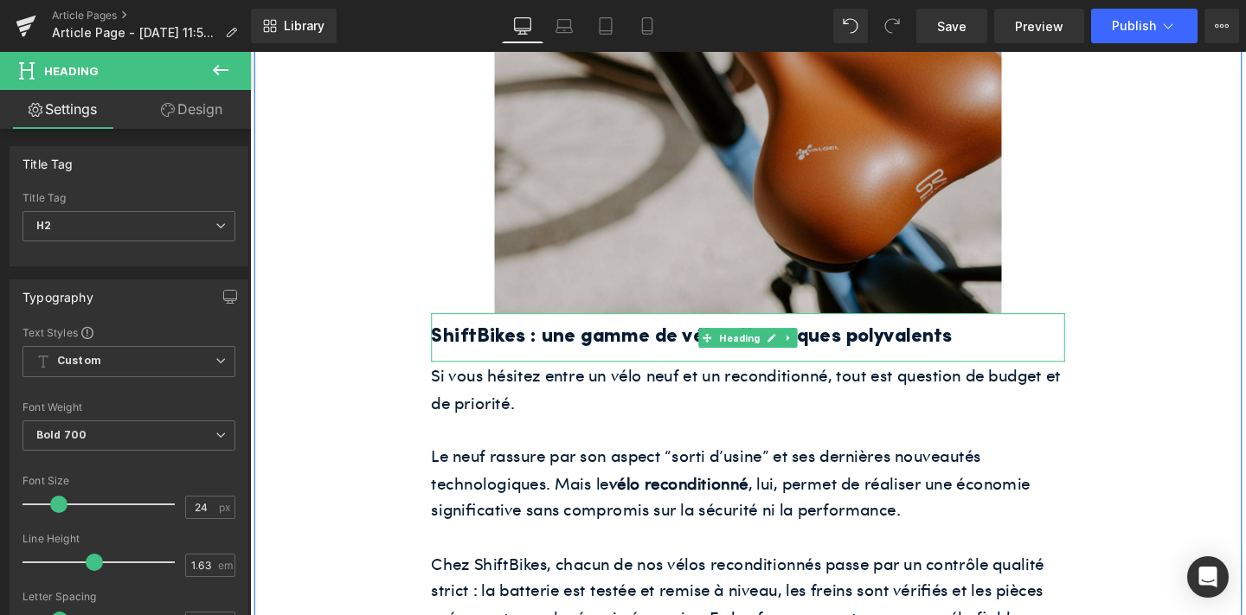
click at [591, 336] on h2 "ShiftBikes : une gamme de vélos électriques polyvalents" at bounding box center [774, 353] width 666 height 34
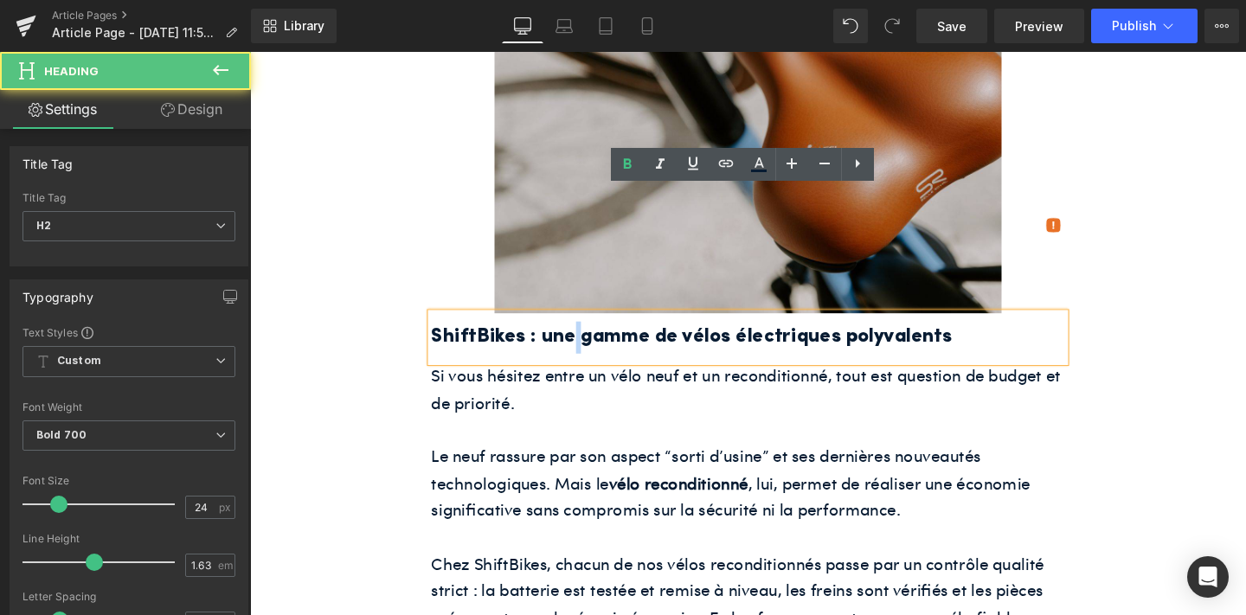
click at [591, 336] on h2 "ShiftBikes : une gamme de vélos électriques polyvalents" at bounding box center [774, 353] width 666 height 34
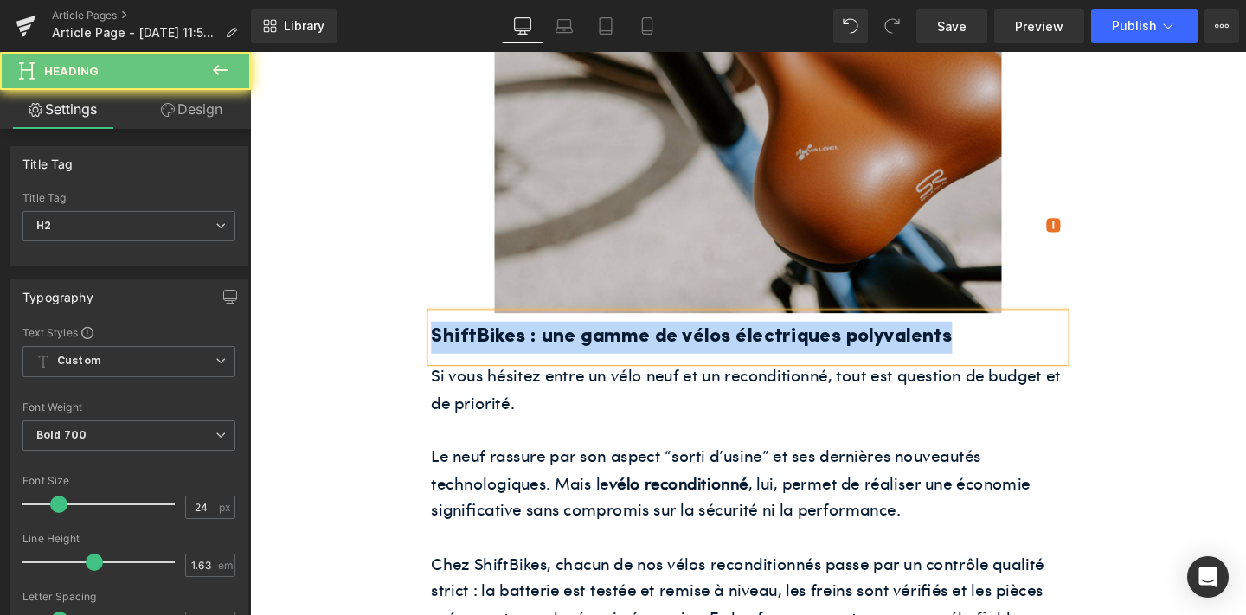
paste div
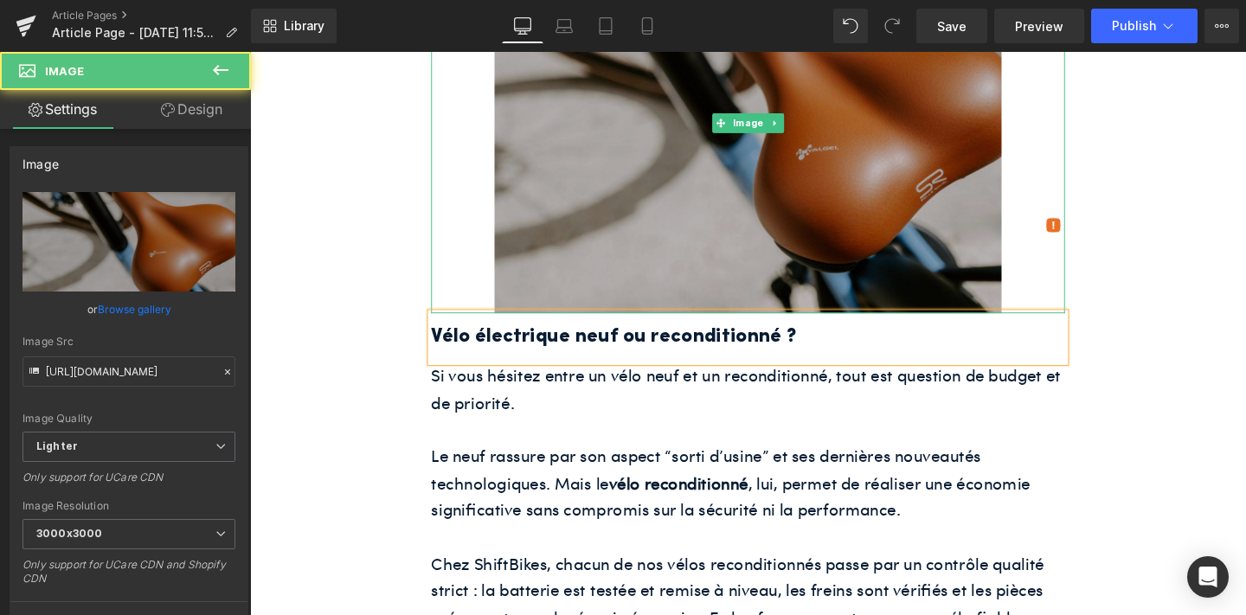
click at [708, 145] on img at bounding box center [773, 127] width 533 height 400
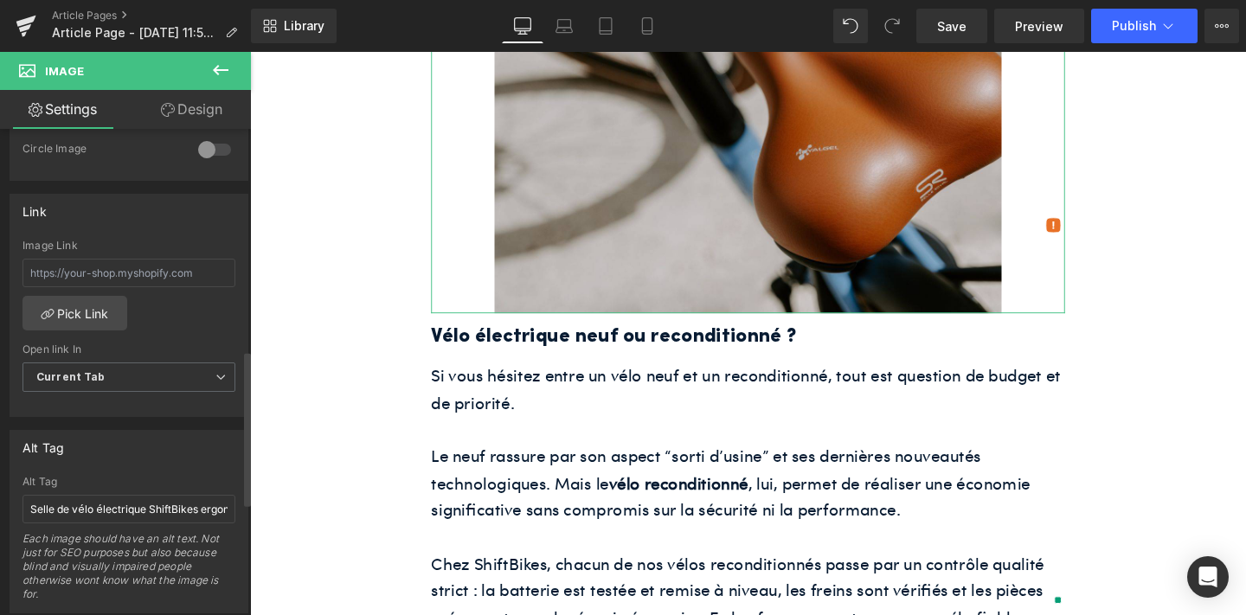
scroll to position [745, 0]
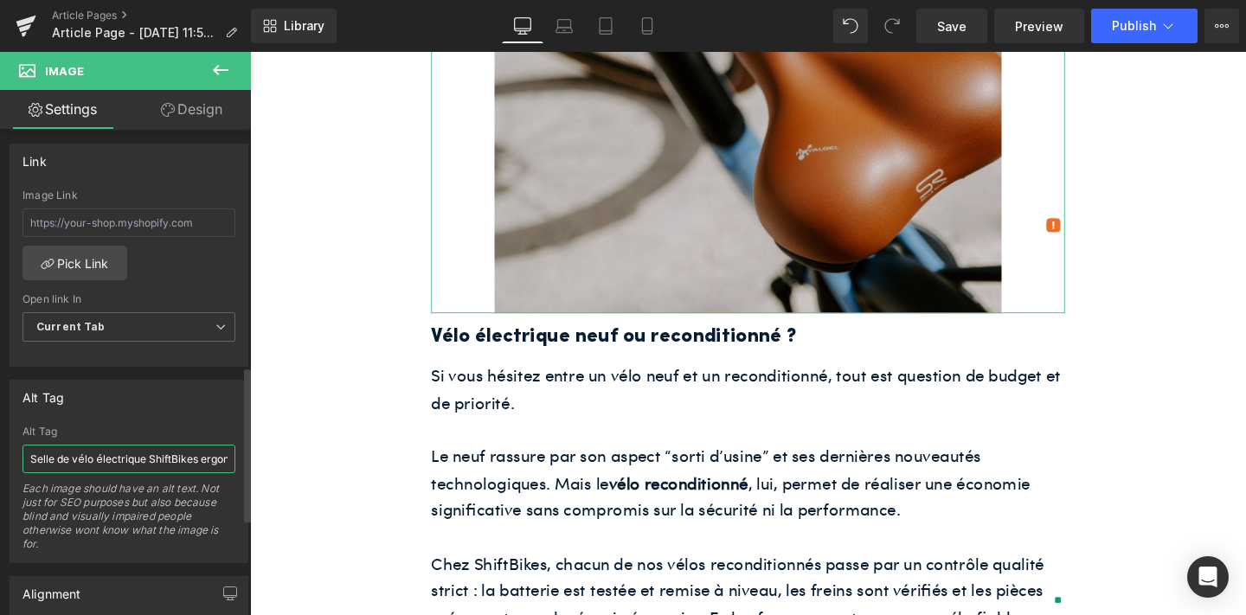
click at [96, 460] on input "Selle de vélo électrique ShiftBikes ergonomique" at bounding box center [129, 459] width 213 height 29
paste input "Une femme roule avec un vélo électrique acheté chez ShiftBikes"
type input "Une femme roule avec un vélo électrique acheté chez ShiftBikes"
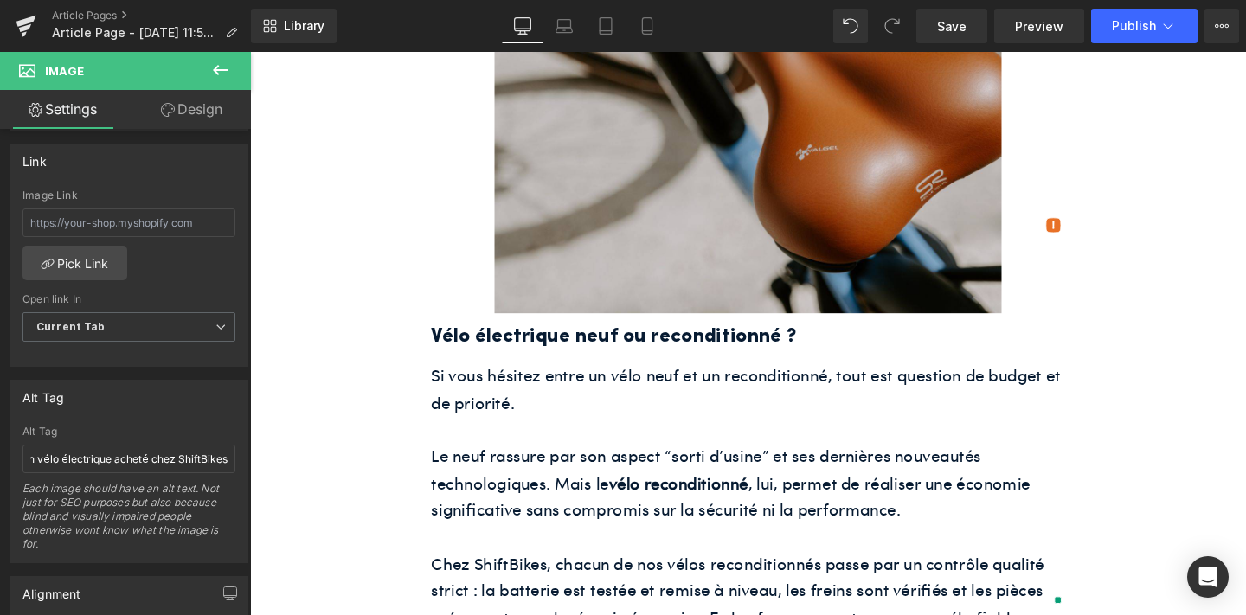
scroll to position [0, 0]
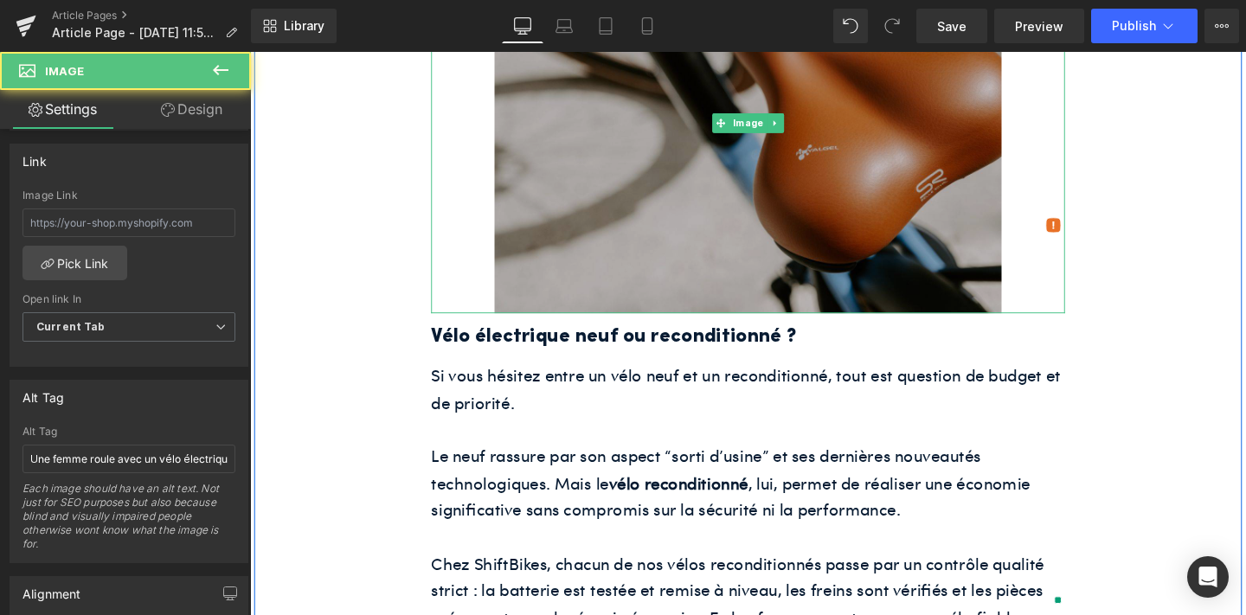
click at [724, 148] on img at bounding box center [773, 127] width 533 height 400
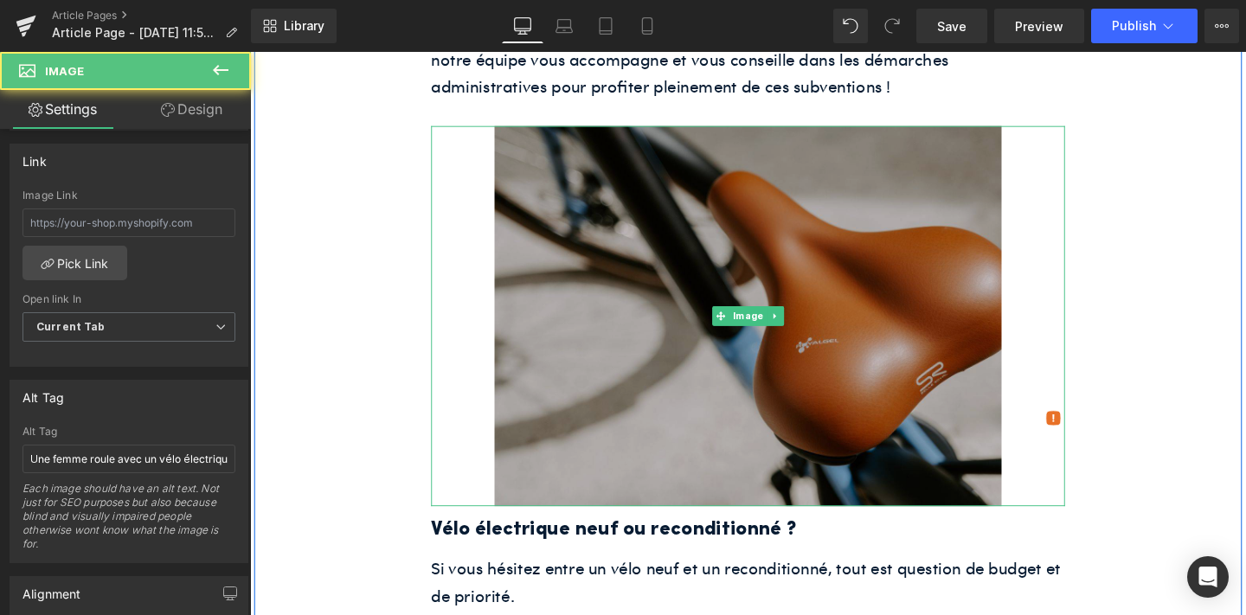
scroll to position [2501, 0]
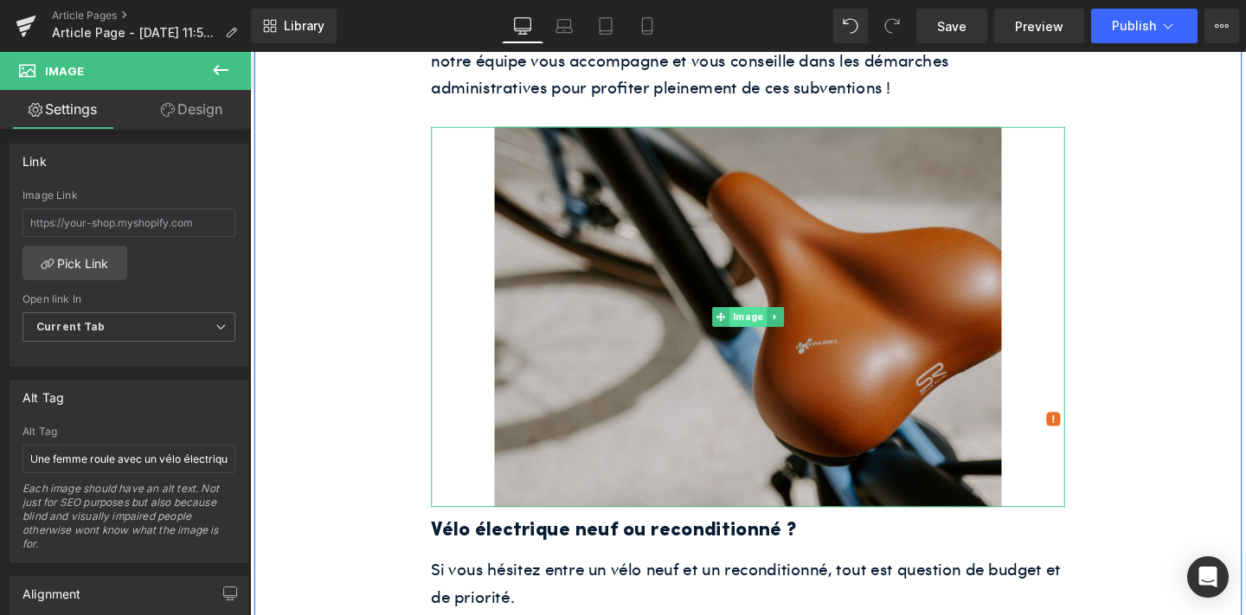
click at [765, 320] on span "Image" at bounding box center [773, 330] width 39 height 21
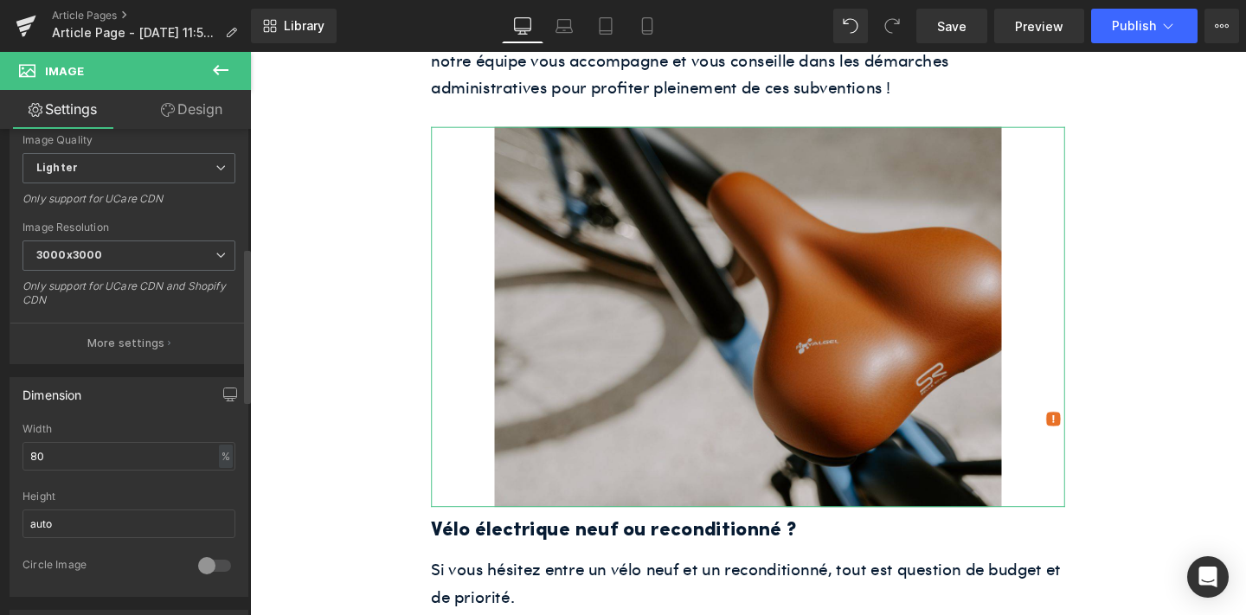
scroll to position [0, 0]
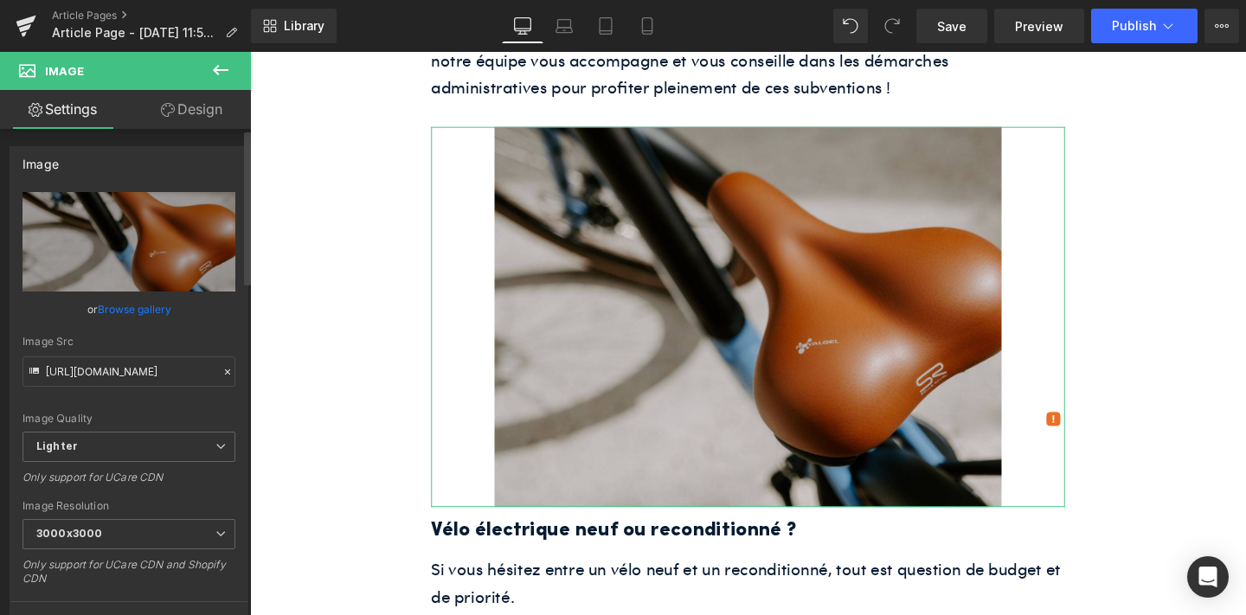
click at [119, 307] on link "Browse gallery" at bounding box center [135, 309] width 74 height 30
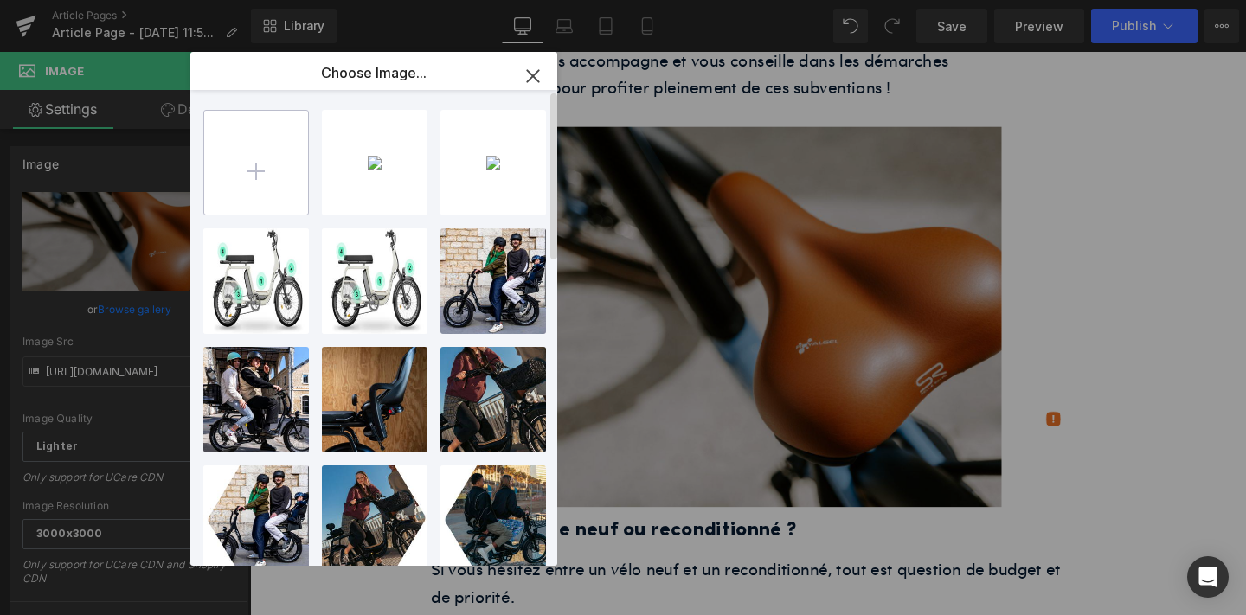
click at [258, 171] on input "file" at bounding box center [256, 163] width 104 height 104
type input "C:\fakepath\unnamed-52.png"
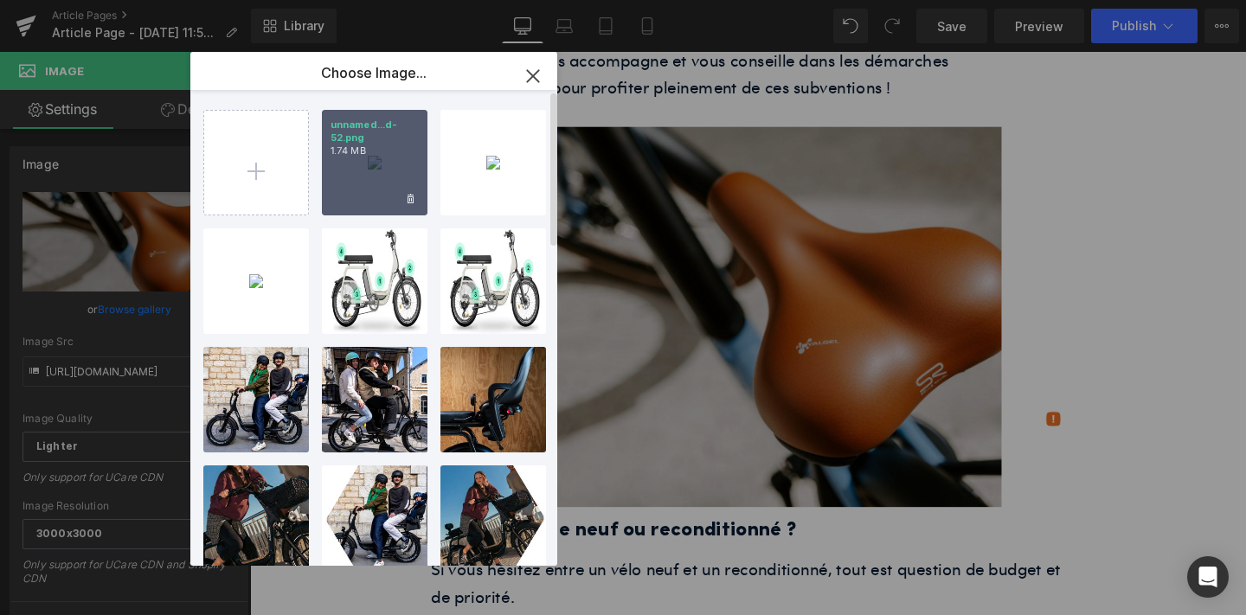
click at [389, 171] on div "unnamed...d-52.png 1.74 MB" at bounding box center [375, 163] width 106 height 106
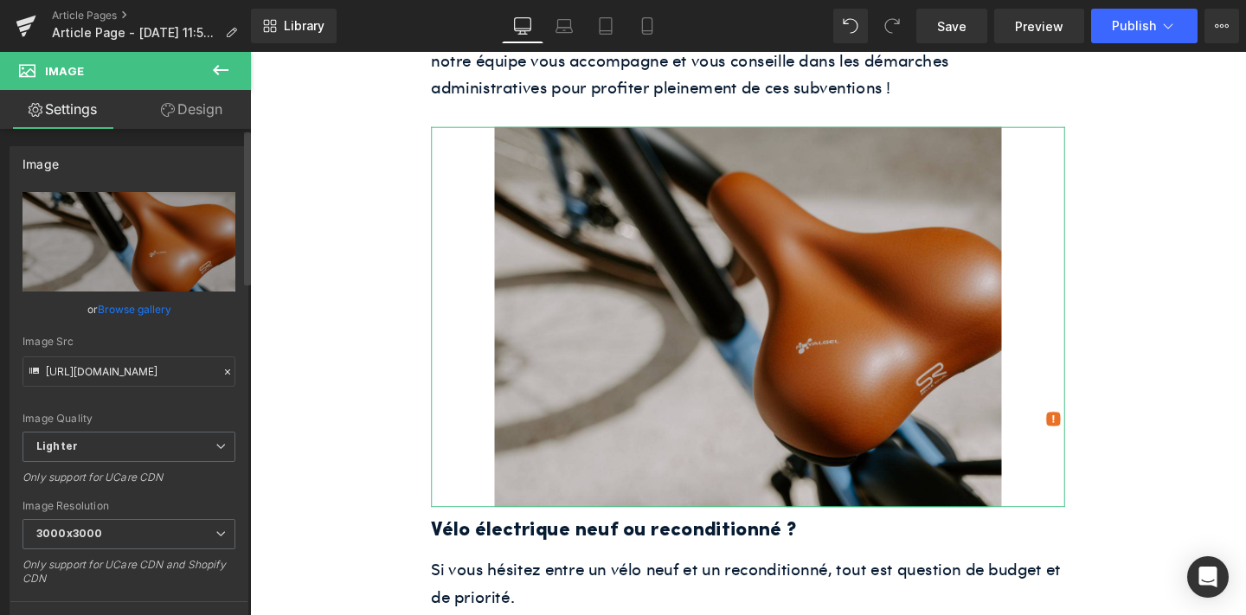
click at [148, 312] on link "Browse gallery" at bounding box center [135, 309] width 74 height 30
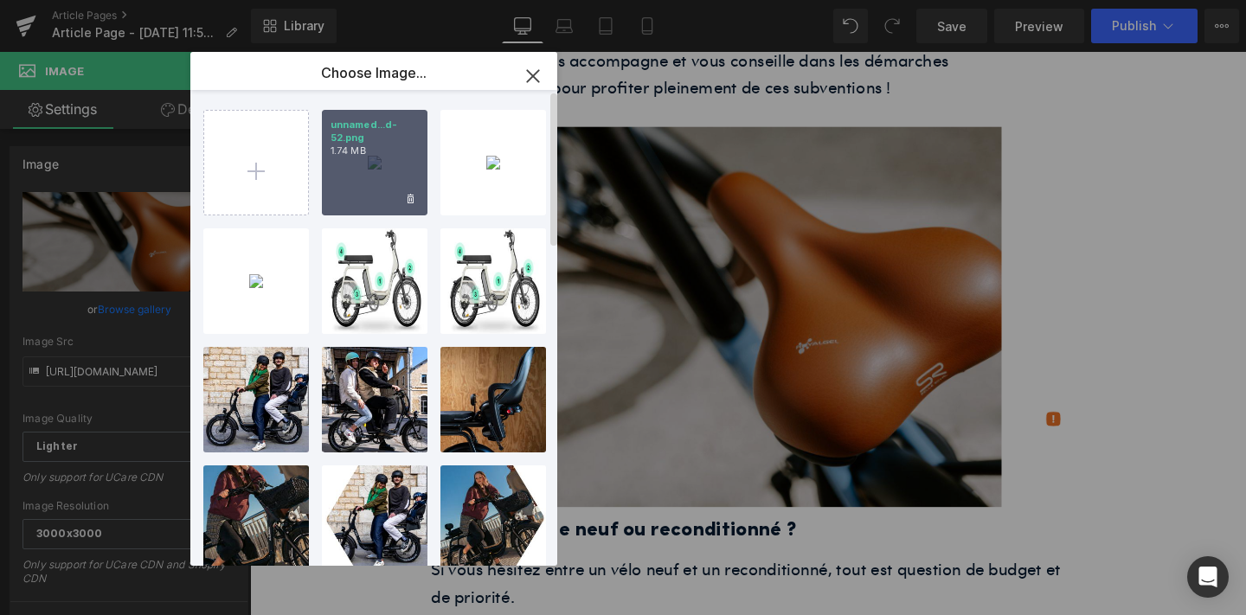
click at [346, 186] on div "unnamed...d-52.png 1.74 MB" at bounding box center [375, 163] width 106 height 106
type input "[URL][DOMAIN_NAME]"
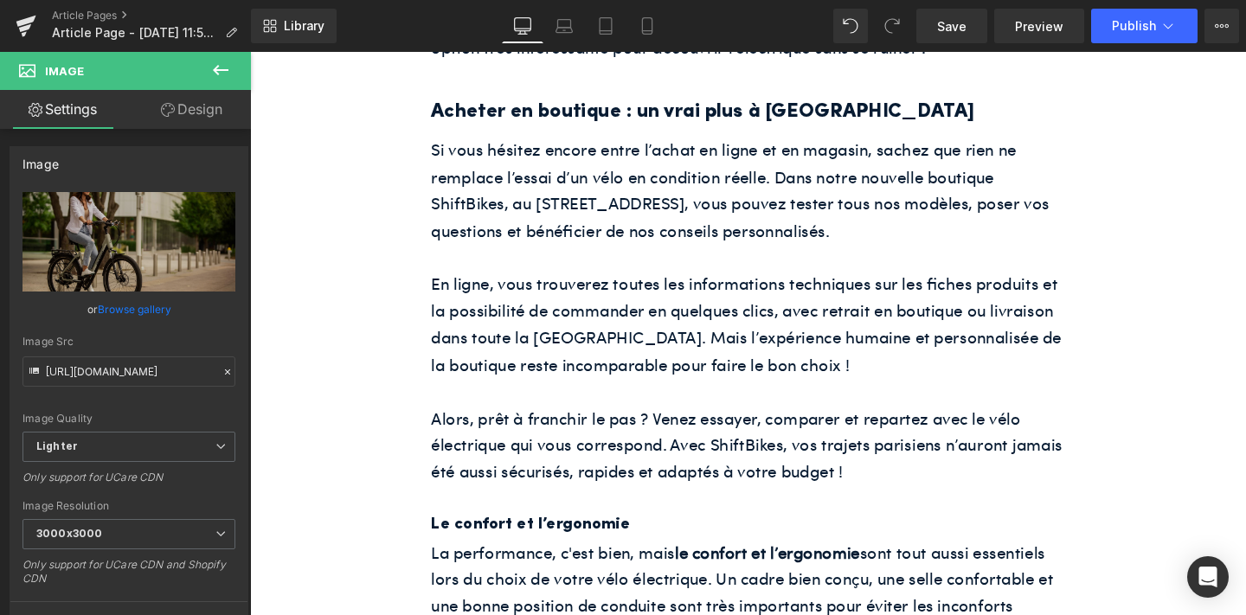
scroll to position [3936, 0]
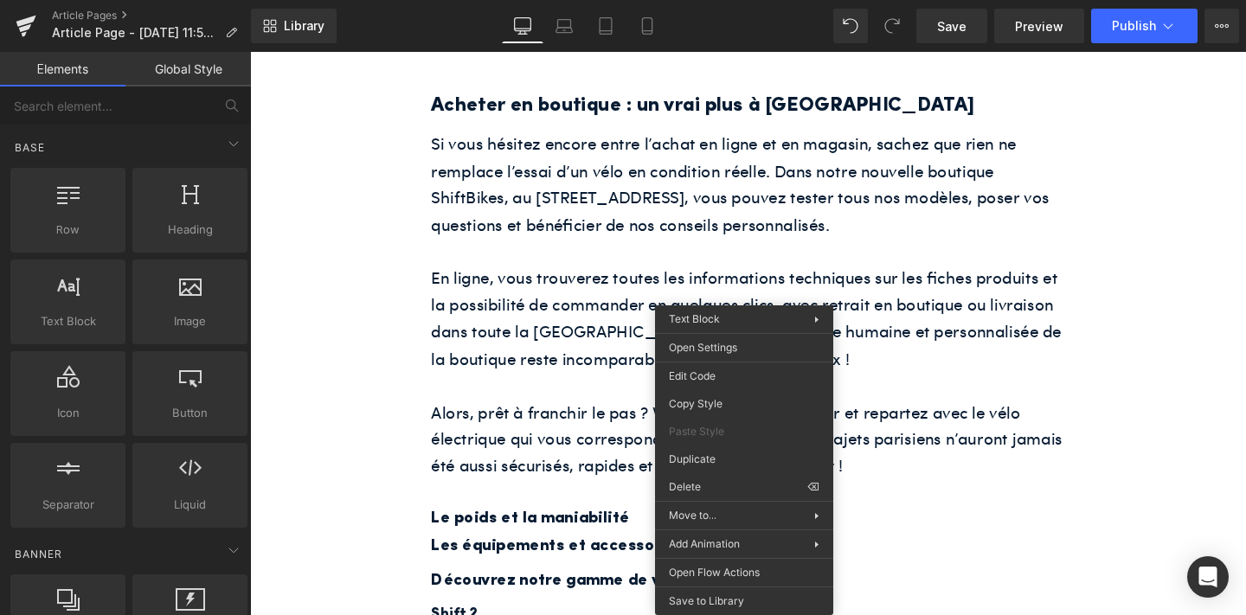
drag, startPoint x: 984, startPoint y: 543, endPoint x: 759, endPoint y: 513, distance: 227.0
drag, startPoint x: 985, startPoint y: 544, endPoint x: 759, endPoint y: 514, distance: 227.9
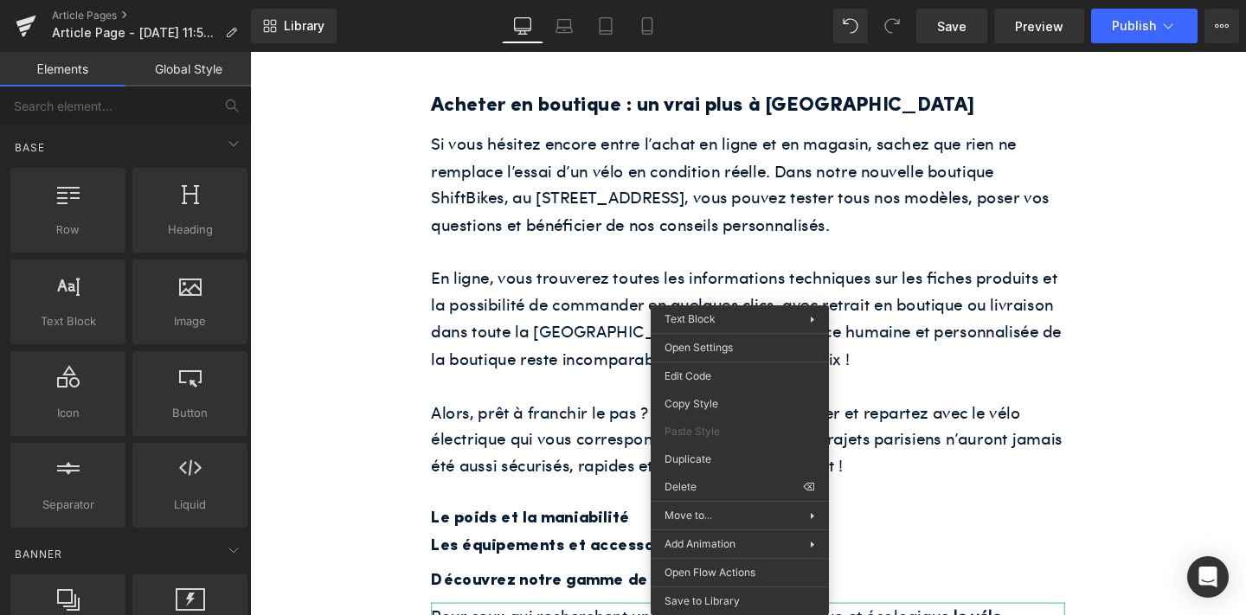
drag, startPoint x: 972, startPoint y: 544, endPoint x: 746, endPoint y: 515, distance: 227.8
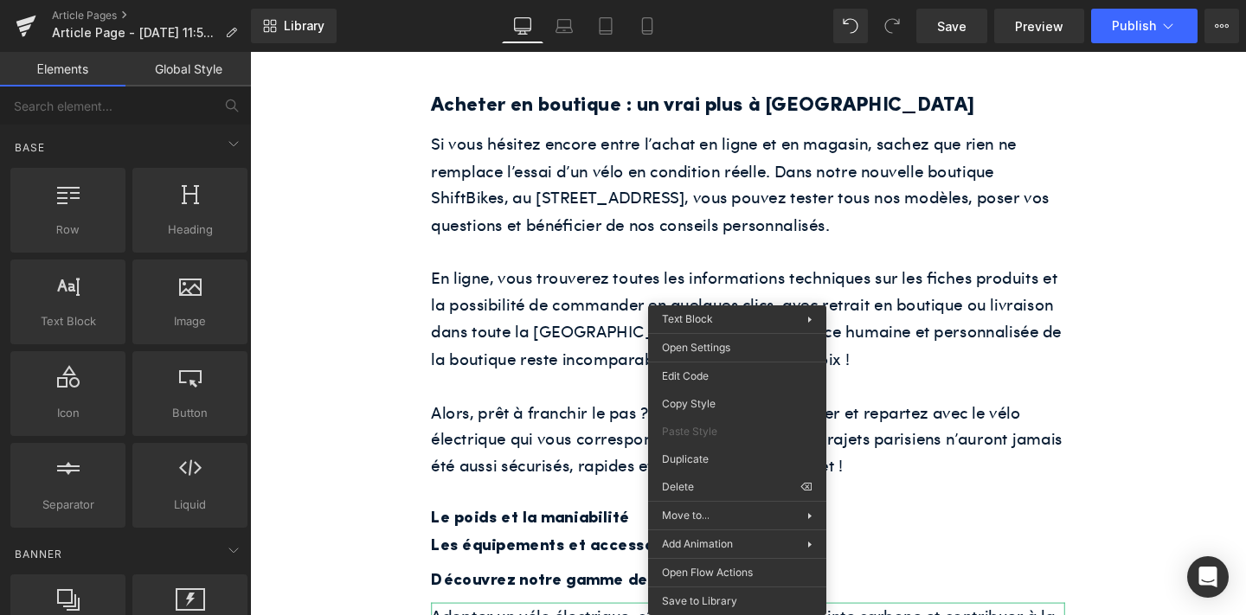
drag, startPoint x: 972, startPoint y: 534, endPoint x: 746, endPoint y: 504, distance: 227.9
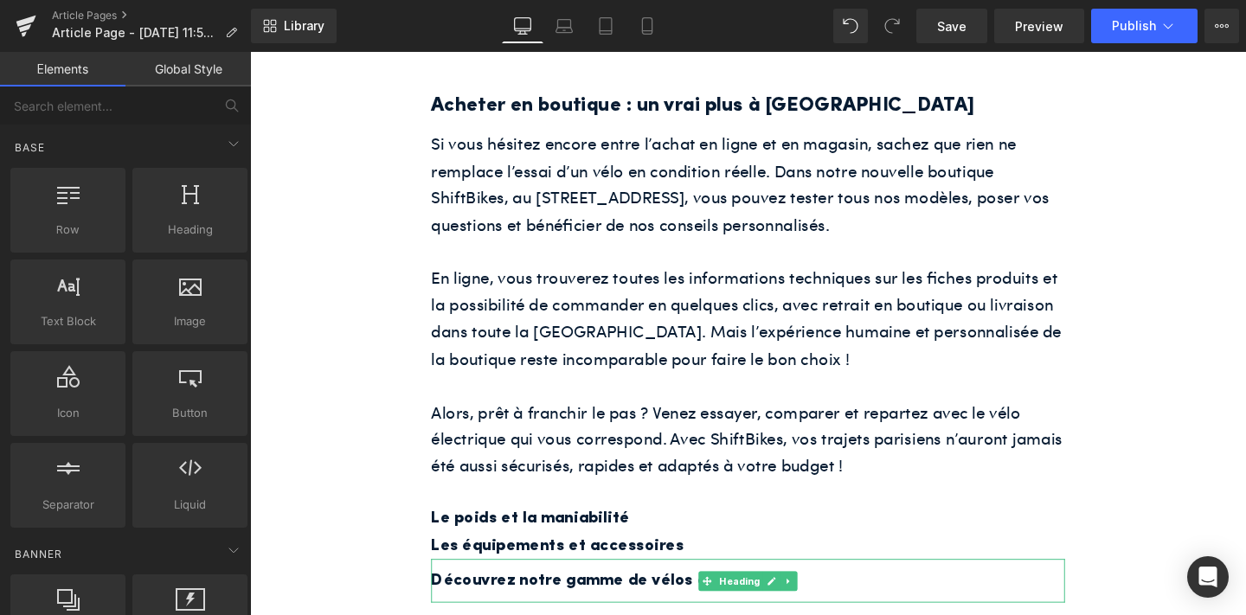
drag, startPoint x: 962, startPoint y: 535, endPoint x: 736, endPoint y: 505, distance: 228.8
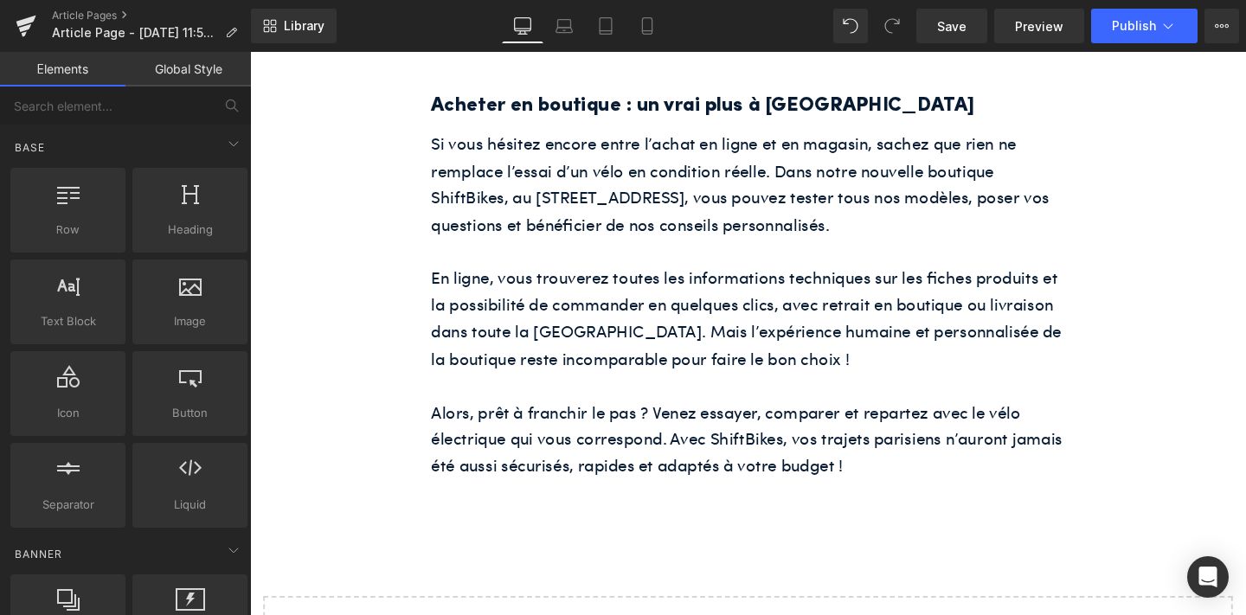
scroll to position [3927, 0]
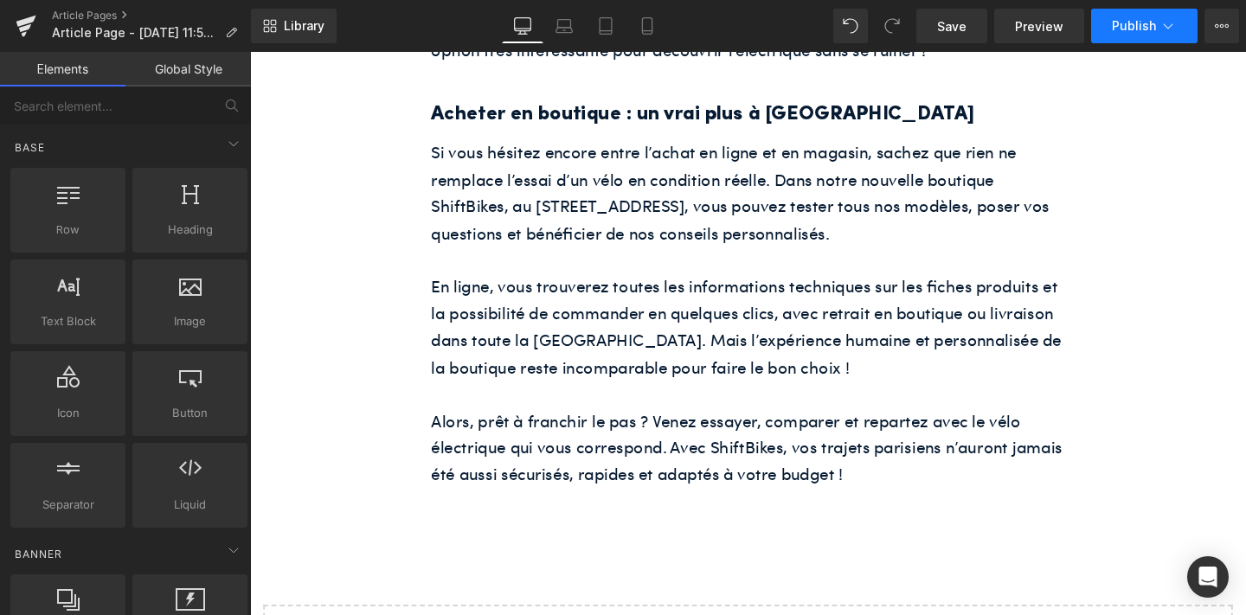
click at [1178, 28] on button "Publish" at bounding box center [1144, 26] width 106 height 35
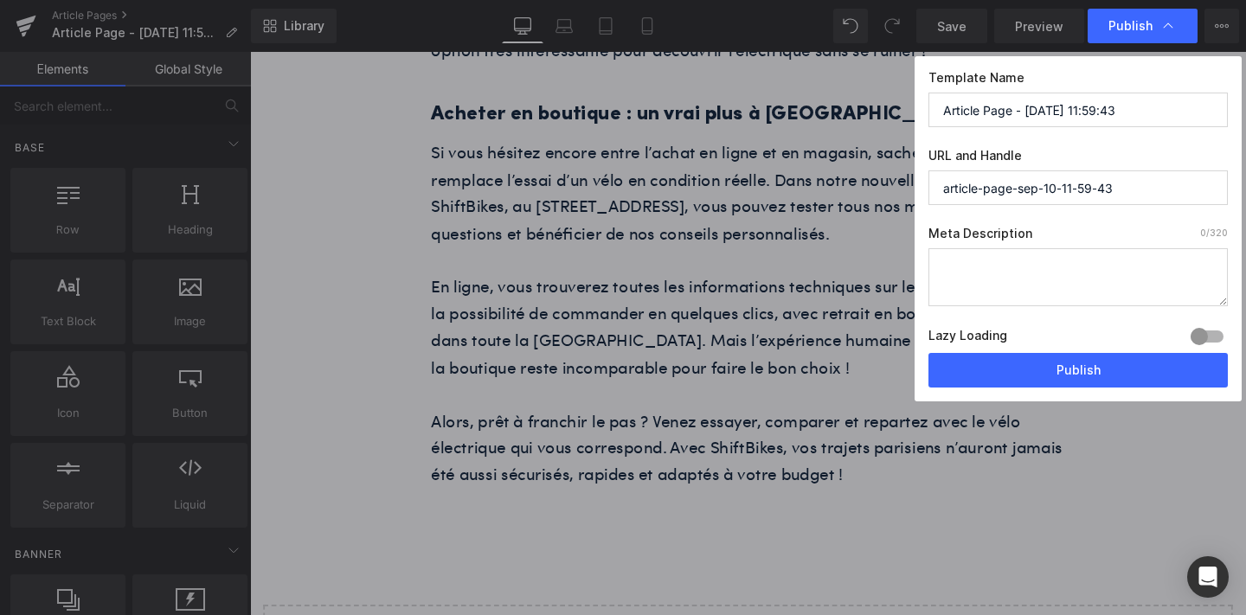
click at [1078, 241] on label "Meta Description 0 /320" at bounding box center [1078, 237] width 299 height 23
click at [1066, 252] on textarea at bounding box center [1078, 277] width 299 height 58
paste textarea "Envie d’acheter un vélo électrique à [GEOGRAPHIC_DATA] en 2025 ? On vous guide …"
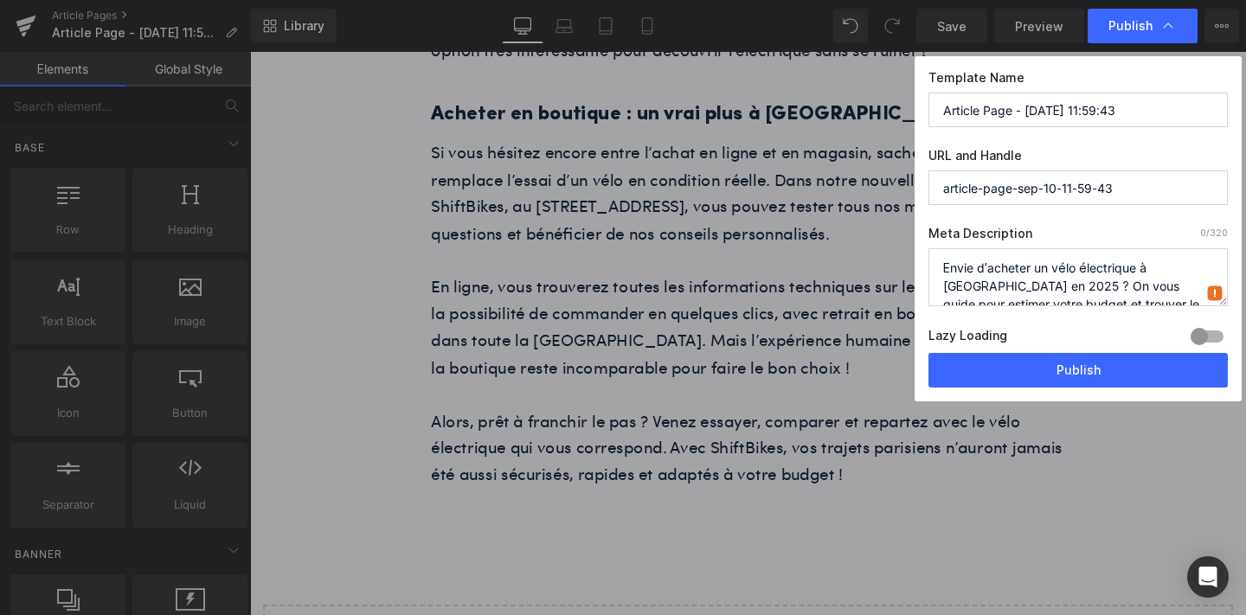
scroll to position [6, 0]
type textarea "Envie d’acheter un vélo électrique à [GEOGRAPHIC_DATA] en 2025 ? On vous guide …"
click at [1045, 183] on input "article-page-sep-10-11-59-43" at bounding box center [1078, 188] width 299 height 35
paste input "Quel budget prévoir pour un vélo électrique à [GEOGRAPHIC_DATA] en 2025 ?"
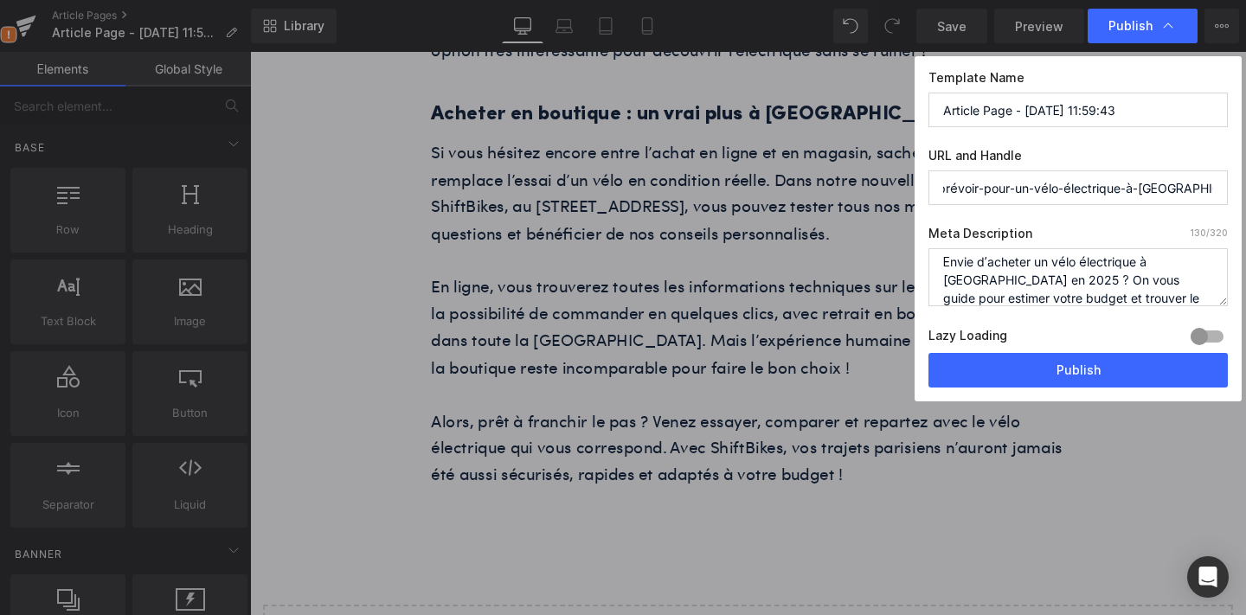
type input "quel-budget-prévoir-pour-un-vélo-électrique-à-[GEOGRAPHIC_DATA]-en-2025-"
click at [1051, 108] on input "Article Page - [DATE] 11:59:43" at bounding box center [1078, 110] width 299 height 35
type input "v"
paste input "Quel budget prévoir pour un vélo électrique à [GEOGRAPHIC_DATA] en 2025 ?"
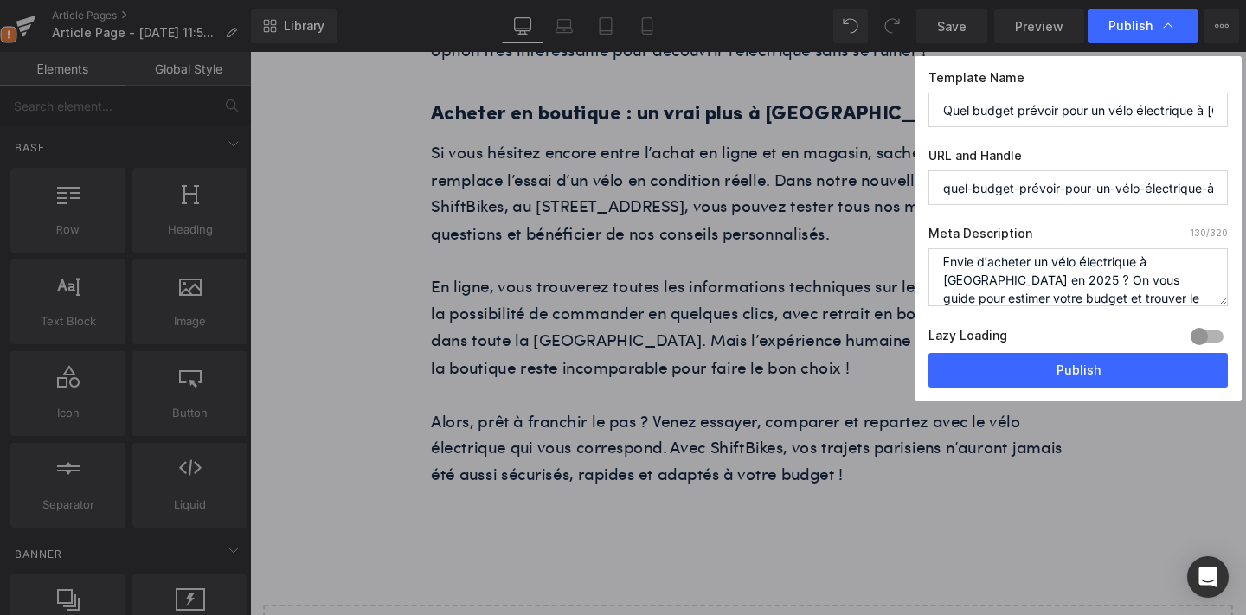
scroll to position [0, 81]
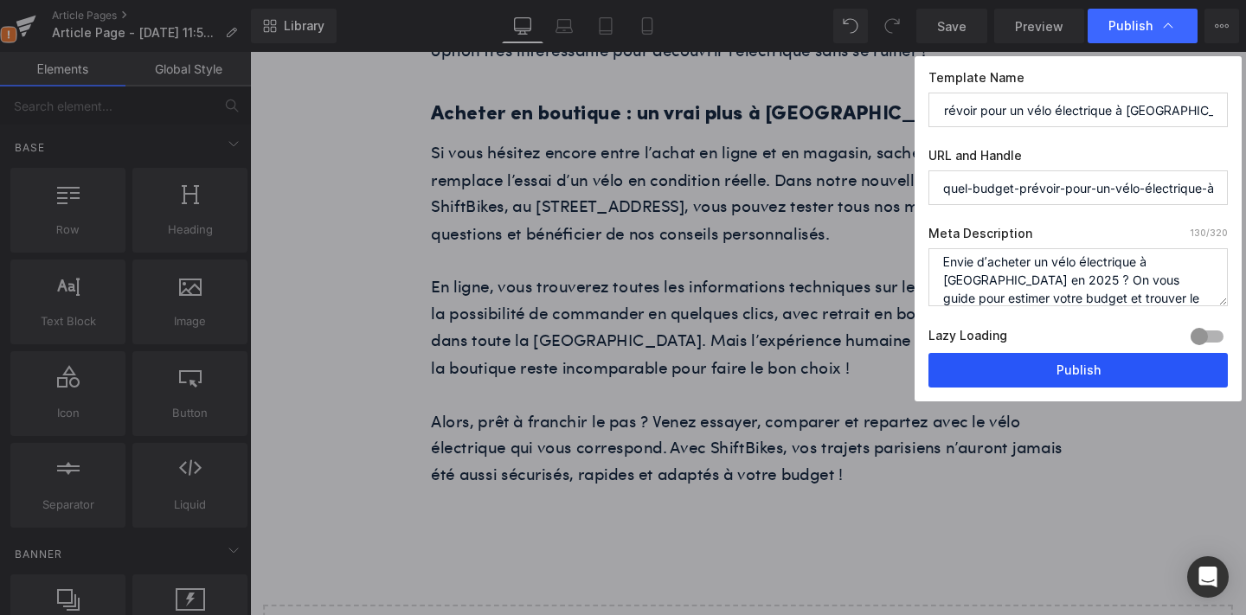
type input "Quel budget prévoir pour un vélo électrique à [GEOGRAPHIC_DATA] en 2025 ?"
click at [1074, 359] on button "Publish" at bounding box center [1078, 370] width 299 height 35
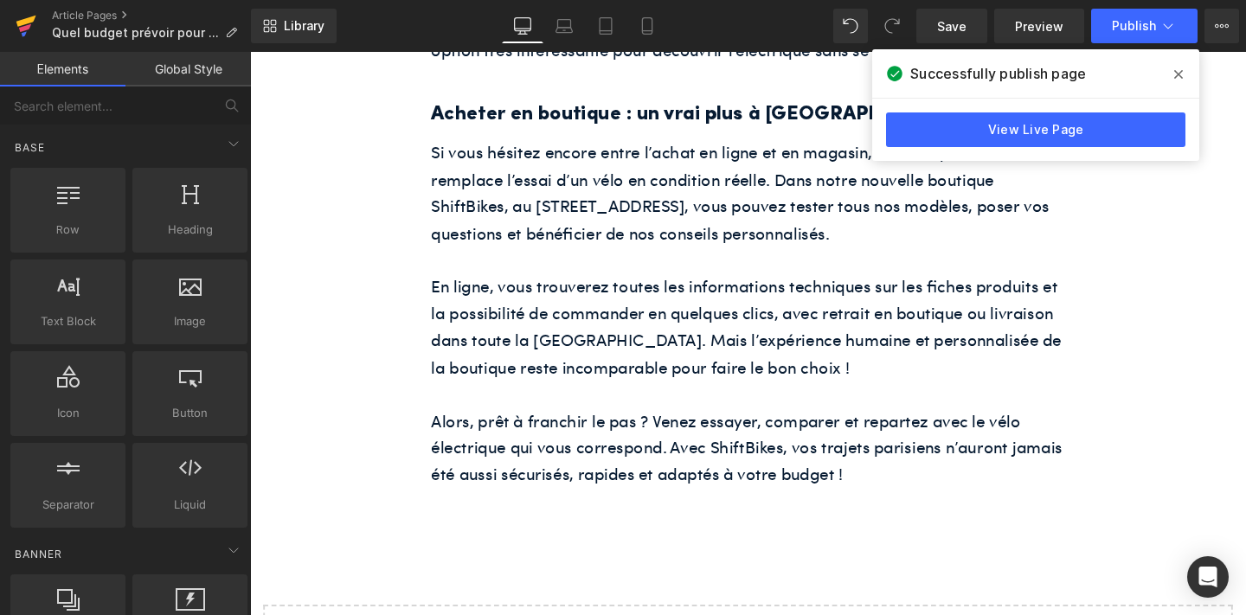
click at [24, 23] on icon at bounding box center [26, 21] width 20 height 11
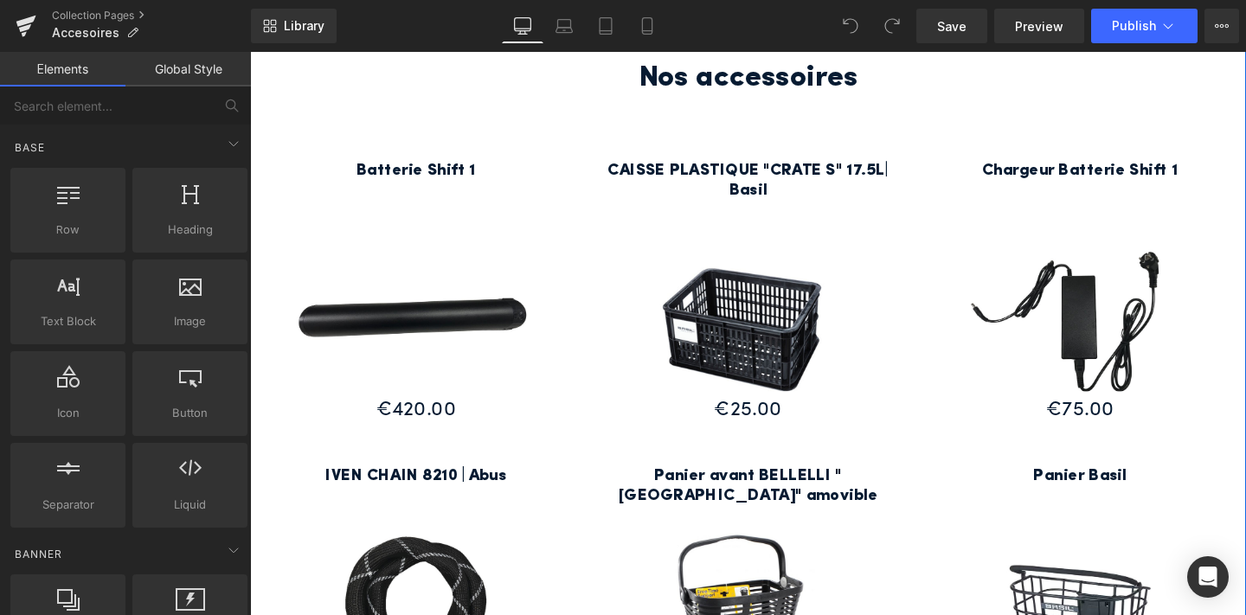
scroll to position [519, 0]
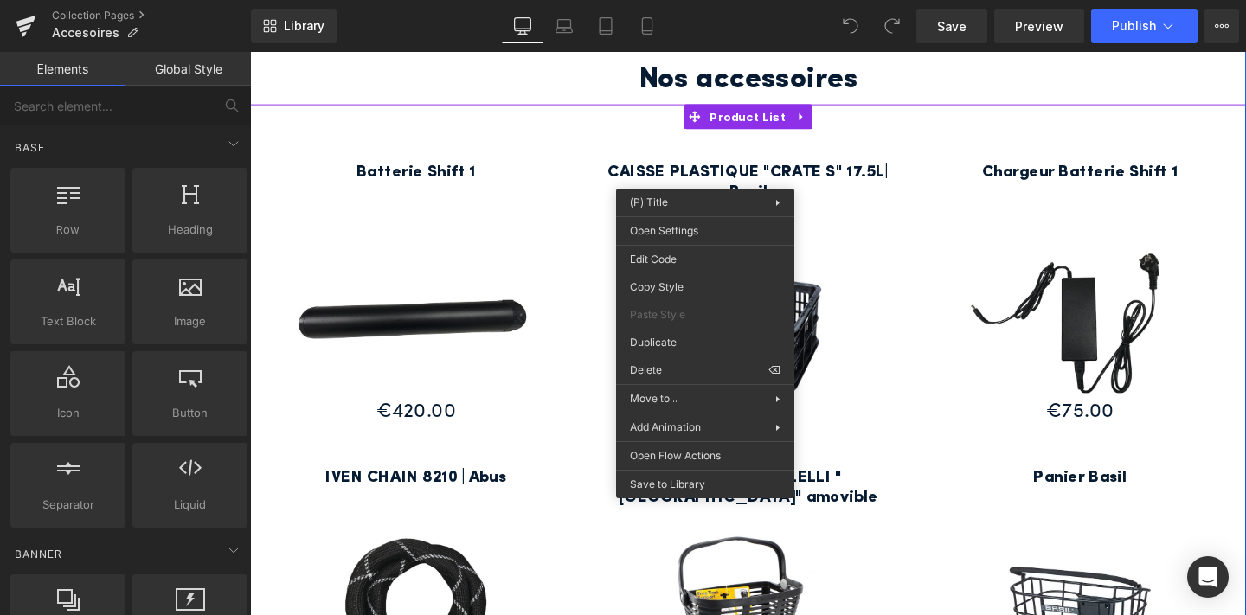
click at [669, 113] on div "Batterie Shift 1 (P) Title Sale Off €0" at bounding box center [773, 607] width 1047 height 1000
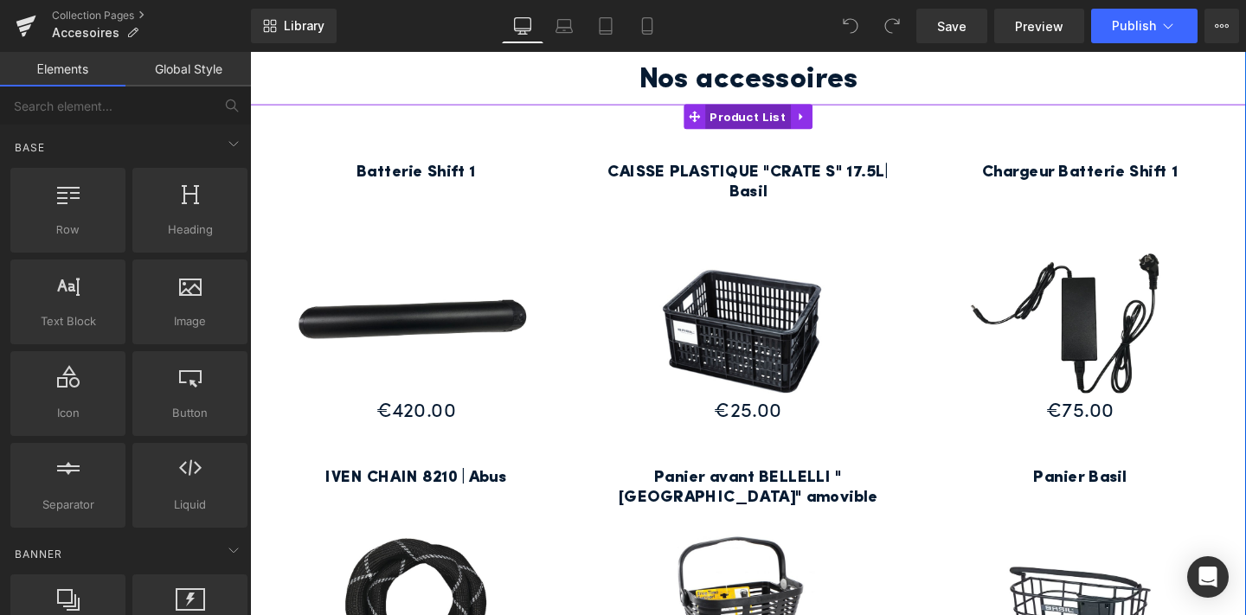
click at [784, 118] on span "Product List" at bounding box center [774, 120] width 90 height 26
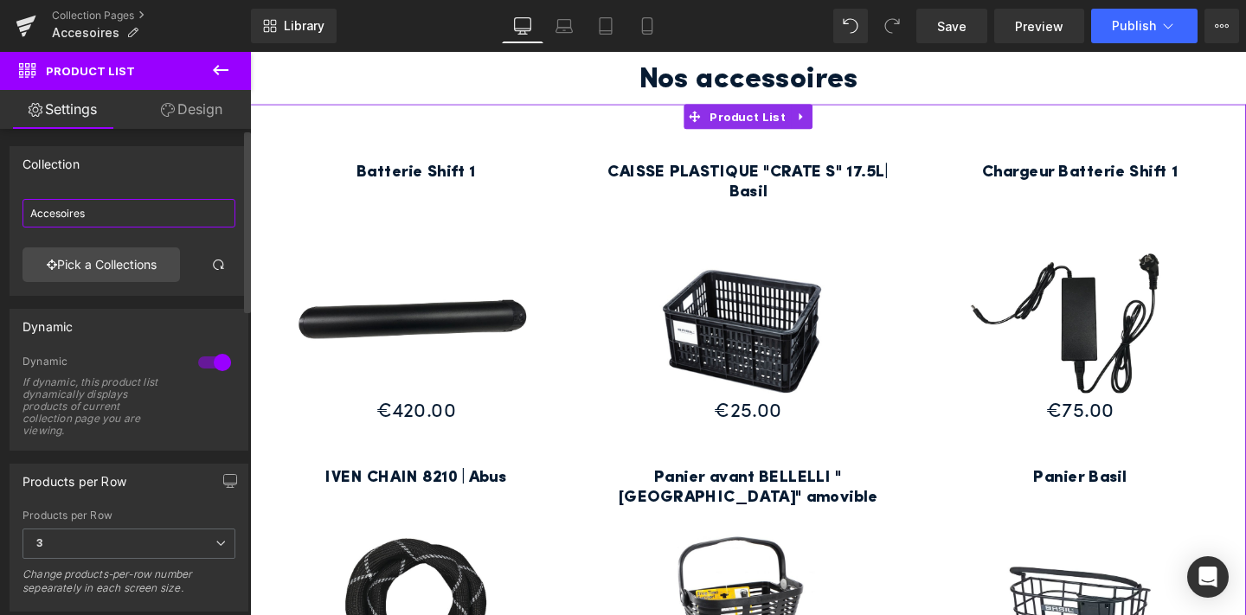
click at [147, 213] on input "Accesoires" at bounding box center [129, 213] width 213 height 29
click at [116, 254] on link "Pick a Collections" at bounding box center [102, 265] width 158 height 35
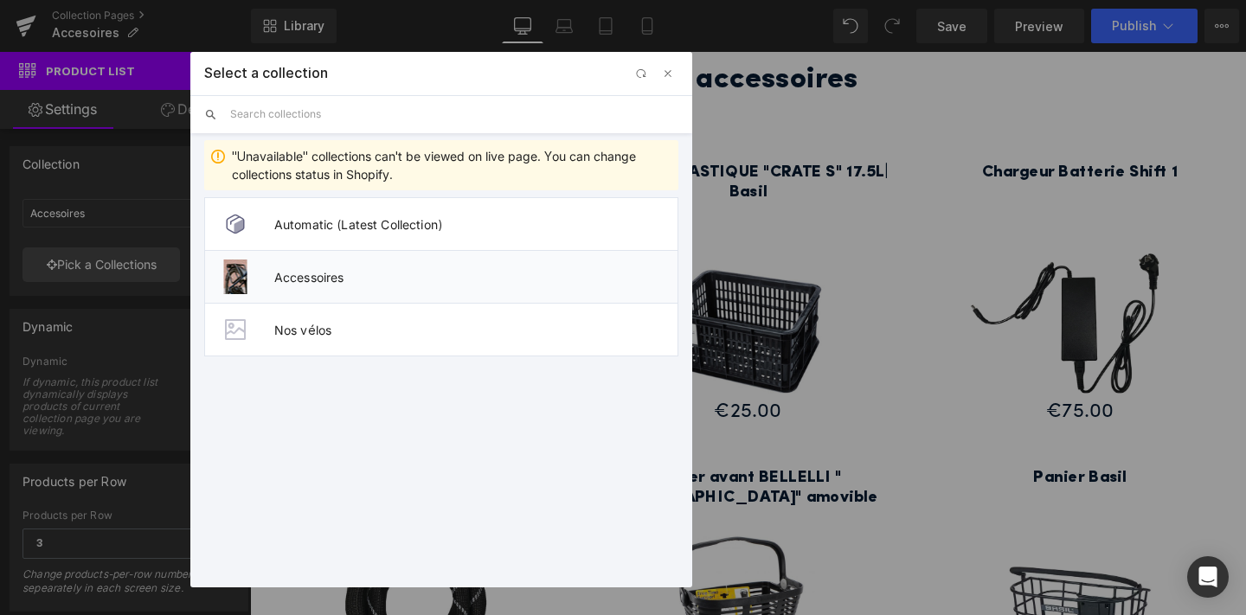
click at [414, 283] on span "Accessoires" at bounding box center [475, 277] width 403 height 15
